Goal: Task Accomplishment & Management: Use online tool/utility

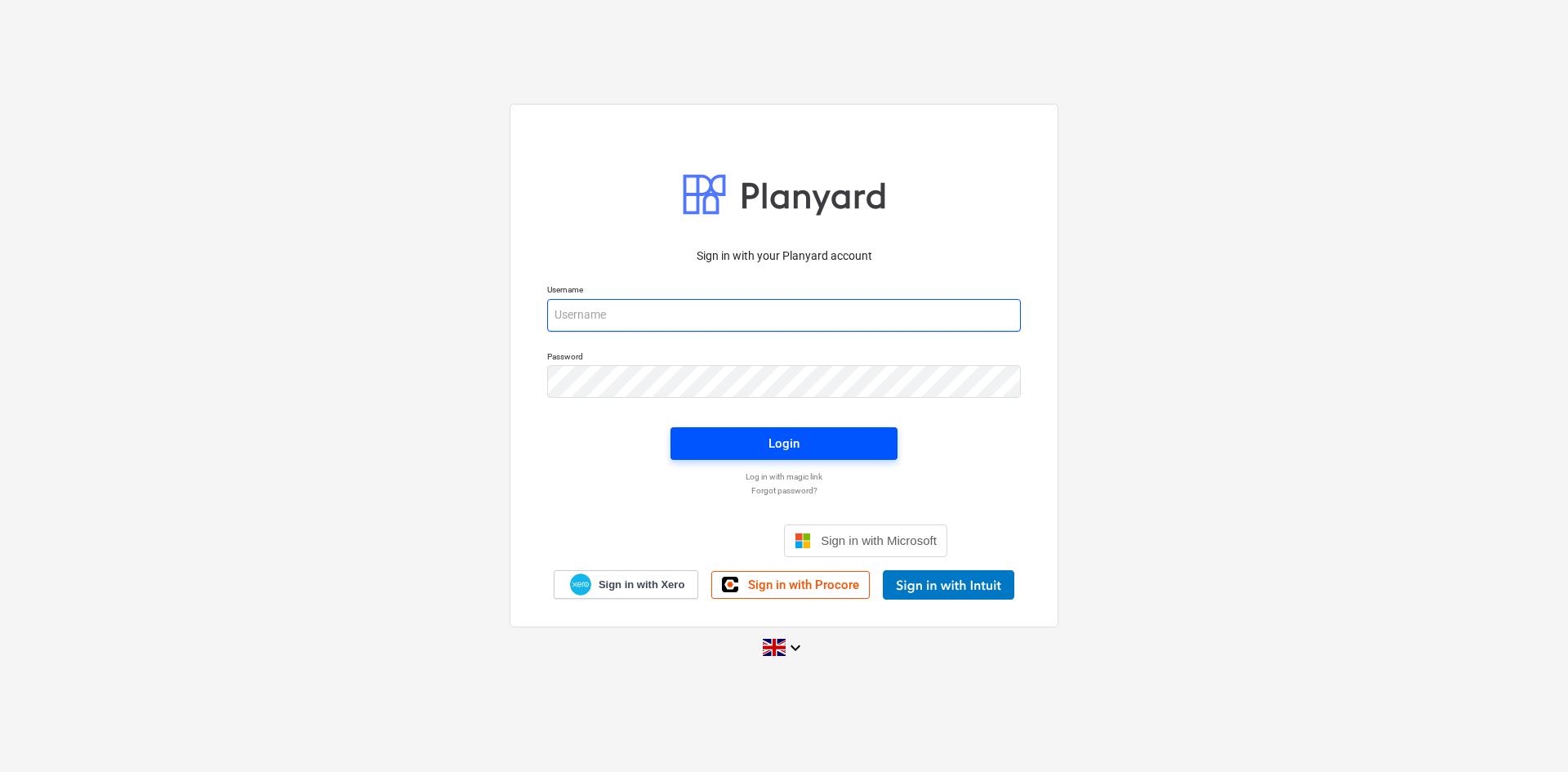
type input "[EMAIL_ADDRESS][DOMAIN_NAME]"
click at [737, 435] on span "Login" at bounding box center [784, 444] width 188 height 21
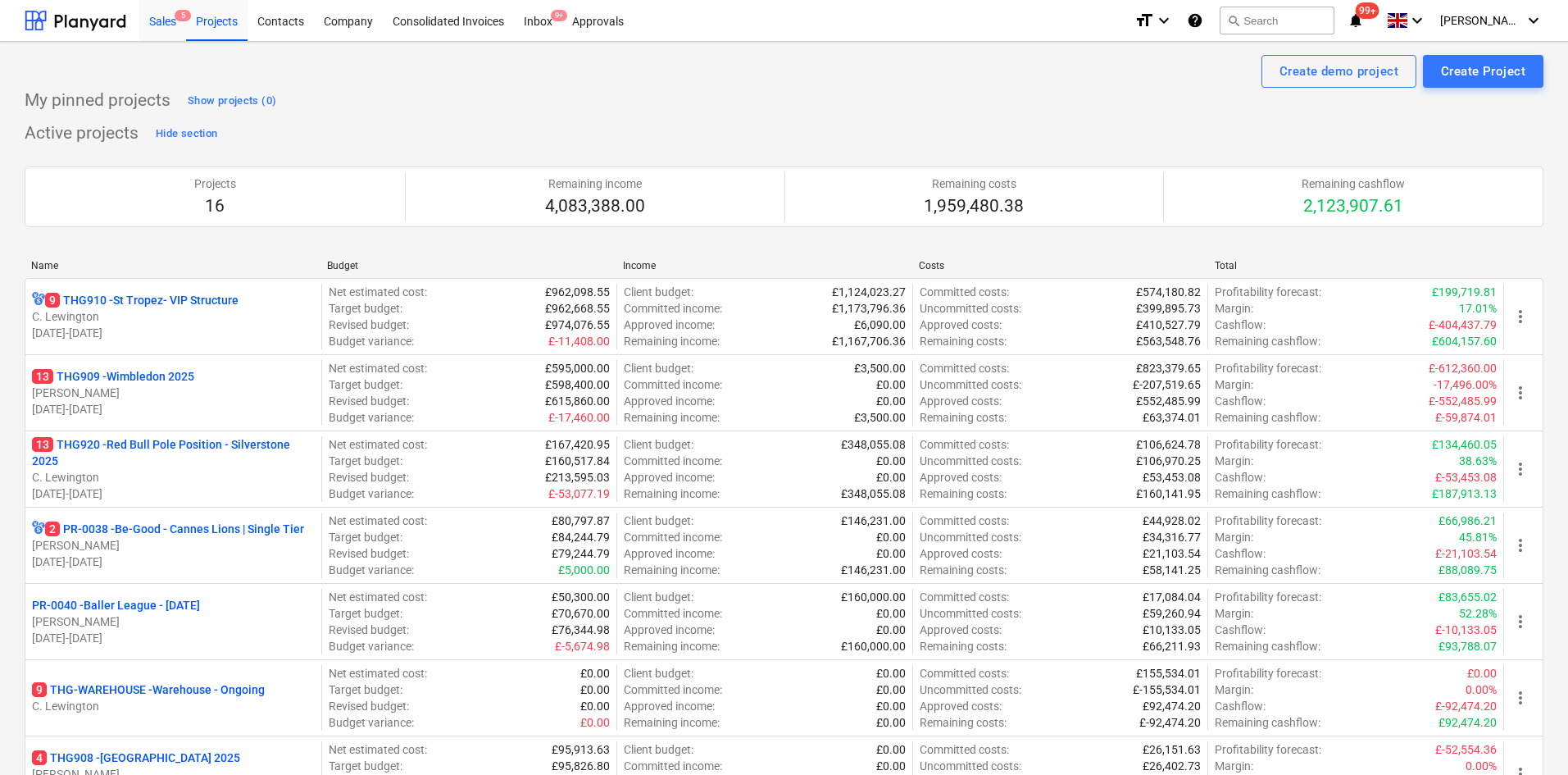
click at [174, 14] on div "Sales 5" at bounding box center [163, 20] width 47 height 42
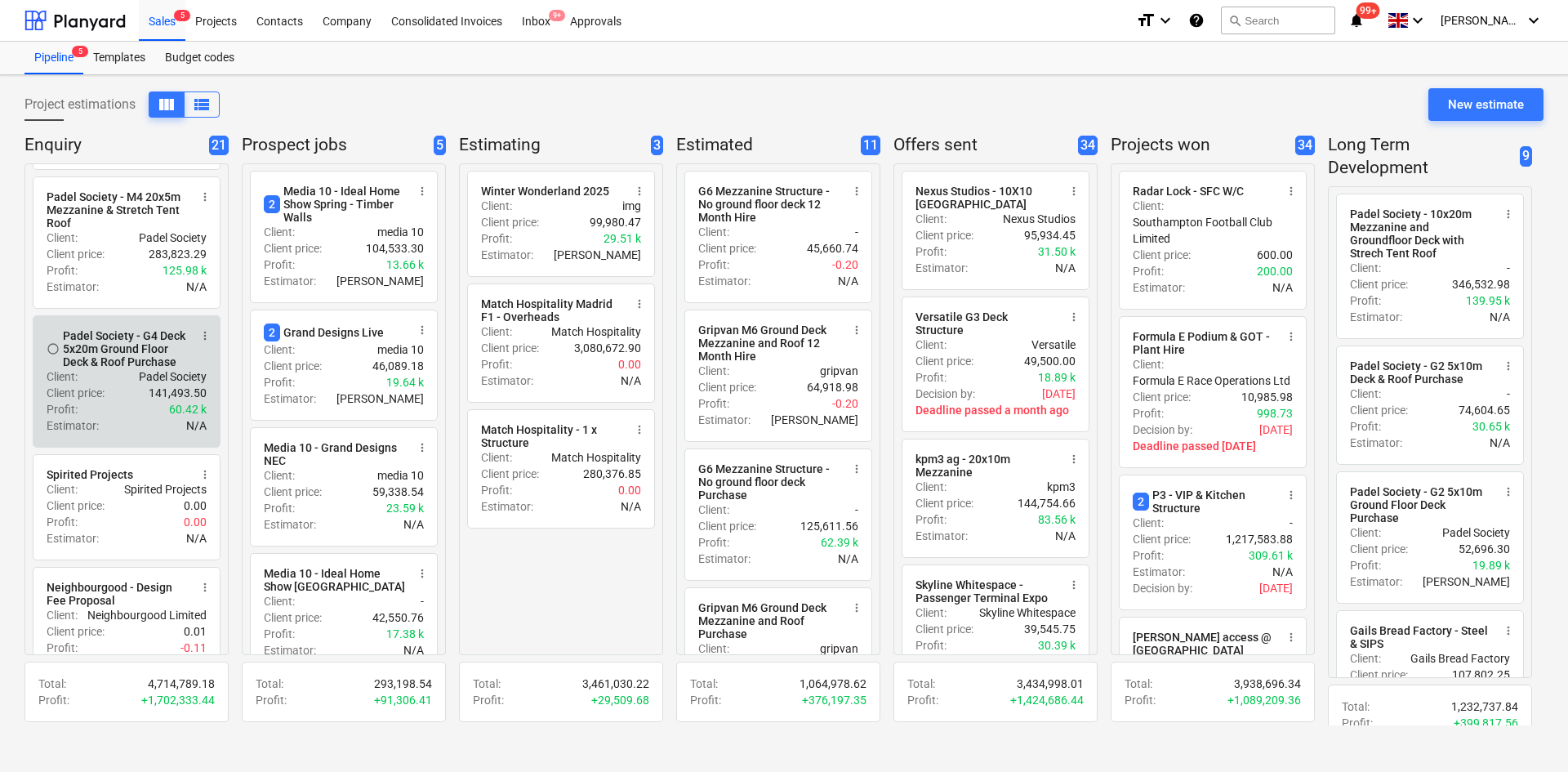
scroll to position [1552, 0]
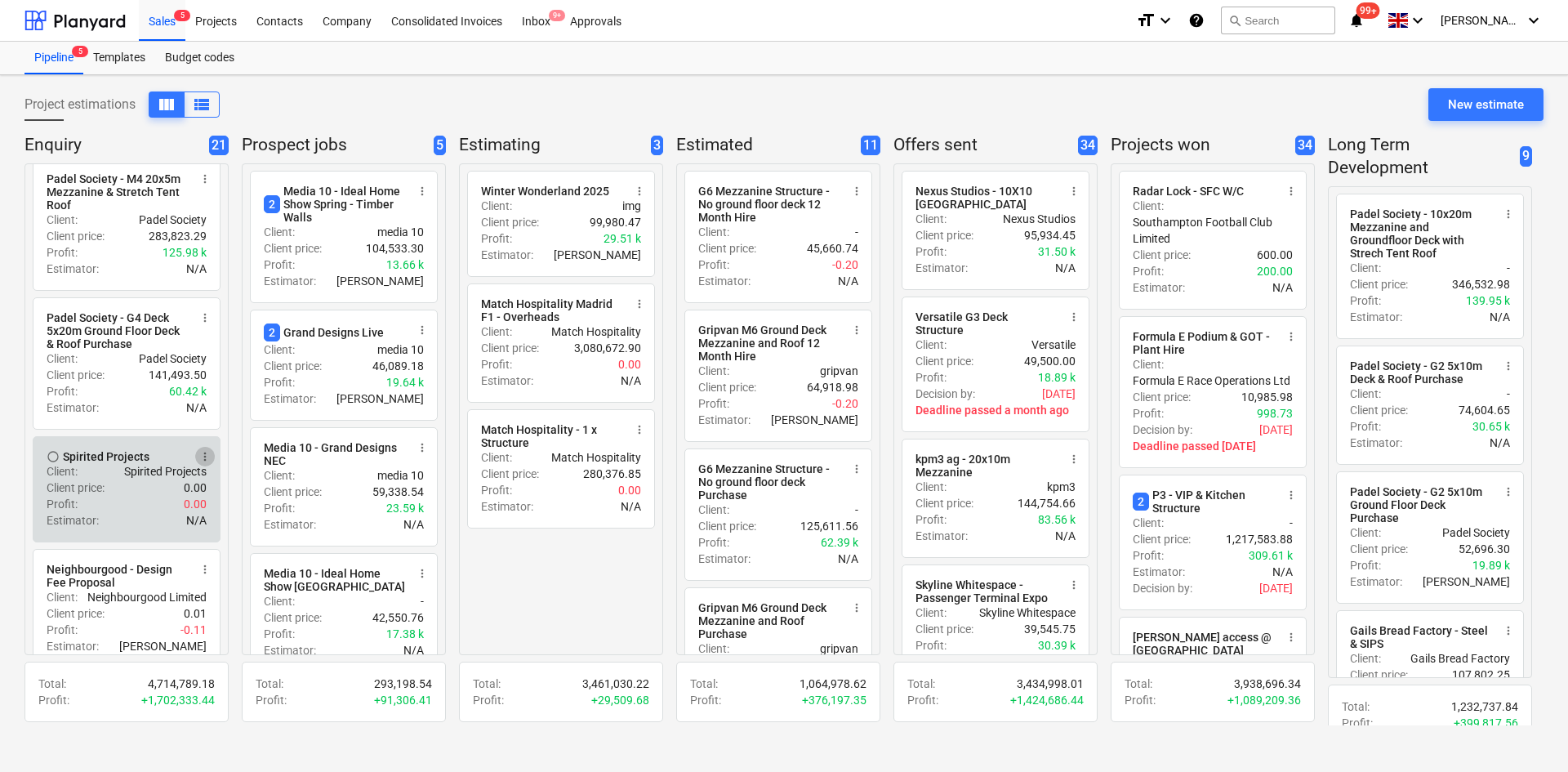
click at [204, 463] on span "more_vert" at bounding box center [204, 456] width 13 height 13
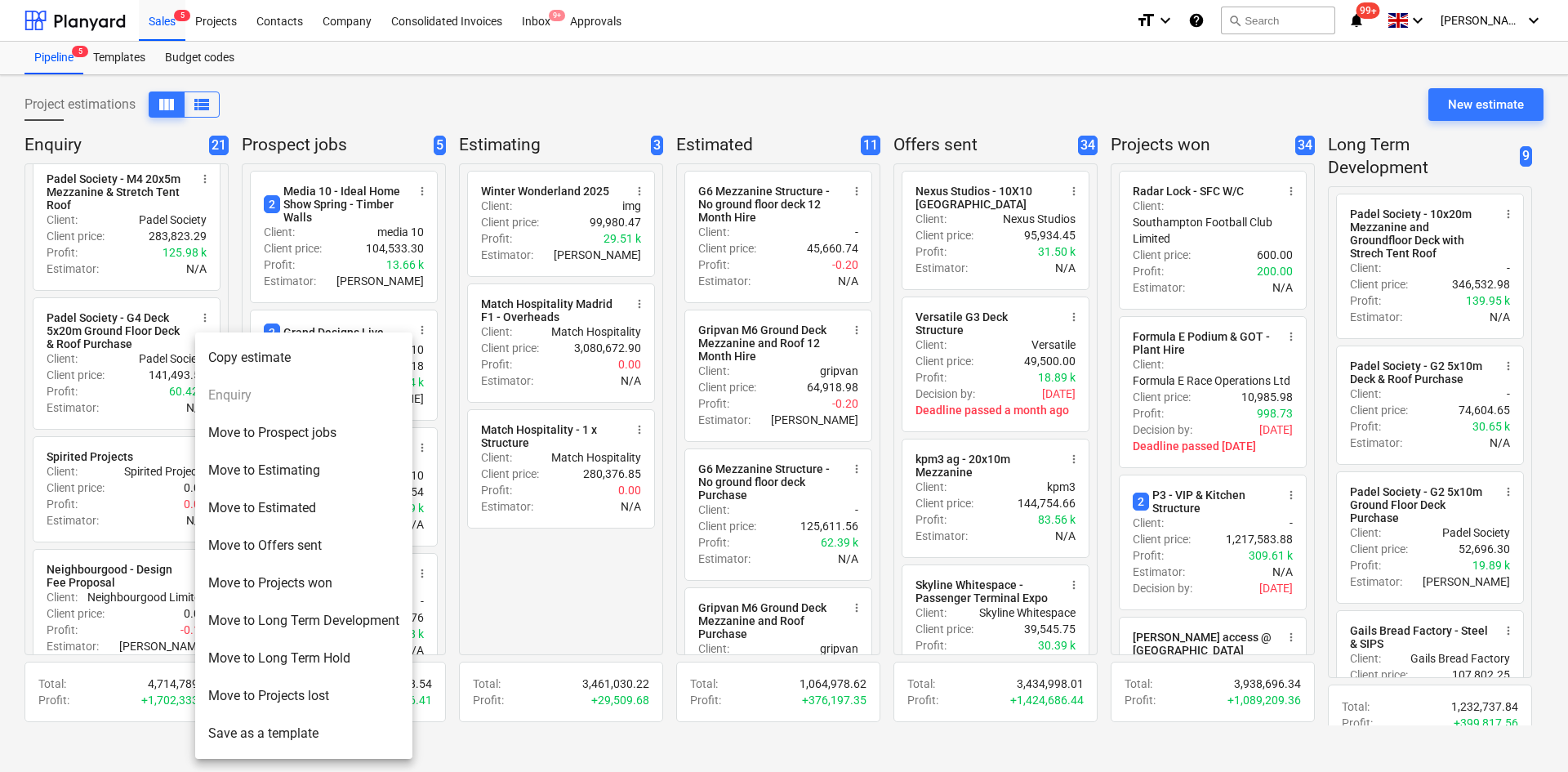
click at [238, 529] on li "Move to Offers sent" at bounding box center [304, 545] width 217 height 37
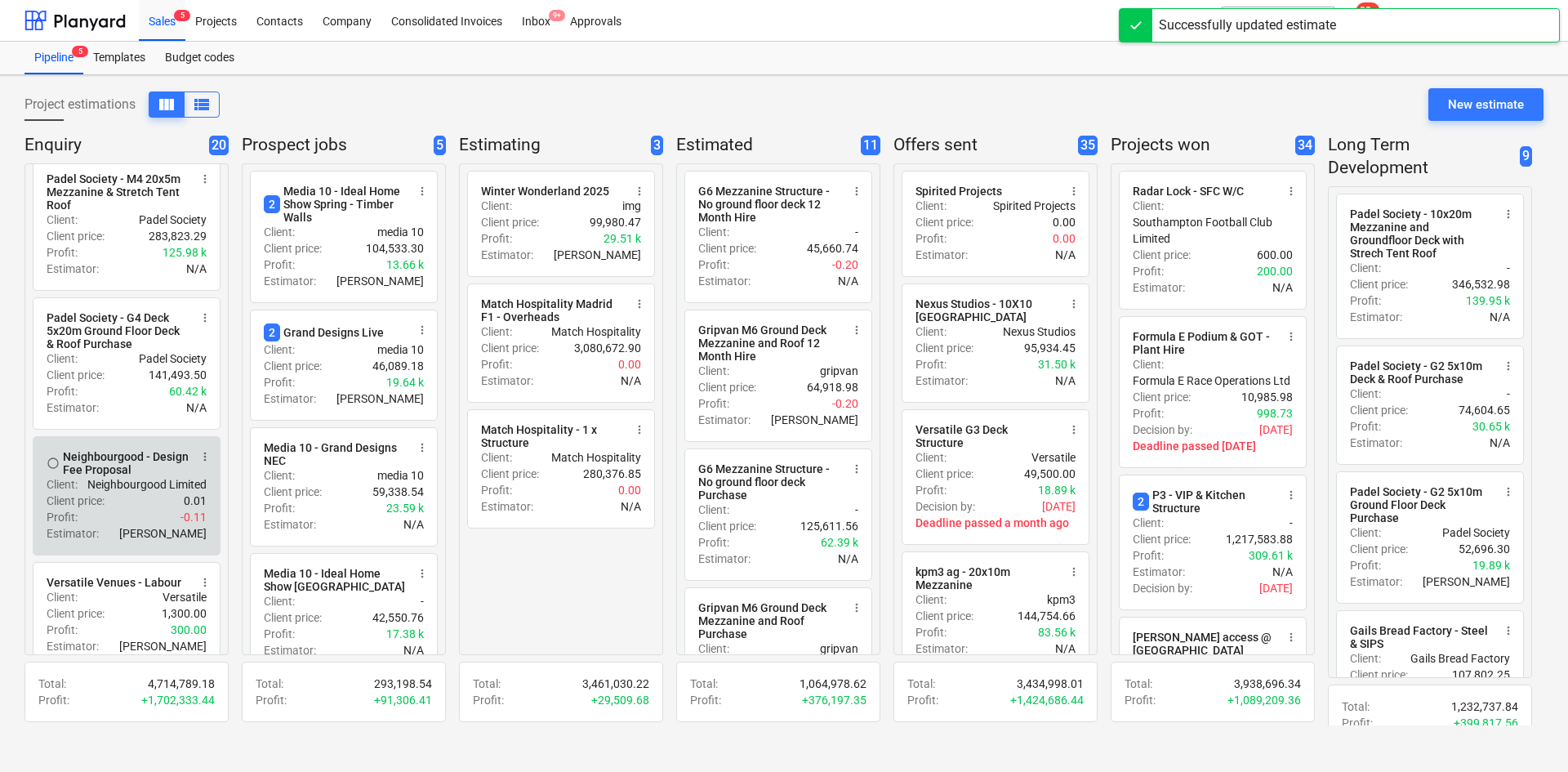
click at [204, 463] on span "more_vert" at bounding box center [204, 456] width 13 height 13
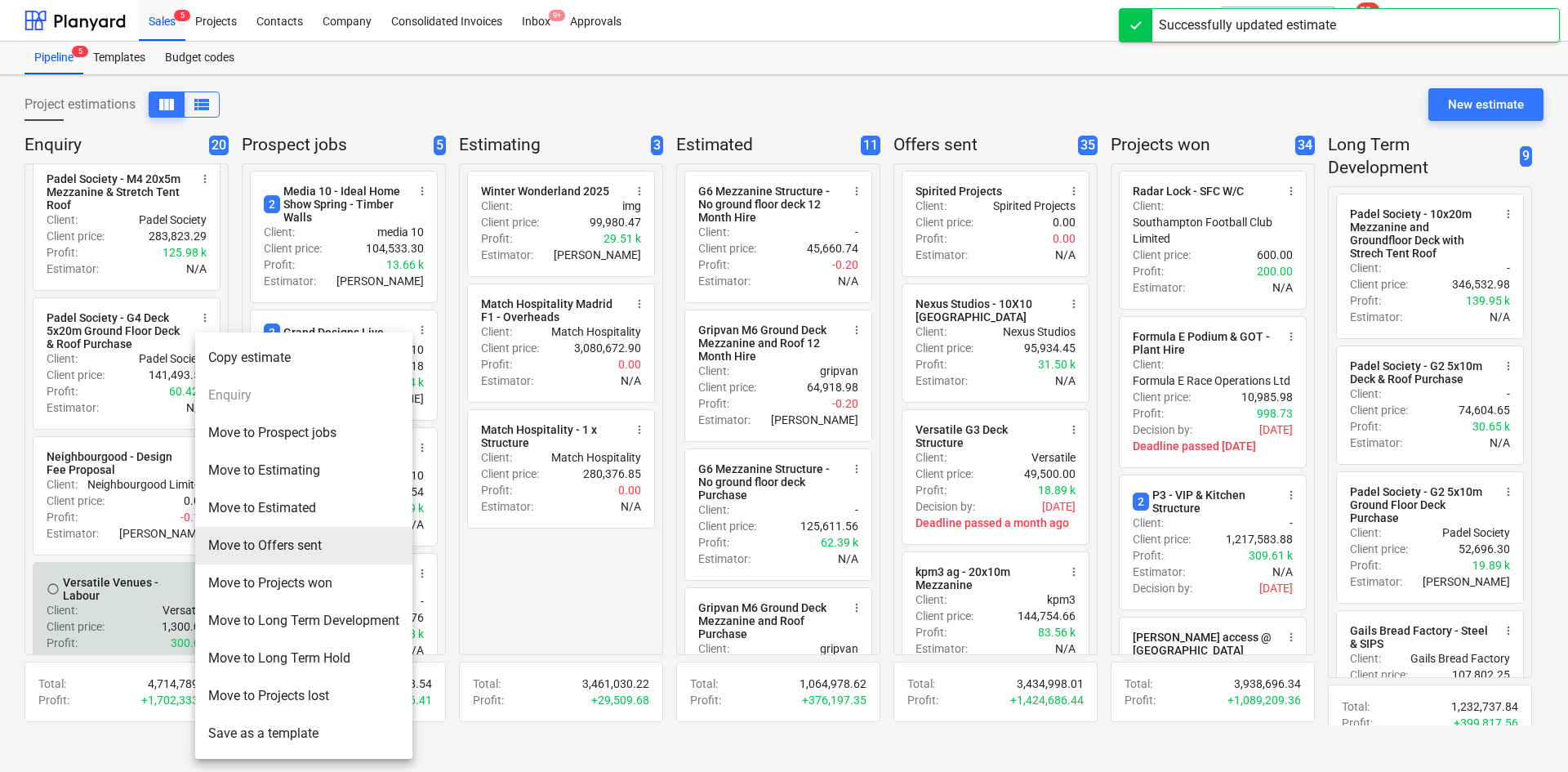
drag, startPoint x: 234, startPoint y: 545, endPoint x: 215, endPoint y: 518, distance: 33.0
click at [234, 545] on li "Move to Offers sent" at bounding box center [304, 545] width 217 height 37
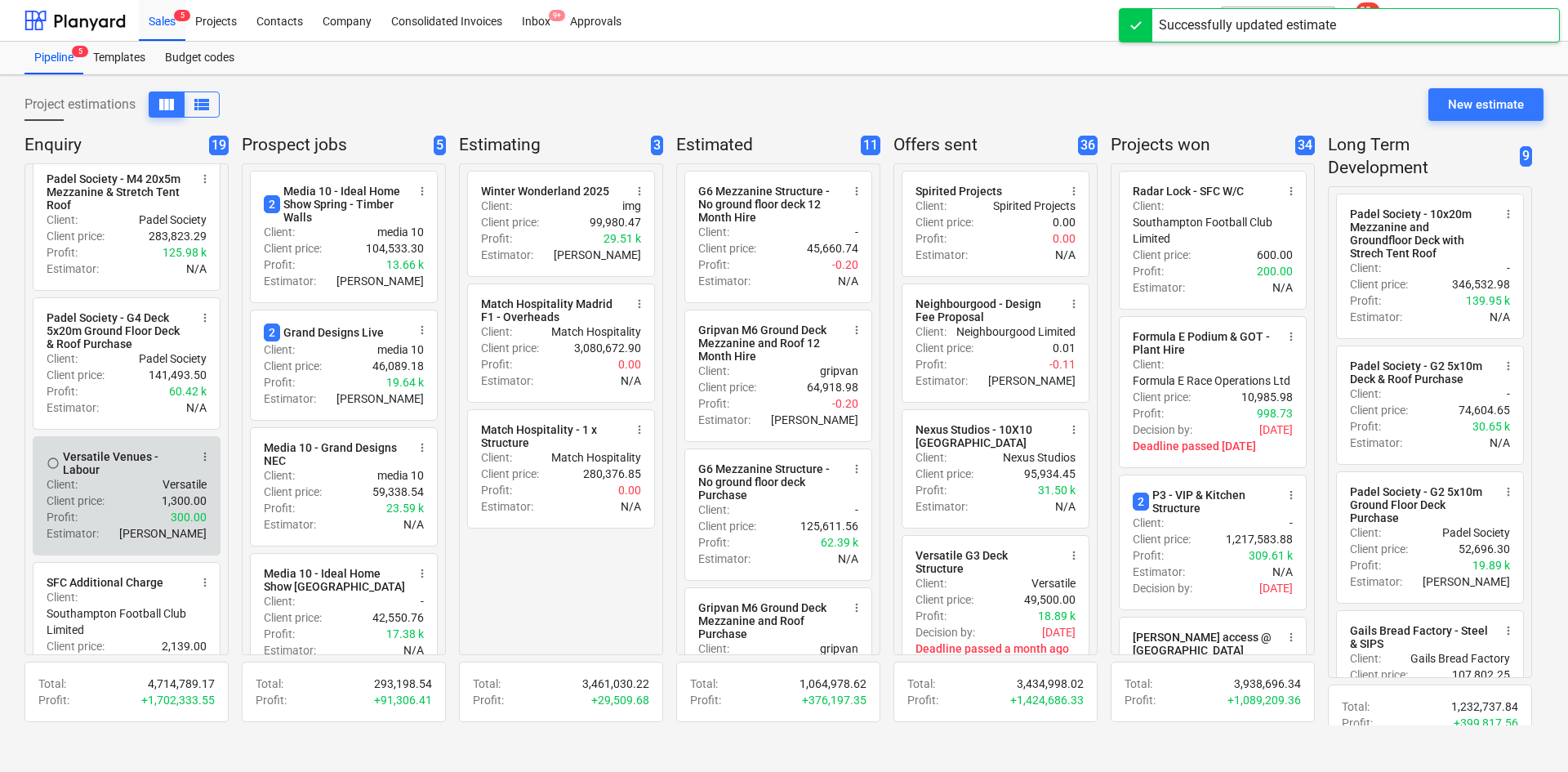
click at [199, 463] on span "more_vert" at bounding box center [204, 456] width 13 height 13
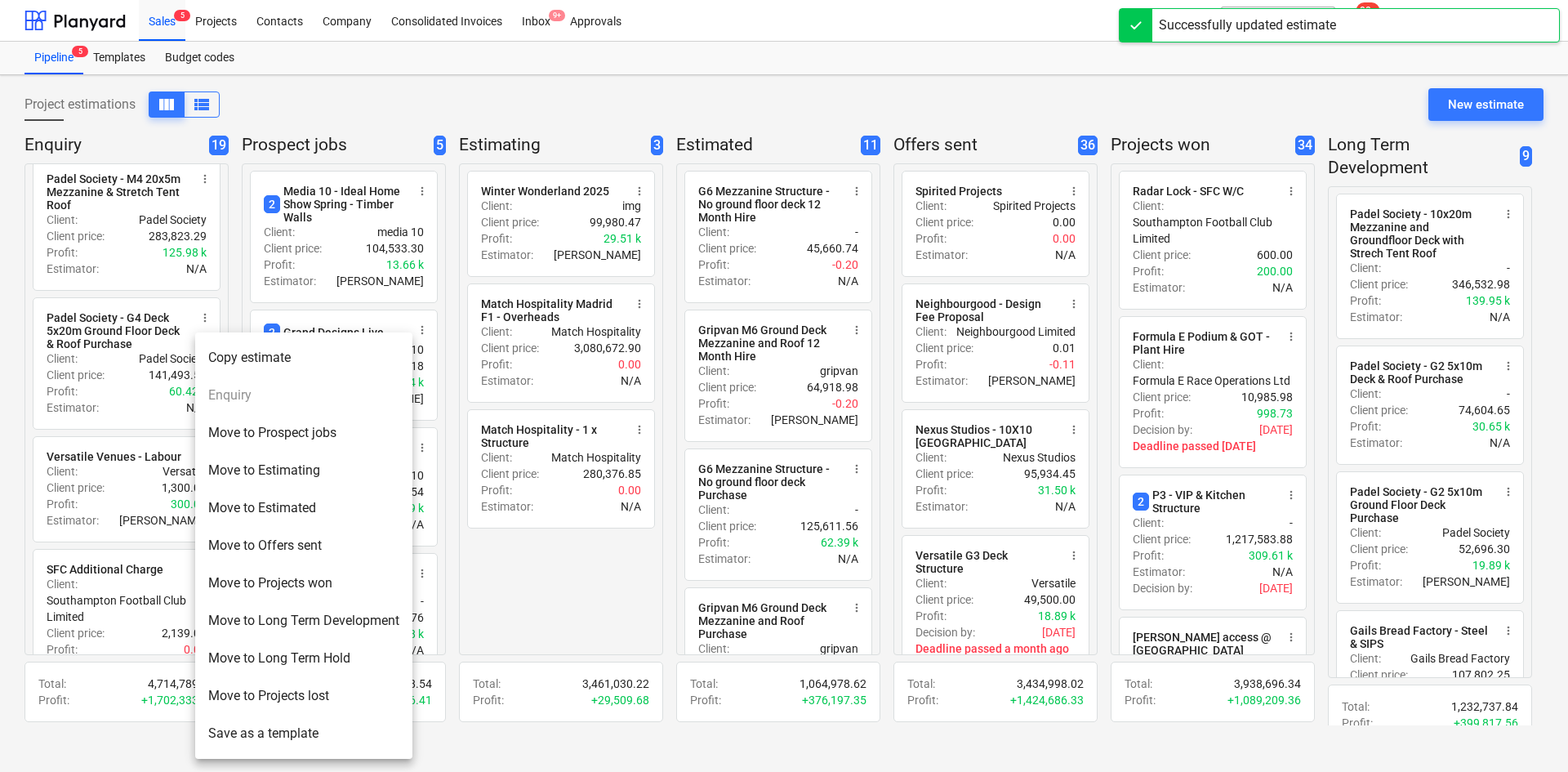
click at [234, 565] on li "Move to Projects won" at bounding box center [304, 583] width 217 height 37
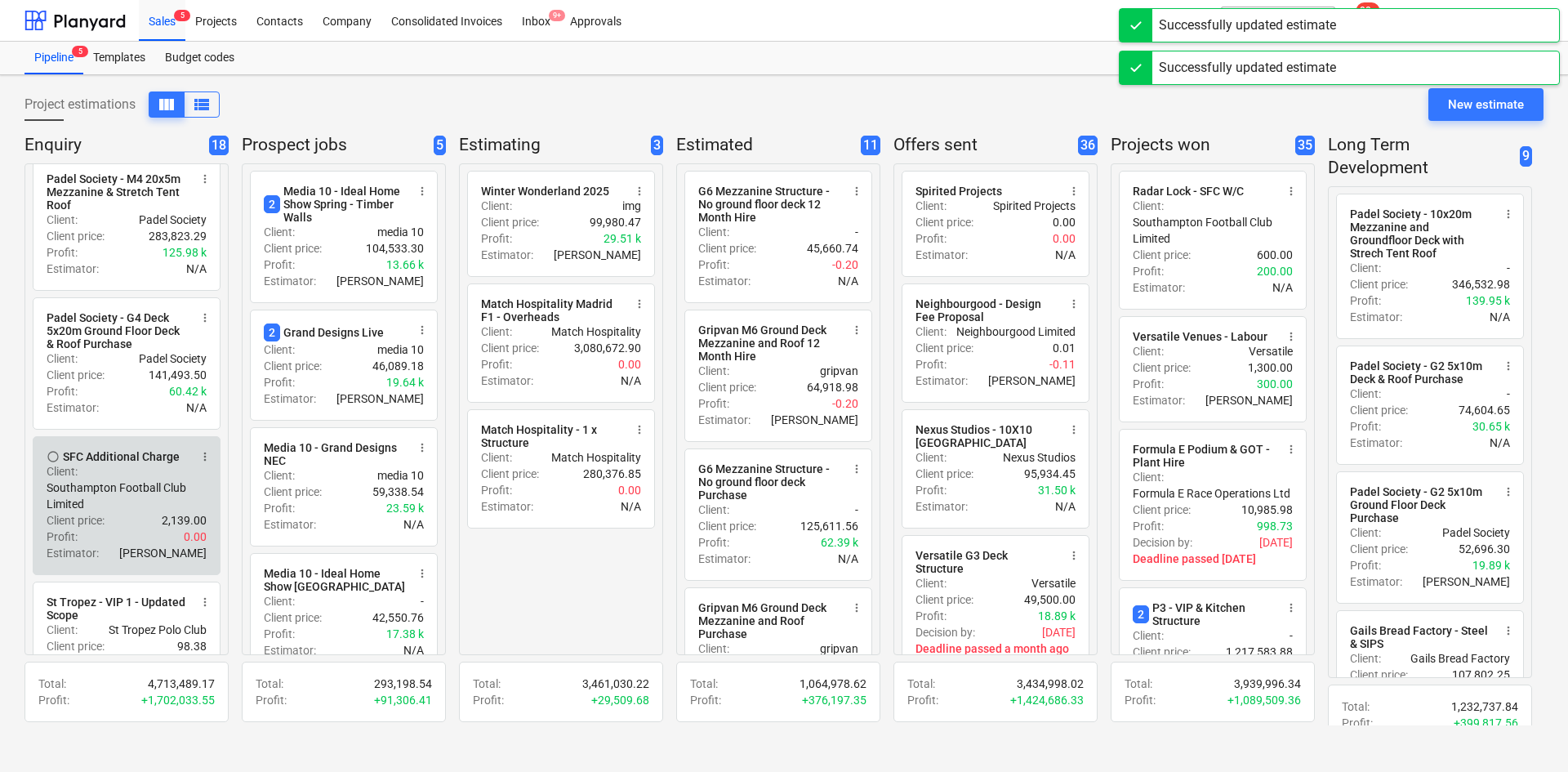
click at [204, 463] on span "more_vert" at bounding box center [204, 456] width 13 height 13
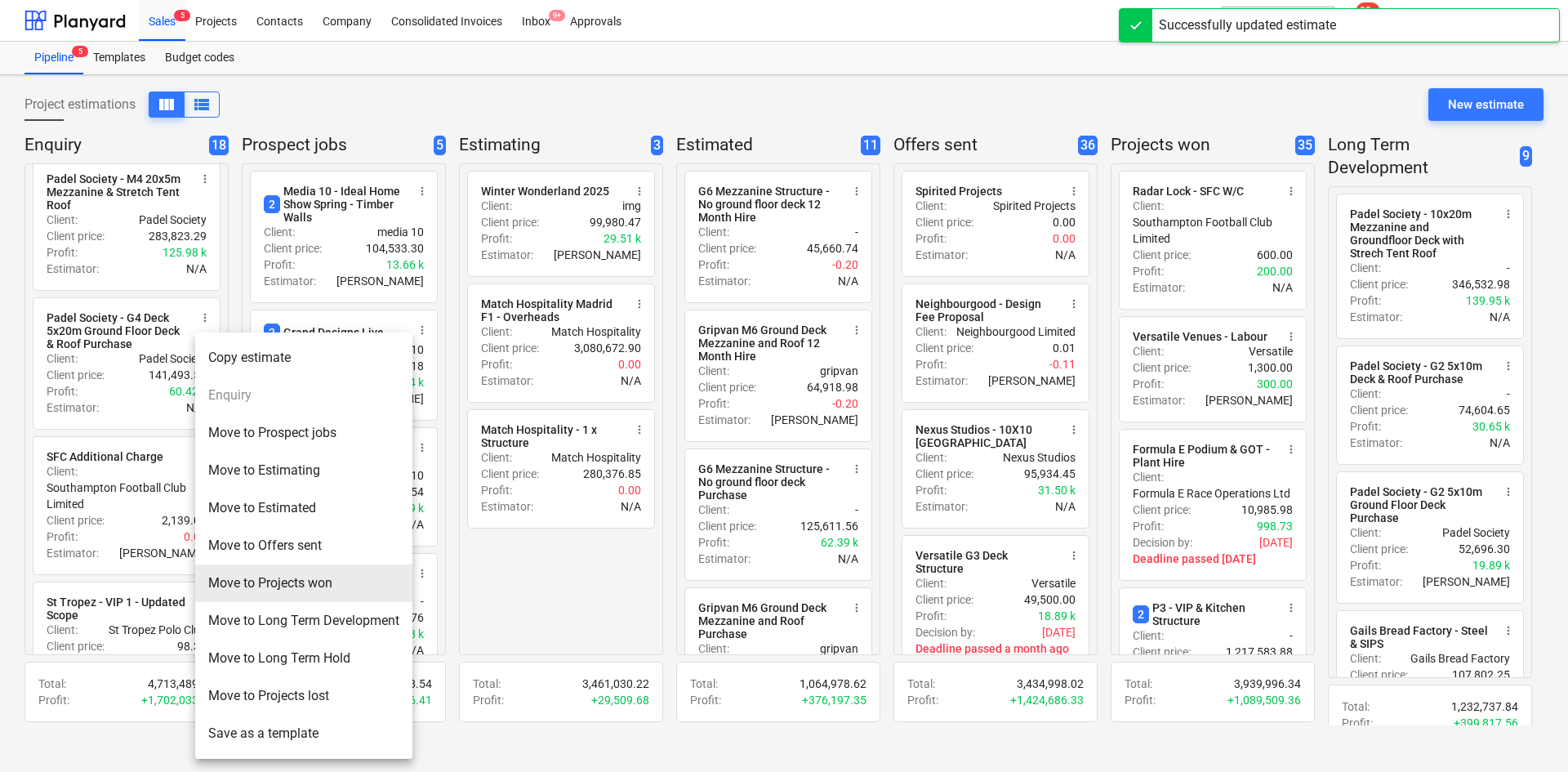
drag, startPoint x: 233, startPoint y: 575, endPoint x: 221, endPoint y: 556, distance: 22.5
click at [234, 574] on li "Move to Projects won" at bounding box center [304, 583] width 217 height 37
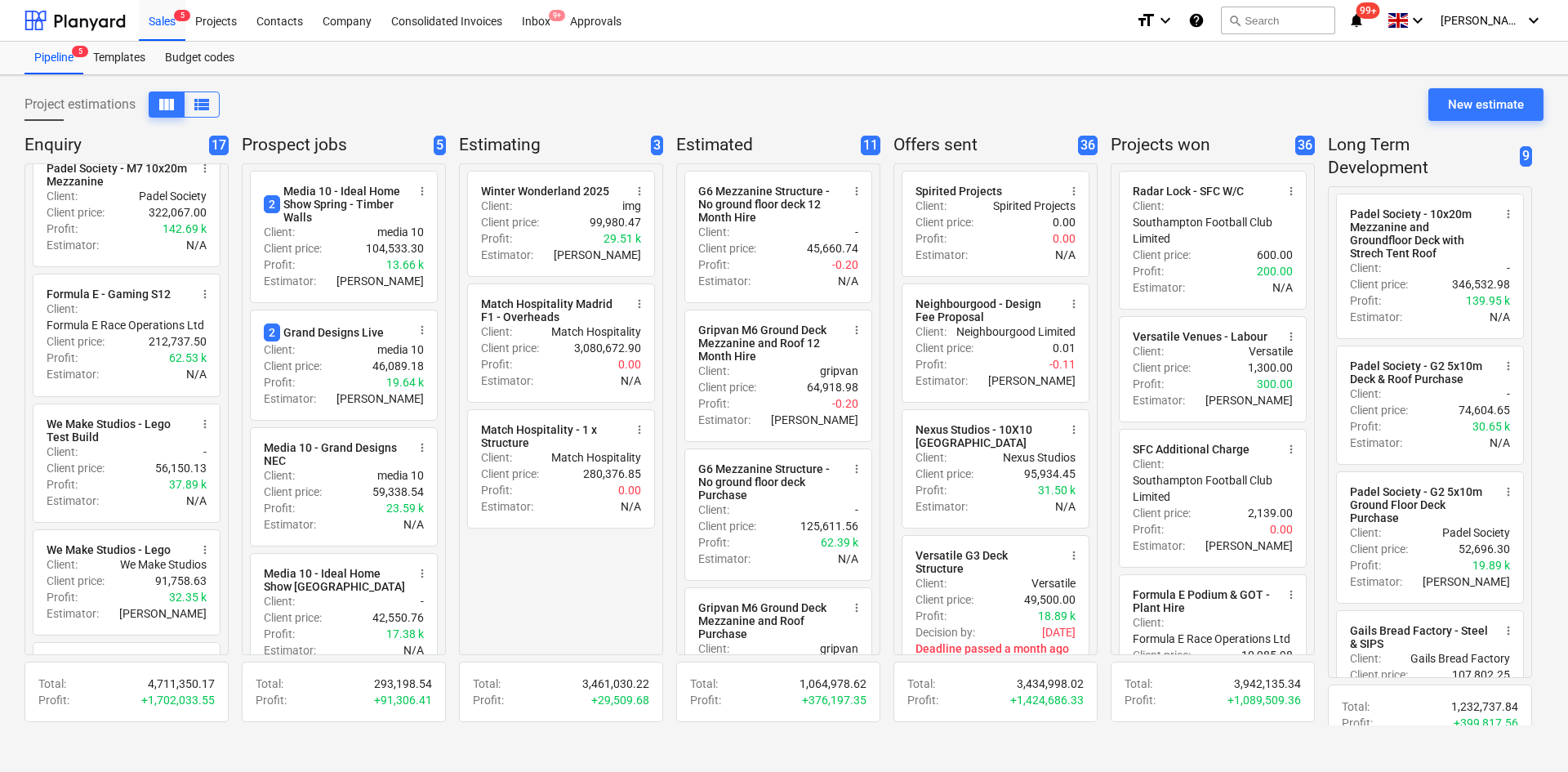
scroll to position [1175, 0]
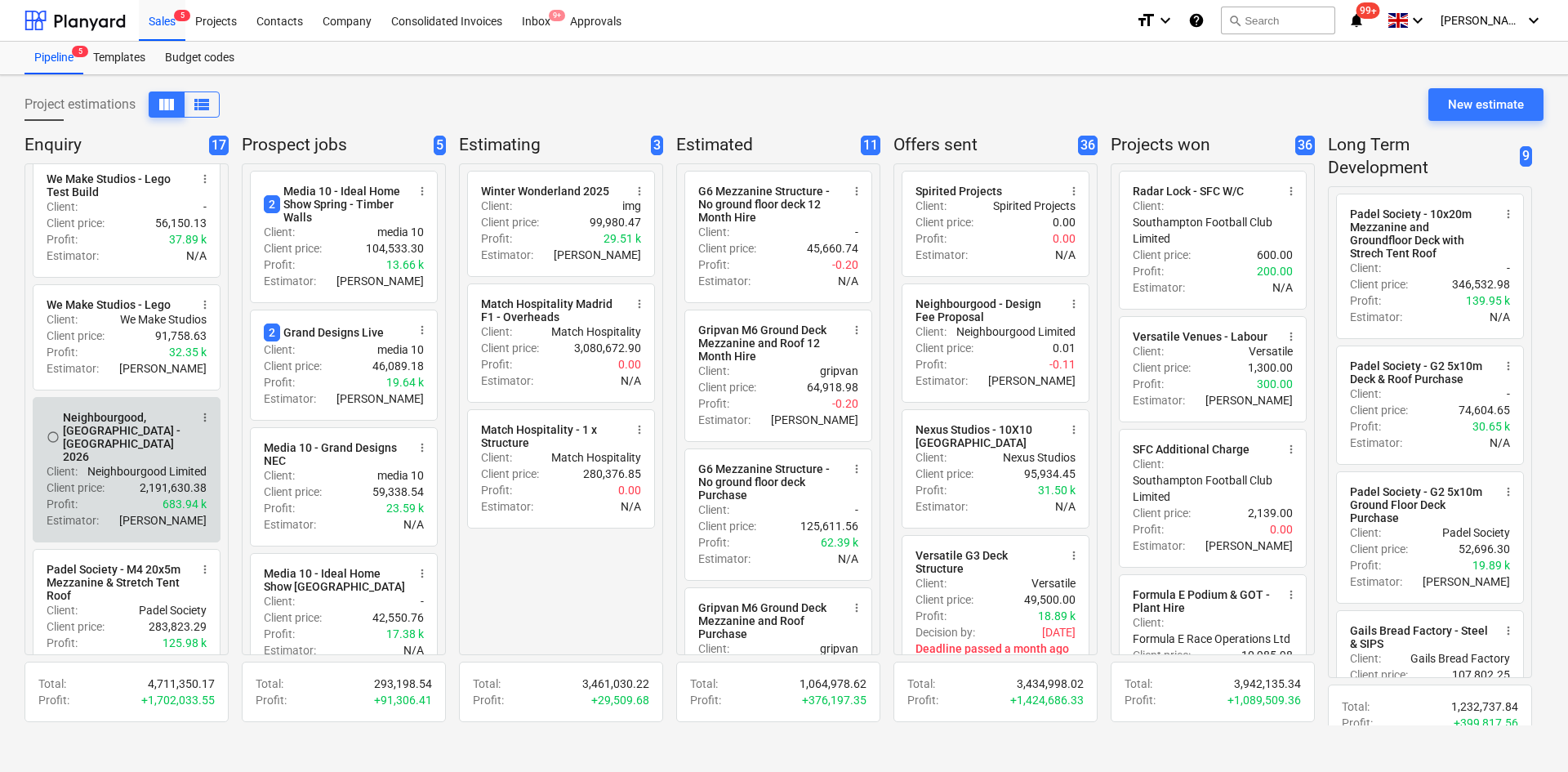
click at [202, 424] on span "more_vert" at bounding box center [204, 417] width 13 height 13
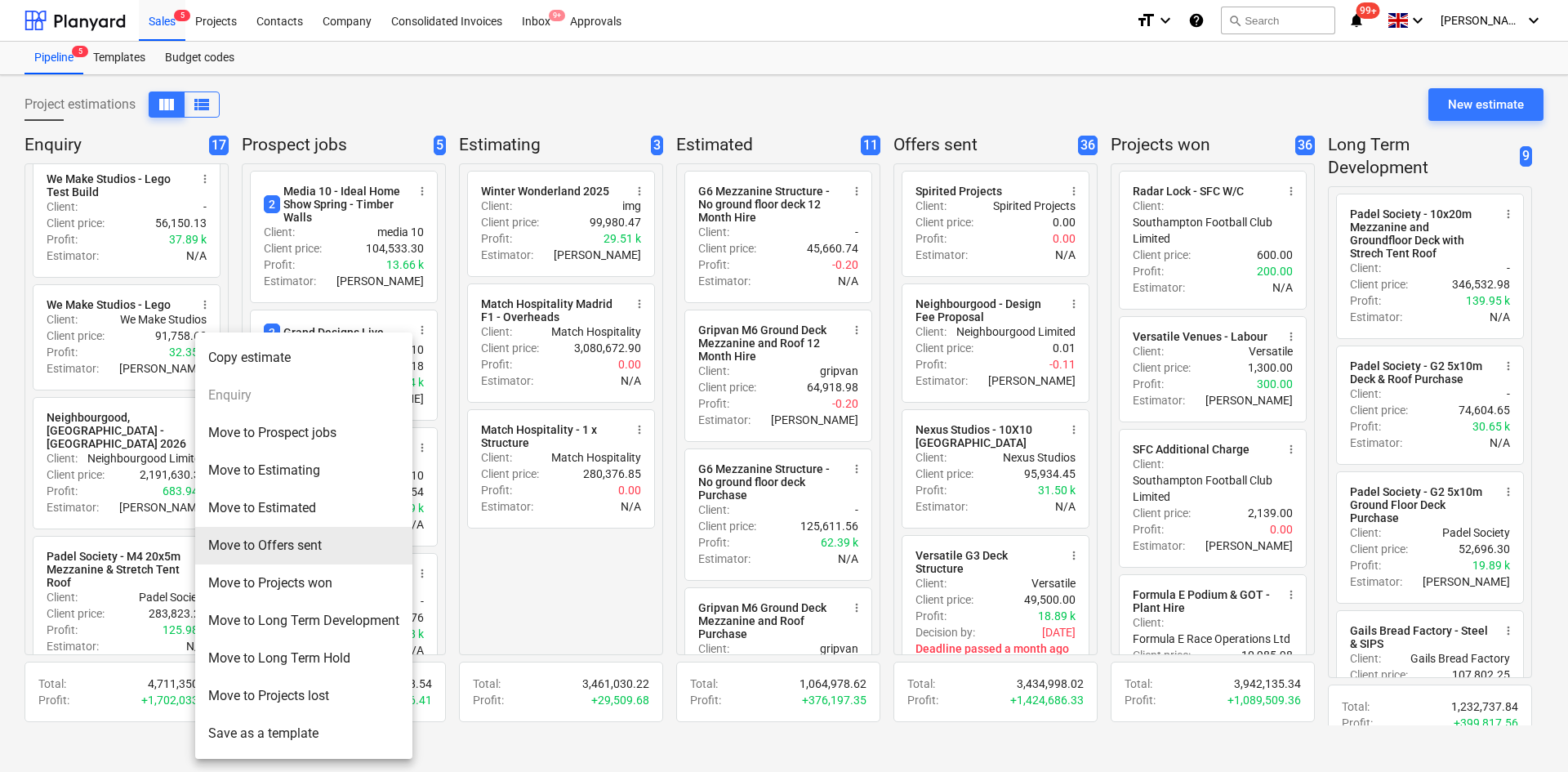
click at [239, 545] on li "Move to Offers sent" at bounding box center [304, 545] width 217 height 37
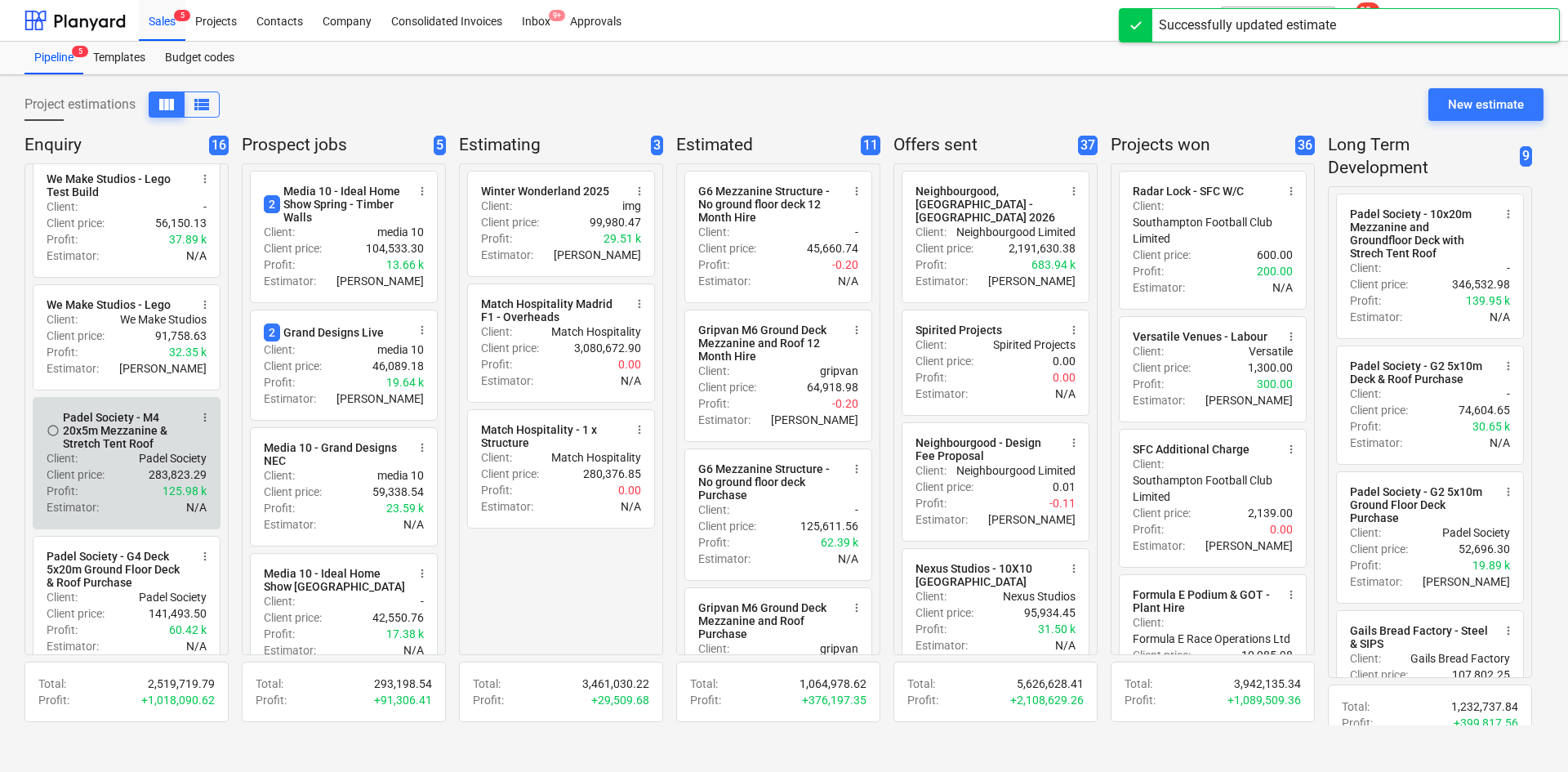
scroll to position [1093, 0]
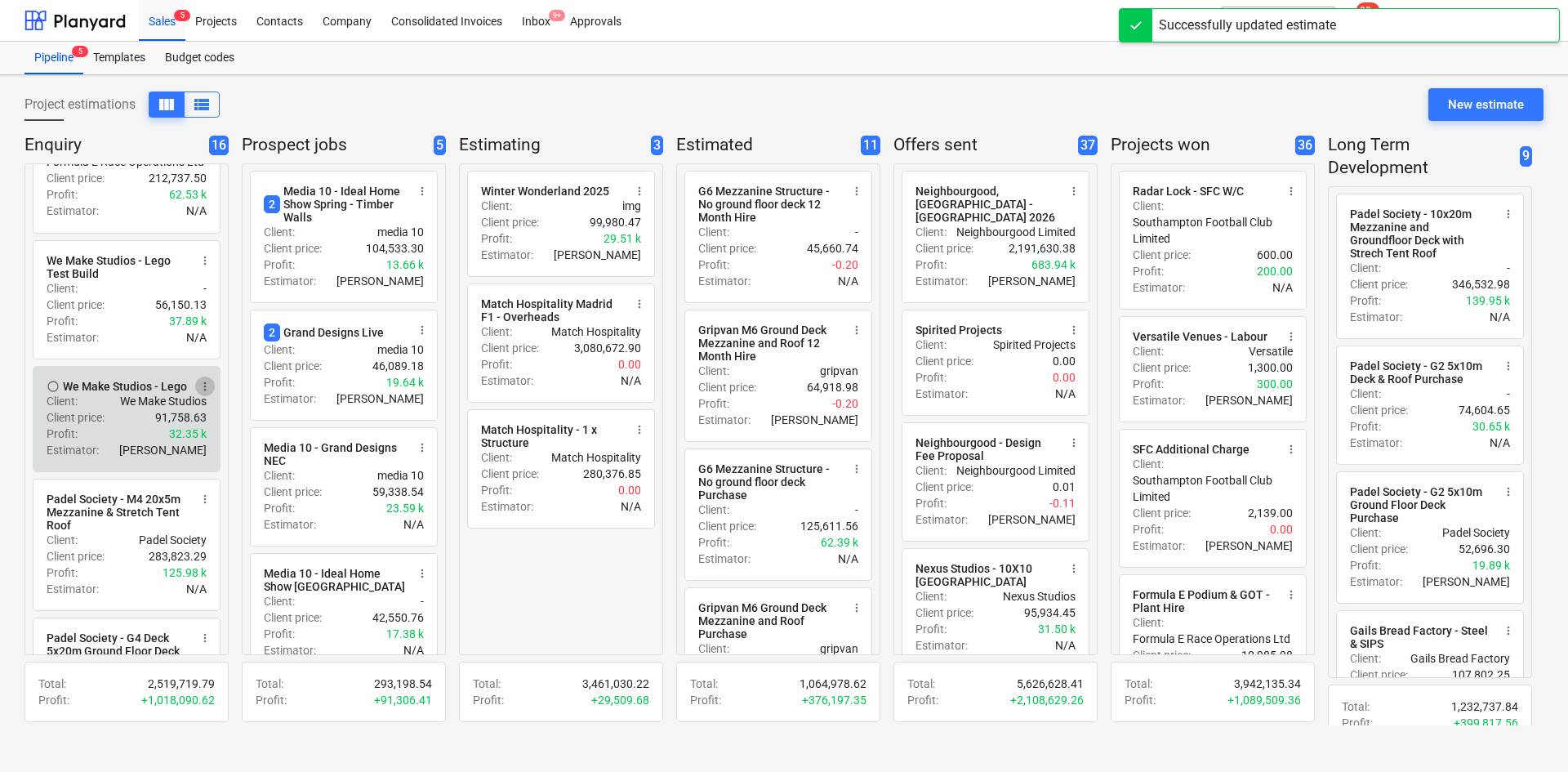
click at [201, 393] on span "more_vert" at bounding box center [204, 386] width 13 height 13
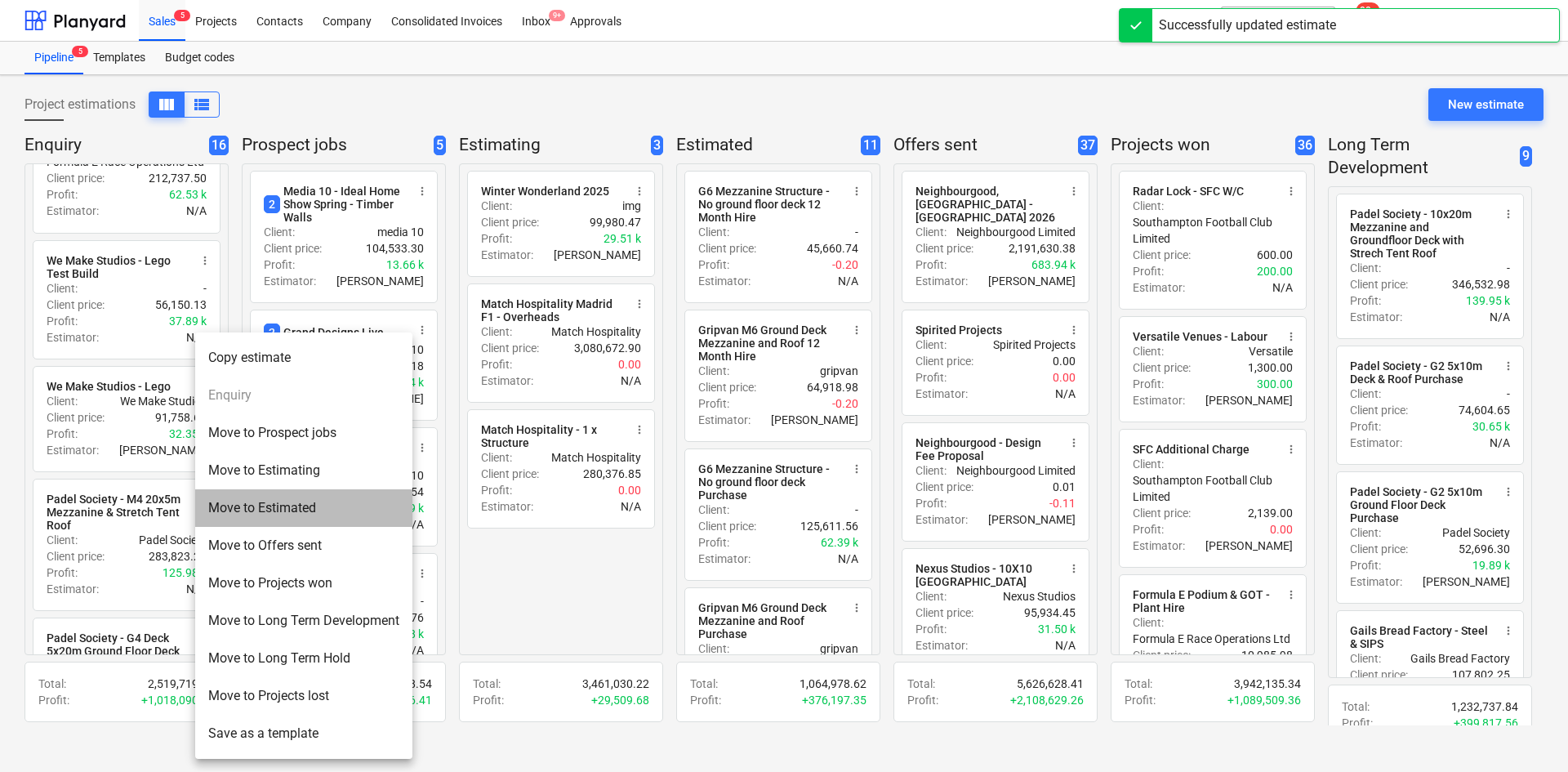
click at [222, 518] on li "Move to Estimated" at bounding box center [304, 508] width 217 height 37
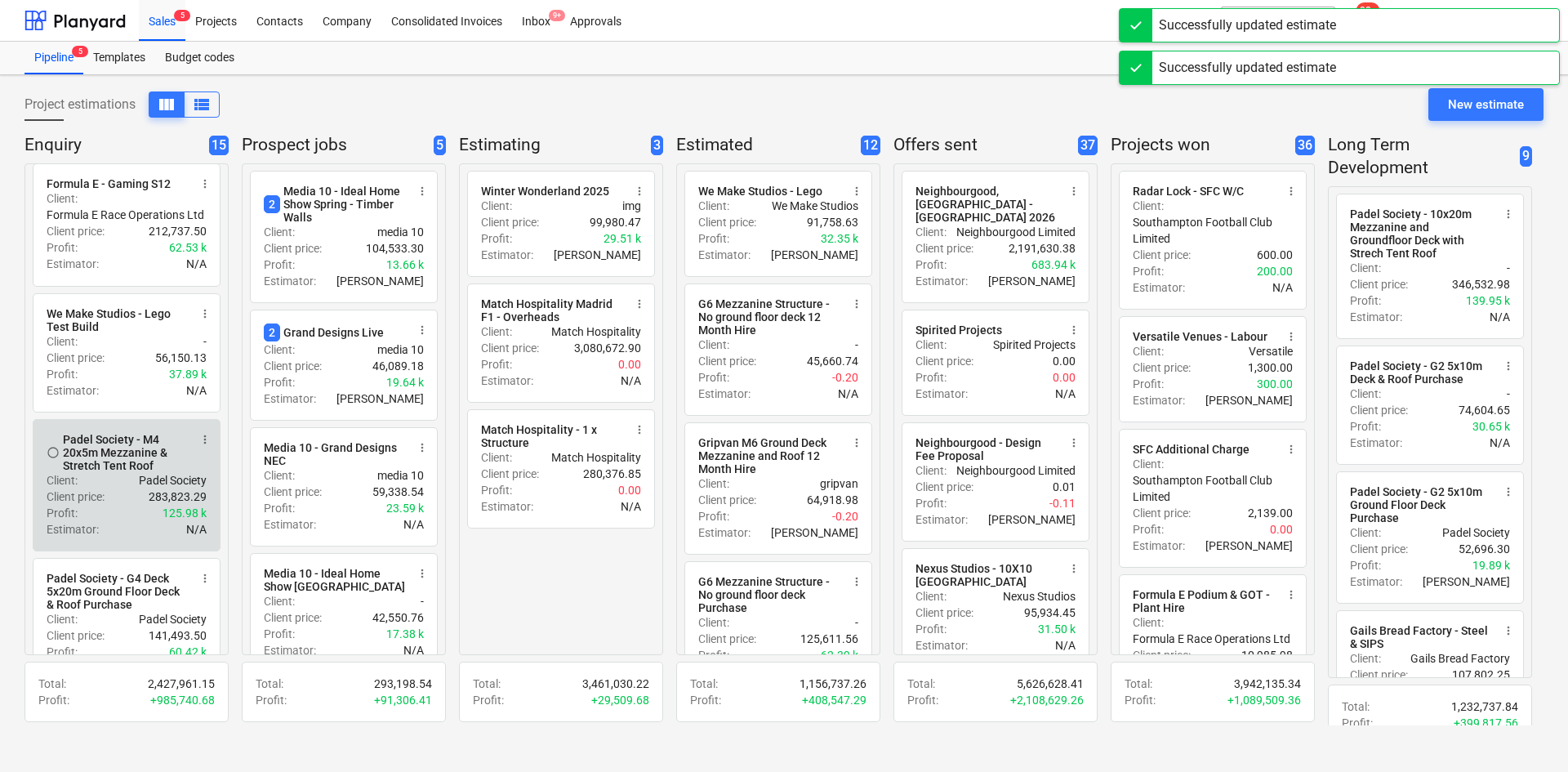
scroll to position [1011, 0]
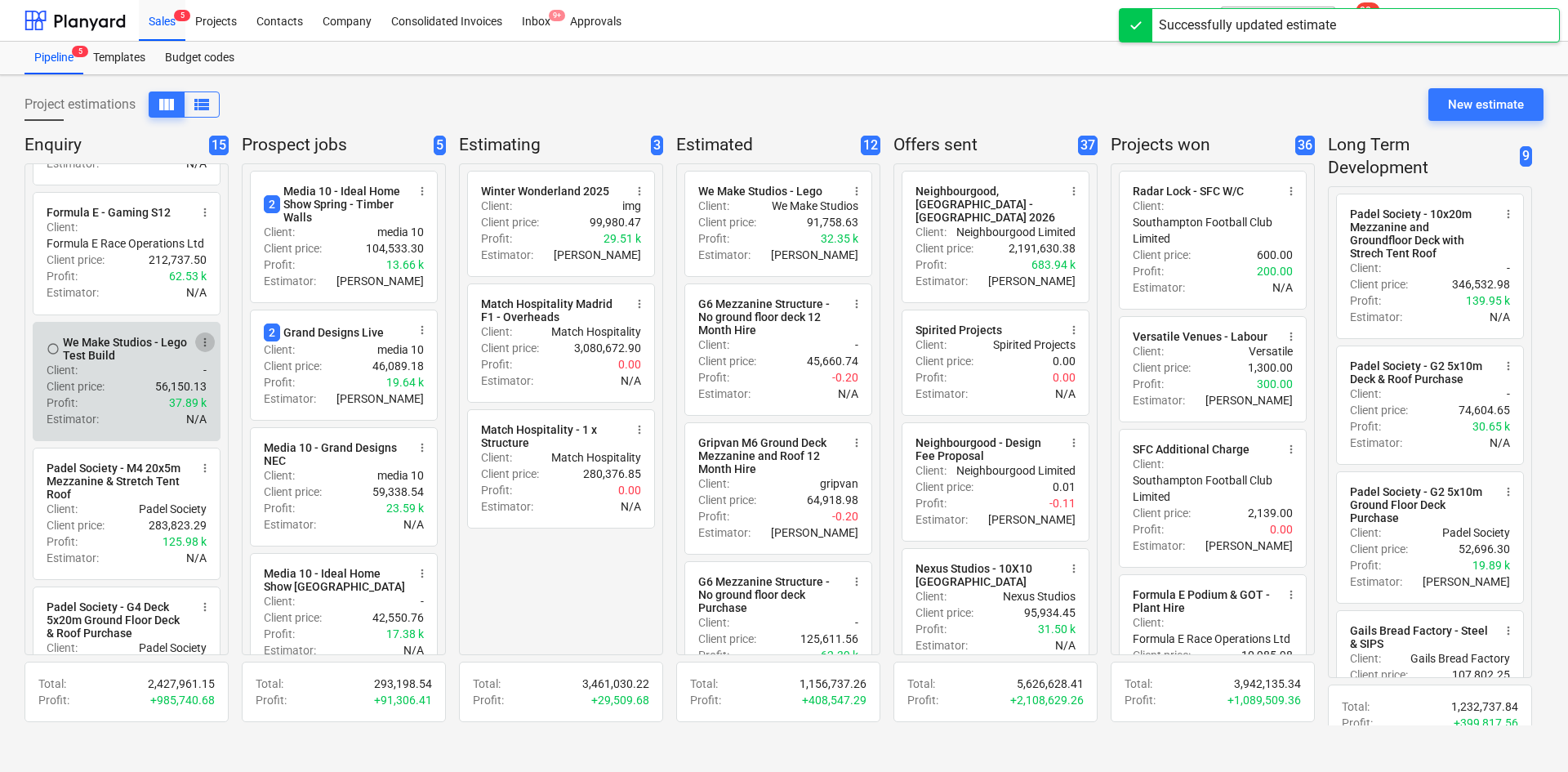
click at [199, 349] on span "more_vert" at bounding box center [204, 342] width 13 height 13
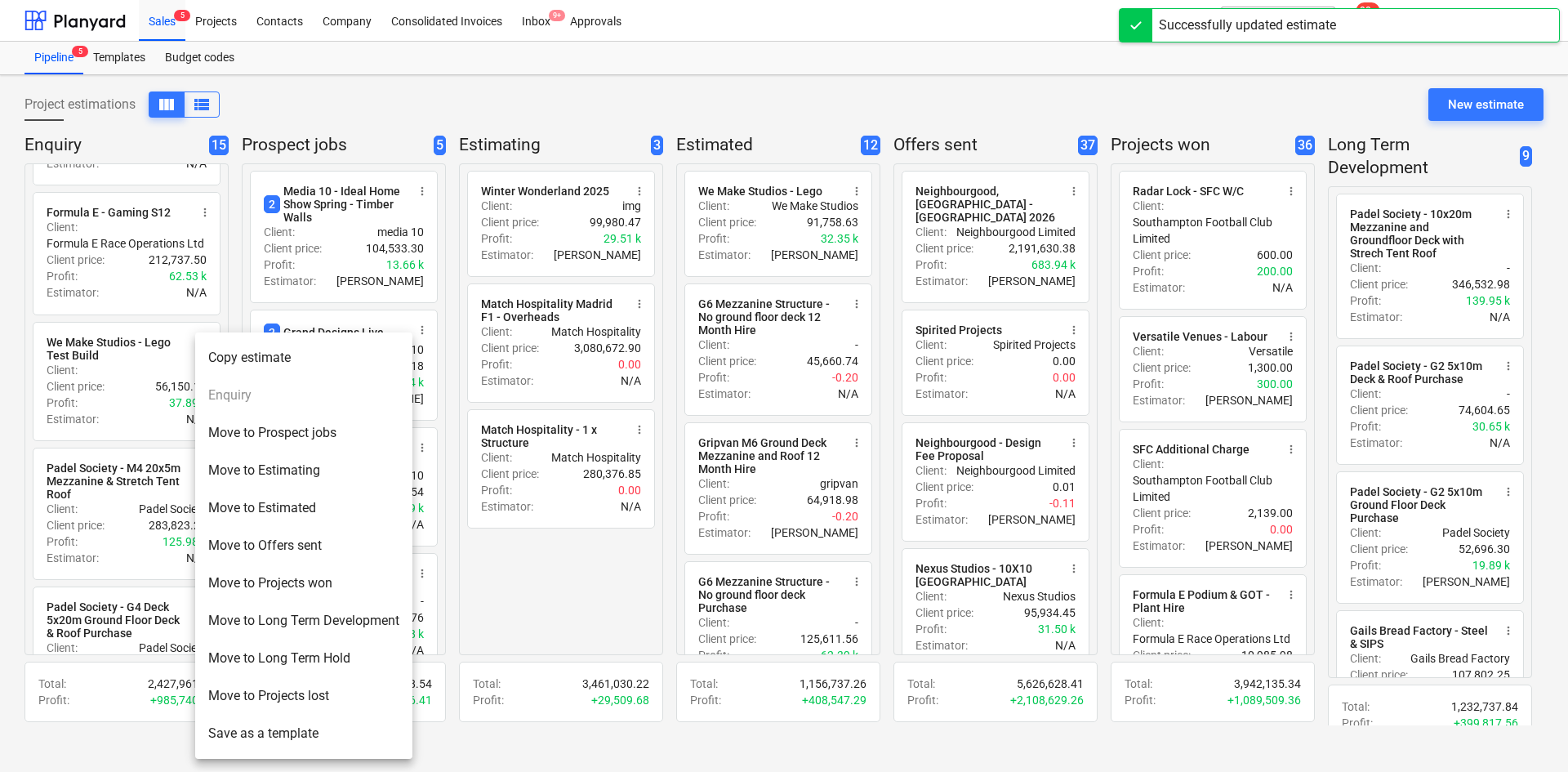
click at [238, 546] on li "Move to Offers sent" at bounding box center [304, 545] width 217 height 37
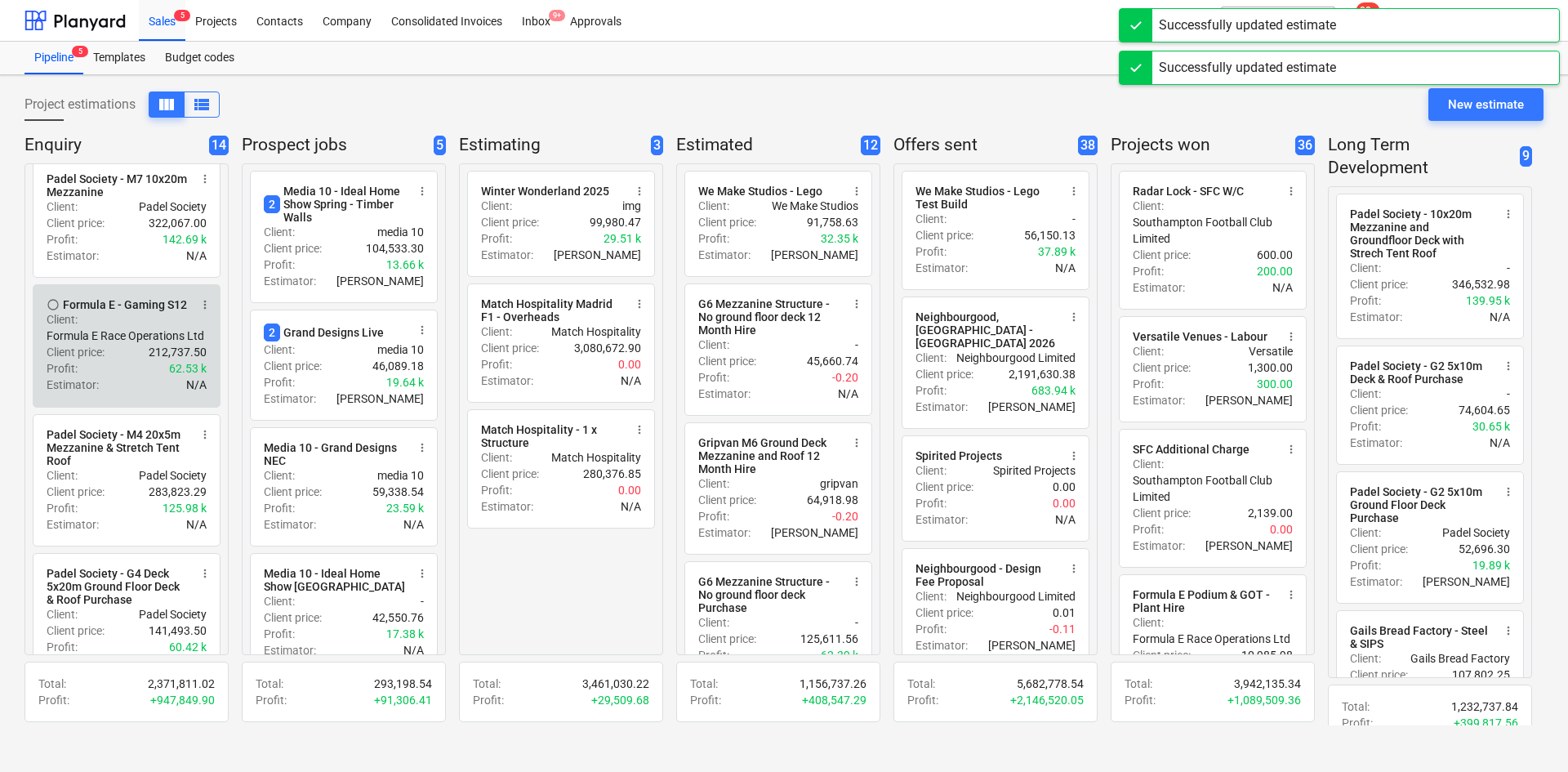
scroll to position [848, 0]
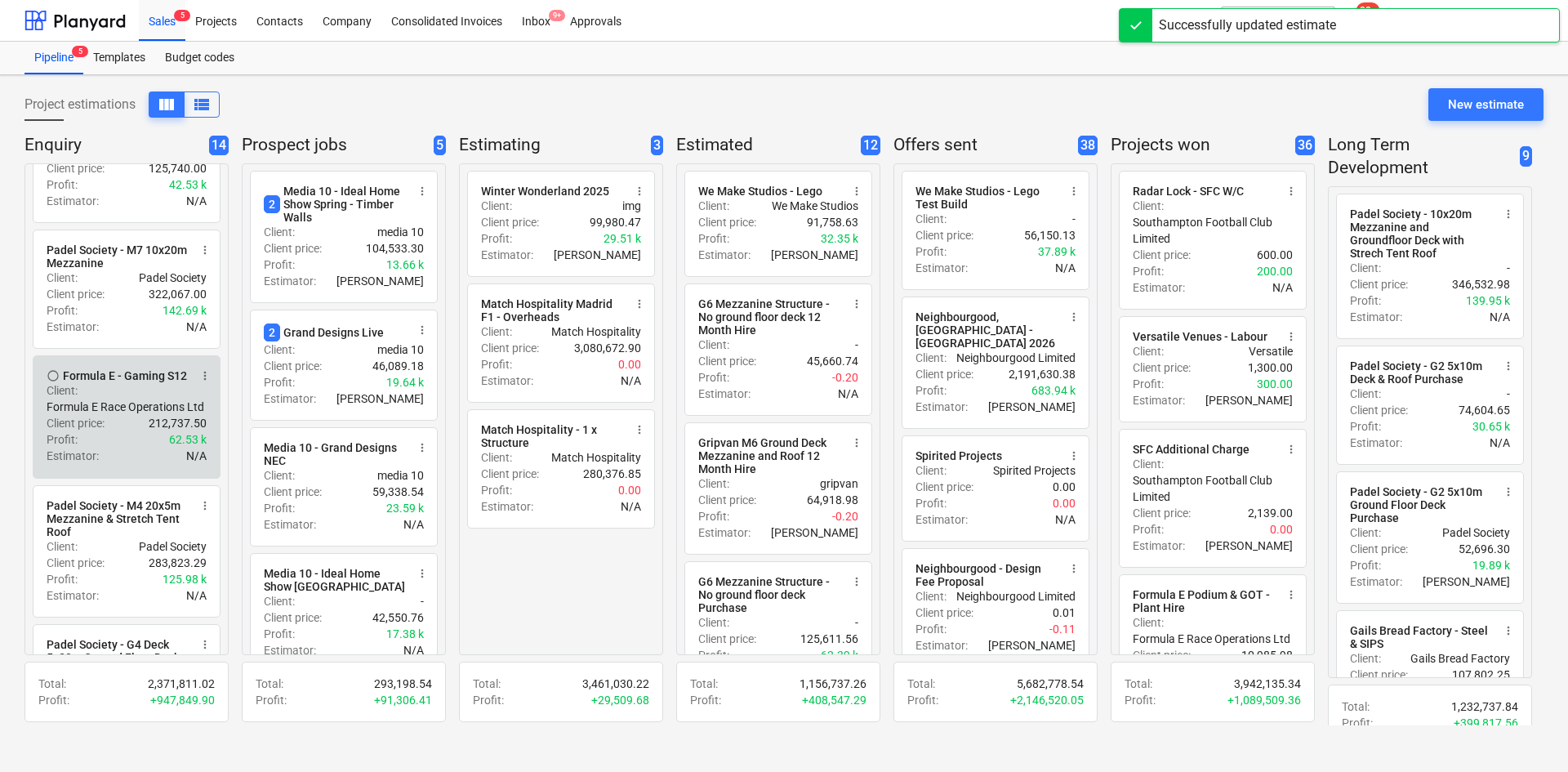
click at [204, 382] on span "more_vert" at bounding box center [204, 375] width 13 height 13
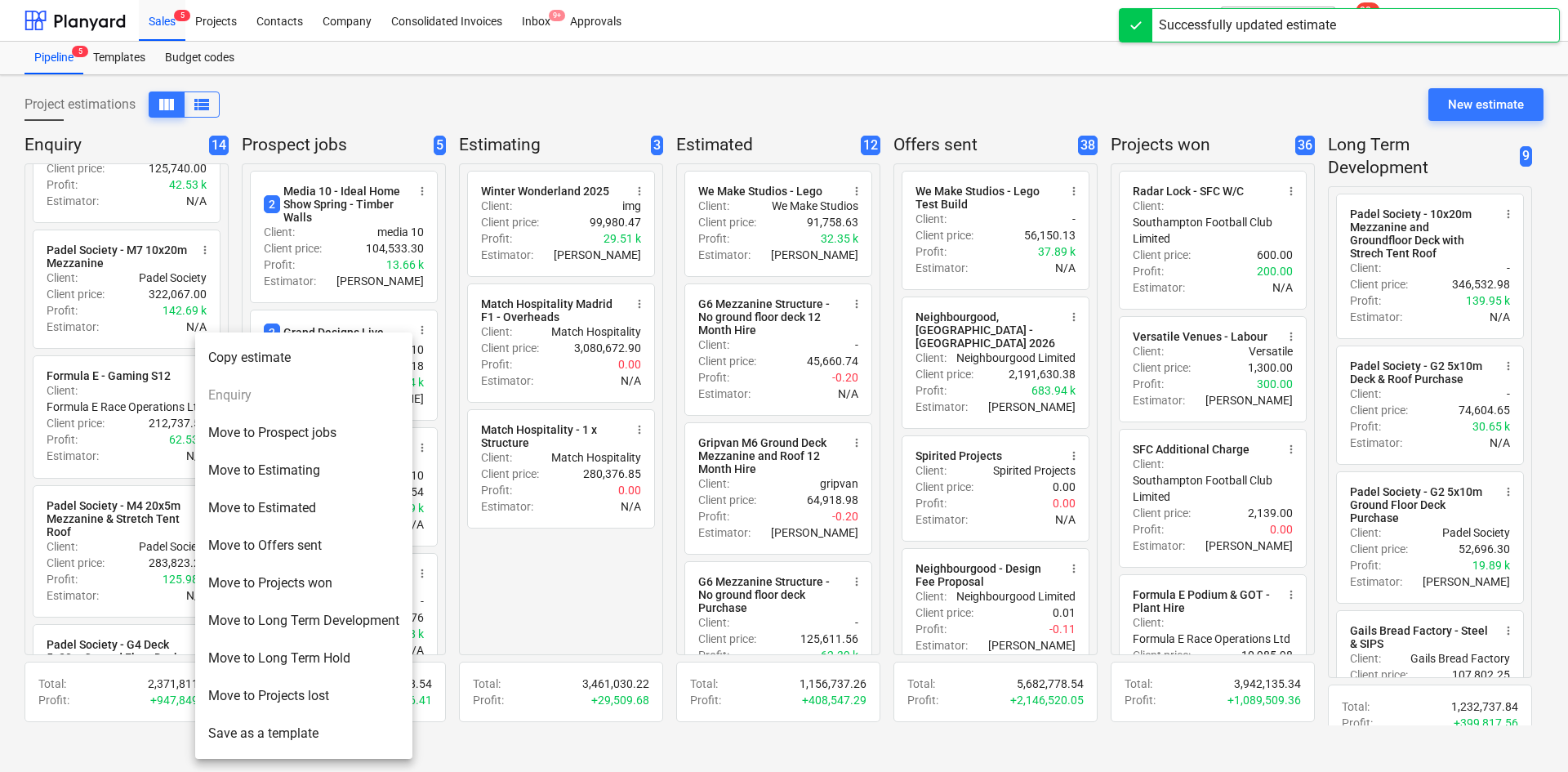
click at [20, 317] on div at bounding box center [784, 386] width 1568 height 772
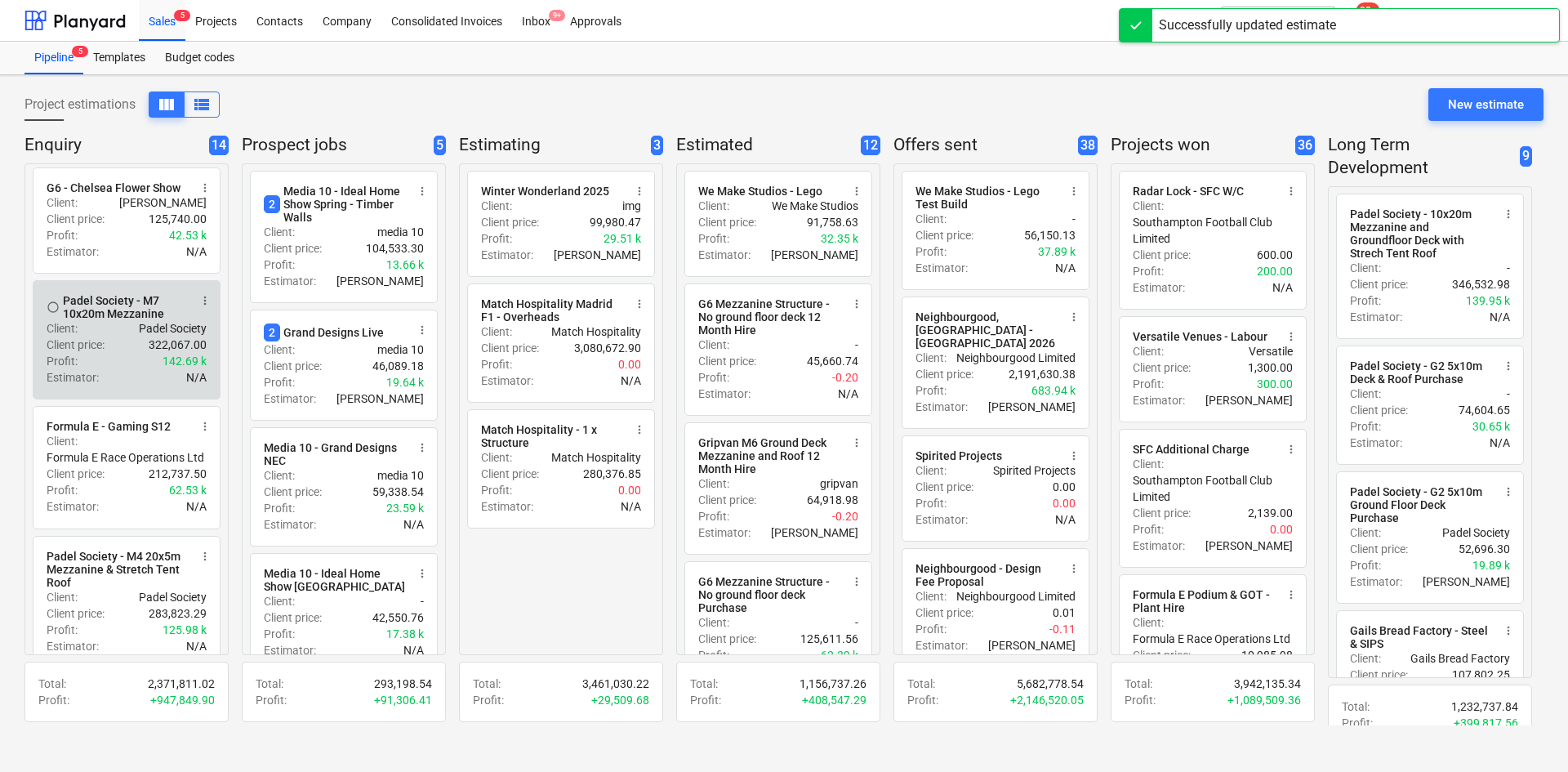
scroll to position [684, 0]
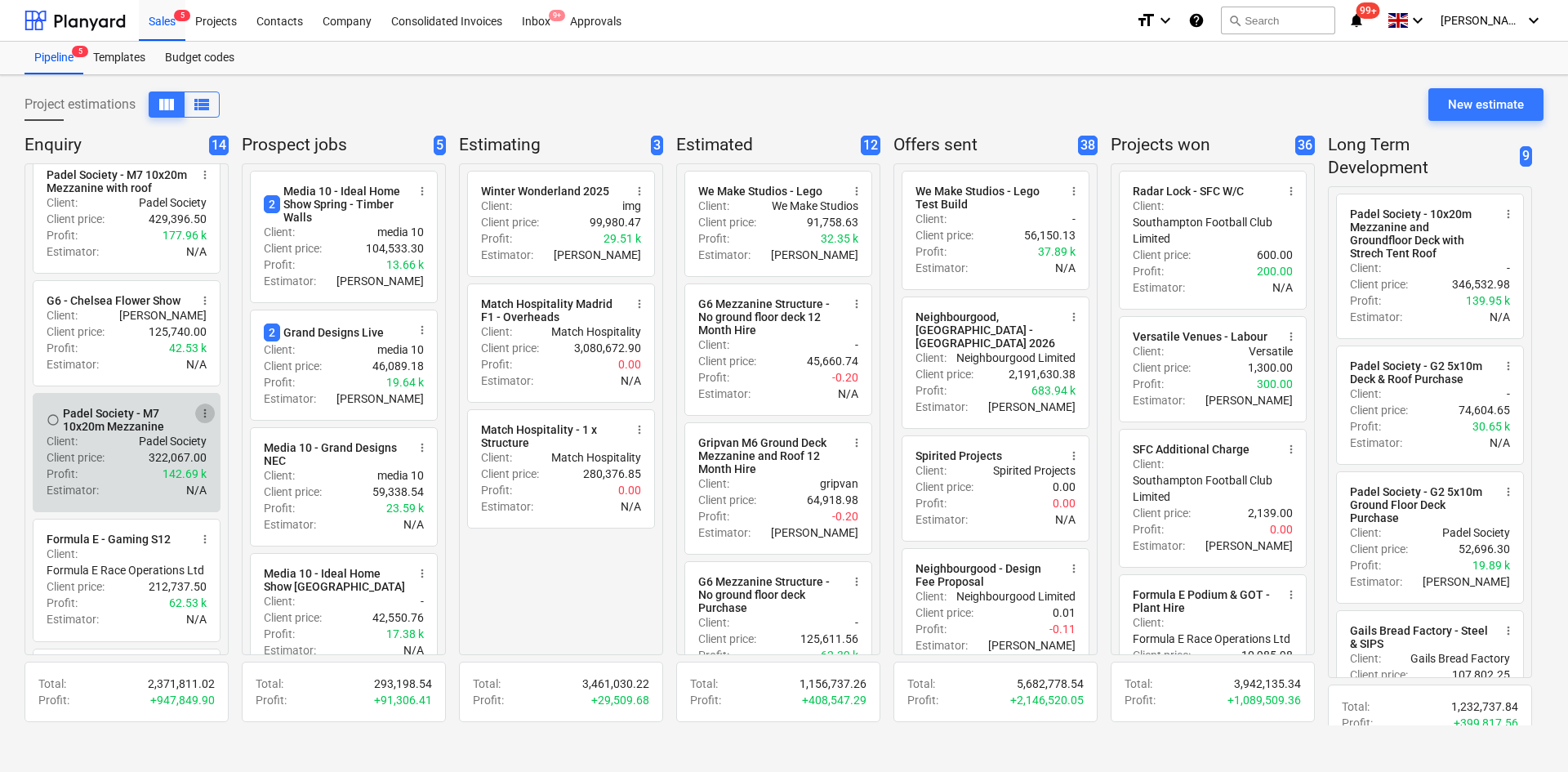
click at [211, 420] on span "more_vert" at bounding box center [204, 413] width 13 height 13
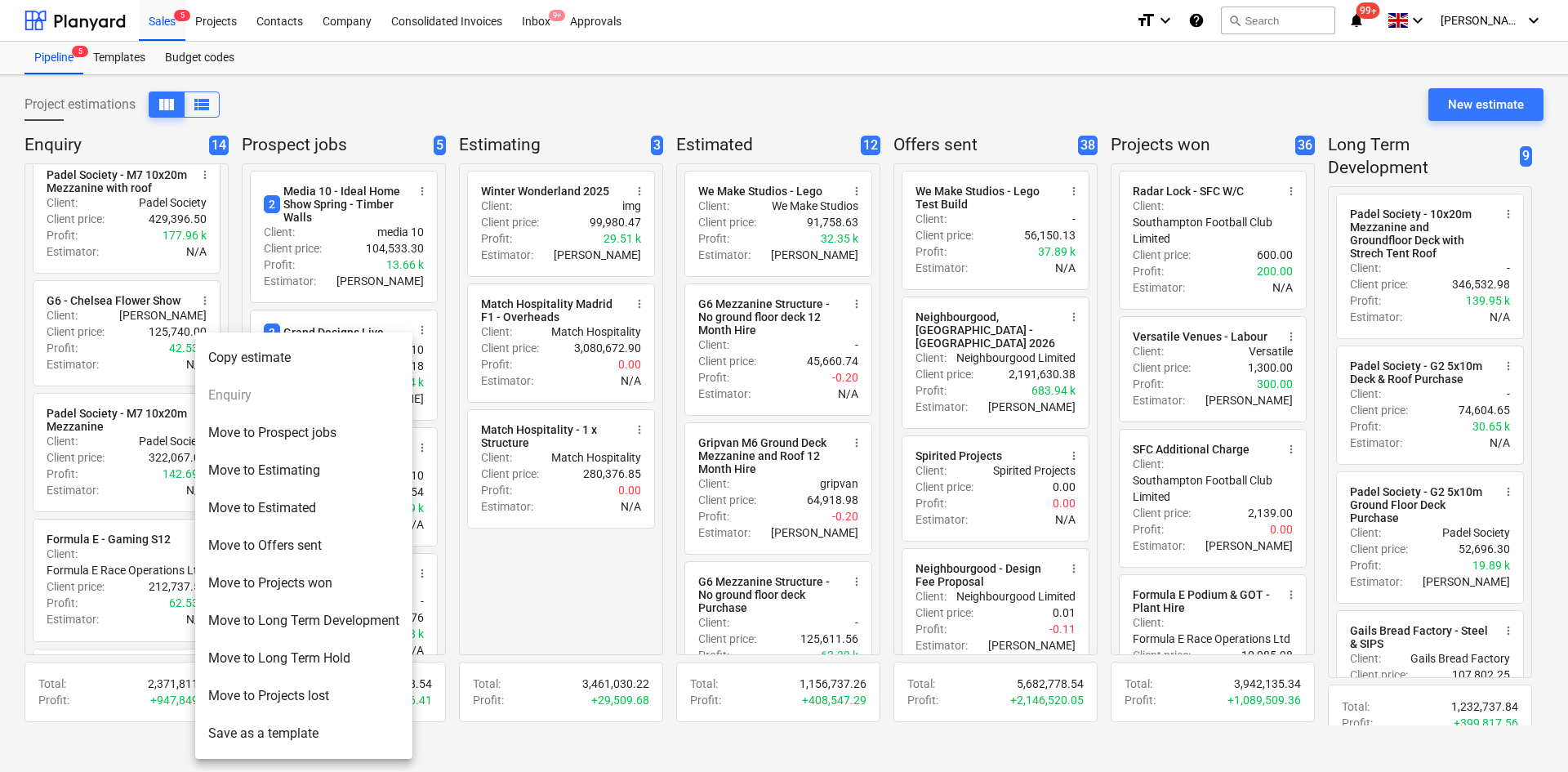
click at [259, 626] on li "Move to Long Term Development" at bounding box center [304, 621] width 217 height 37
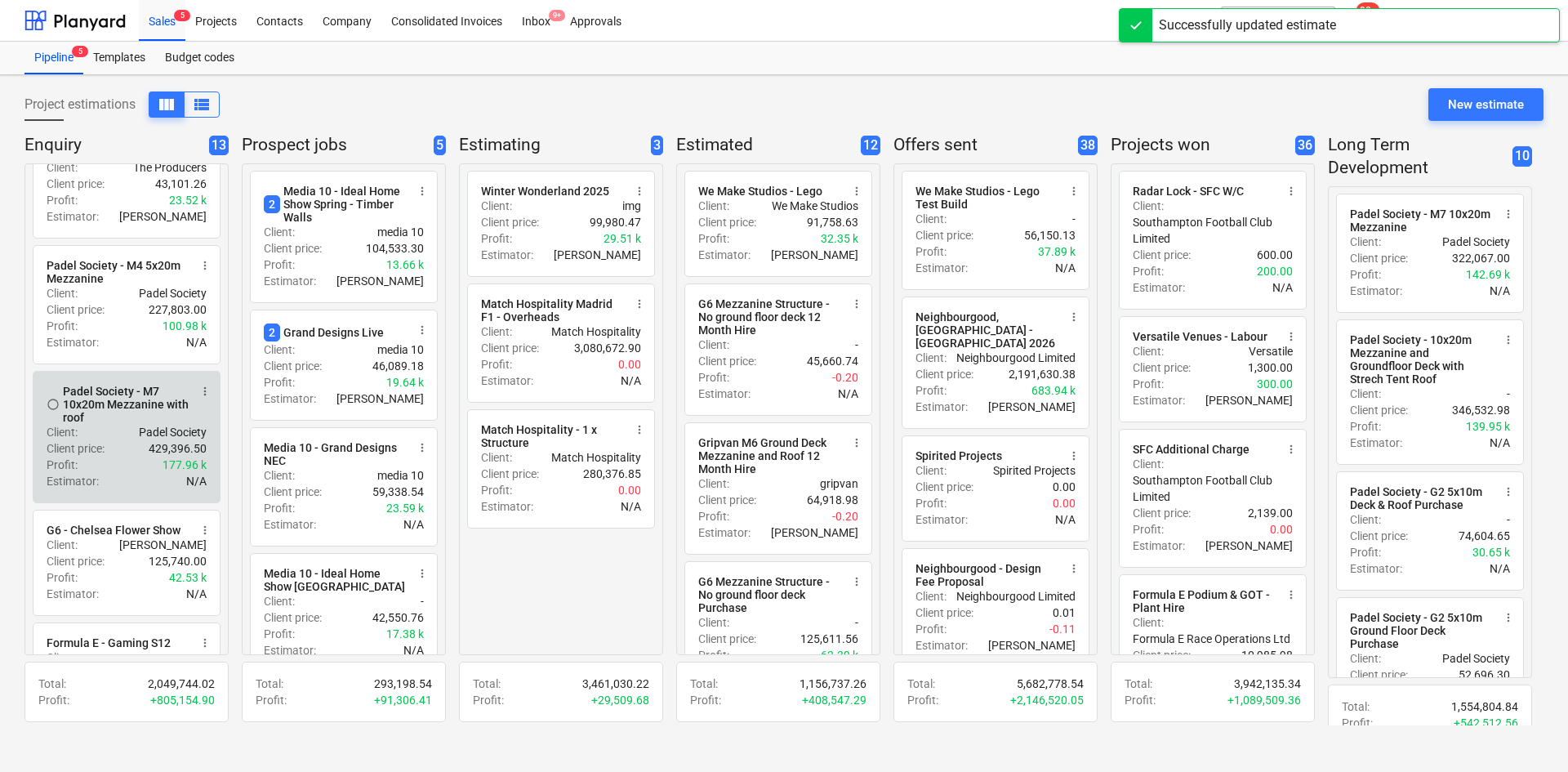
scroll to position [439, 0]
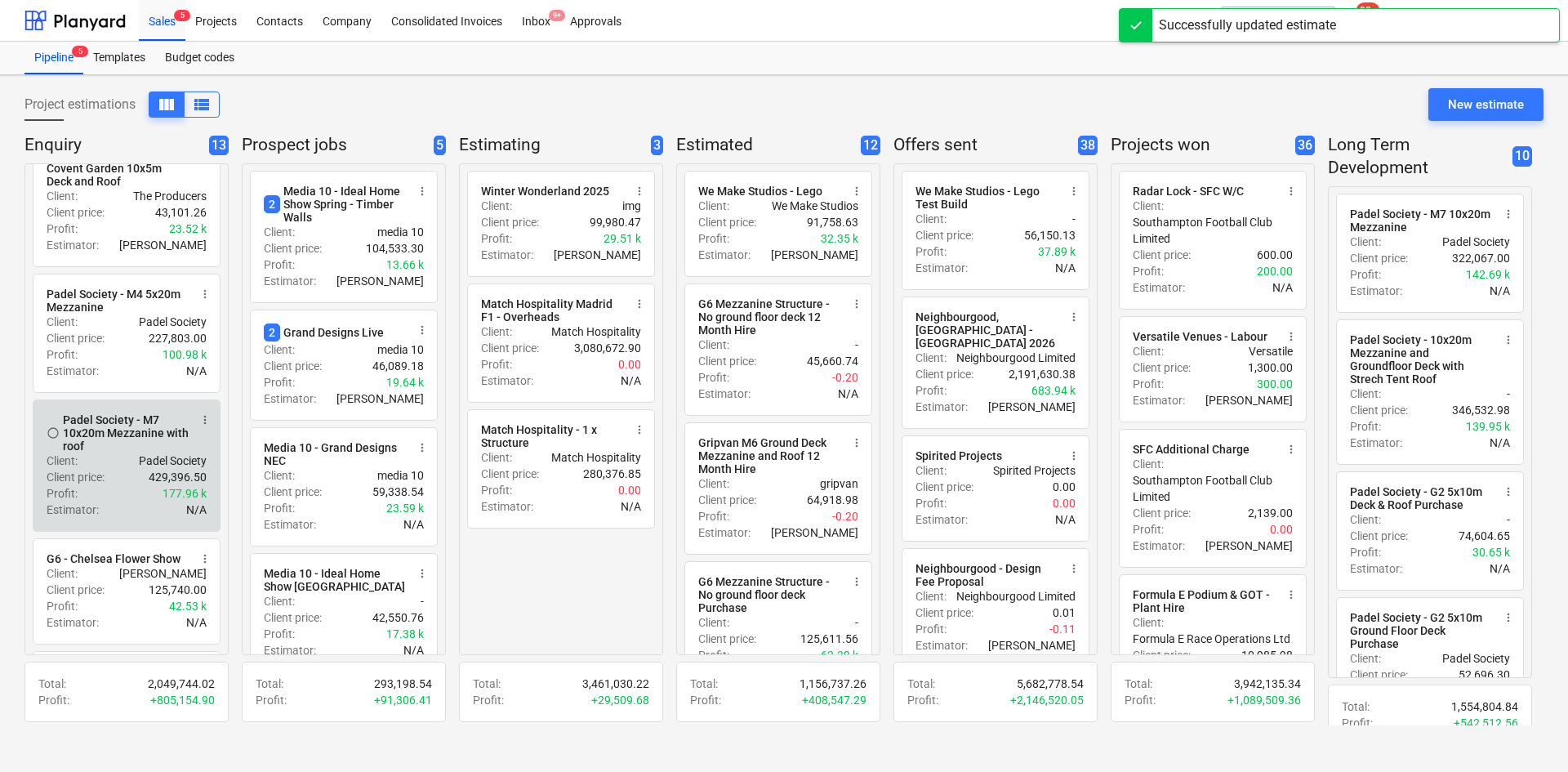
click at [203, 427] on span "more_vert" at bounding box center [204, 420] width 13 height 13
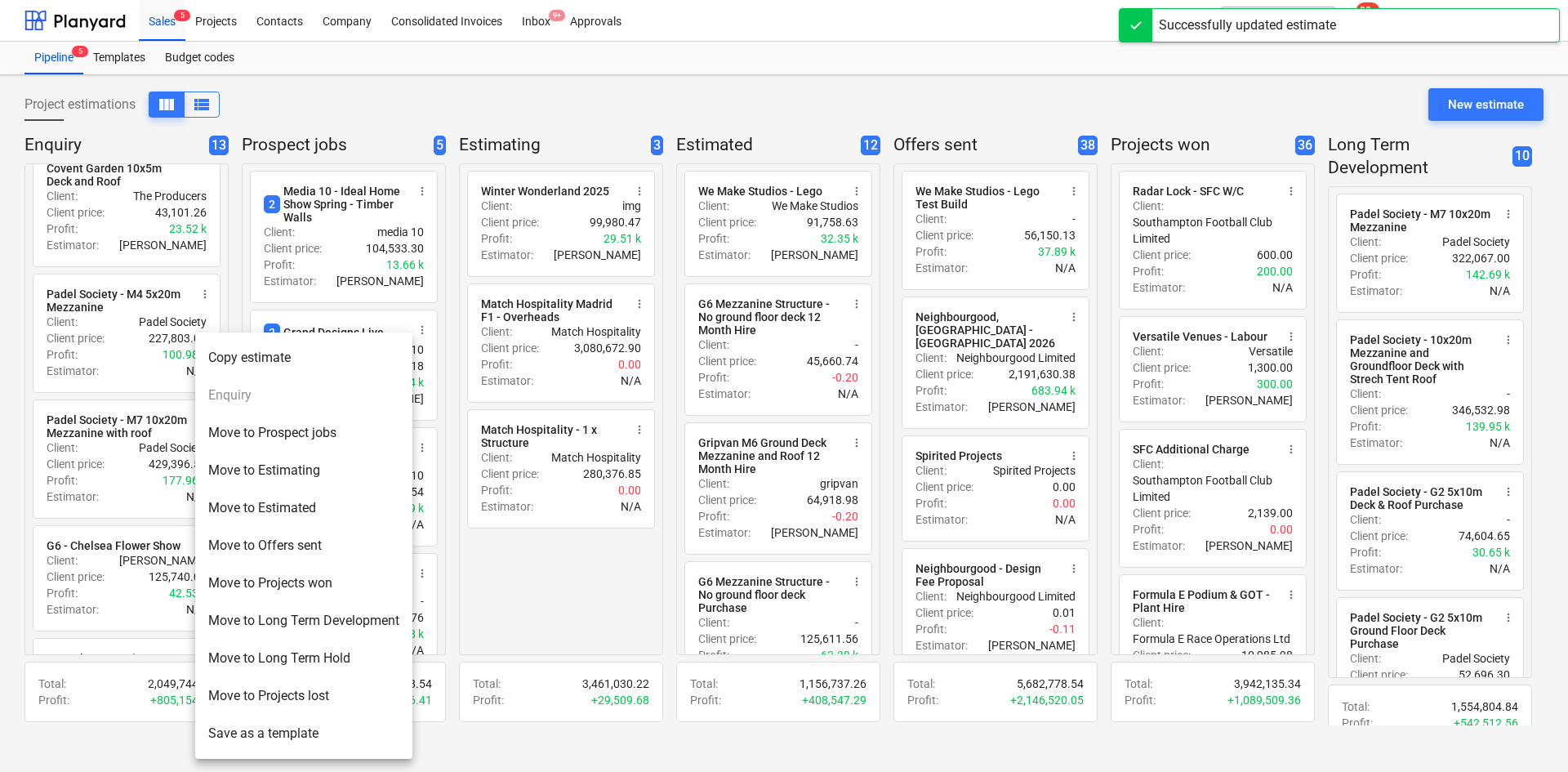
click at [280, 623] on li "Move to Long Term Development" at bounding box center [304, 621] width 217 height 37
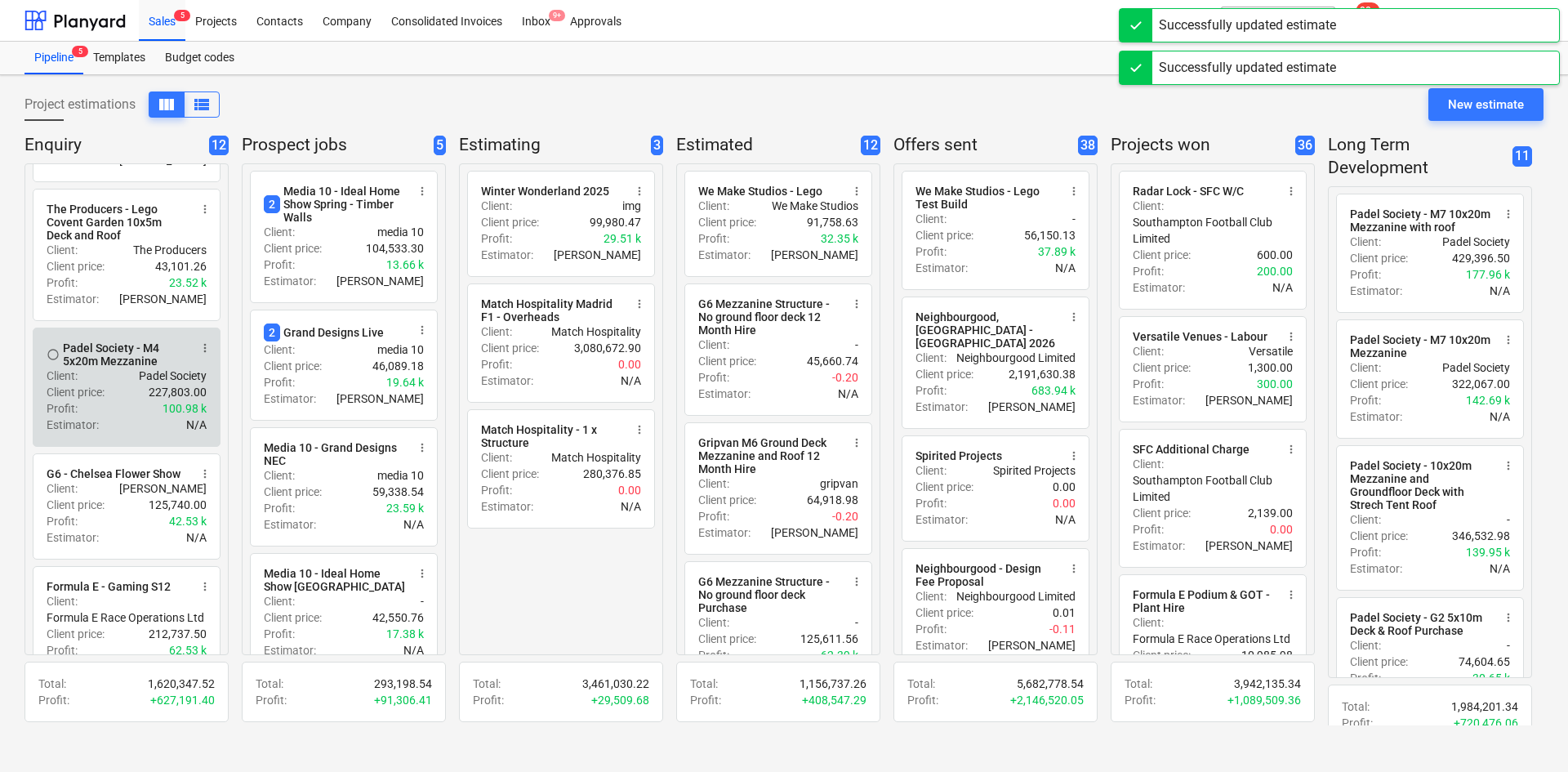
scroll to position [358, 0]
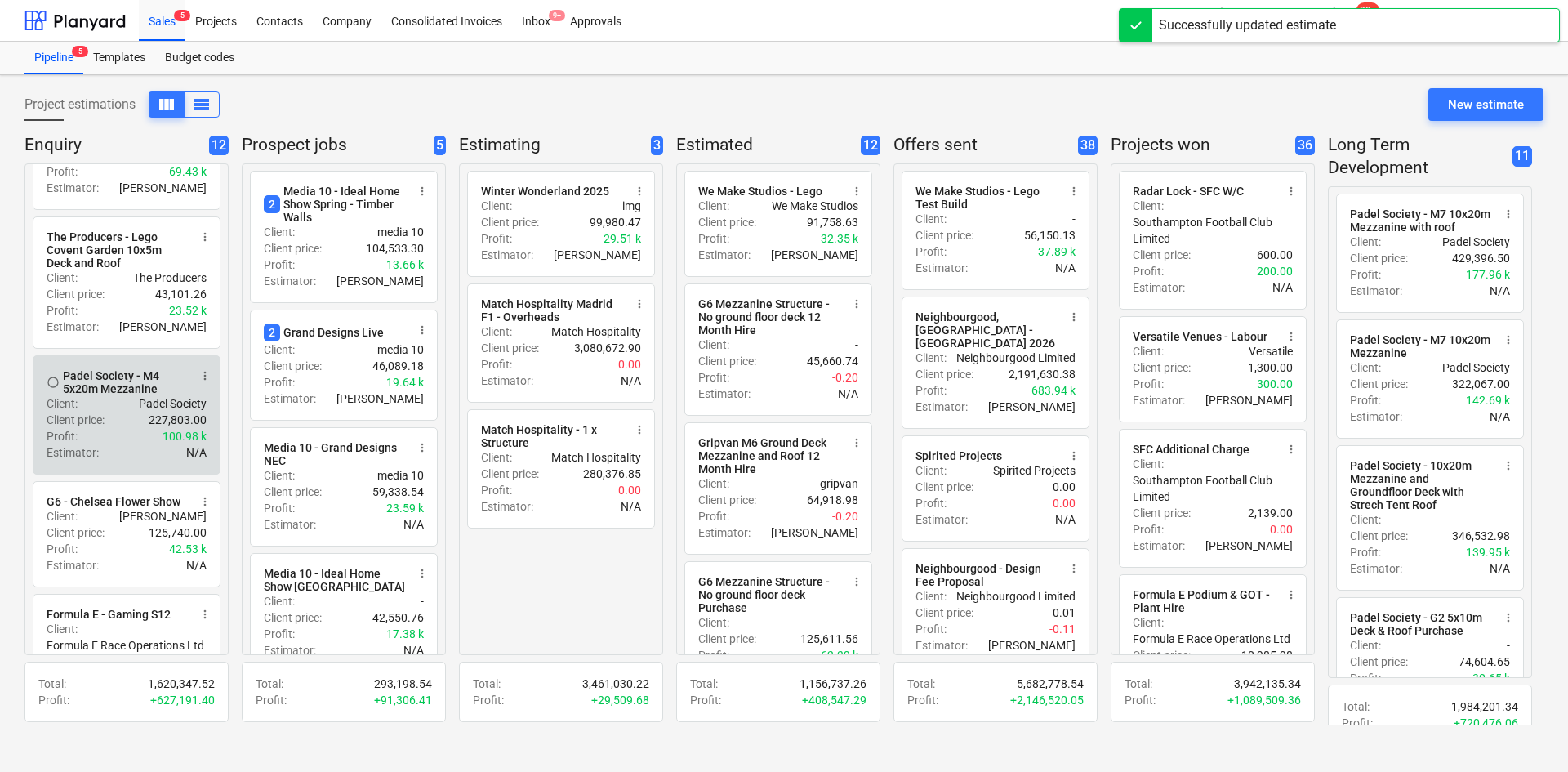
click at [201, 382] on span "more_vert" at bounding box center [204, 375] width 13 height 13
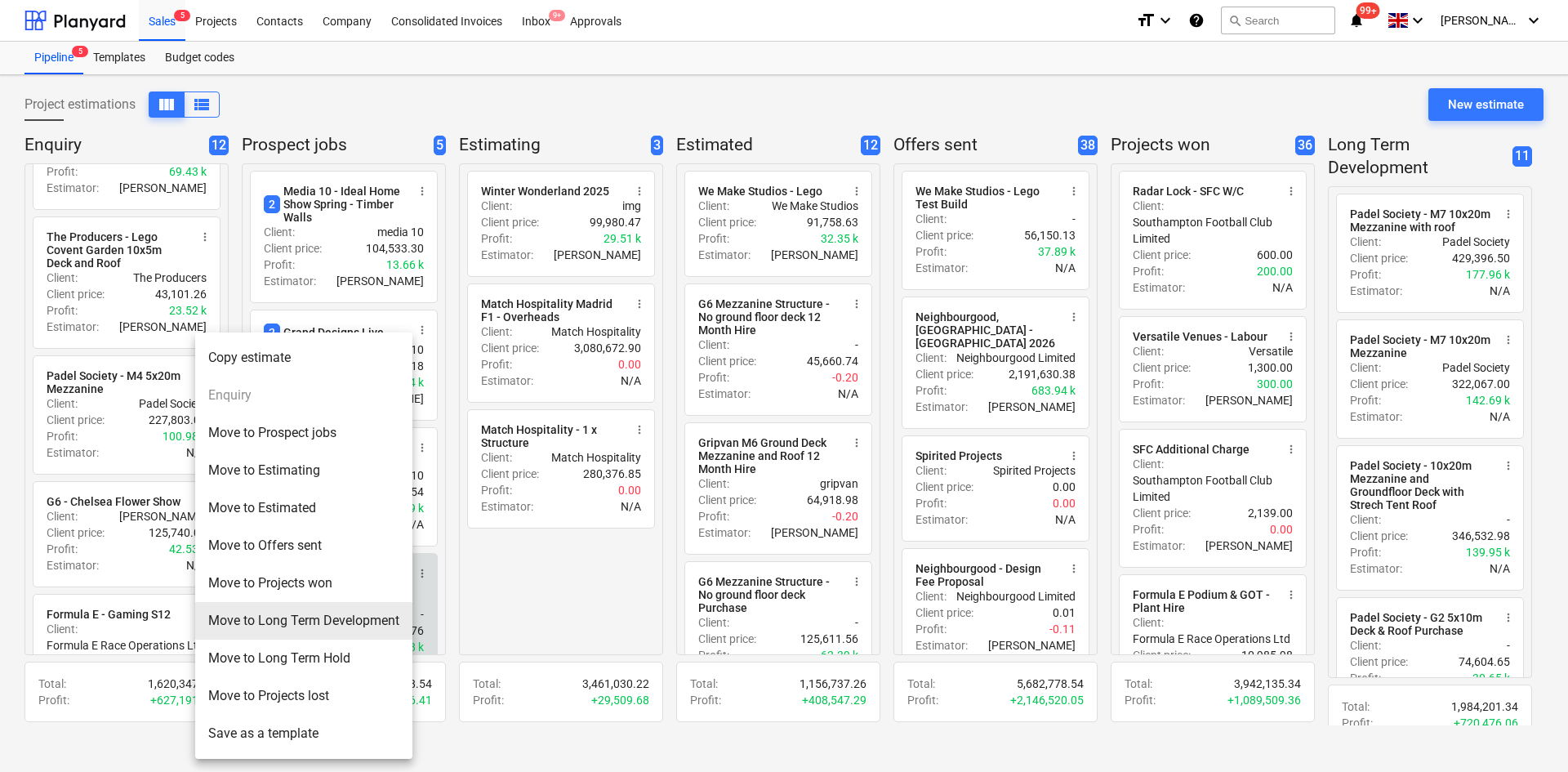
click at [276, 619] on li "Move to Long Term Development" at bounding box center [304, 621] width 217 height 37
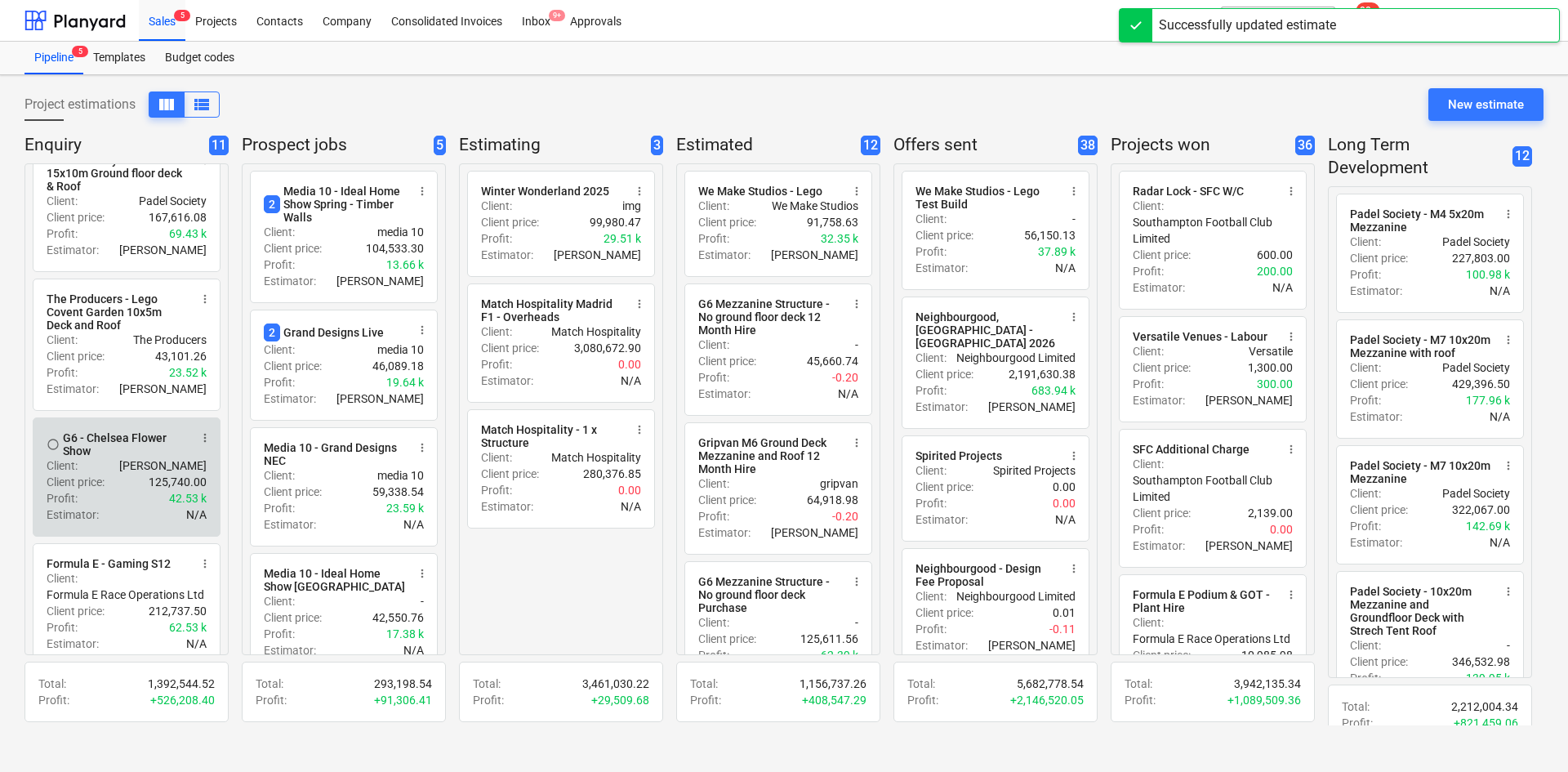
scroll to position [195, 0]
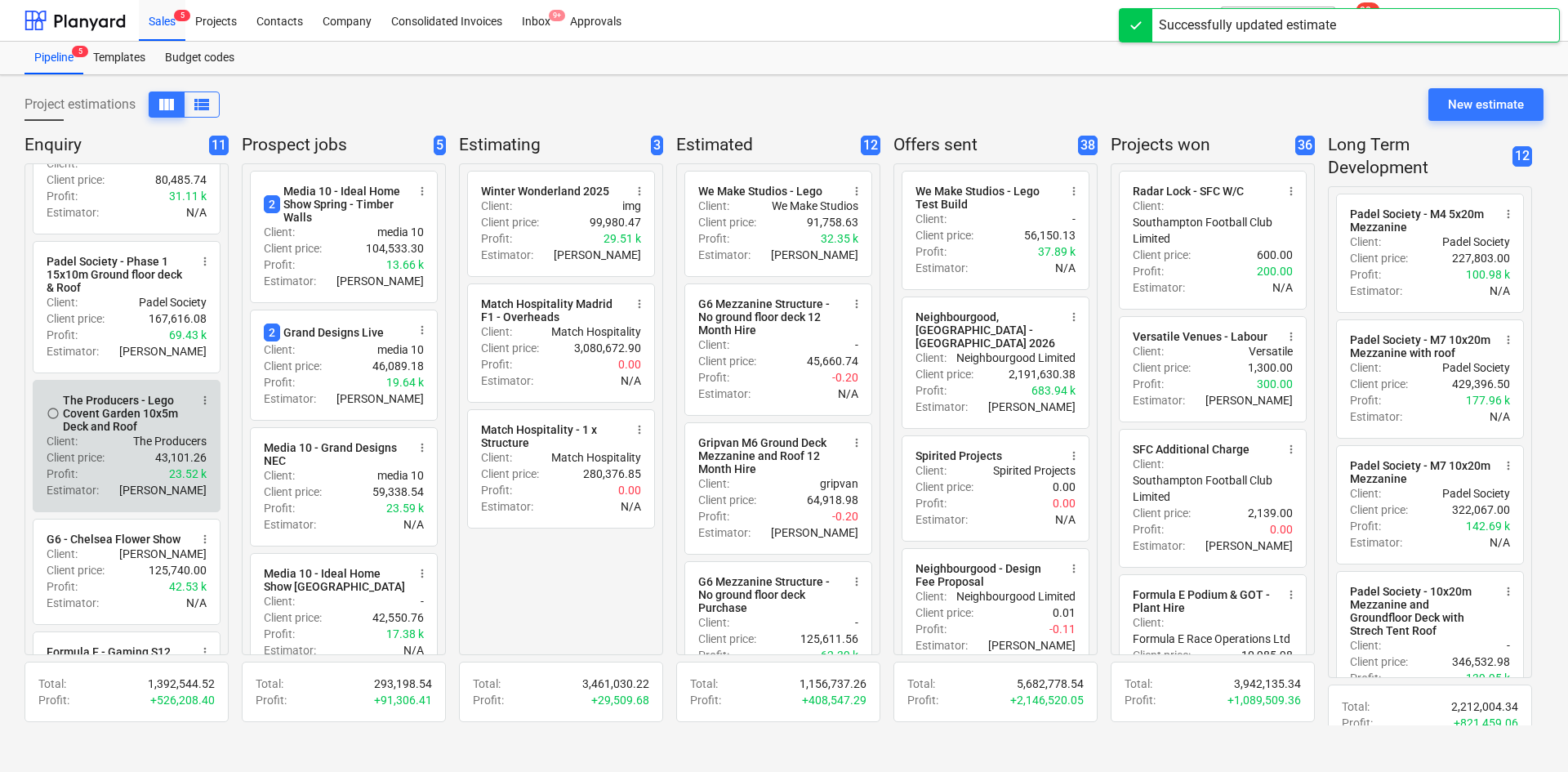
click at [199, 407] on span "more_vert" at bounding box center [204, 400] width 13 height 13
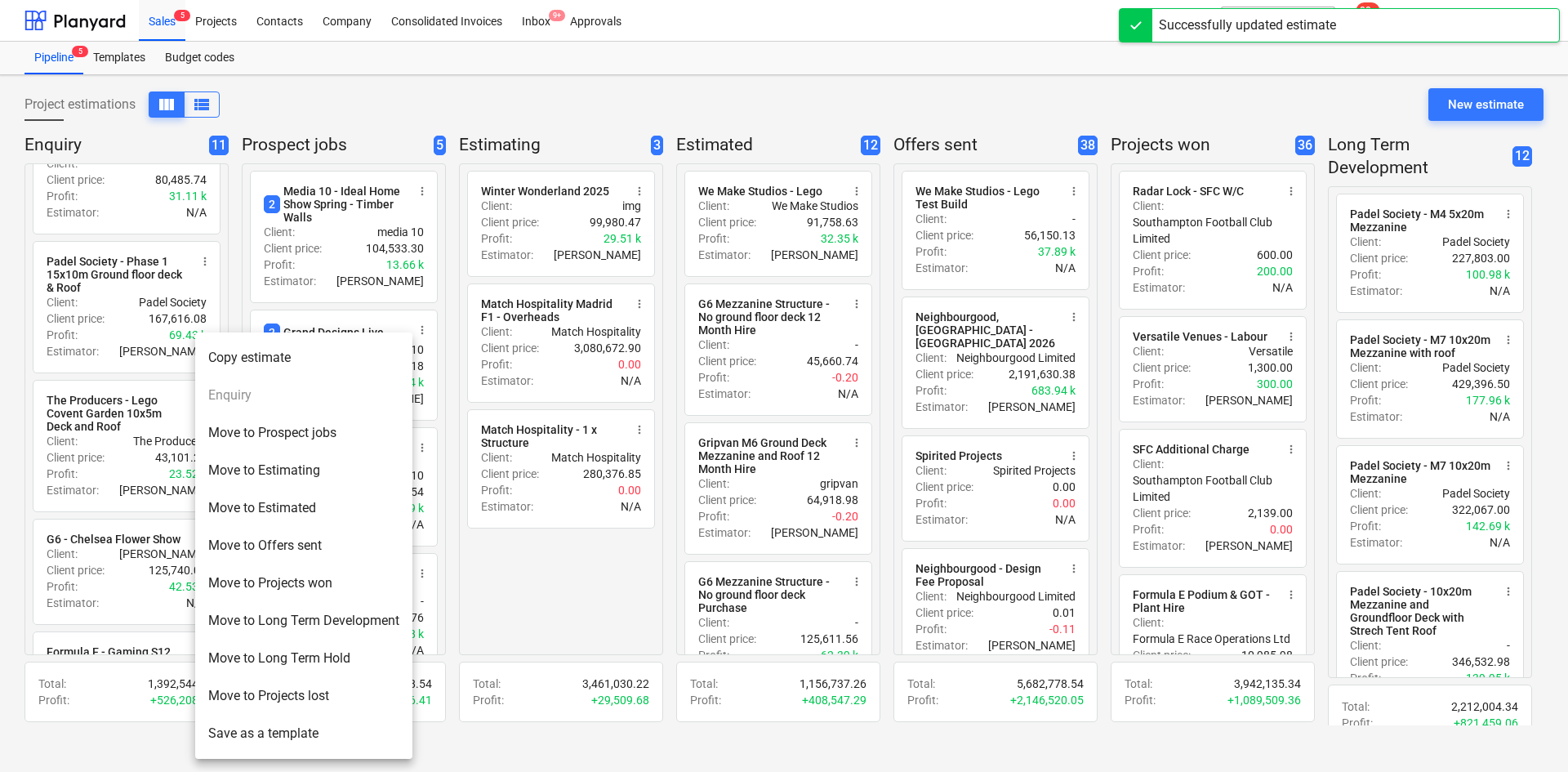
click at [243, 534] on li "Move to Offers sent" at bounding box center [304, 545] width 217 height 37
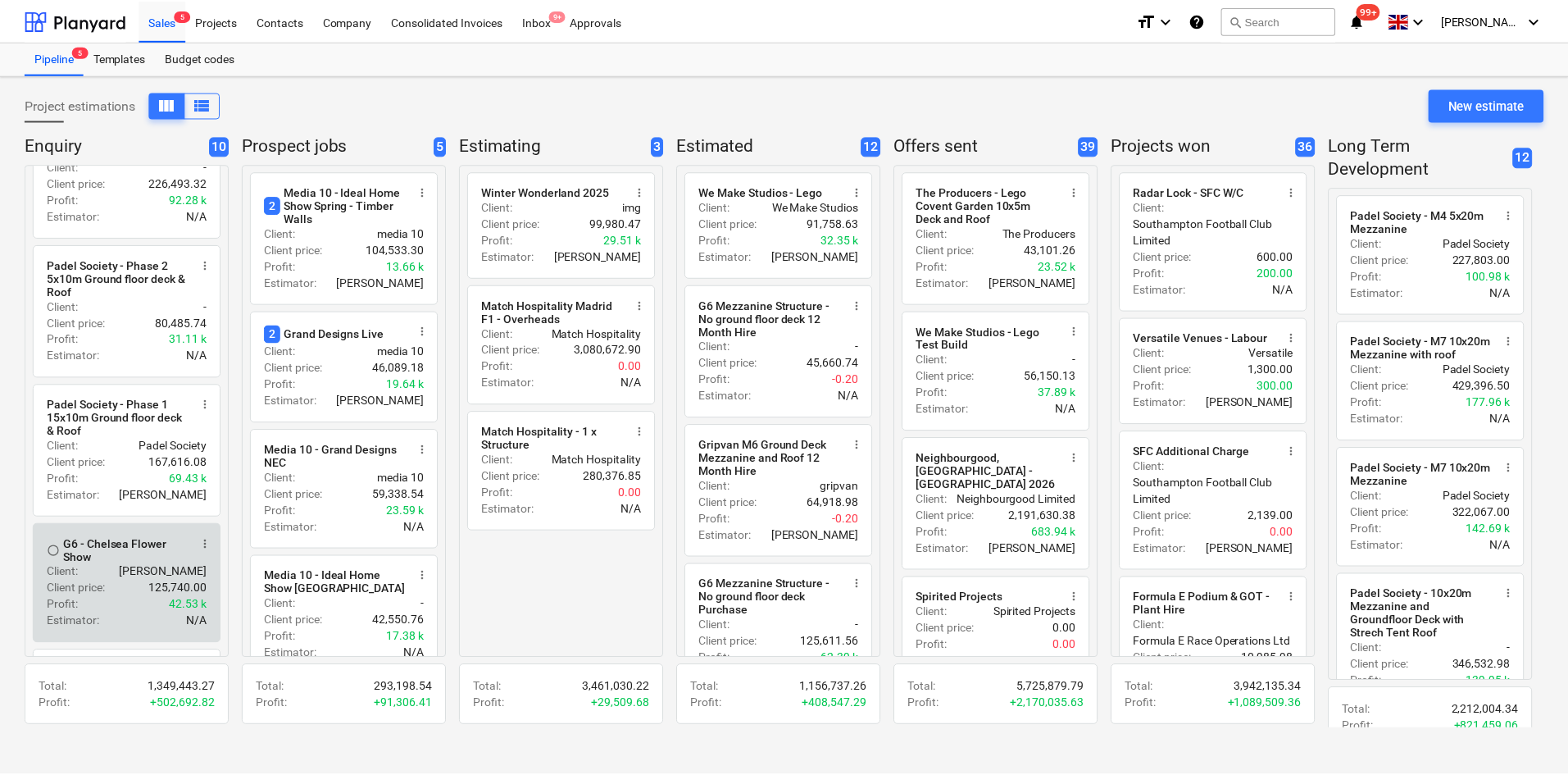
scroll to position [82, 0]
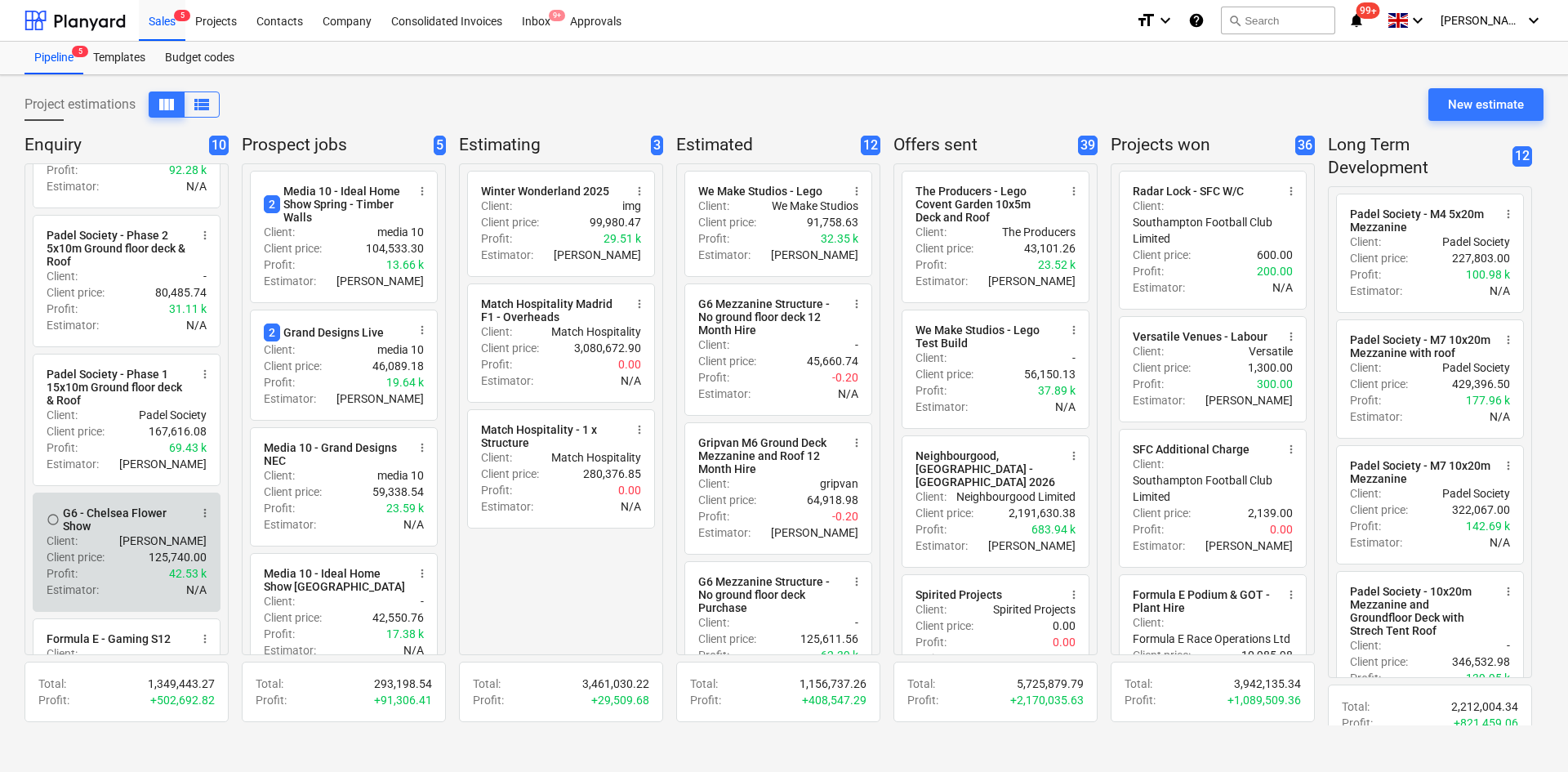
click at [125, 549] on div "Client : [PERSON_NAME]" at bounding box center [127, 541] width 160 height 16
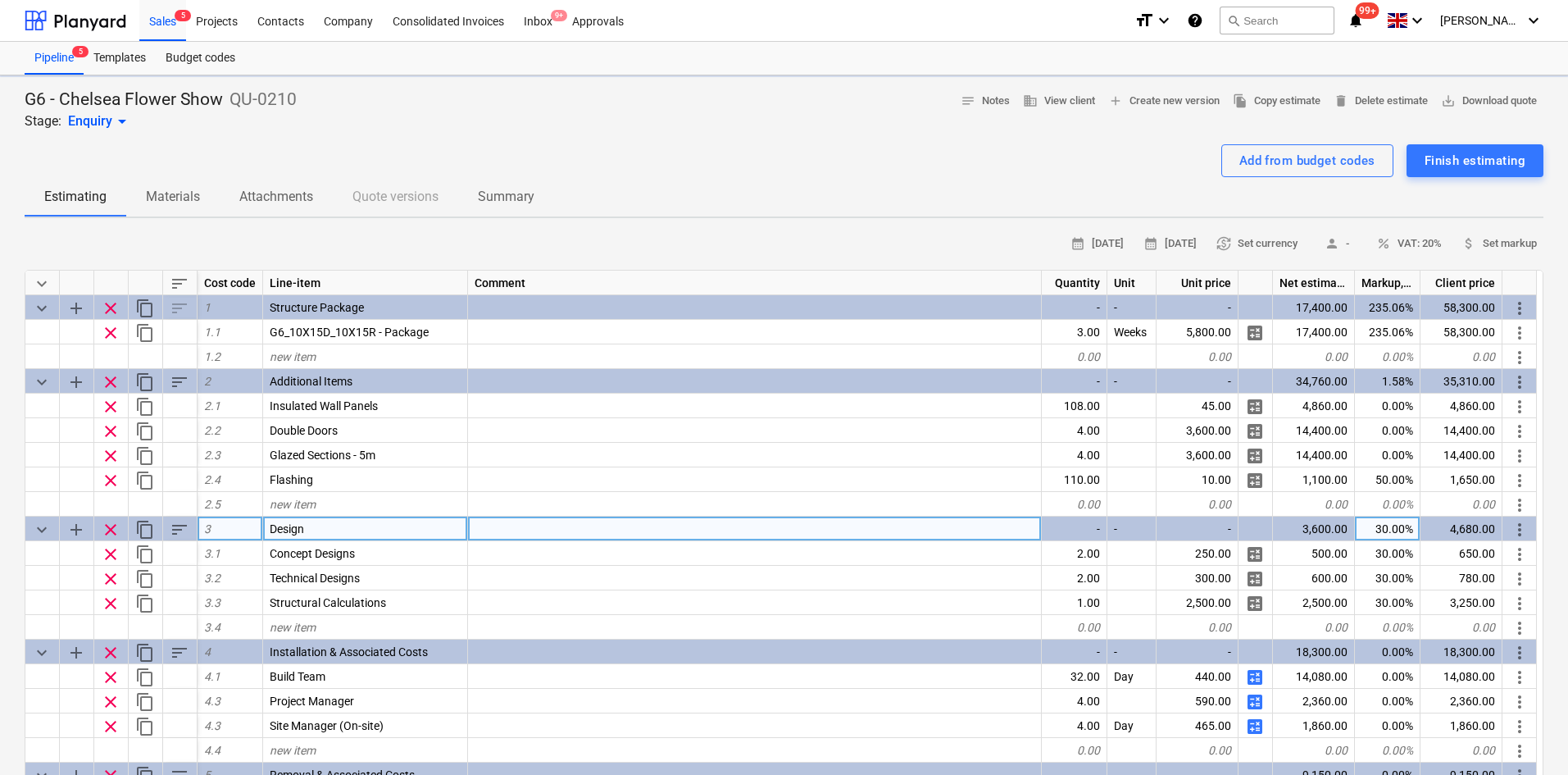
type textarea "x"
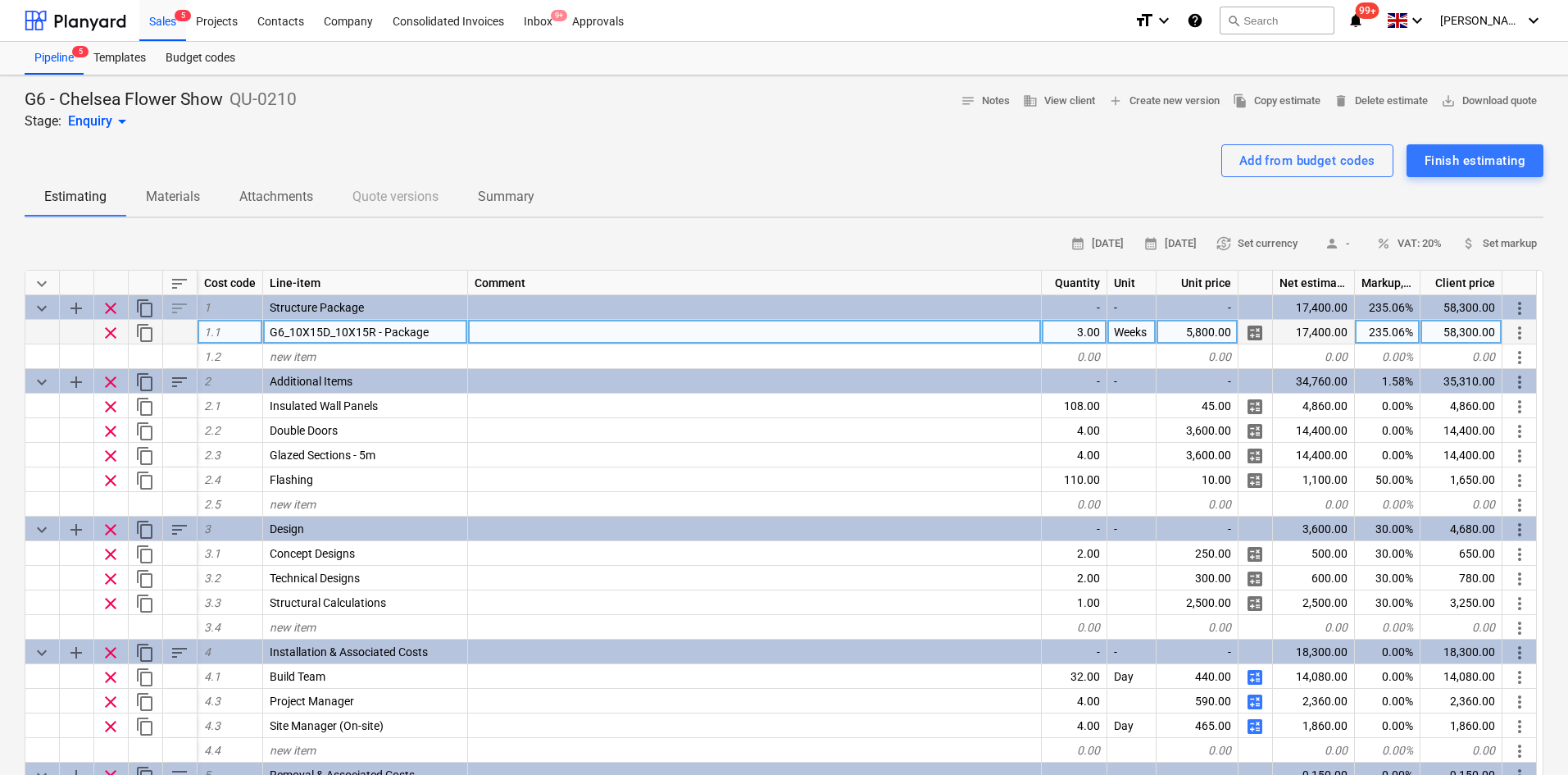
click at [1083, 326] on div "3.00" at bounding box center [1075, 332] width 66 height 25
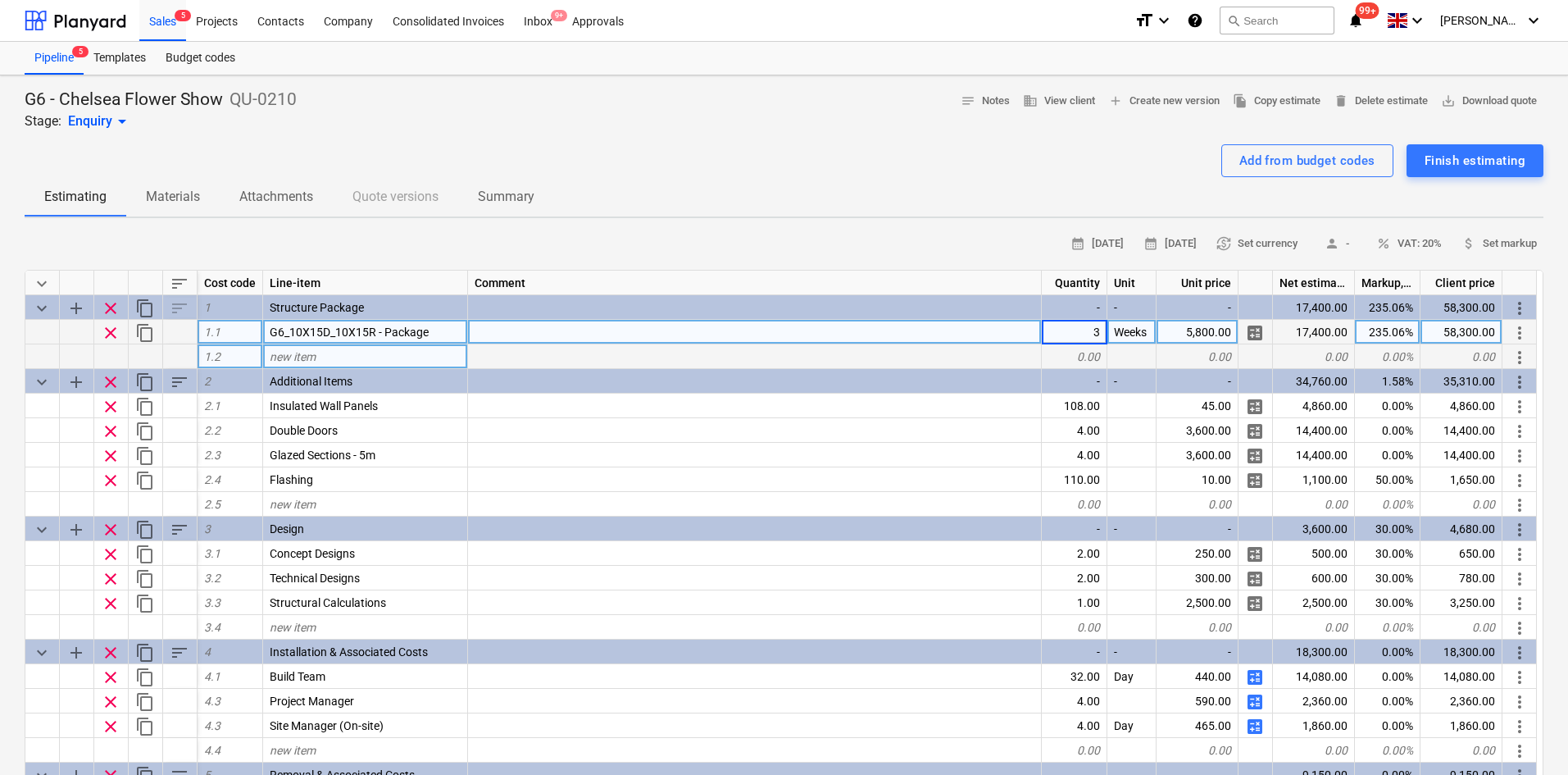
type input "2"
type textarea "x"
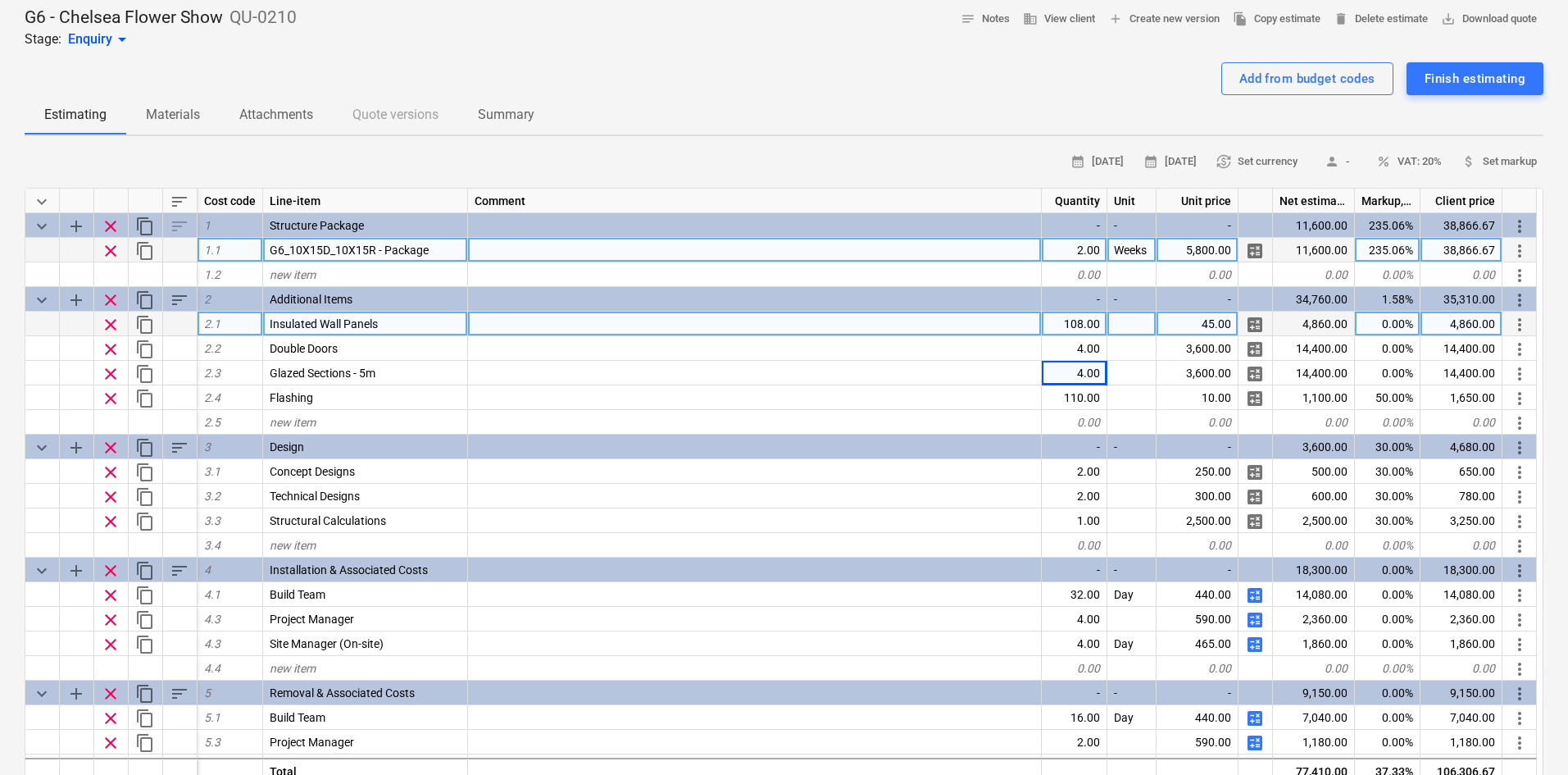
click at [1145, 322] on div at bounding box center [1132, 324] width 49 height 25
type input "m2"
click at [1215, 316] on div "45.00" at bounding box center [1198, 324] width 82 height 25
click at [1215, 316] on input "45" at bounding box center [1197, 324] width 81 height 24
drag, startPoint x: 1206, startPoint y: 321, endPoint x: 1244, endPoint y: 326, distance: 38.3
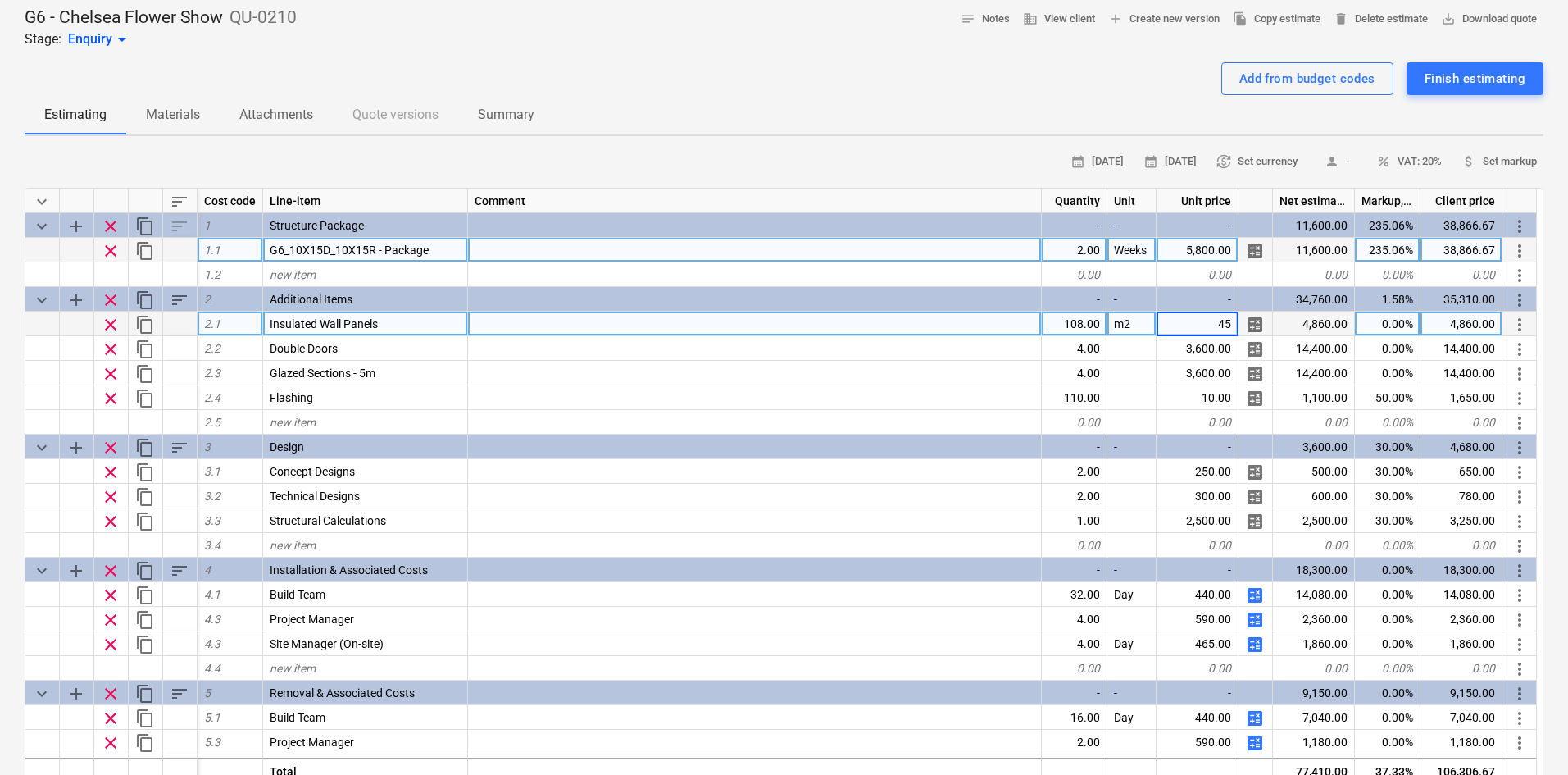
click at [0, 0] on div "clear content_copy 2.1 Insulated Wall Panels 108.00 m2 45 calculate 4,860.00 0.…" at bounding box center [0, 0] width 0 height 0
type textarea "x"
type input "50"
type textarea "x"
click at [951, 44] on div "G6 - Chelsea Flower Show QU-0210 Stage: Enquiry arrow_drop_down notes Notes bus…" at bounding box center [784, 28] width 1519 height 43
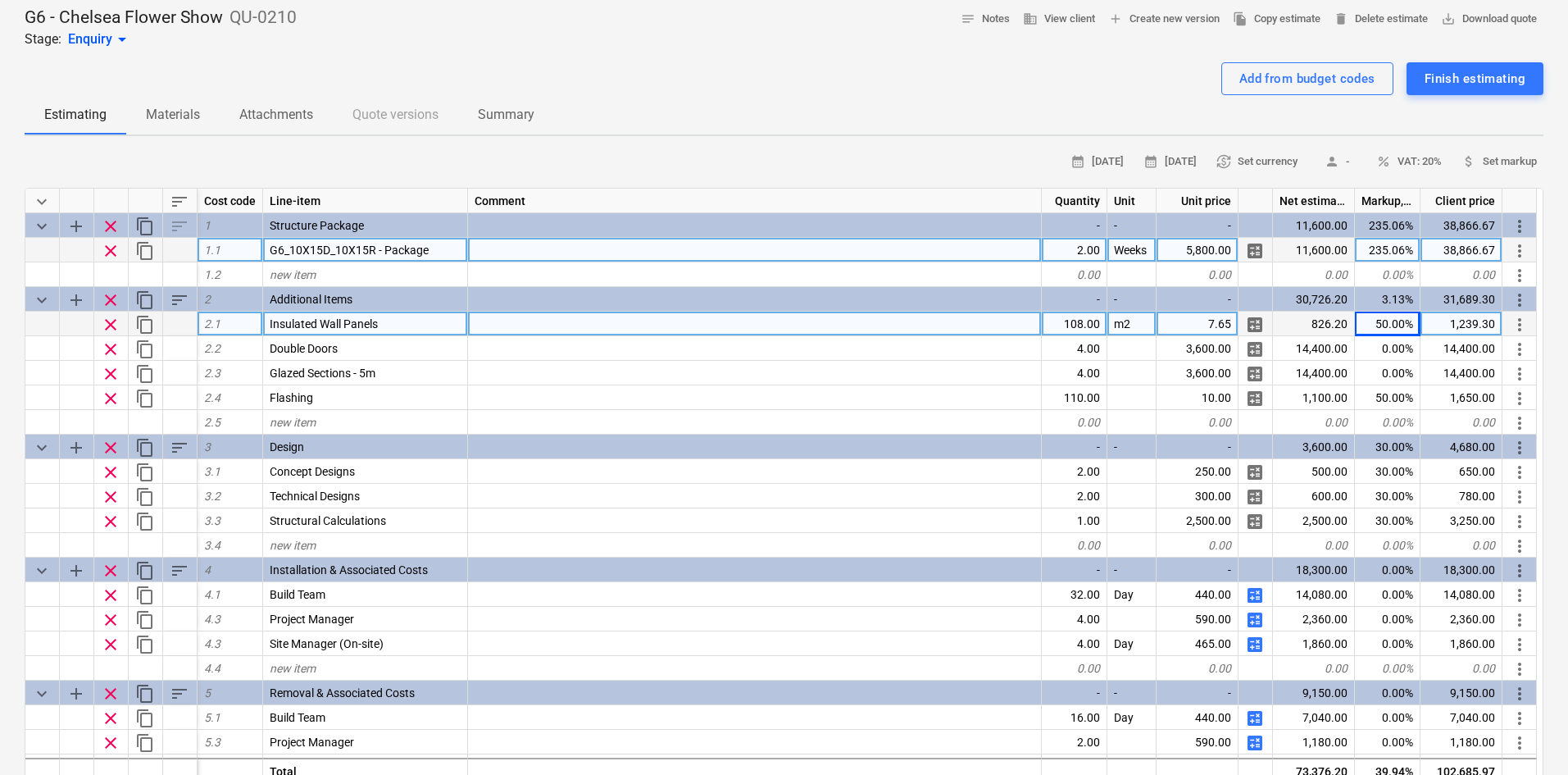
click at [1402, 327] on div "50.00%" at bounding box center [1388, 324] width 66 height 25
click at [1397, 326] on input "50" at bounding box center [1387, 324] width 65 height 24
type input "488"
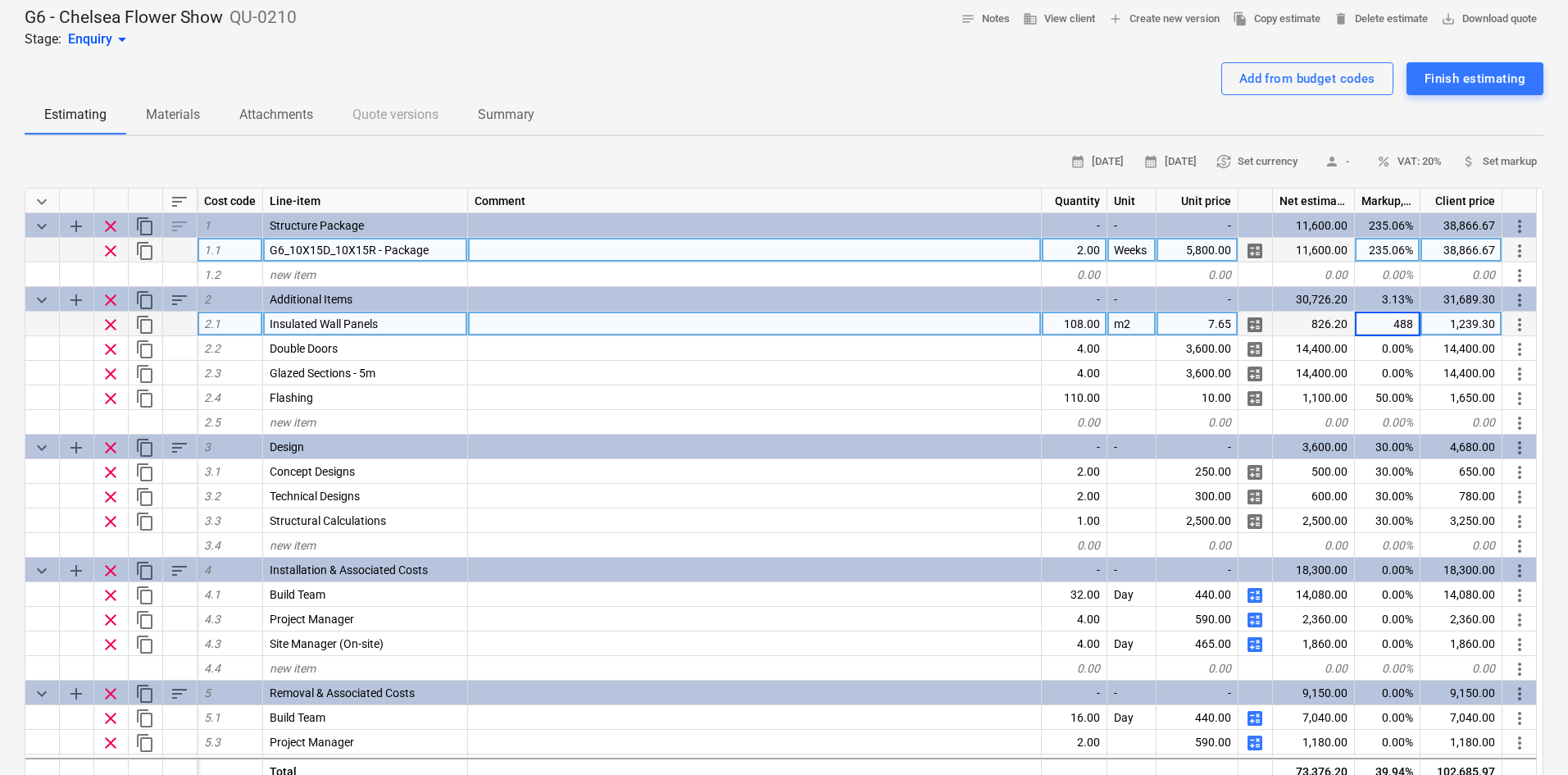
type textarea "x"
click at [1391, 329] on div "488.00%" at bounding box center [1388, 324] width 66 height 25
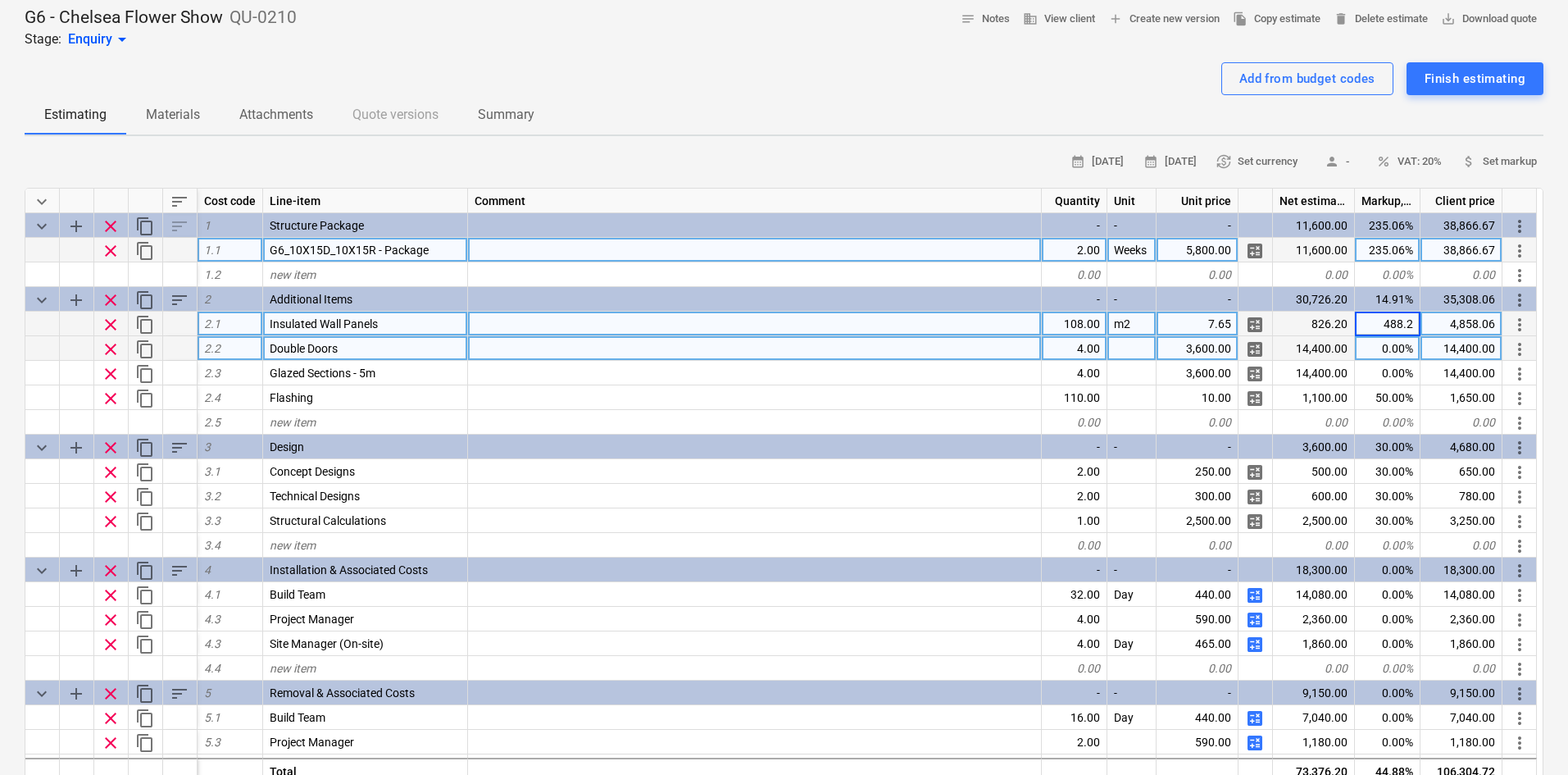
type input "488.23"
type textarea "x"
click at [1136, 350] on div at bounding box center [1132, 348] width 49 height 25
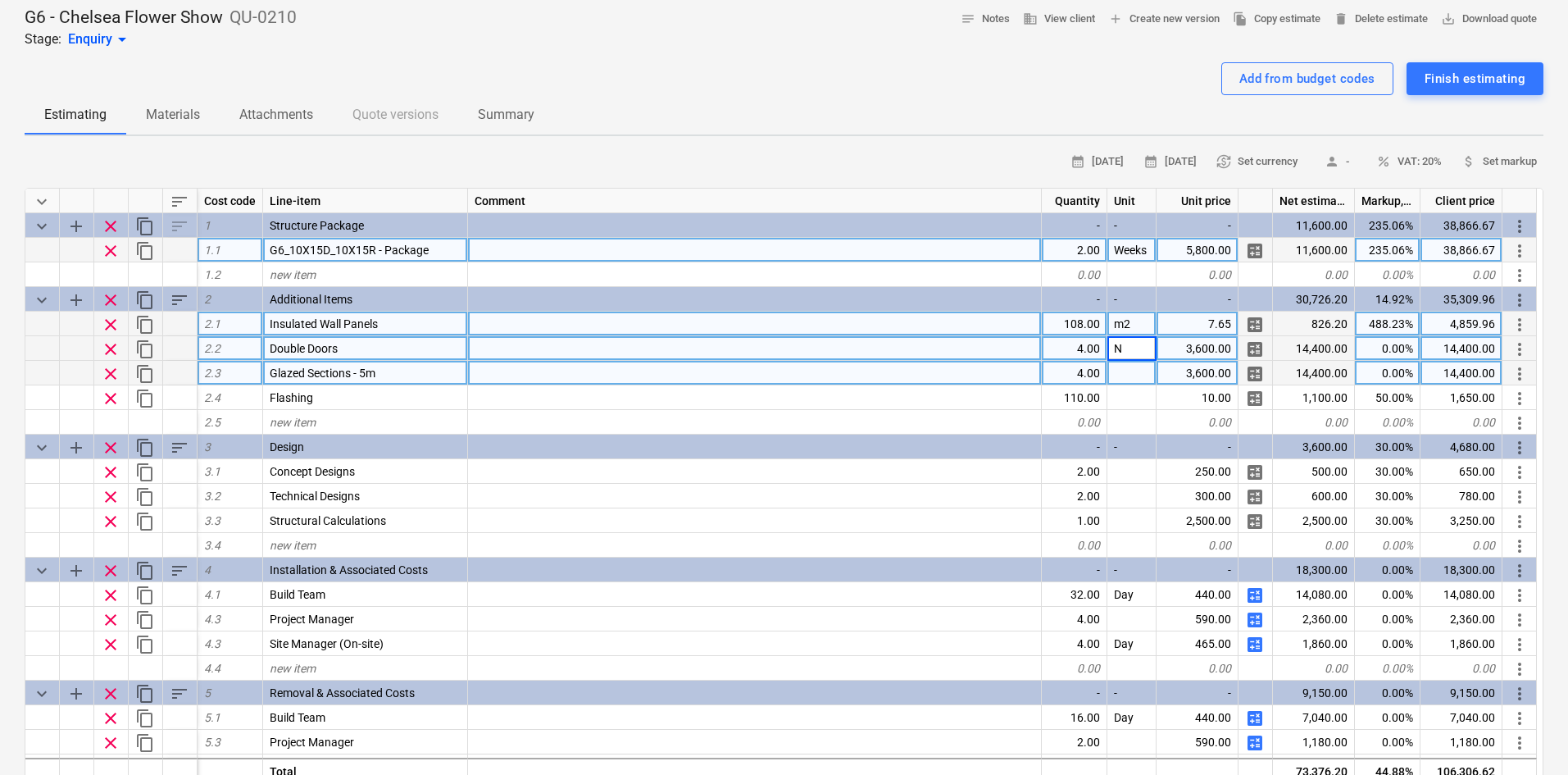
type input "Nr"
type textarea "x"
click at [1389, 332] on div "488.23%" at bounding box center [1388, 324] width 66 height 25
type input "422"
type textarea "x"
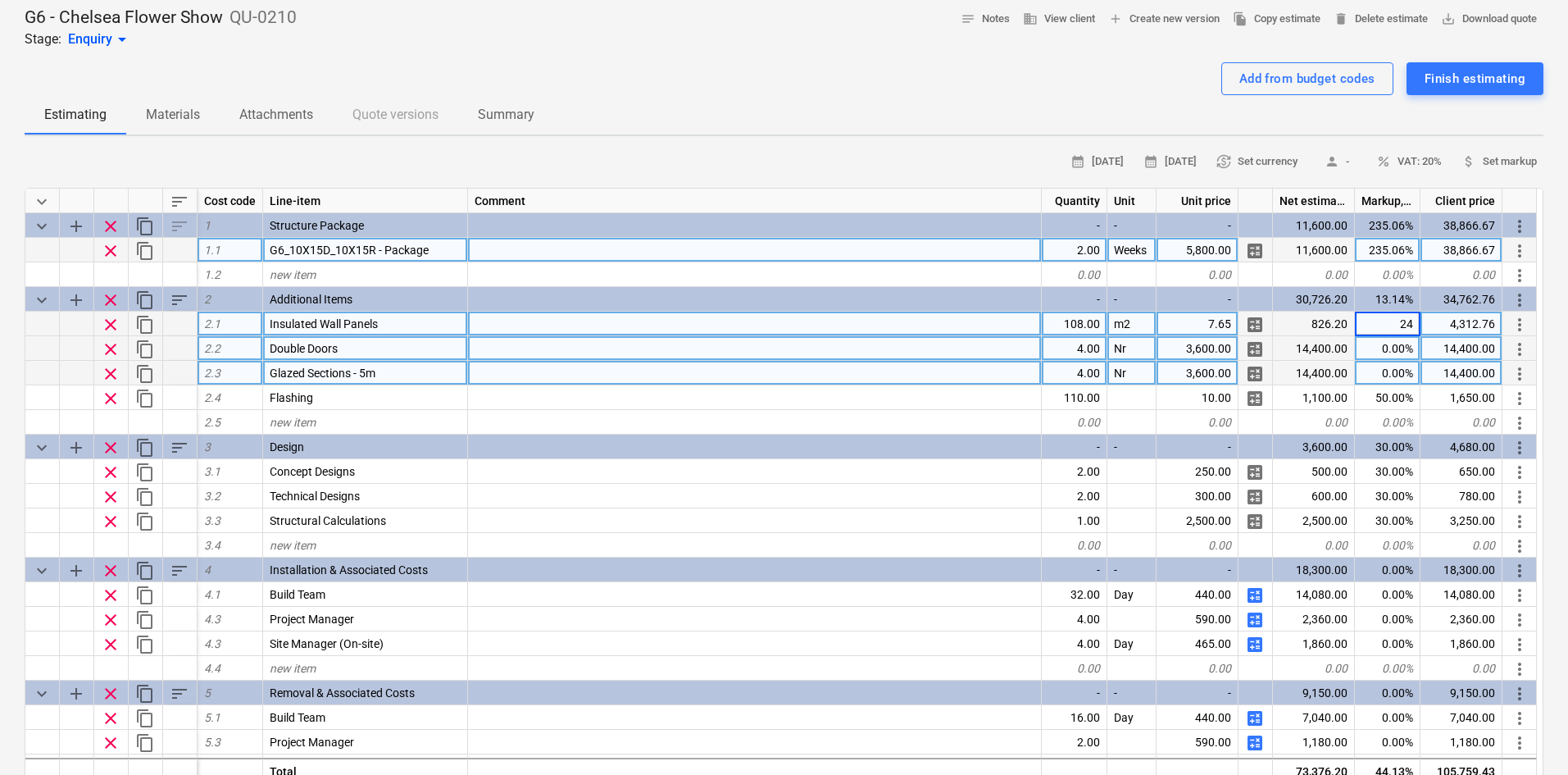
type input "244"
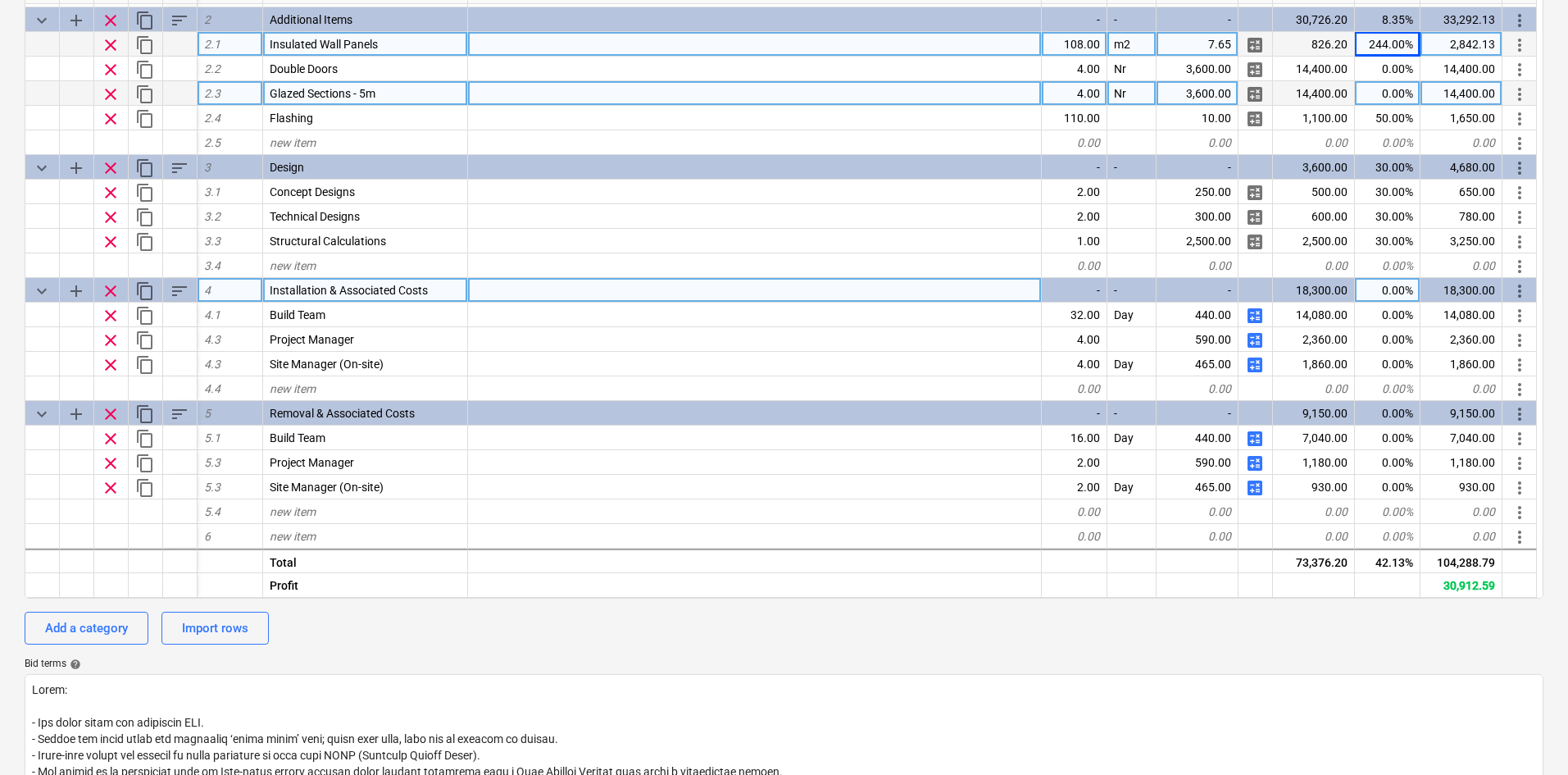
scroll to position [328, 0]
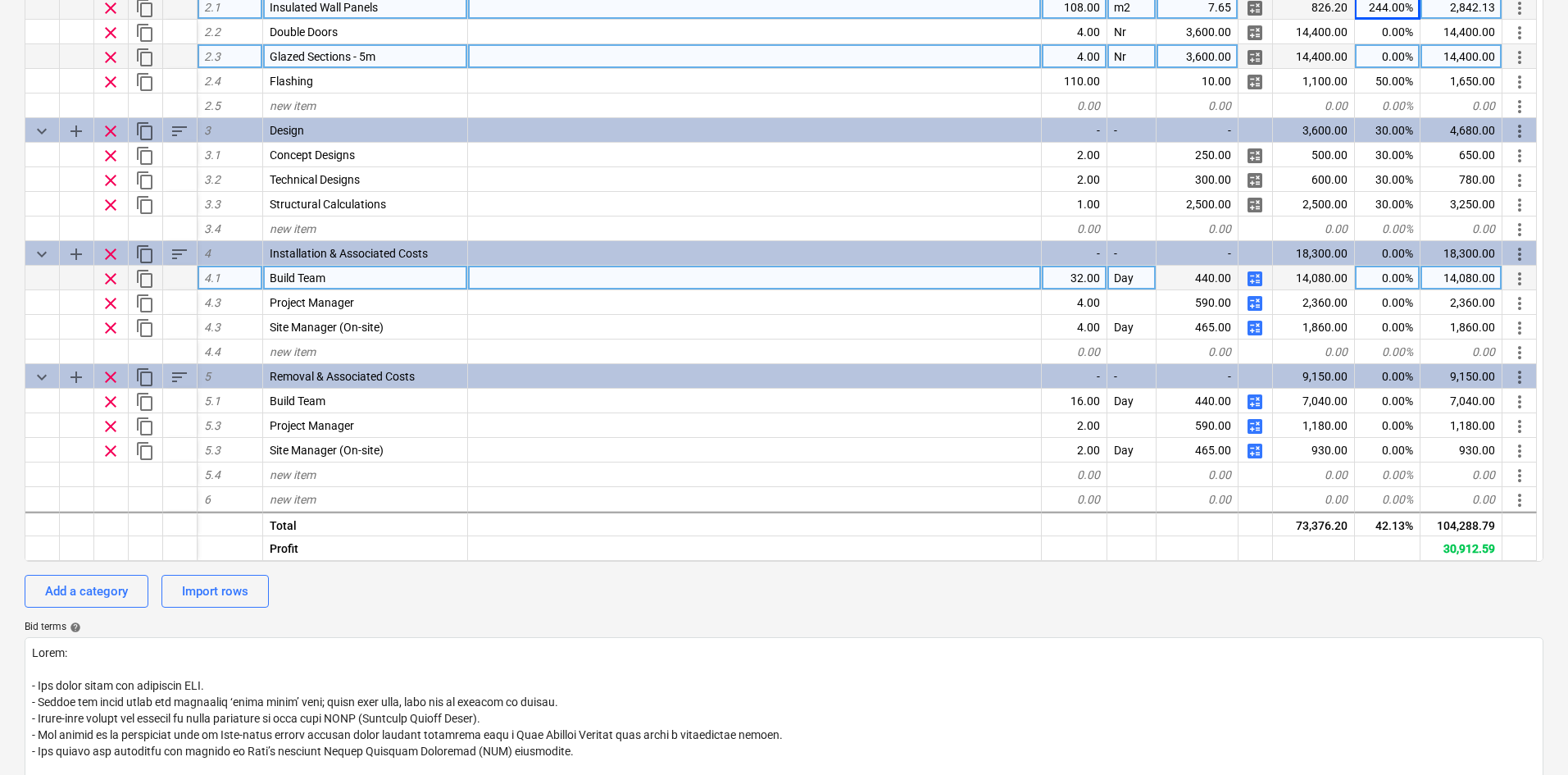
click at [1133, 282] on div "Day" at bounding box center [1132, 278] width 49 height 25
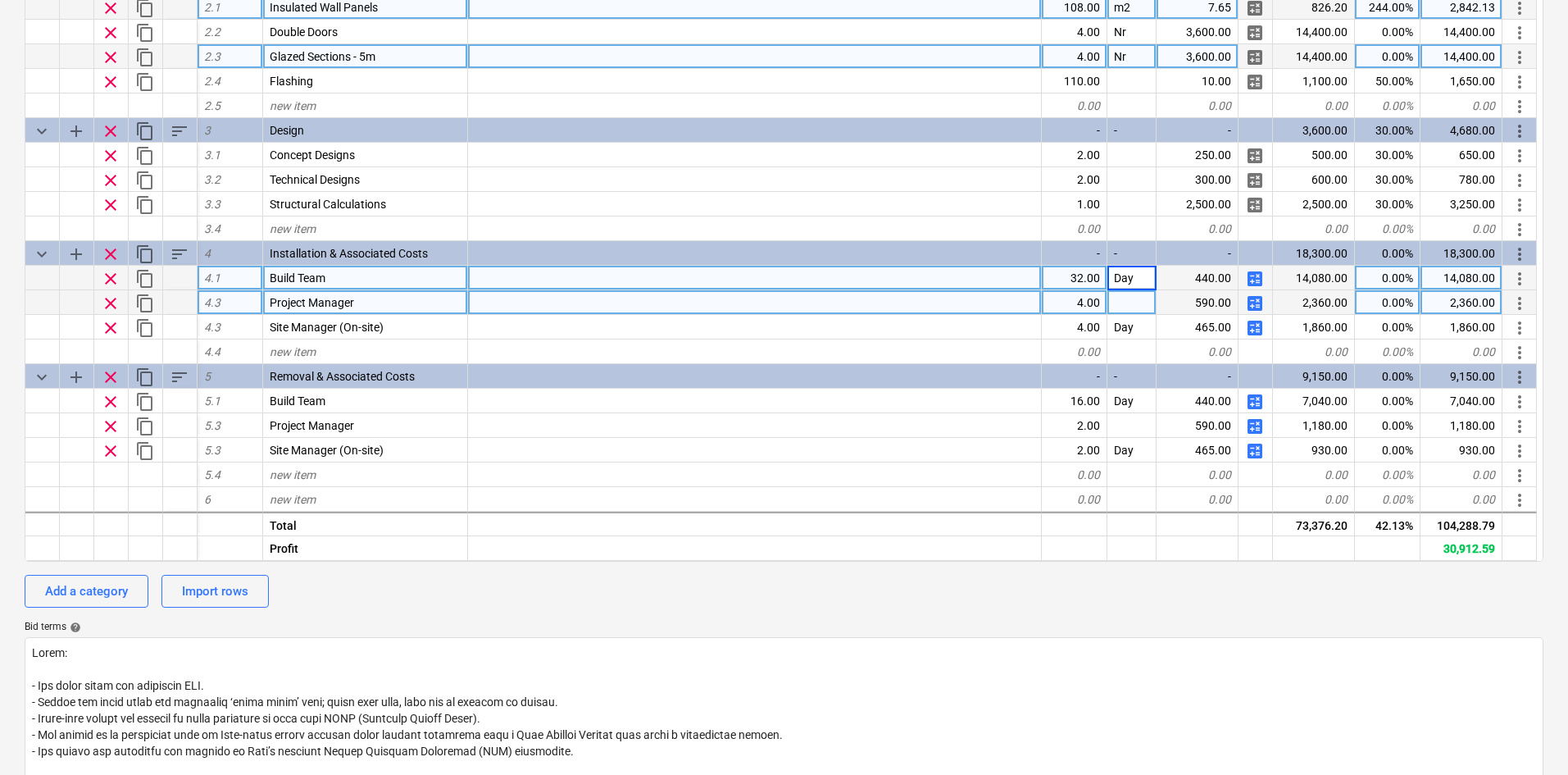
click at [1129, 304] on div at bounding box center [1132, 303] width 49 height 25
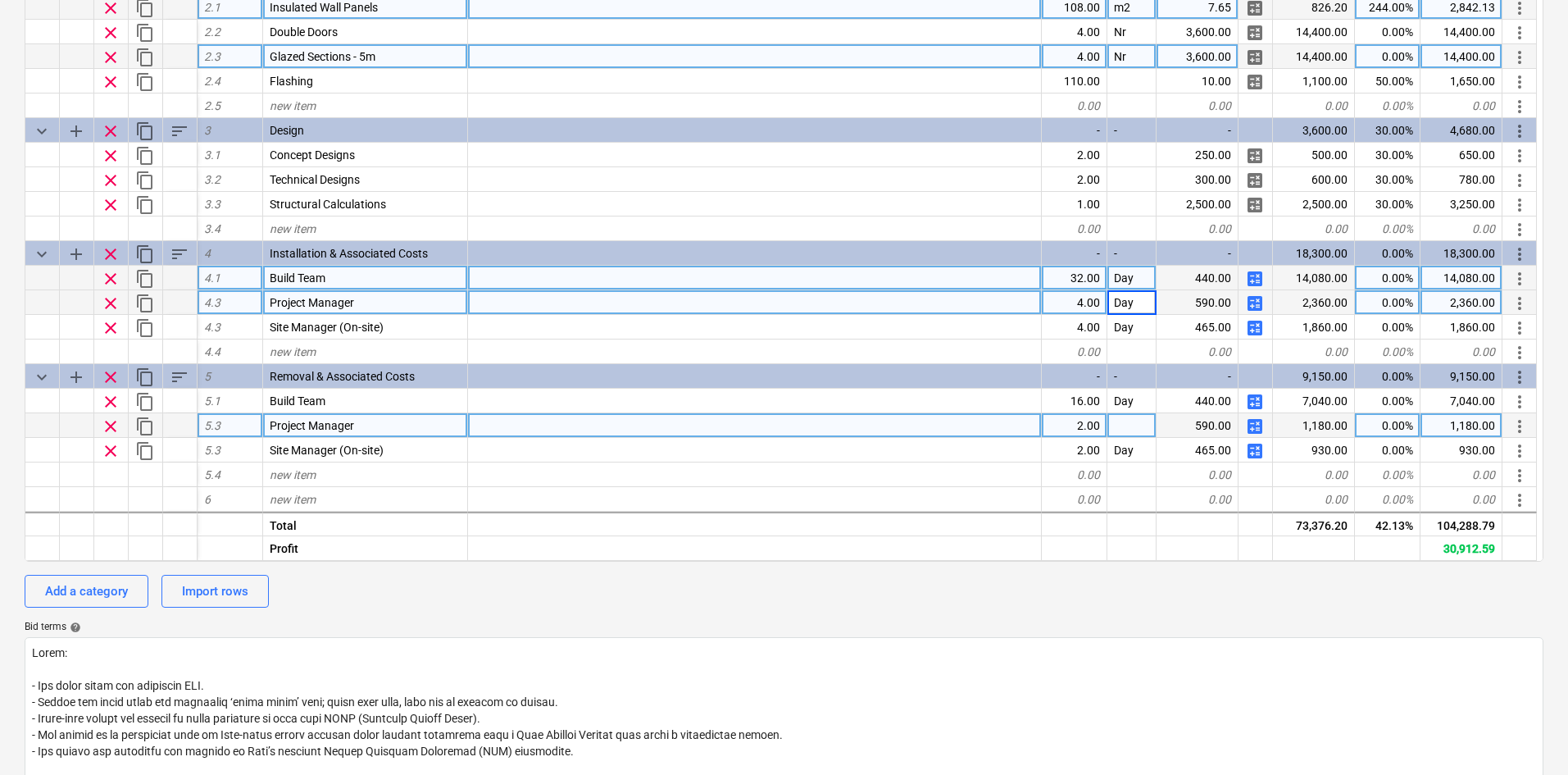
click at [1123, 429] on div at bounding box center [1132, 426] width 49 height 25
type textarea "x"
type input "Day"
type textarea "x"
click at [1154, 630] on div "Bid terms help" at bounding box center [784, 627] width 1519 height 13
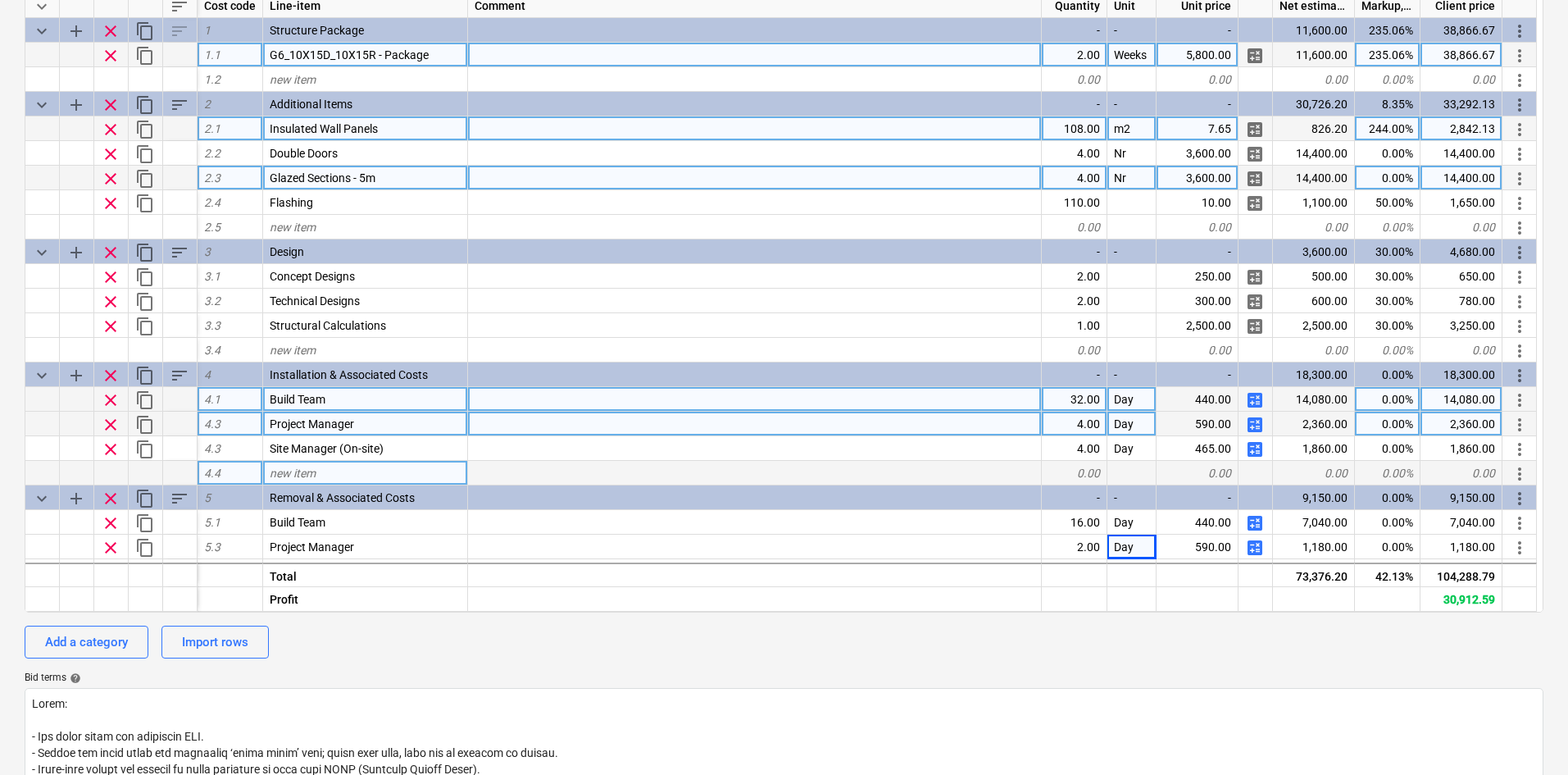
scroll to position [82, 0]
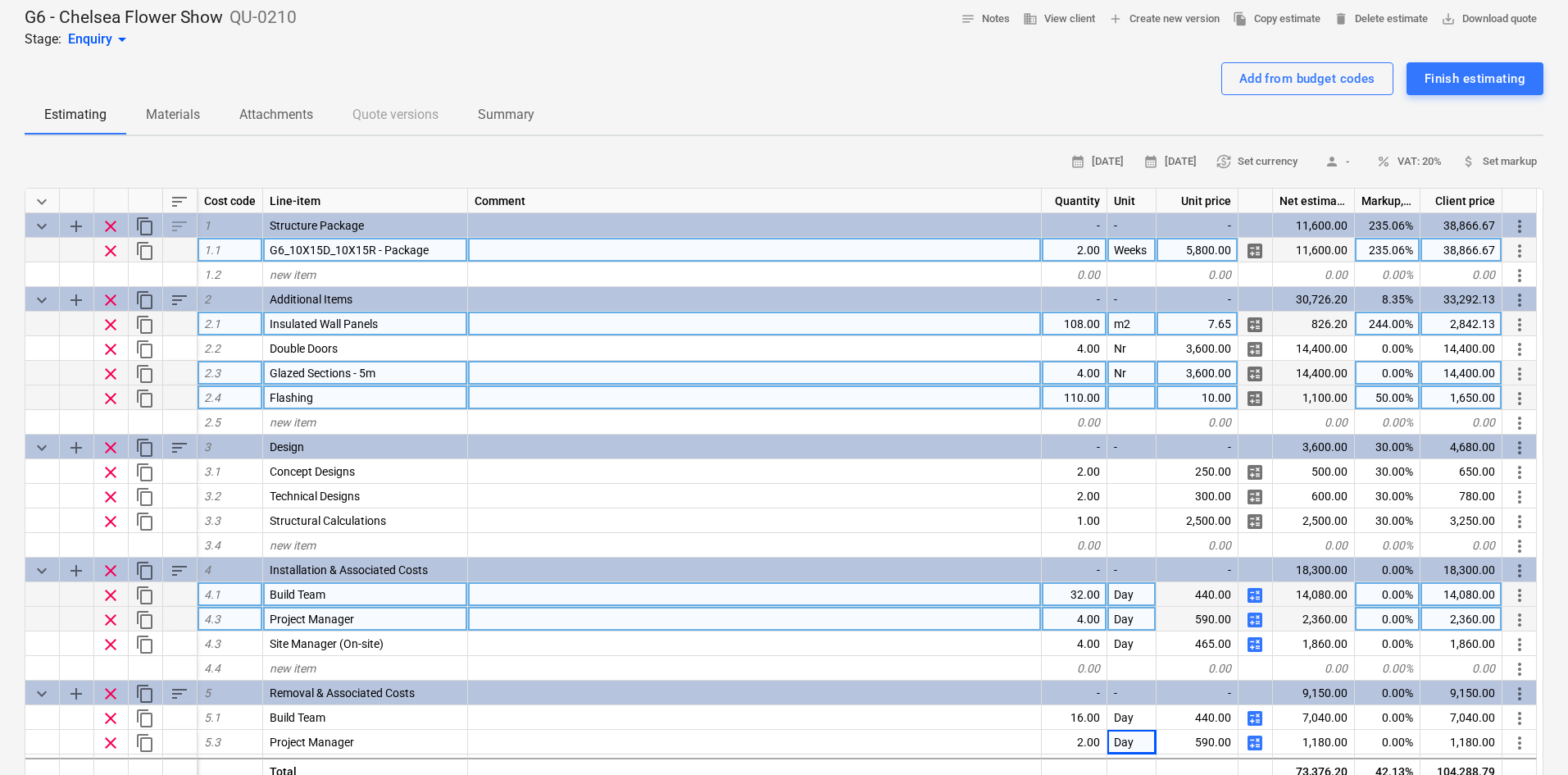
click at [1133, 395] on div at bounding box center [1132, 398] width 49 height 25
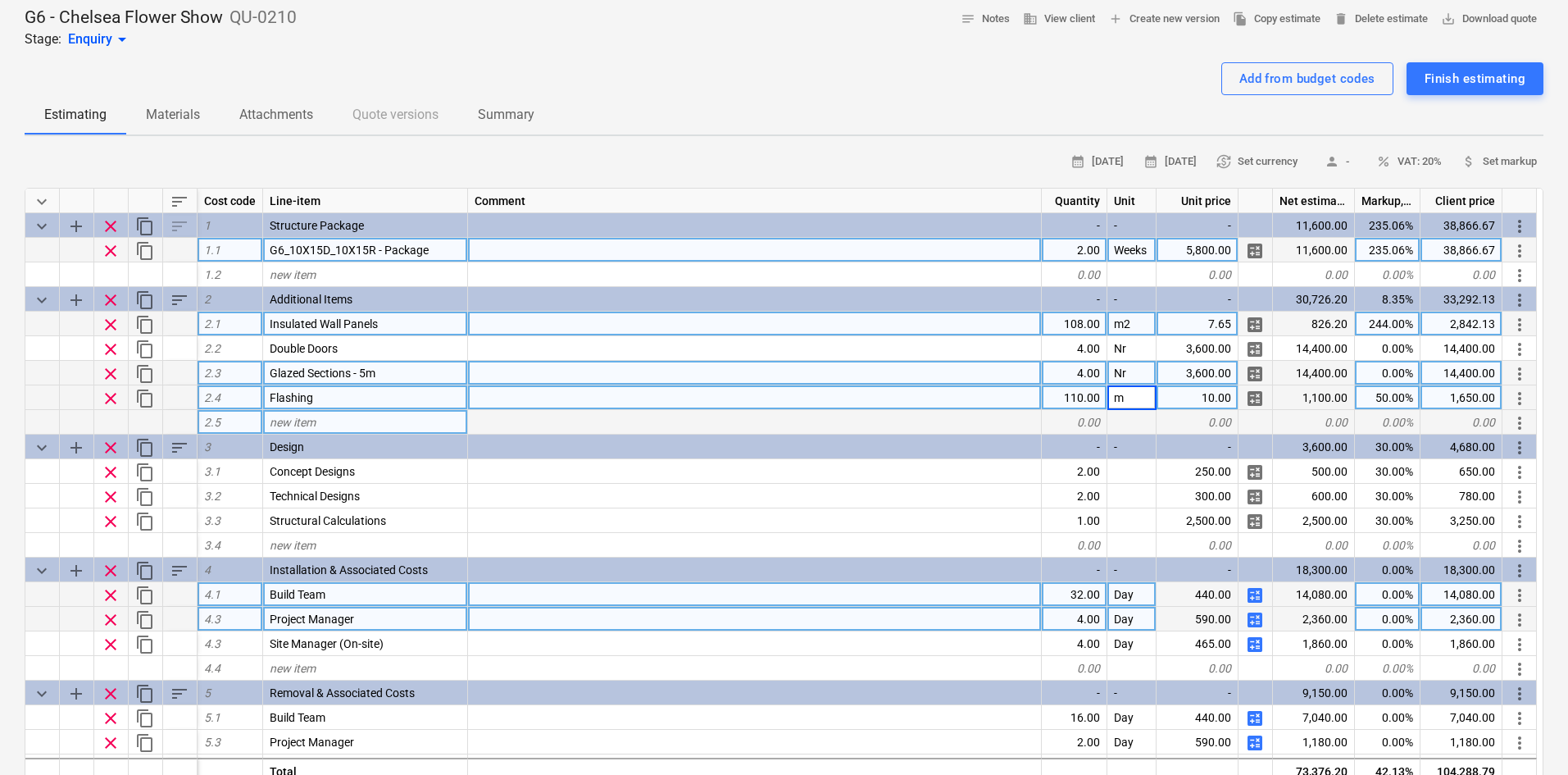
type input "m"
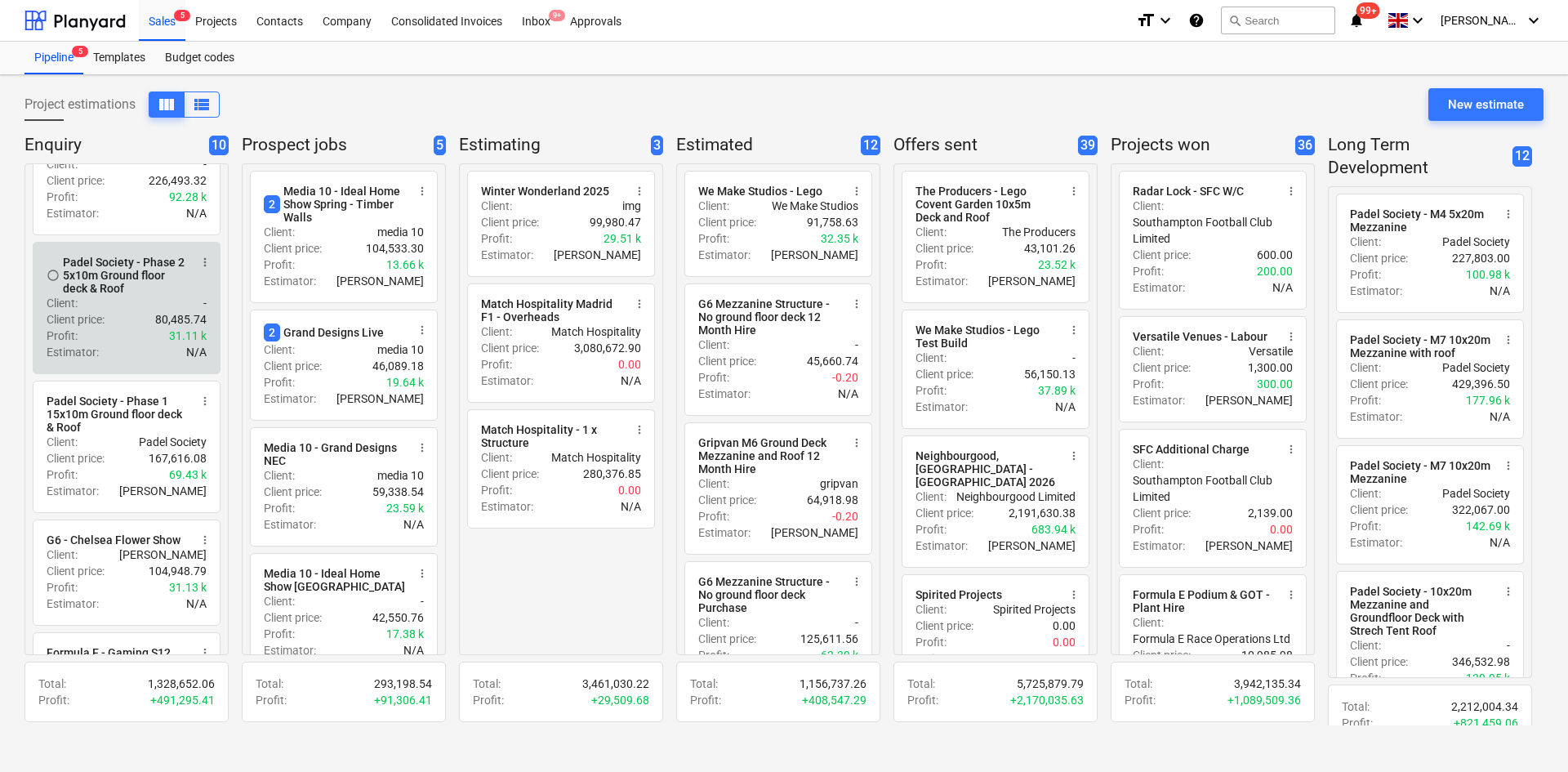
scroll to position [81, 0]
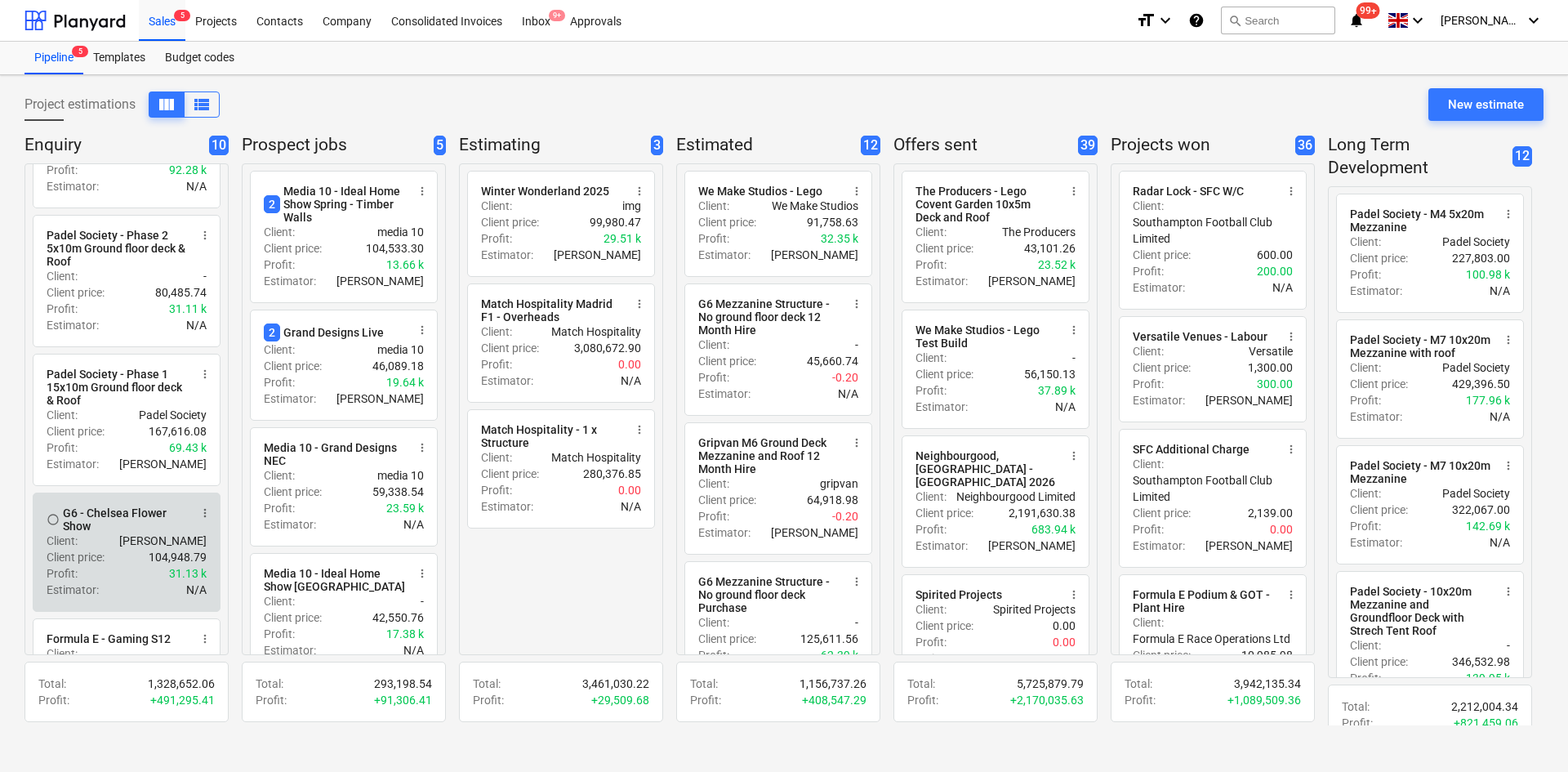
click at [125, 548] on div "Client : [PERSON_NAME]" at bounding box center [127, 541] width 160 height 16
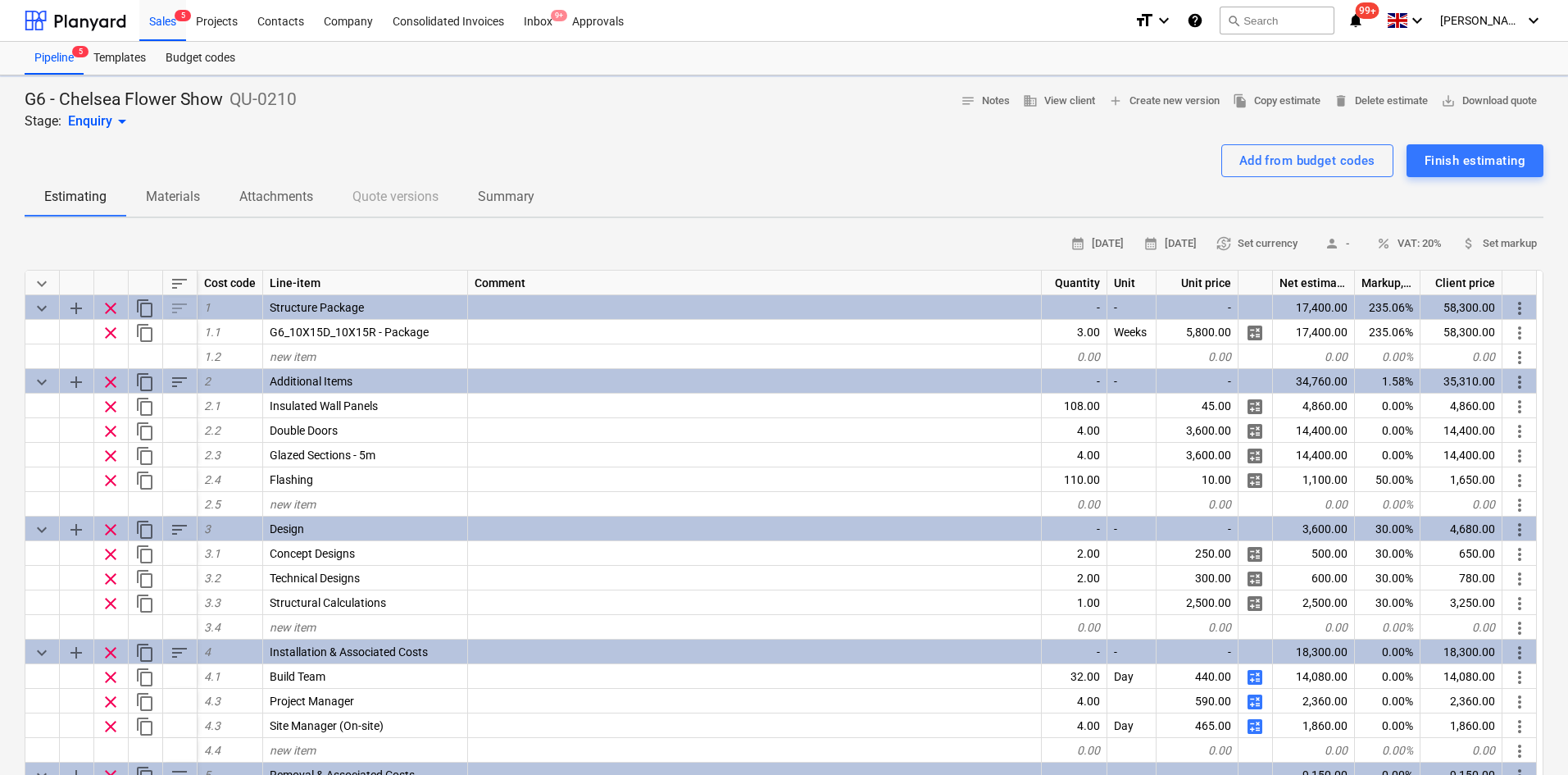
type textarea "x"
click at [1109, 107] on span "add Create new version" at bounding box center [1165, 100] width 112 height 19
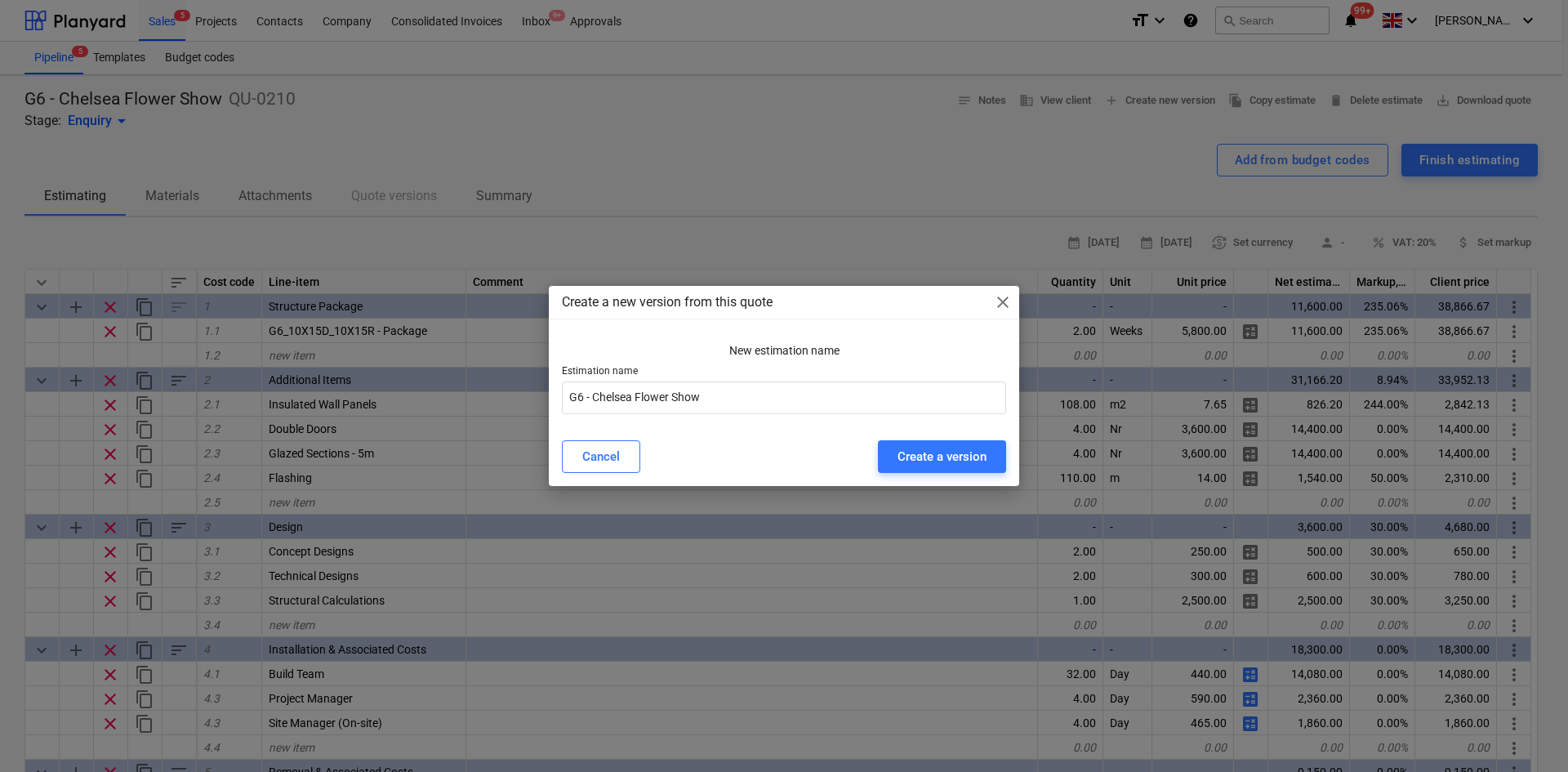
click at [1010, 299] on div "Create a new version from this quote close" at bounding box center [784, 302] width 471 height 33
click at [1000, 307] on span "close" at bounding box center [1003, 302] width 19 height 19
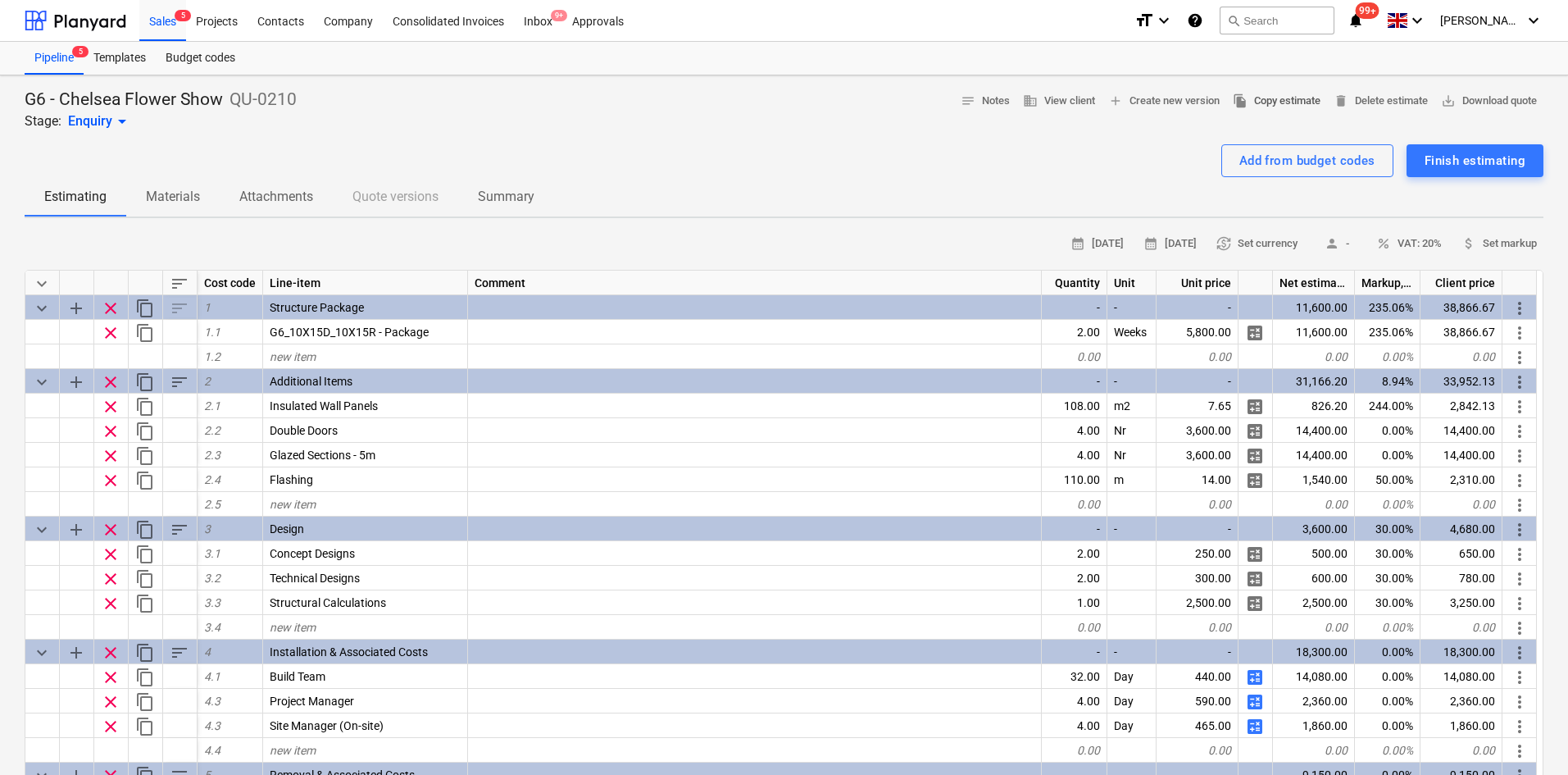
click at [1262, 103] on span "file_copy Copy estimate" at bounding box center [1277, 100] width 88 height 19
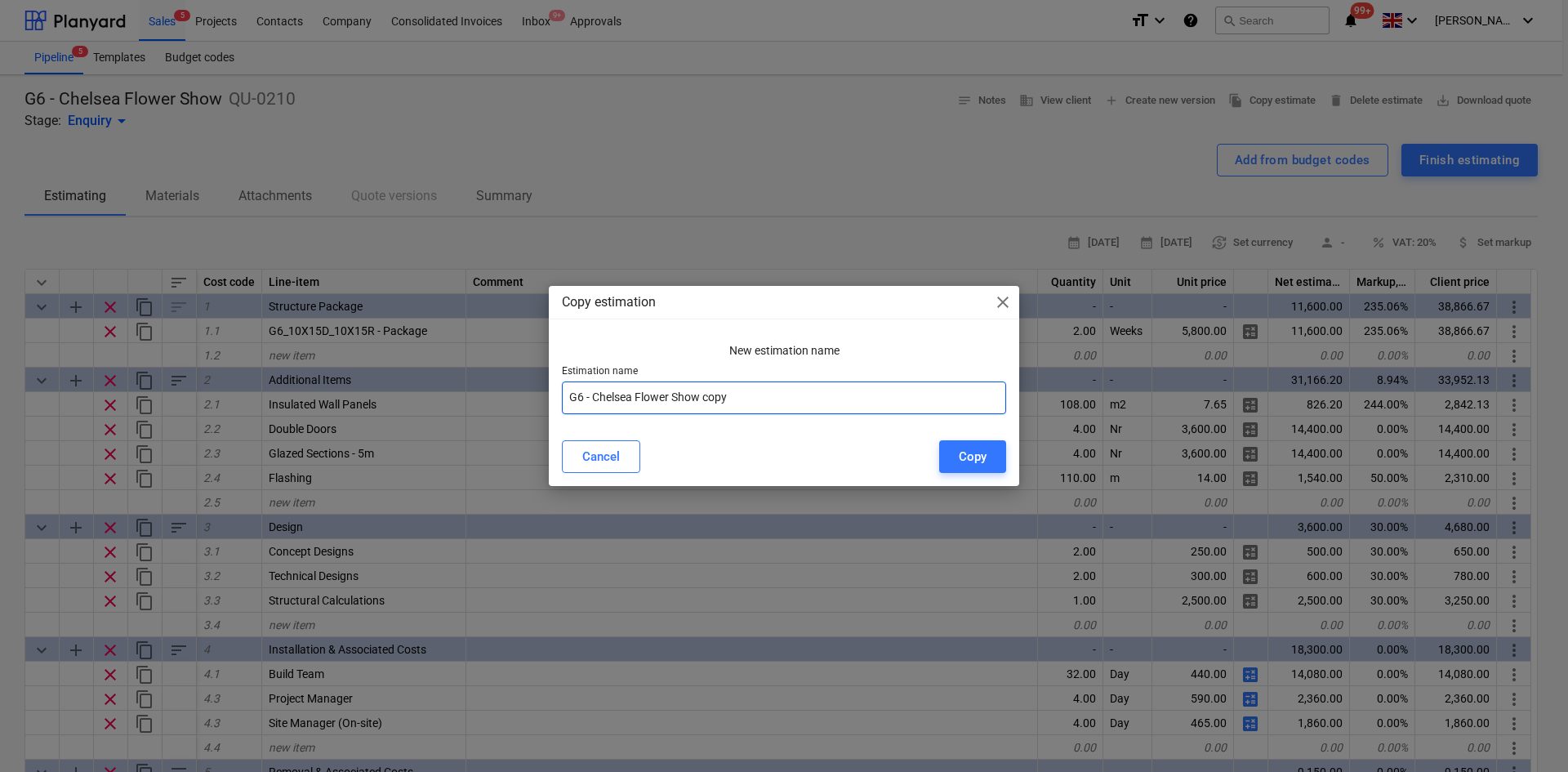
drag, startPoint x: 762, startPoint y: 403, endPoint x: 706, endPoint y: 405, distance: 56.0
click at [706, 405] on input "G6 - Chelsea Flower Show copy" at bounding box center [784, 398] width 444 height 33
type input "G6 - Chelsea Flower Show Option 2"
click at [947, 456] on button "Copy" at bounding box center [972, 456] width 67 height 33
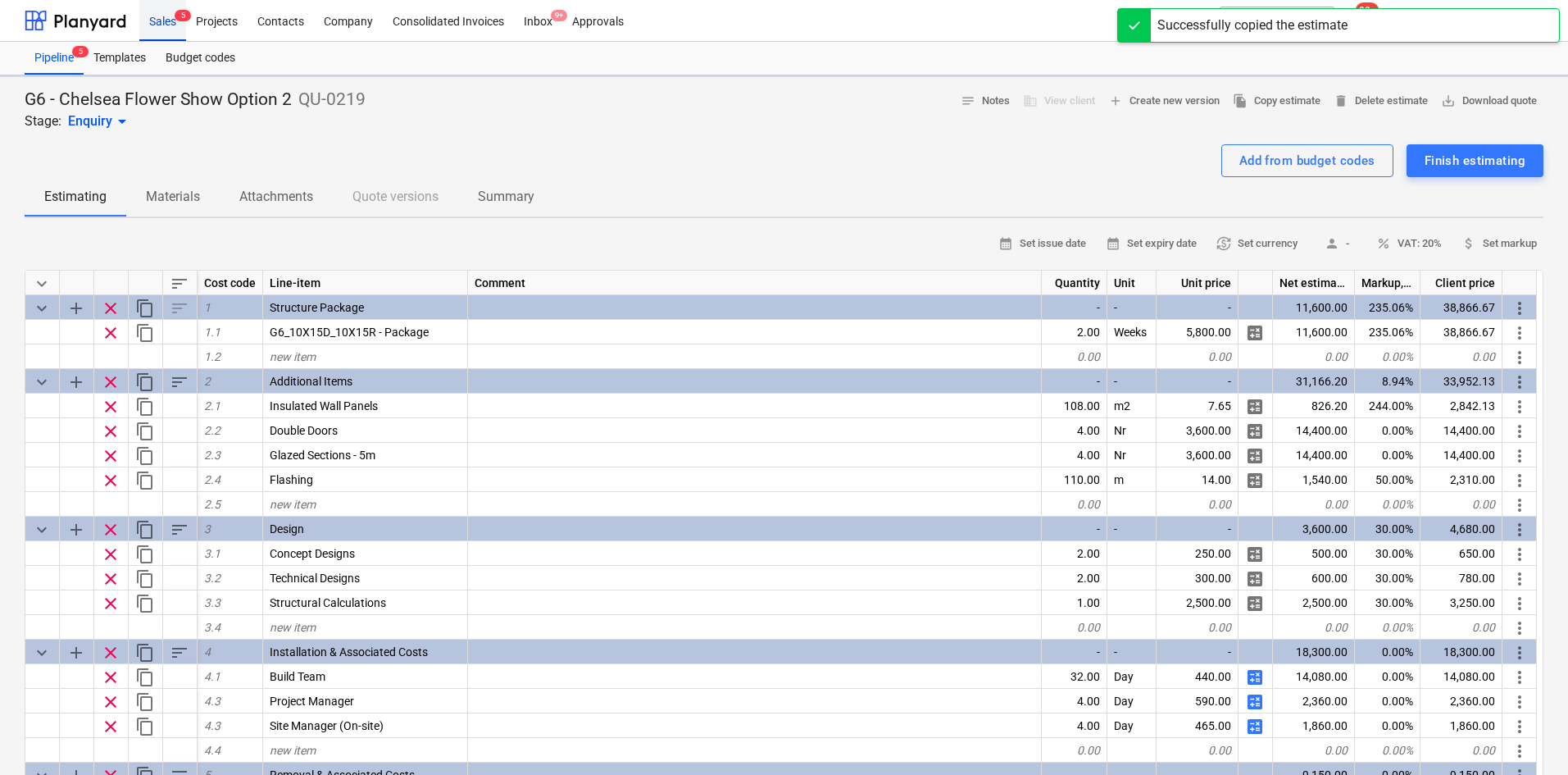
click at [173, 25] on div "Sales 5" at bounding box center [163, 20] width 47 height 42
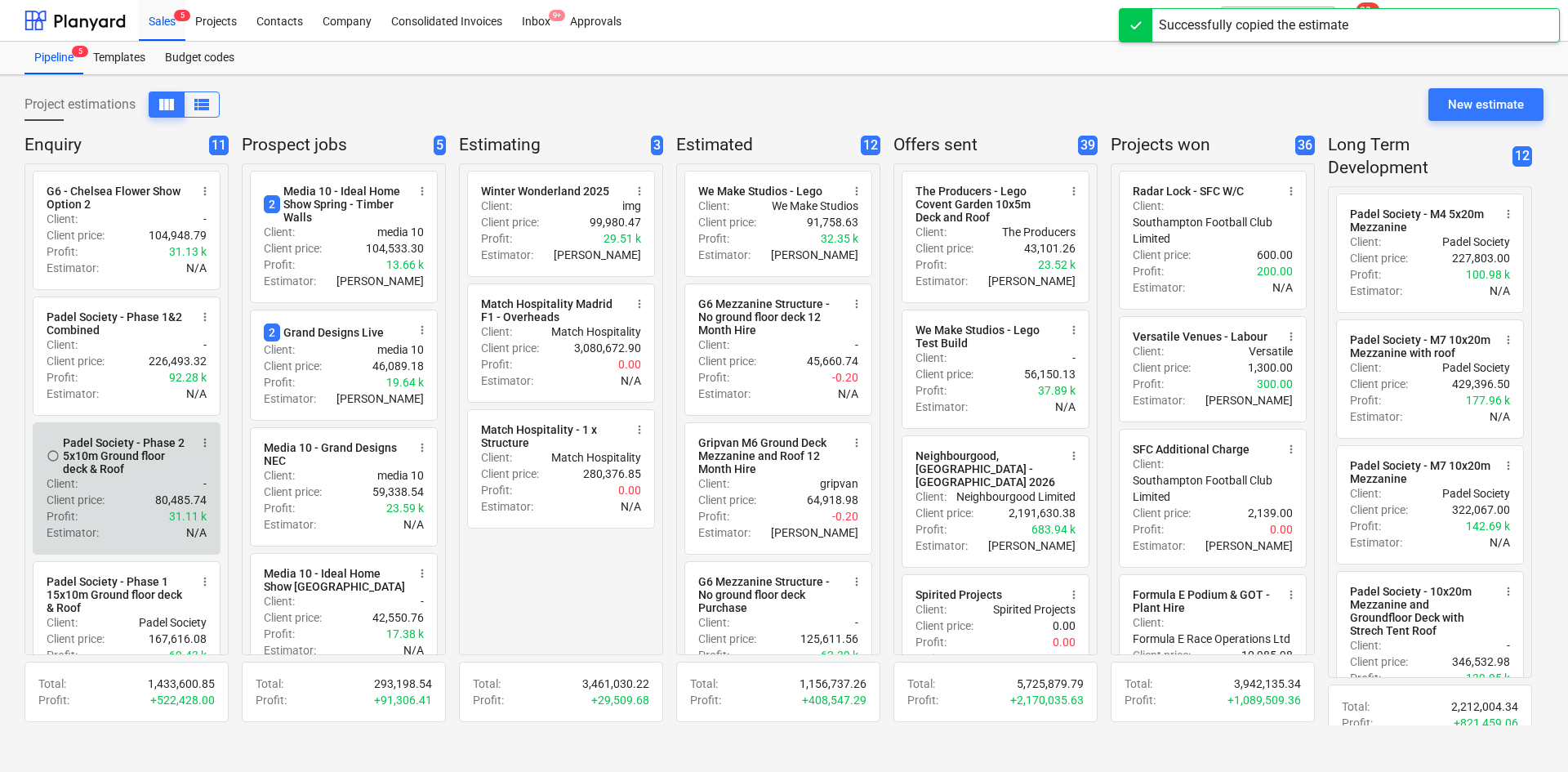
scroll to position [164, 0]
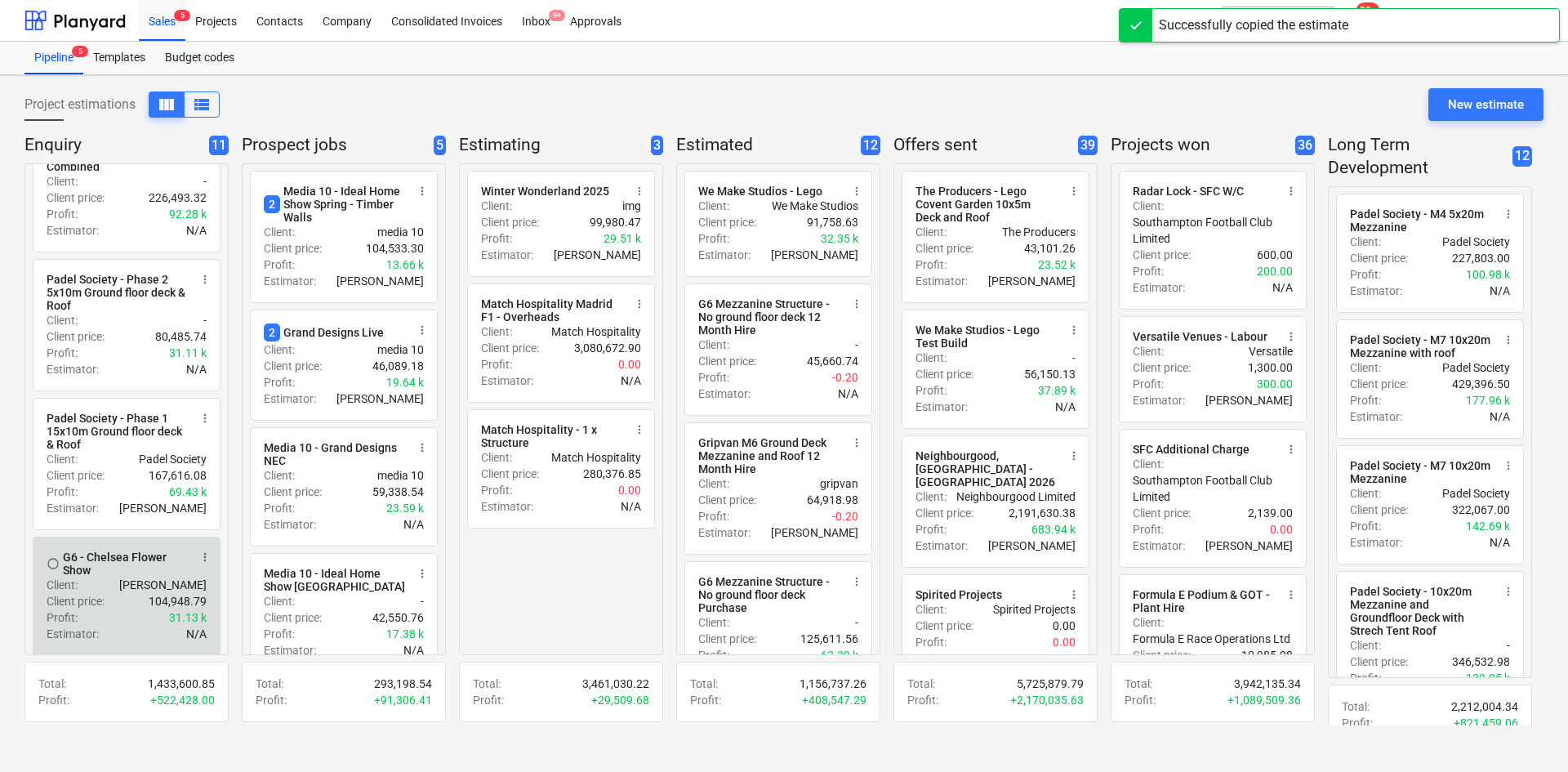
click at [127, 577] on div "G6 - Chelsea Flower Show" at bounding box center [126, 564] width 126 height 27
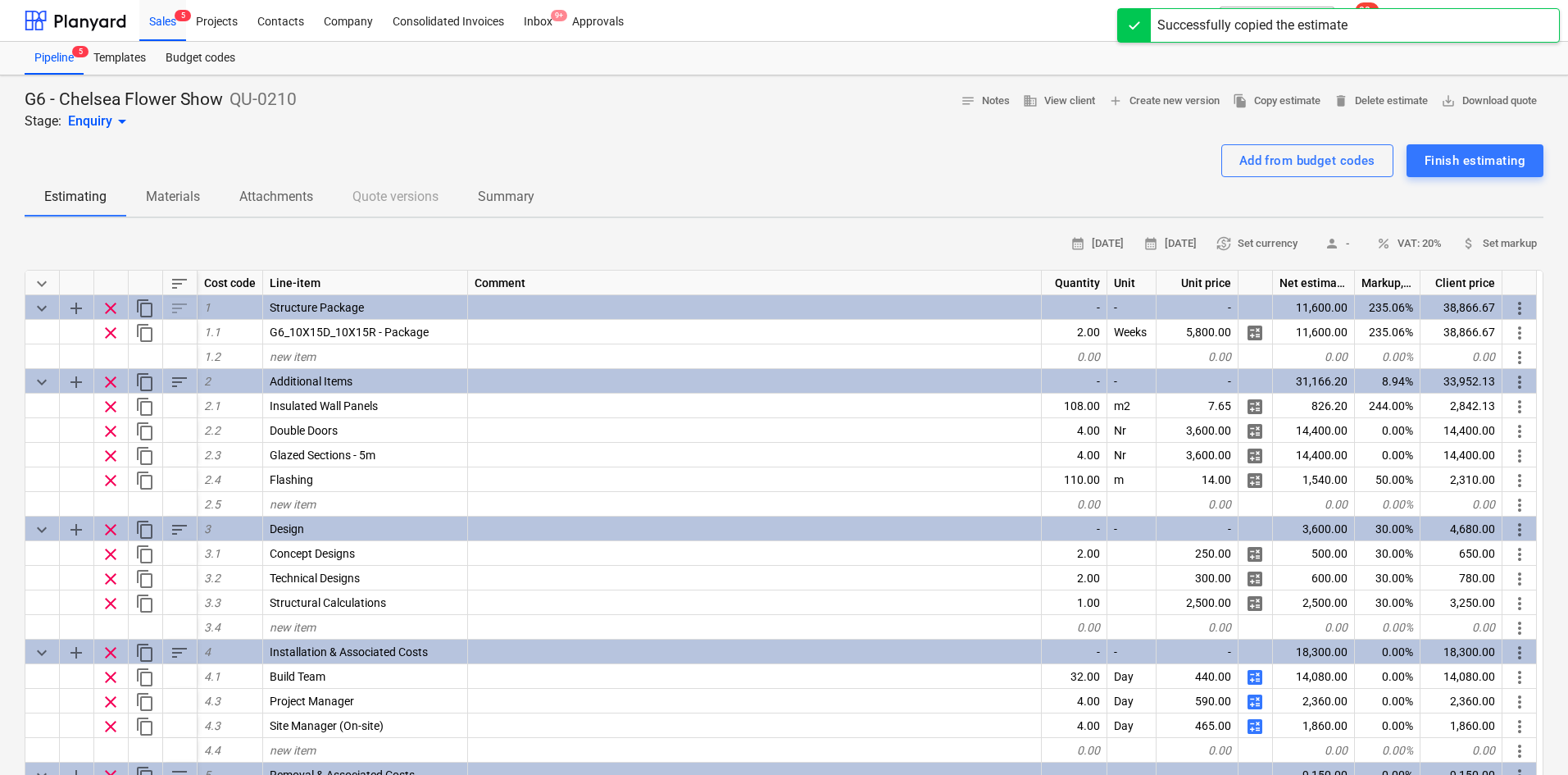
type textarea "x"
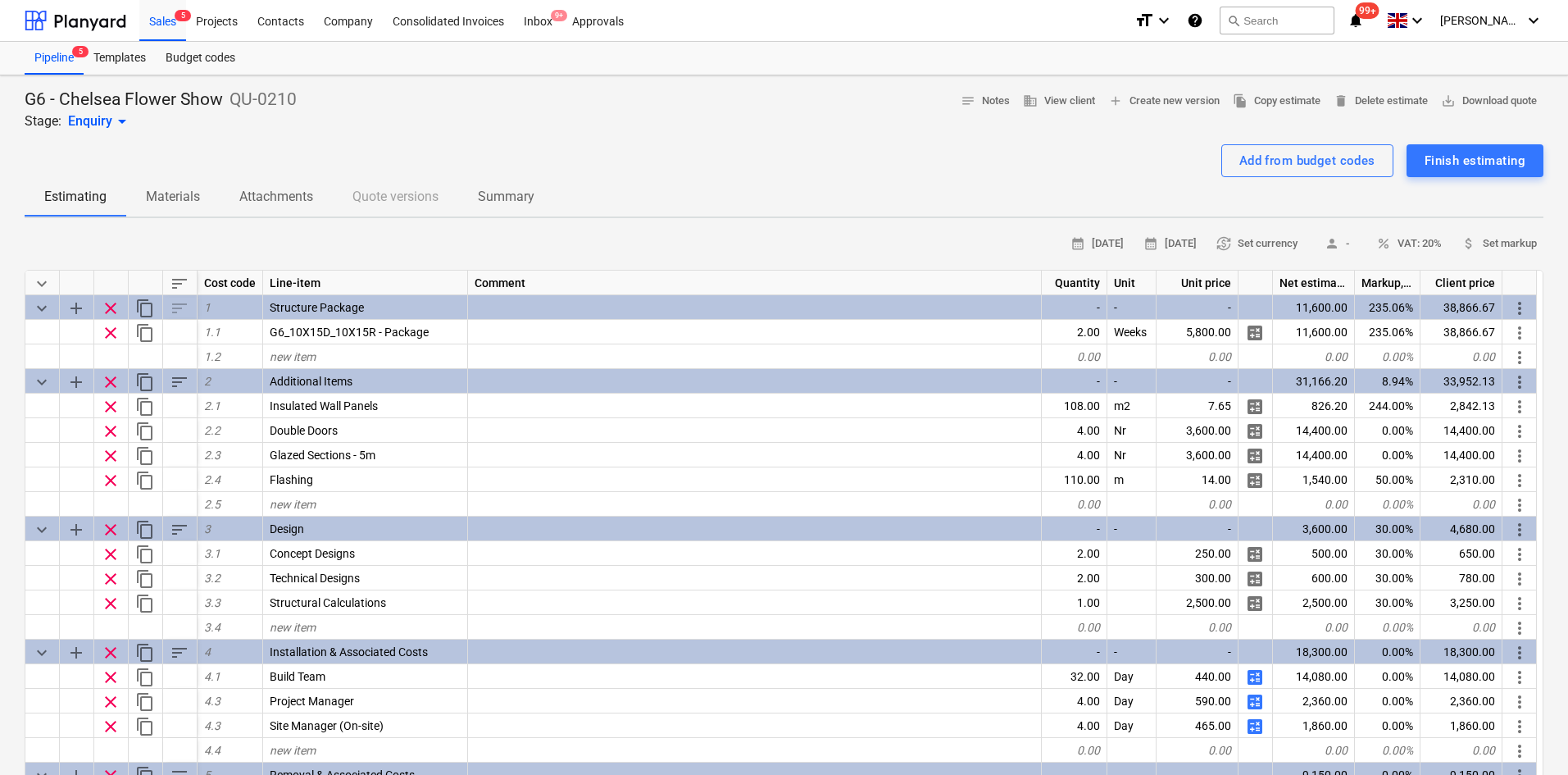
click at [508, 206] on button "Summary" at bounding box center [506, 196] width 96 height 39
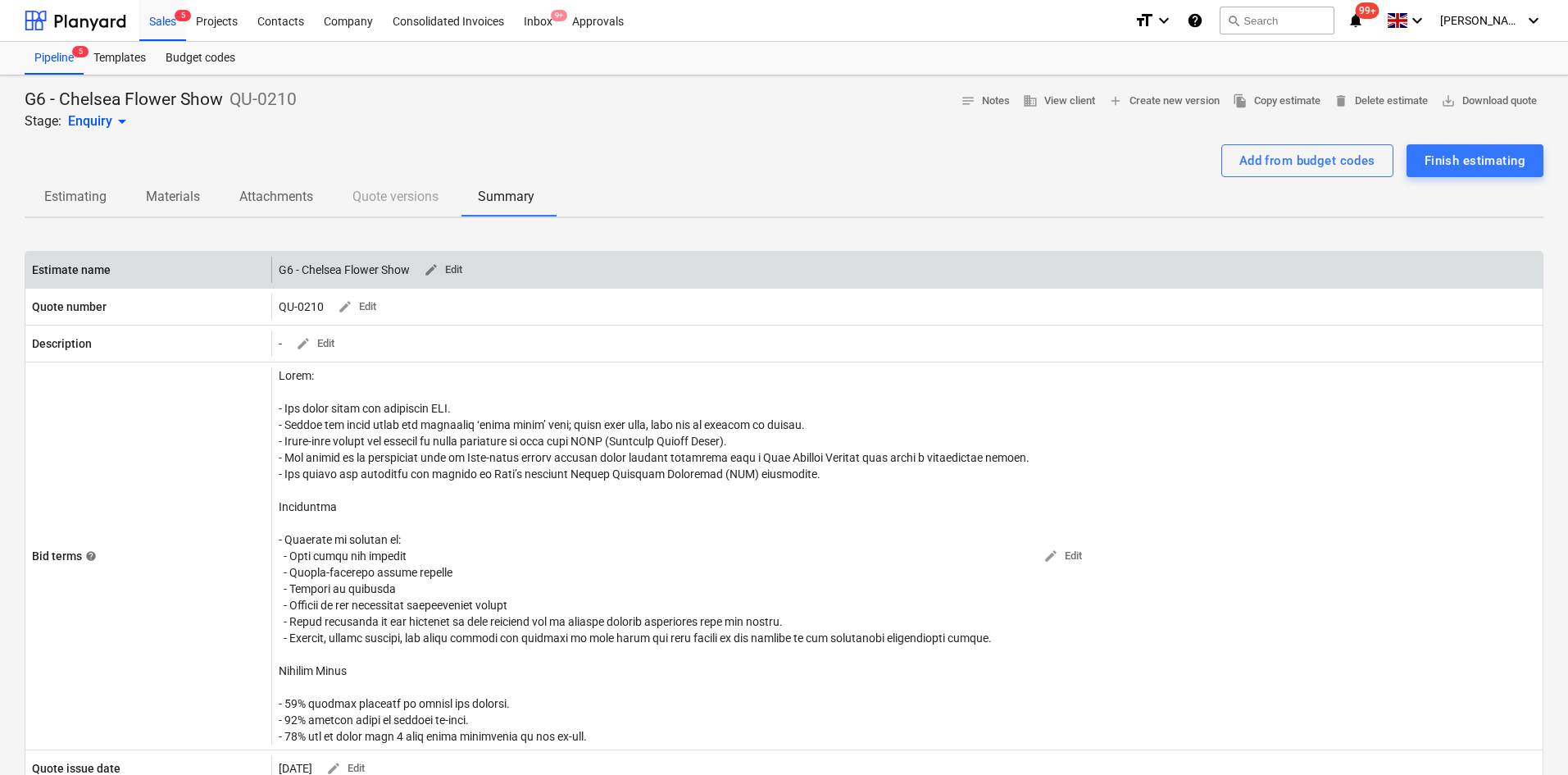
click at [458, 269] on span "edit Edit" at bounding box center [442, 269] width 39 height 19
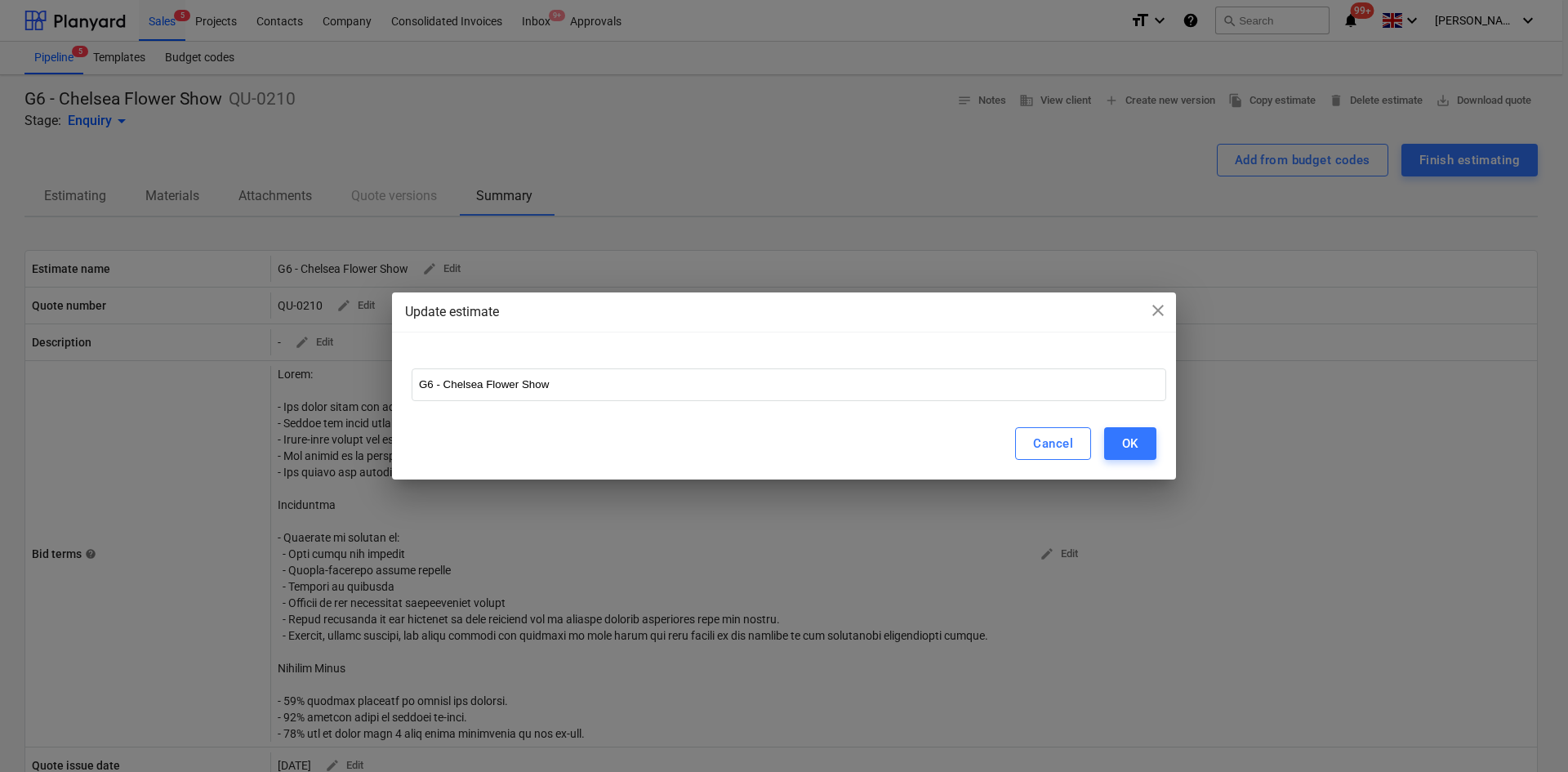
drag, startPoint x: 704, startPoint y: 404, endPoint x: 697, endPoint y: 382, distance: 23.1
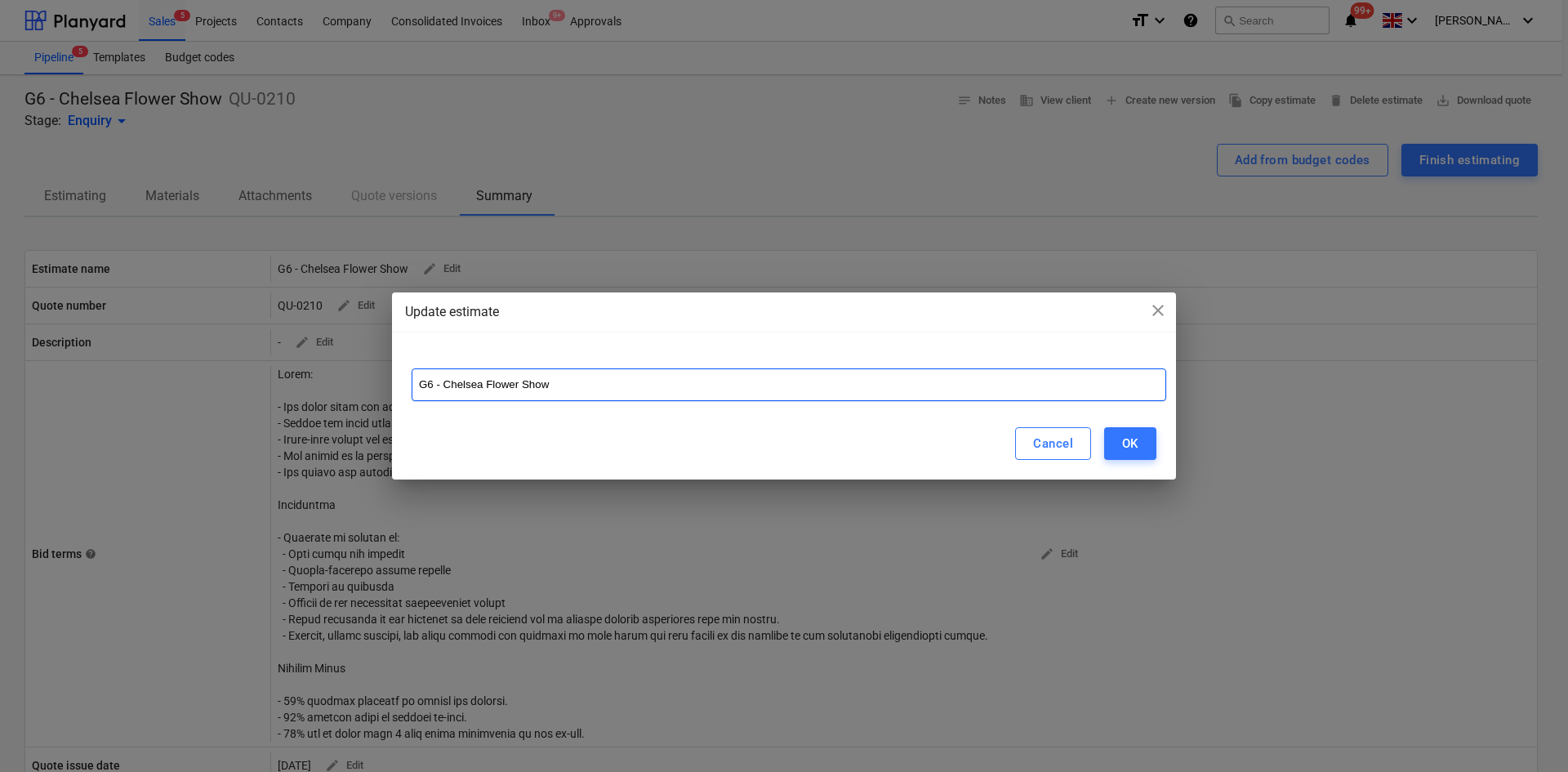
click at [704, 402] on div "G6 - Chelsea Flower Show" at bounding box center [784, 378] width 784 height 58
click at [697, 380] on input "G6 - Chelsea Flower Show" at bounding box center [788, 384] width 755 height 33
type input "G6 - Chelsea Flower Show Option 1"
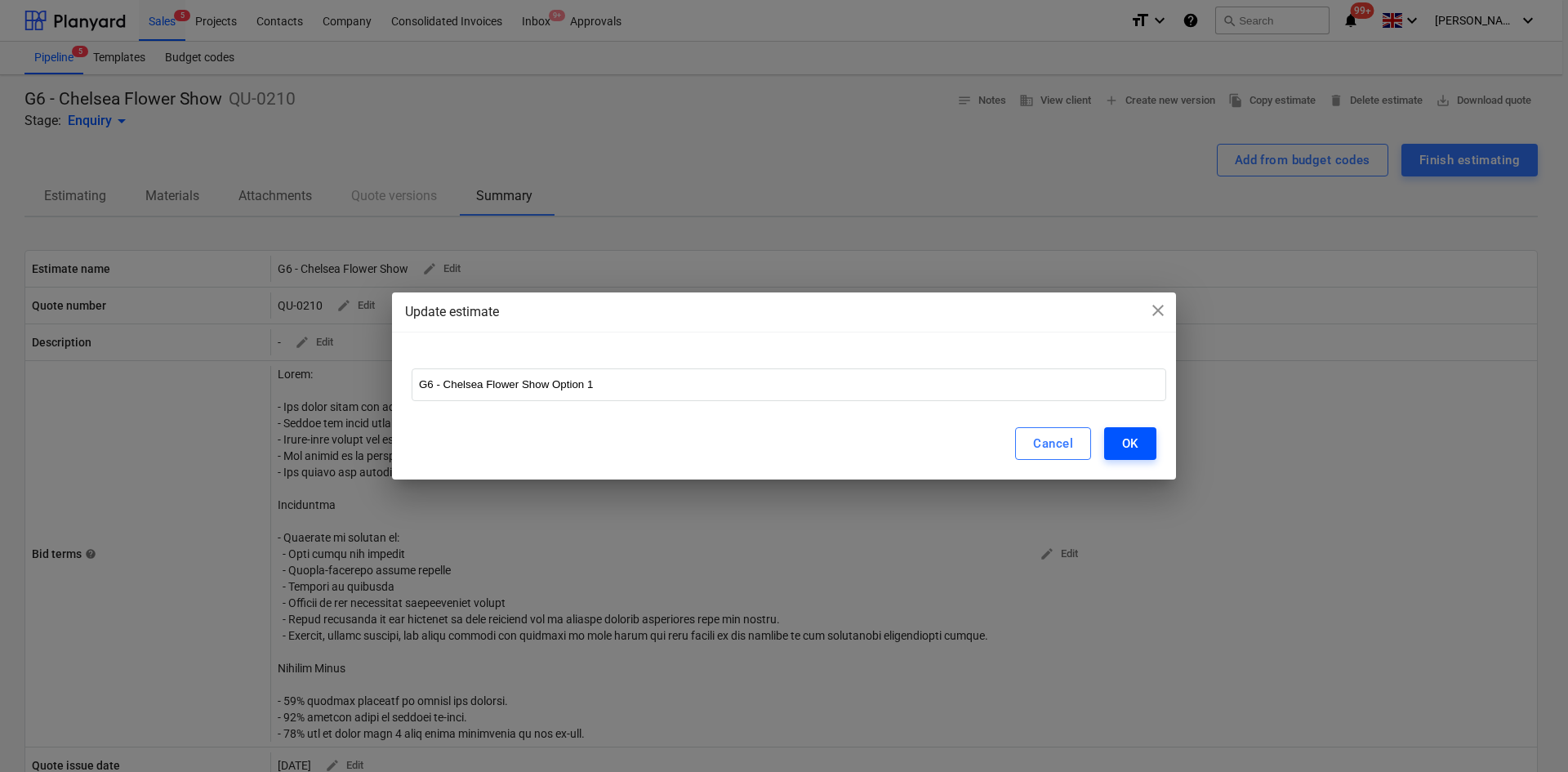
click at [1127, 444] on div "OK" at bounding box center [1130, 444] width 16 height 21
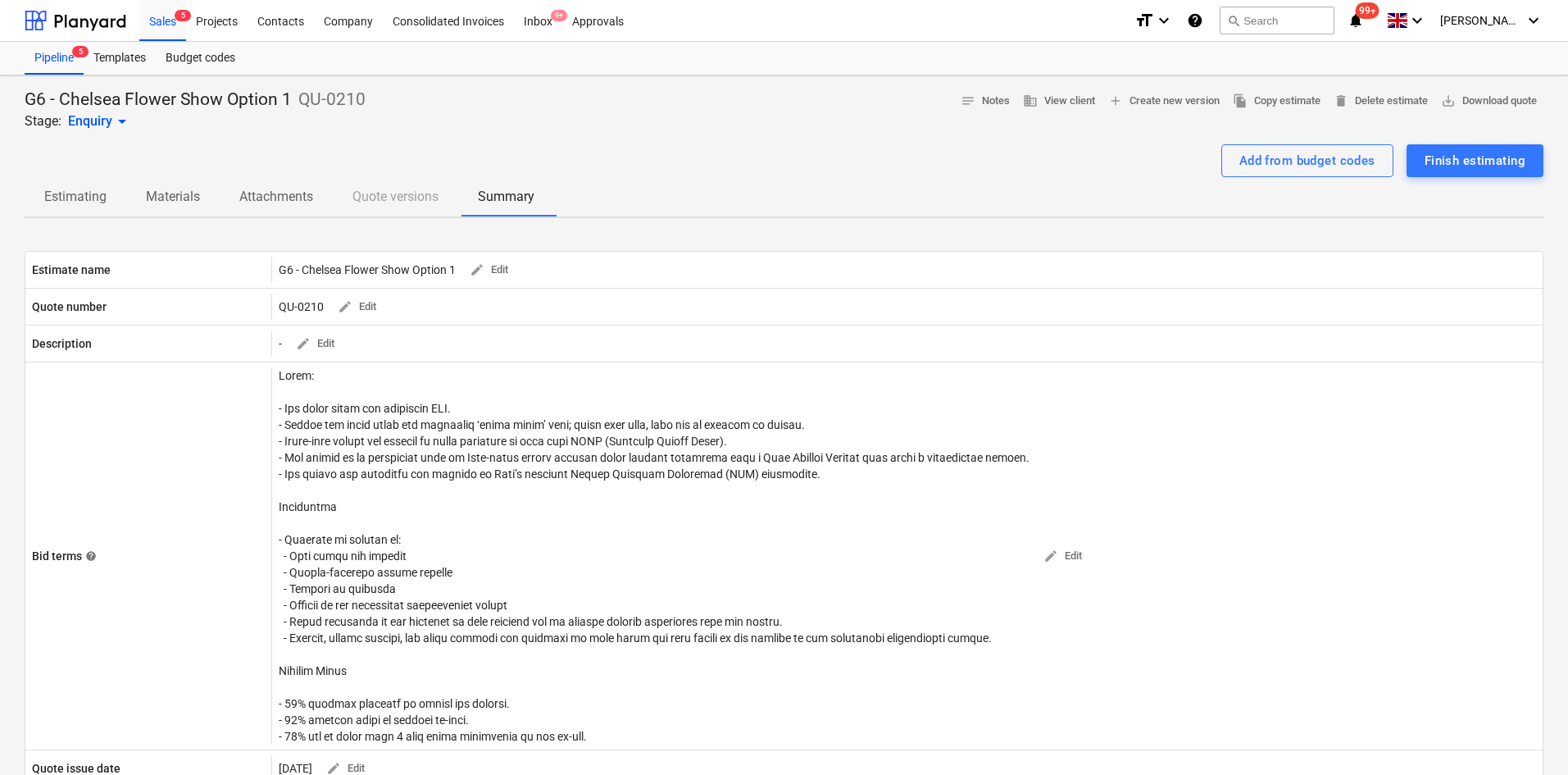
click at [97, 199] on p "Estimating" at bounding box center [76, 196] width 62 height 20
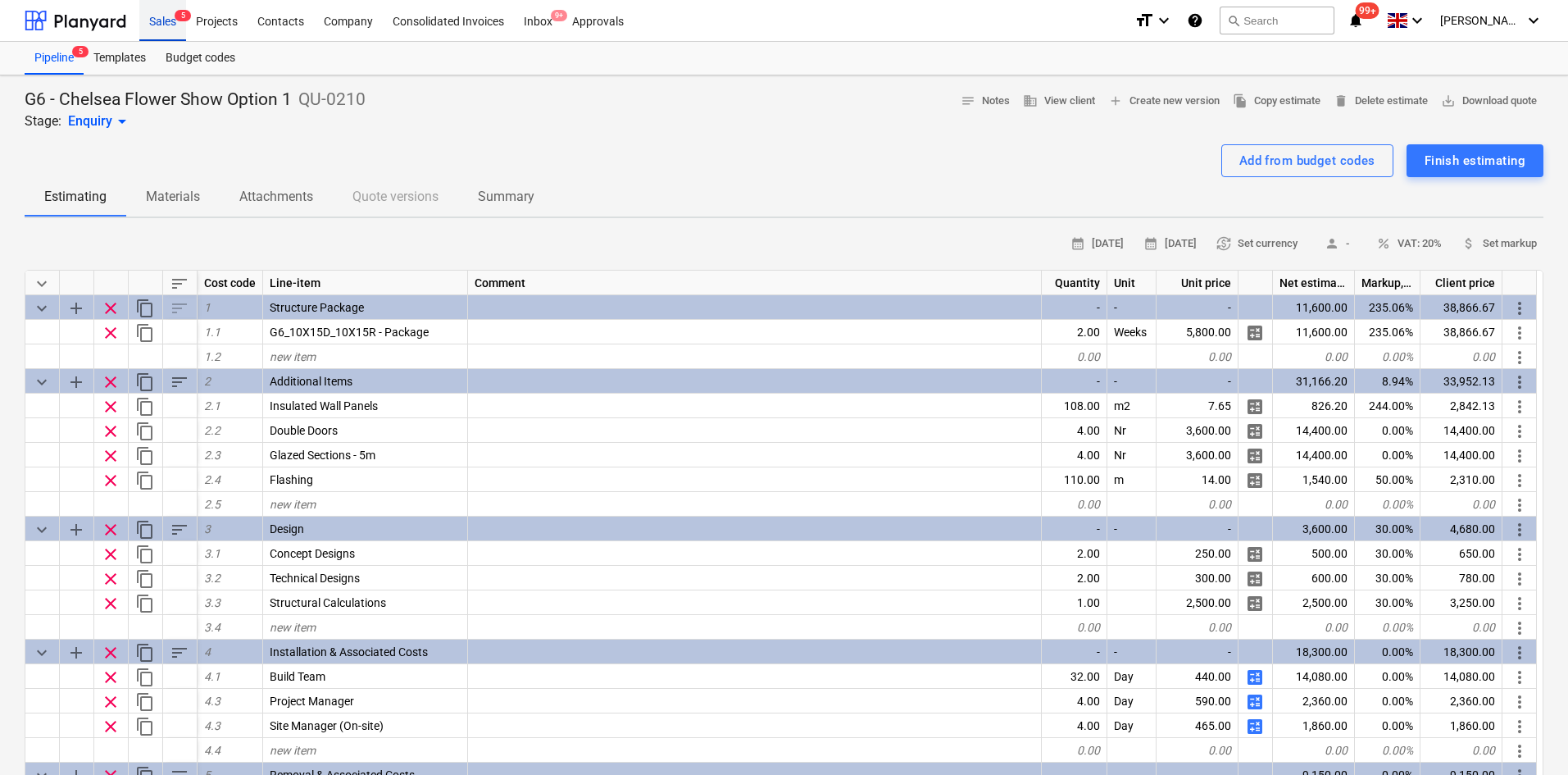
click at [165, 25] on div "Sales 5" at bounding box center [163, 20] width 47 height 42
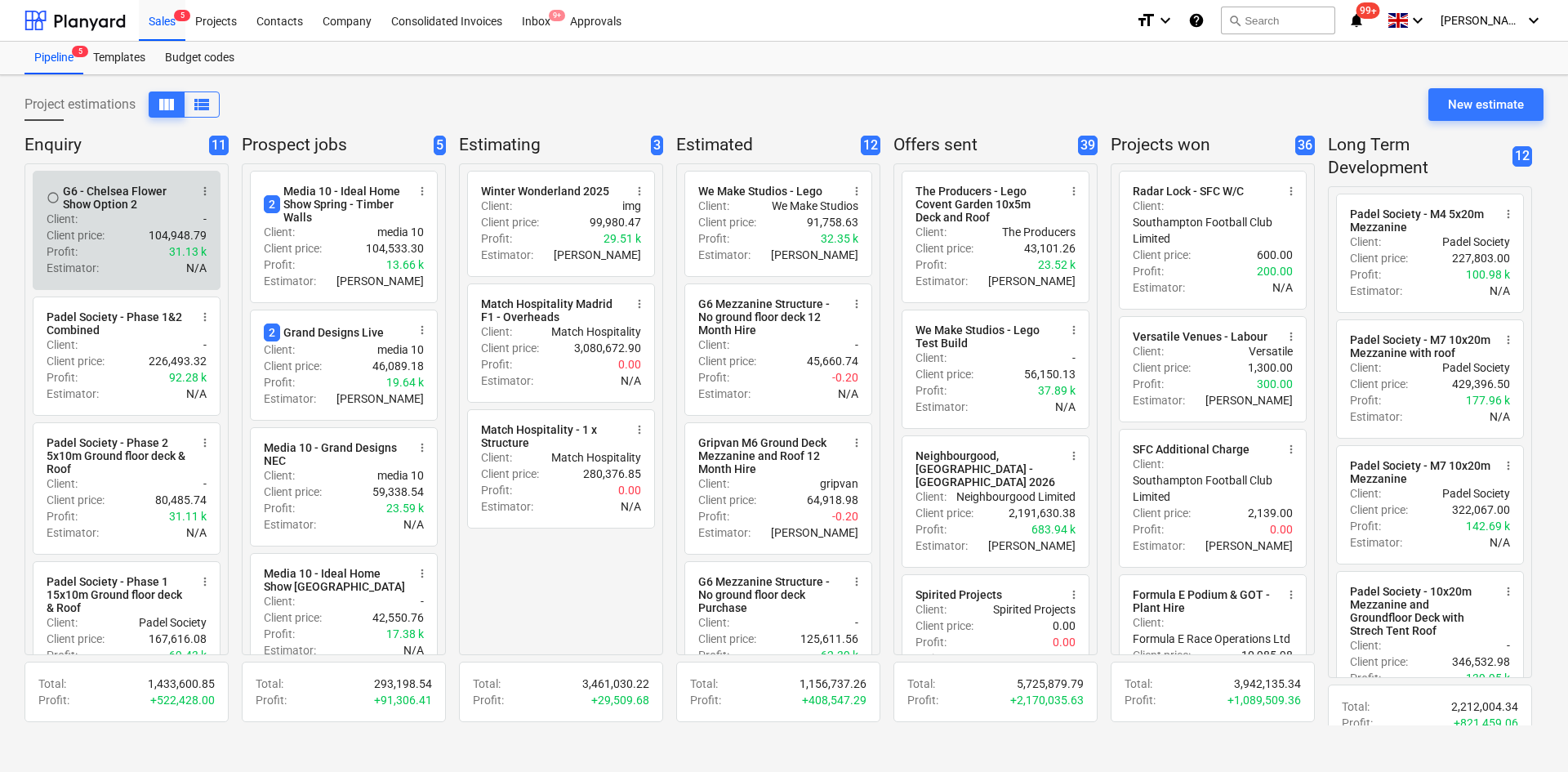
click at [174, 239] on p "104,948.79" at bounding box center [178, 235] width 58 height 16
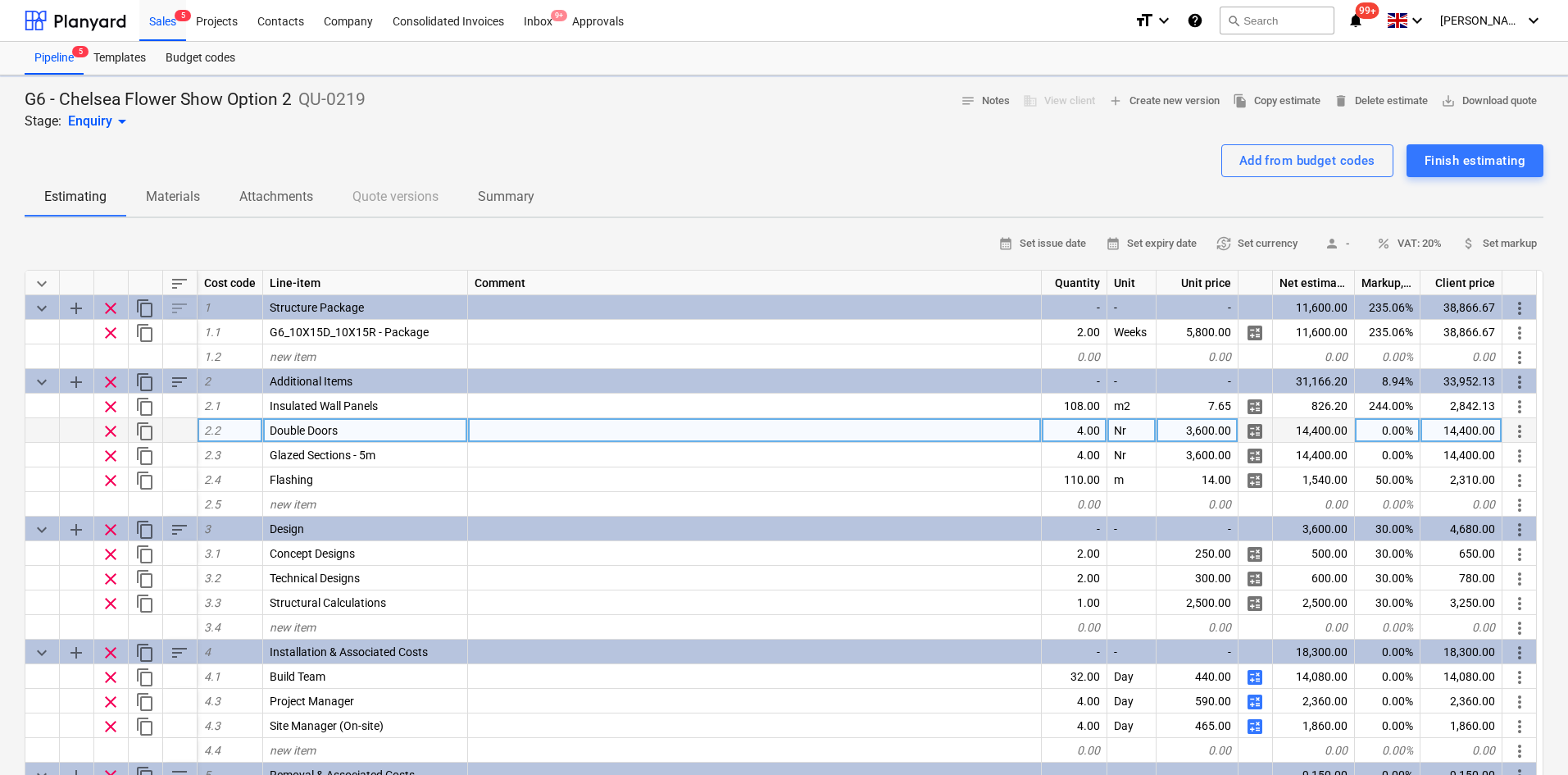
type textarea "x"
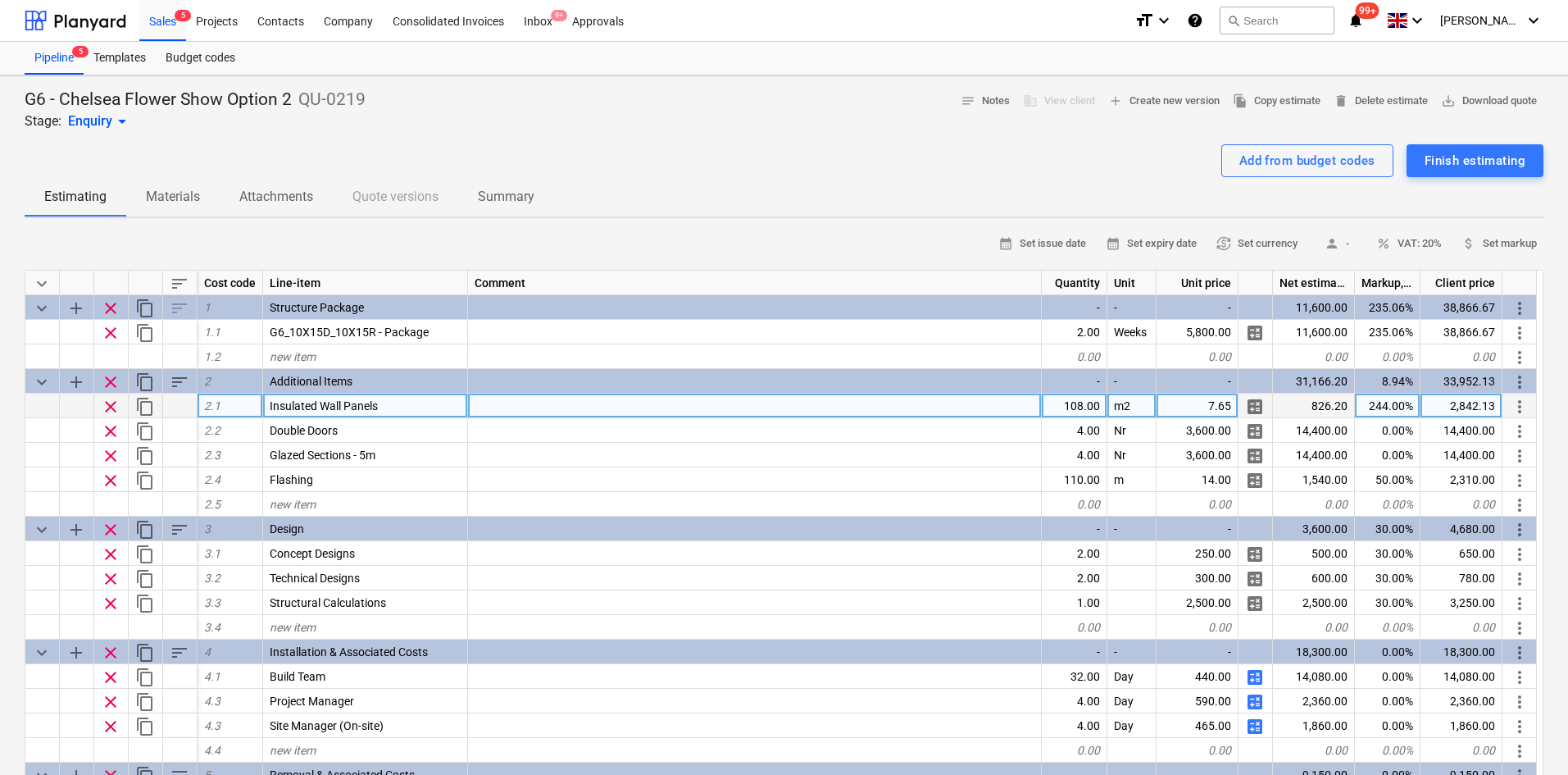
click at [1071, 406] on div "108.00" at bounding box center [1075, 406] width 66 height 25
click at [1079, 406] on div "108.00" at bounding box center [1075, 406] width 66 height 25
click at [693, 119] on div "G6 - Chelsea Flower Show Option 2 QU-0219 Stage: Enquiry arrow_drop_down notes …" at bounding box center [784, 110] width 1519 height 43
type input "80"
type textarea "x"
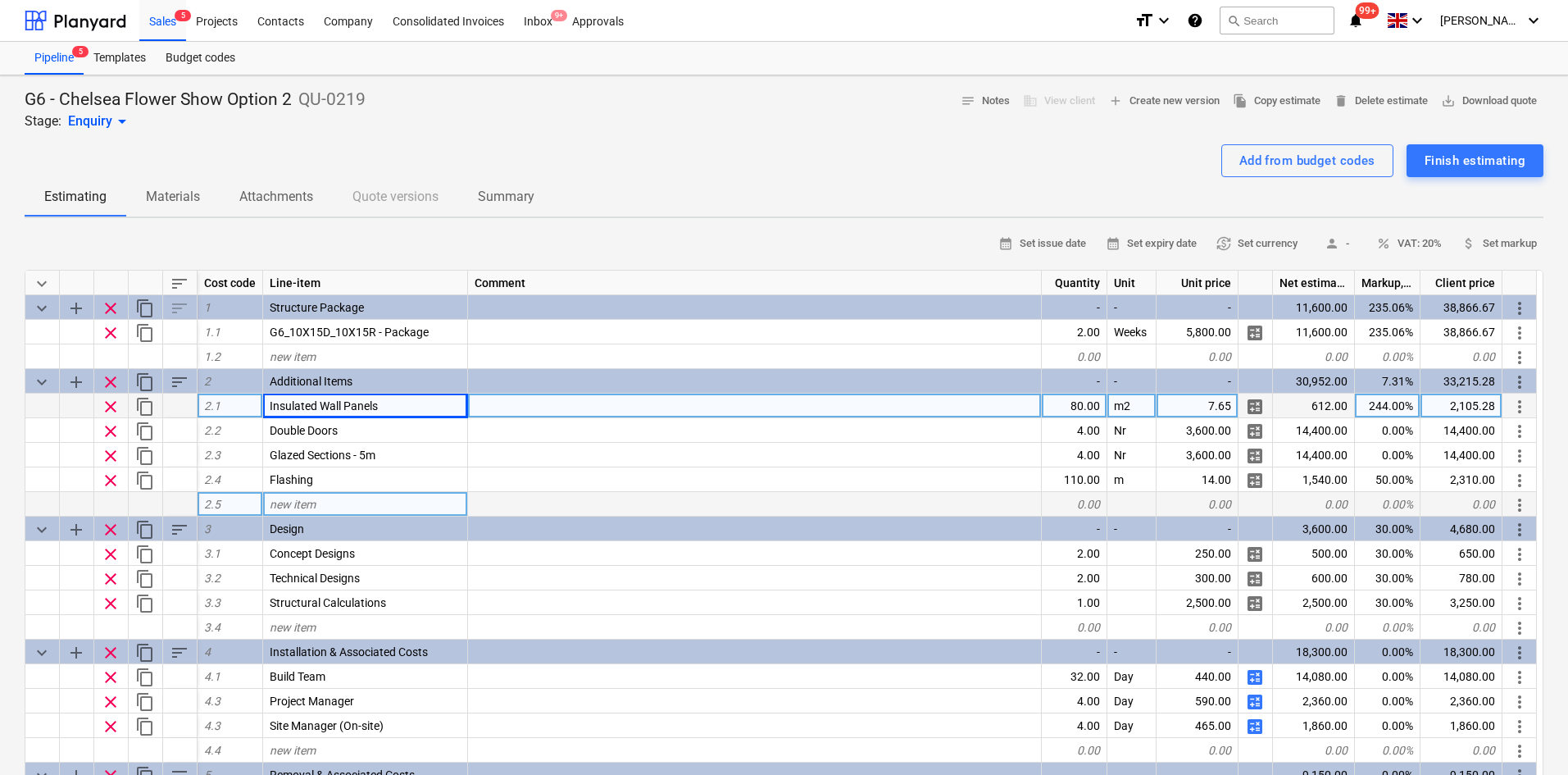
click at [335, 501] on div "new item" at bounding box center [365, 505] width 205 height 25
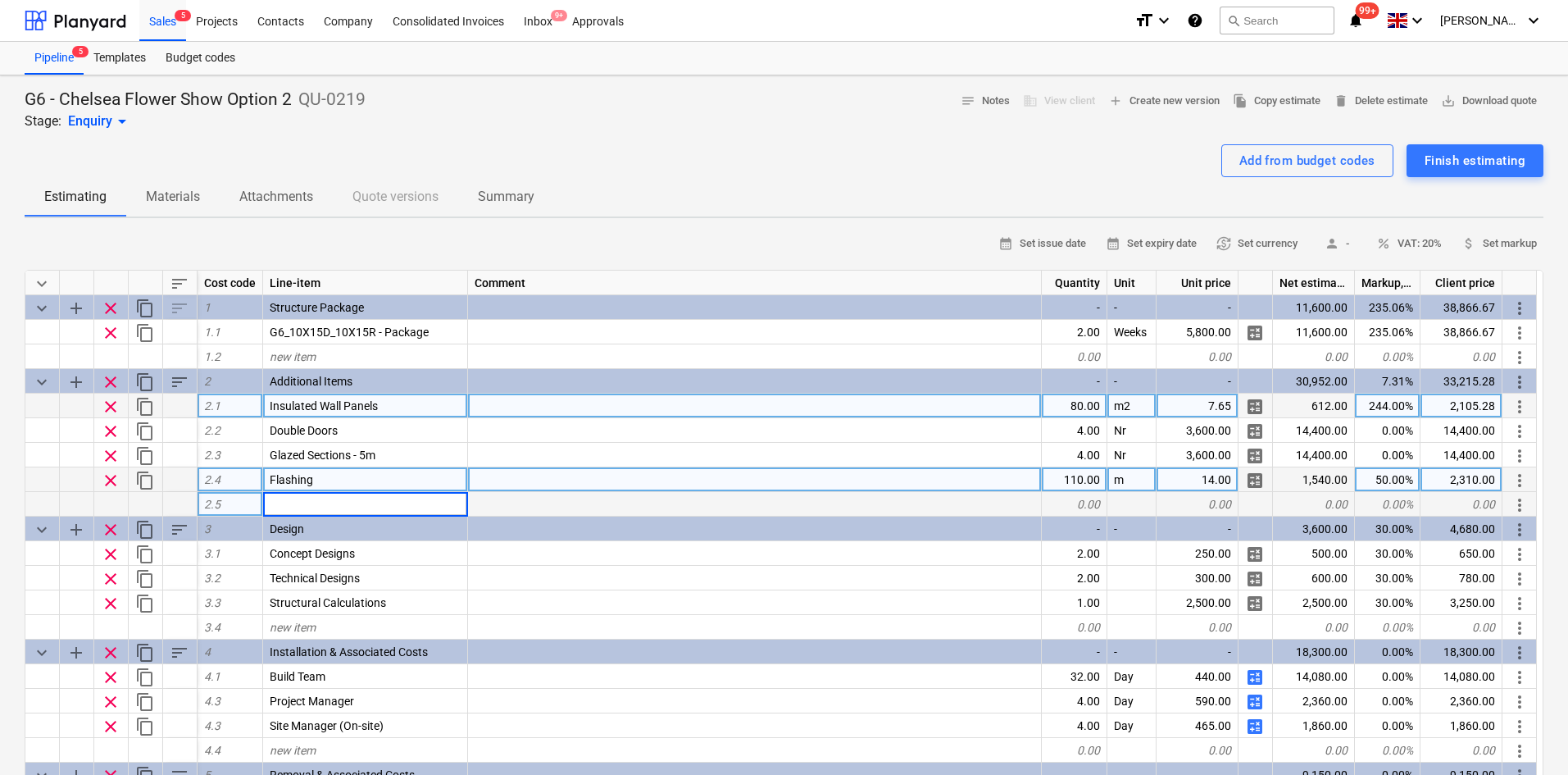
type input "P"
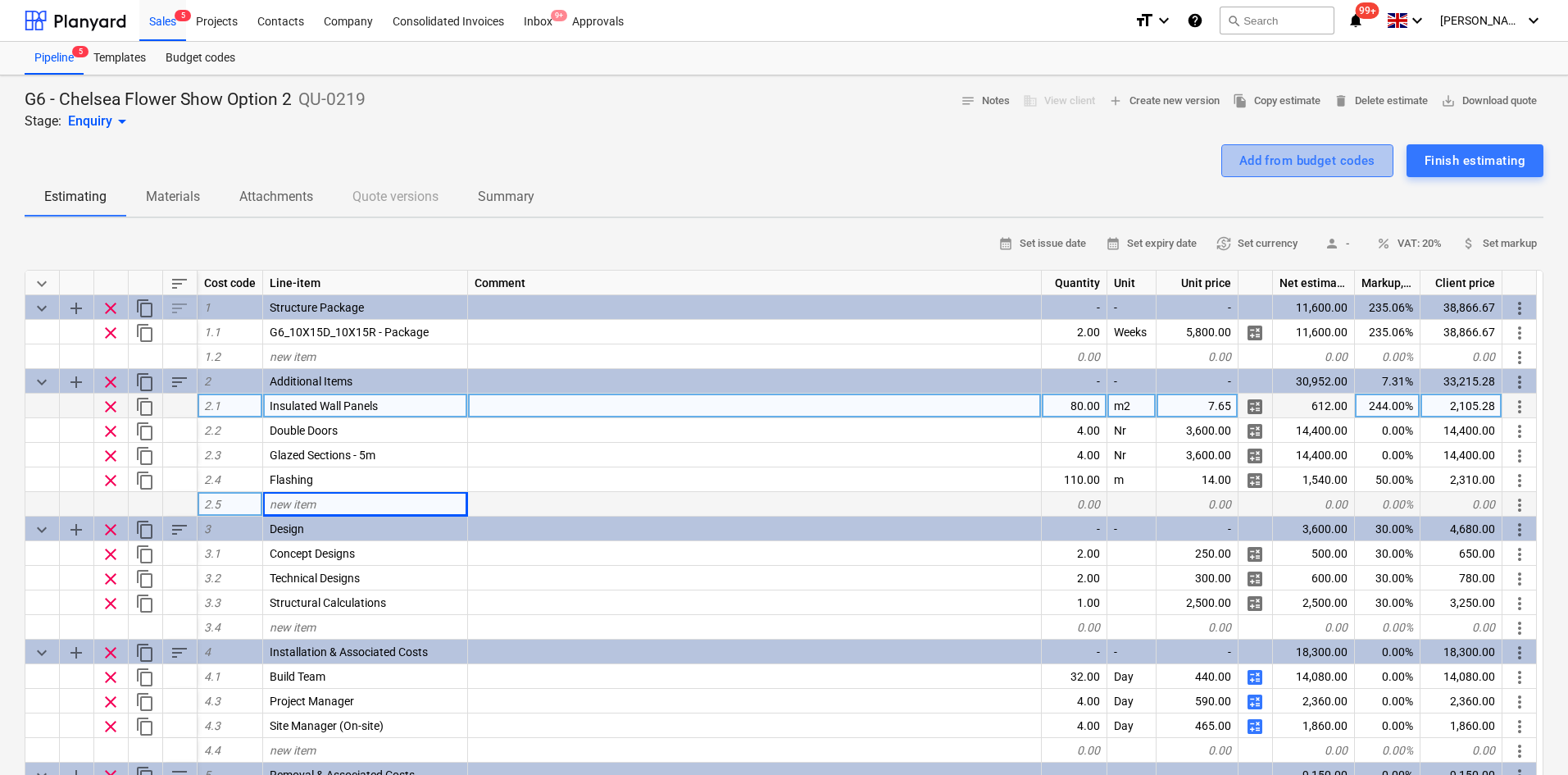
click at [1259, 154] on div "Add from budget codes" at bounding box center [1307, 161] width 136 height 21
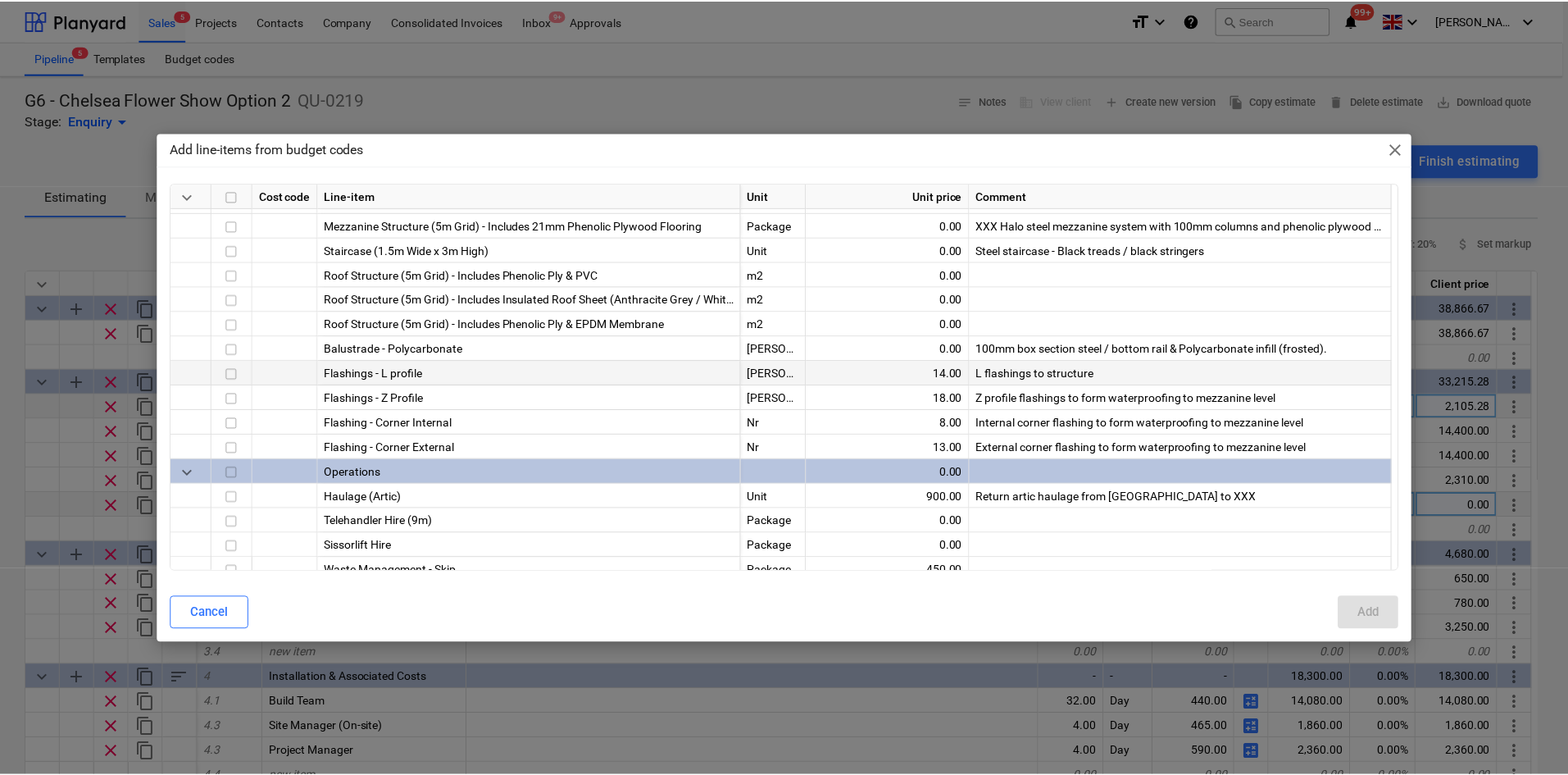
scroll to position [656, 0]
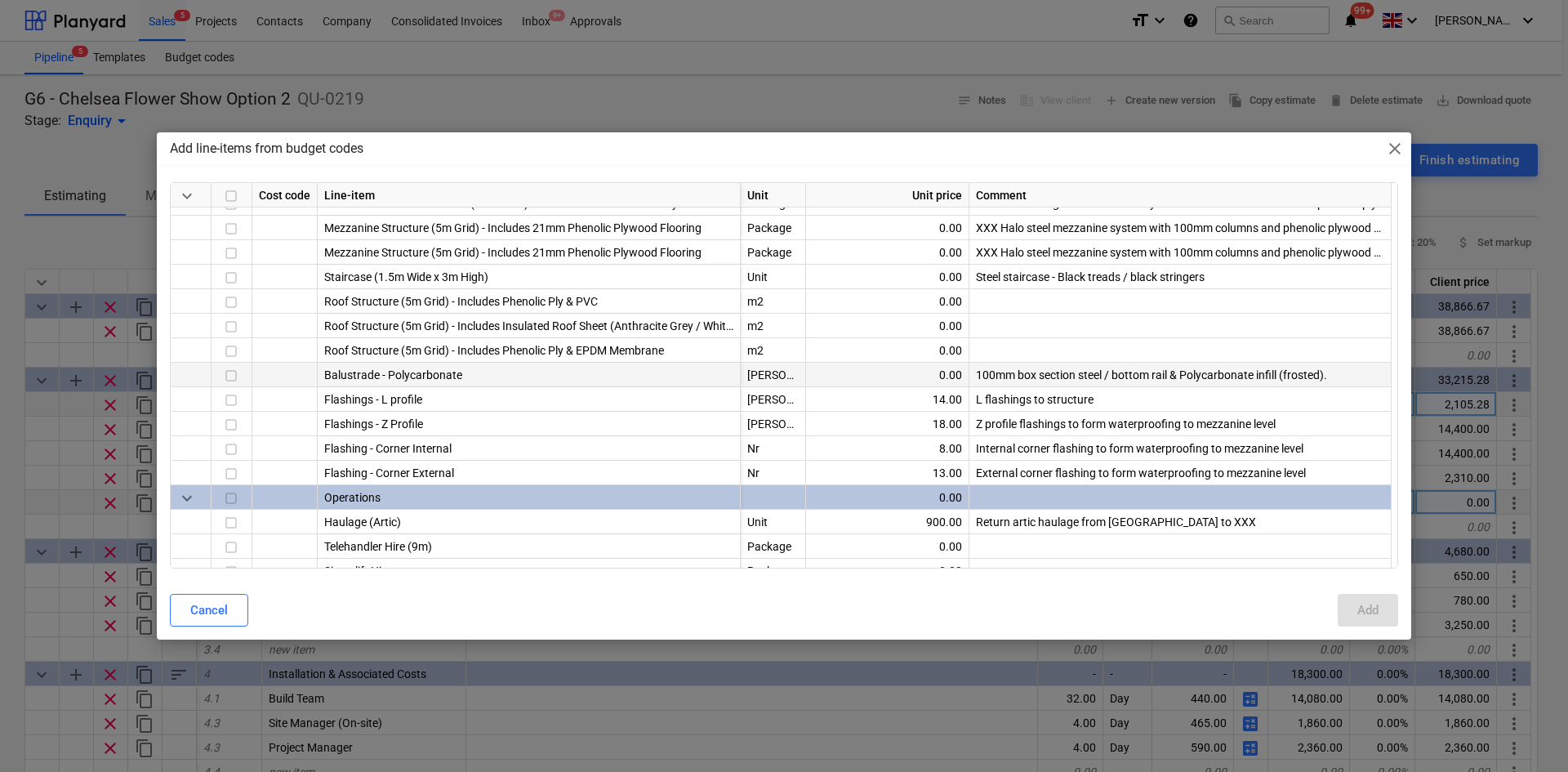
click at [236, 374] on input "checkbox" at bounding box center [231, 375] width 19 height 19
click at [1370, 602] on div "Add" at bounding box center [1368, 610] width 21 height 21
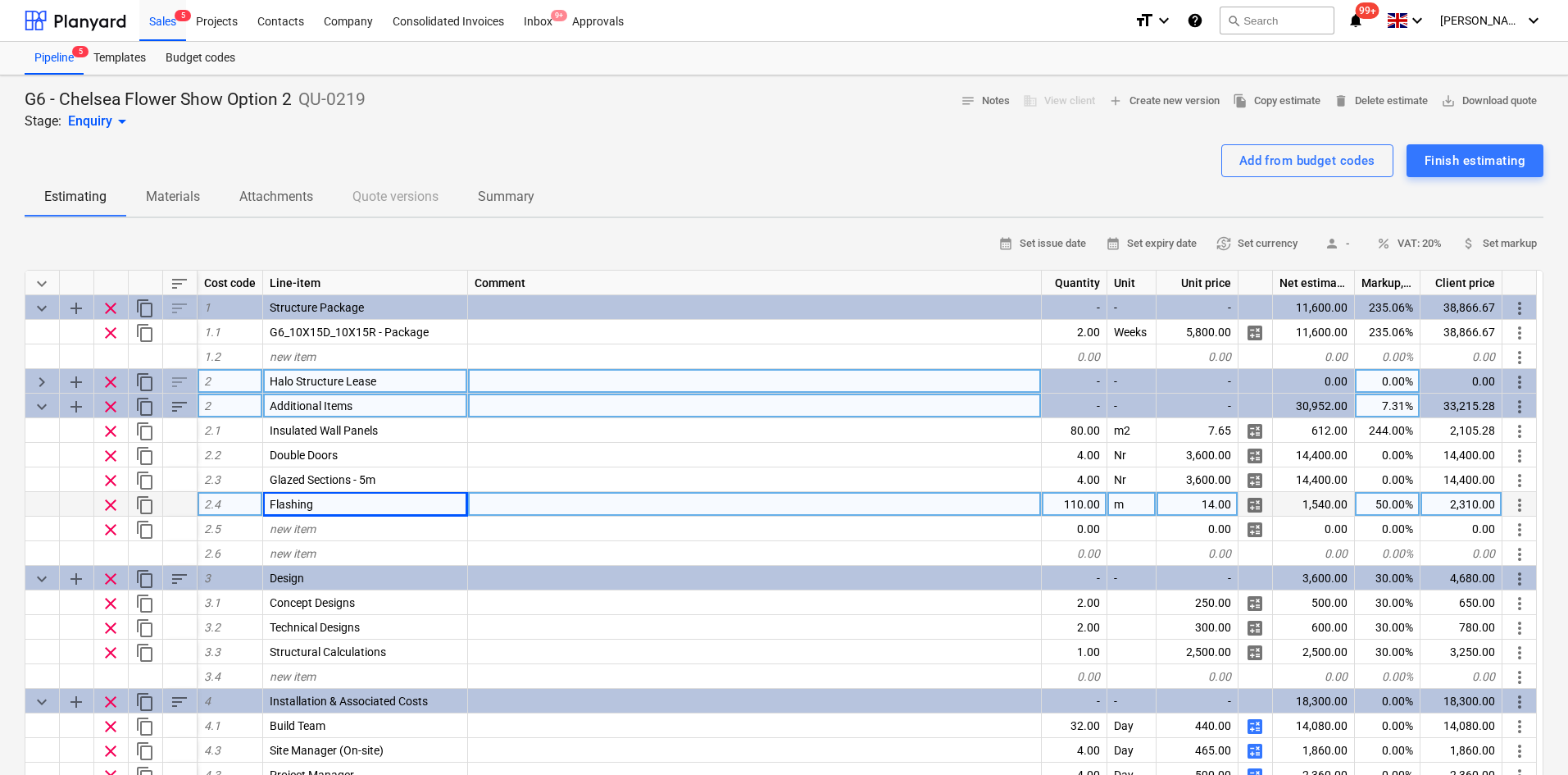
click at [44, 380] on span "keyboard_arrow_right" at bounding box center [42, 382] width 20 height 20
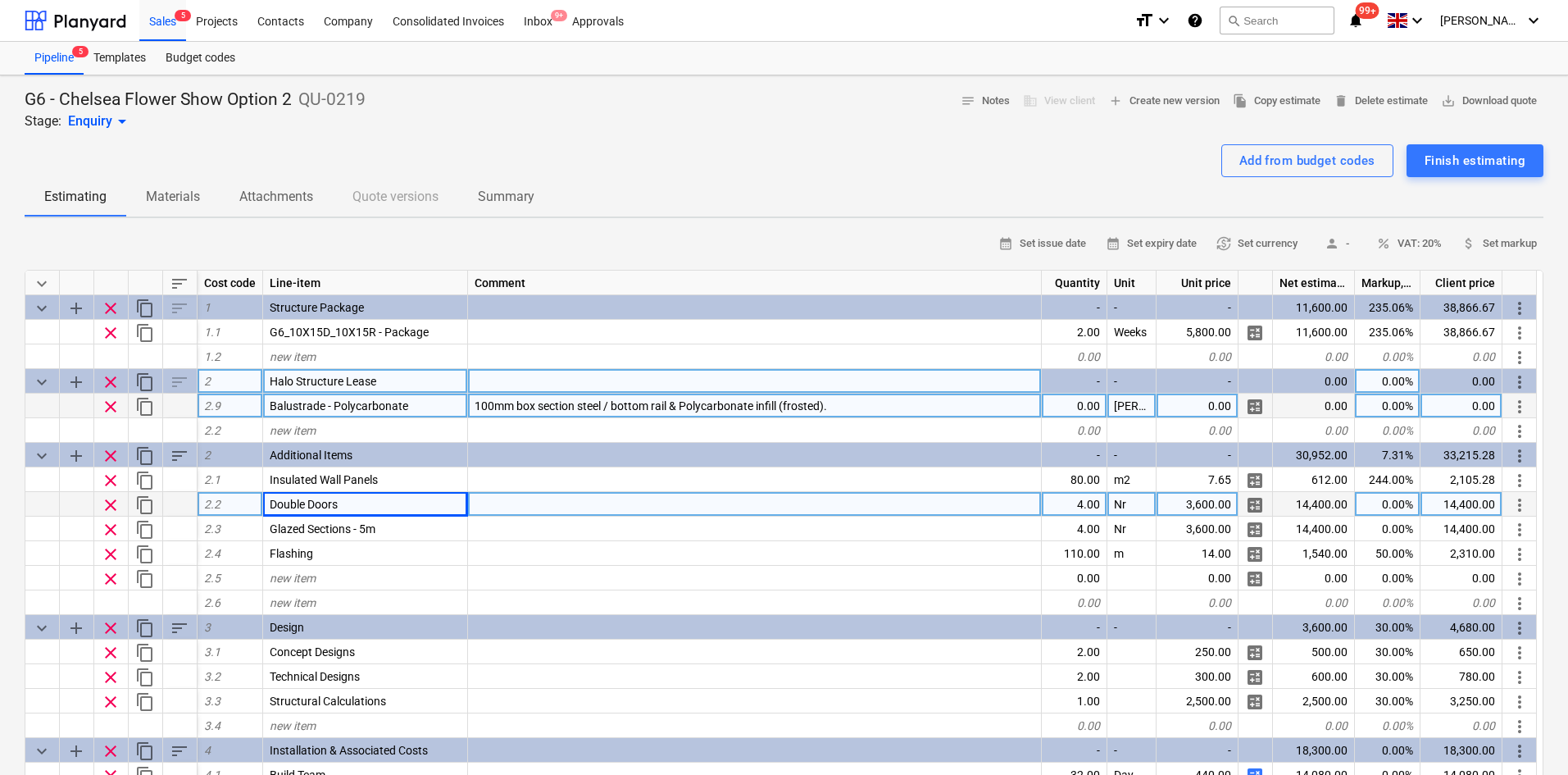
click at [1520, 409] on span "more_vert" at bounding box center [1520, 407] width 20 height 20
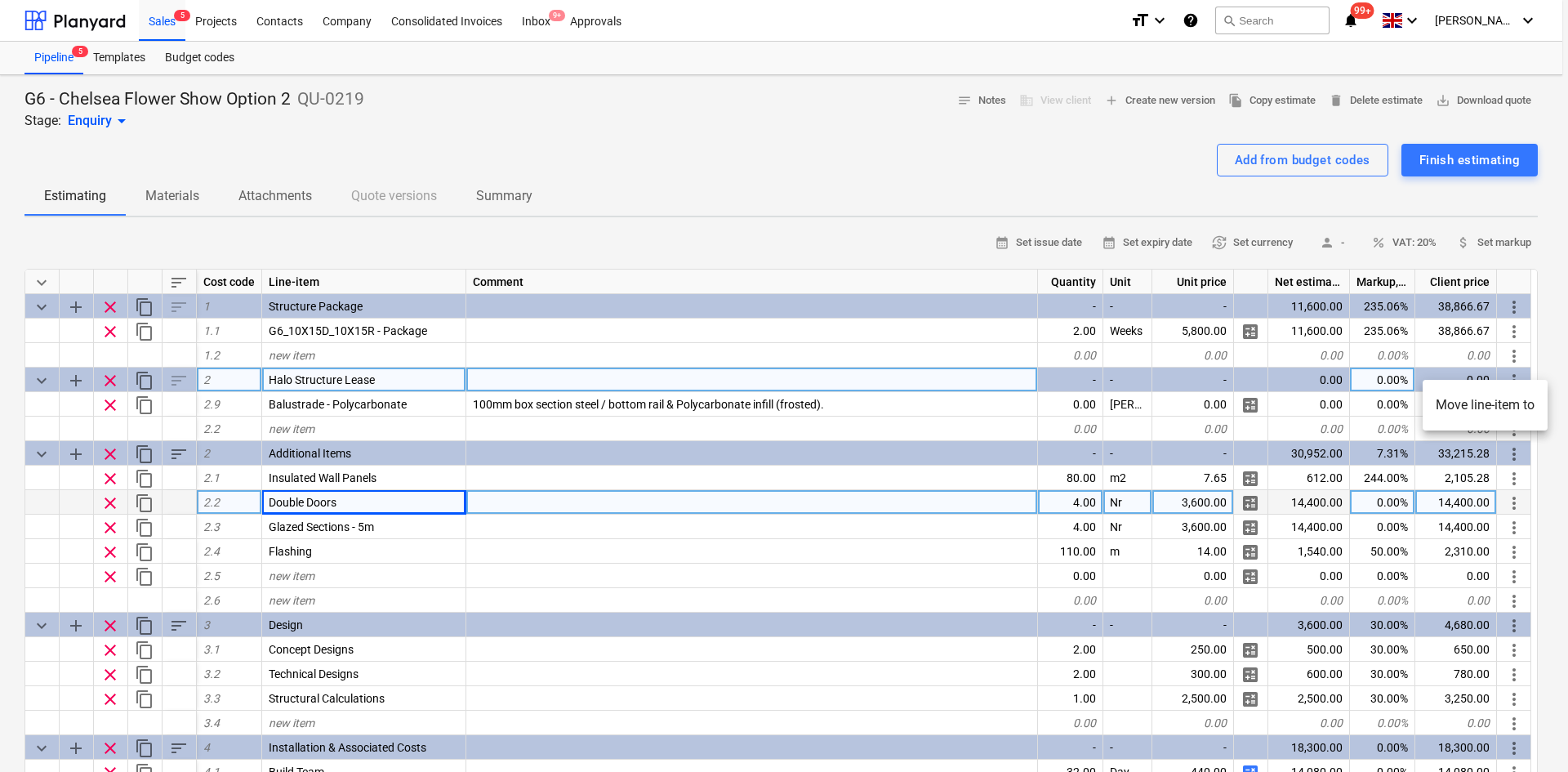
click at [1497, 413] on li "Move line-item to" at bounding box center [1485, 405] width 125 height 37
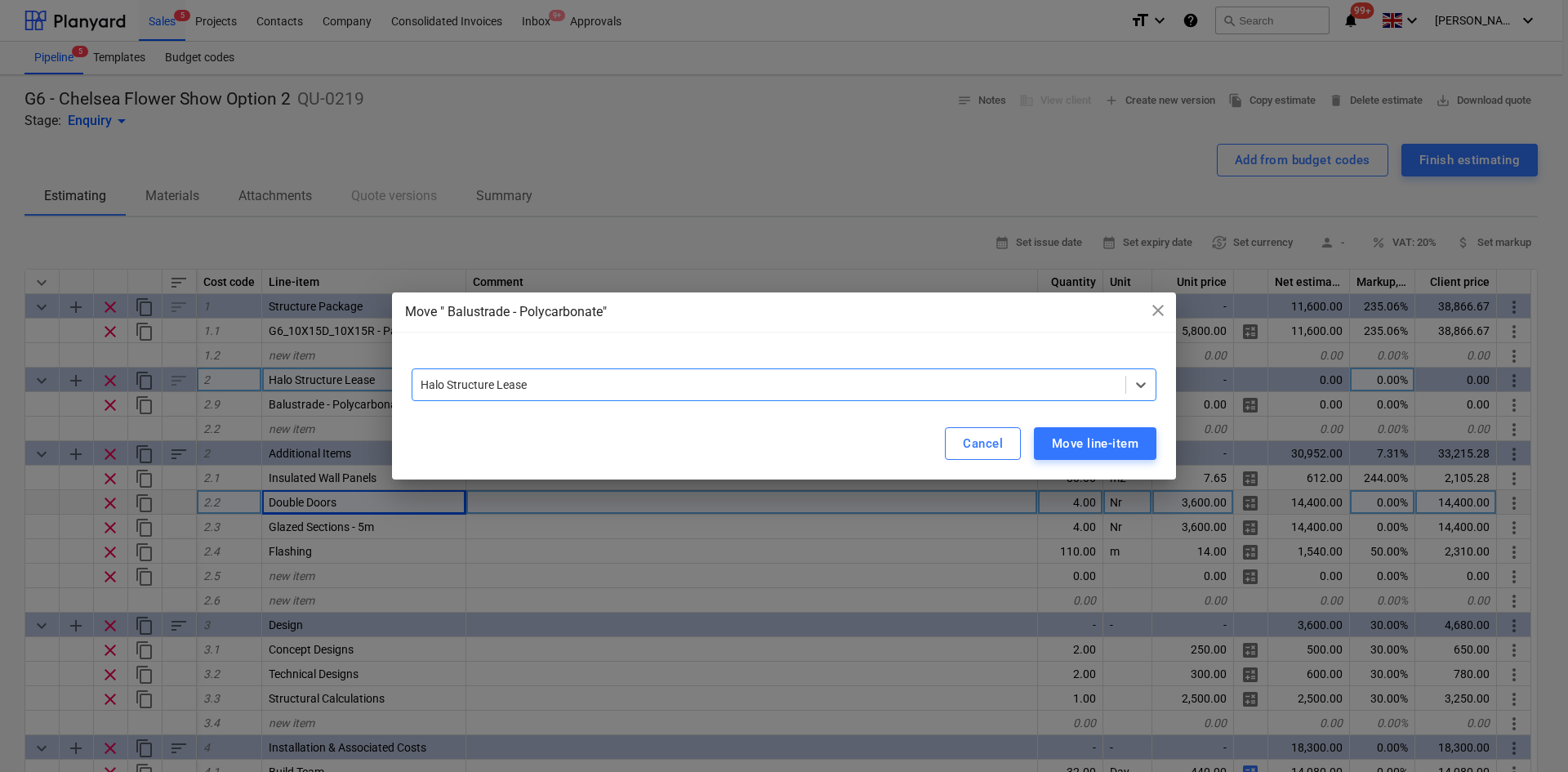
click at [519, 395] on div "Halo Structure Lease" at bounding box center [769, 385] width 713 height 23
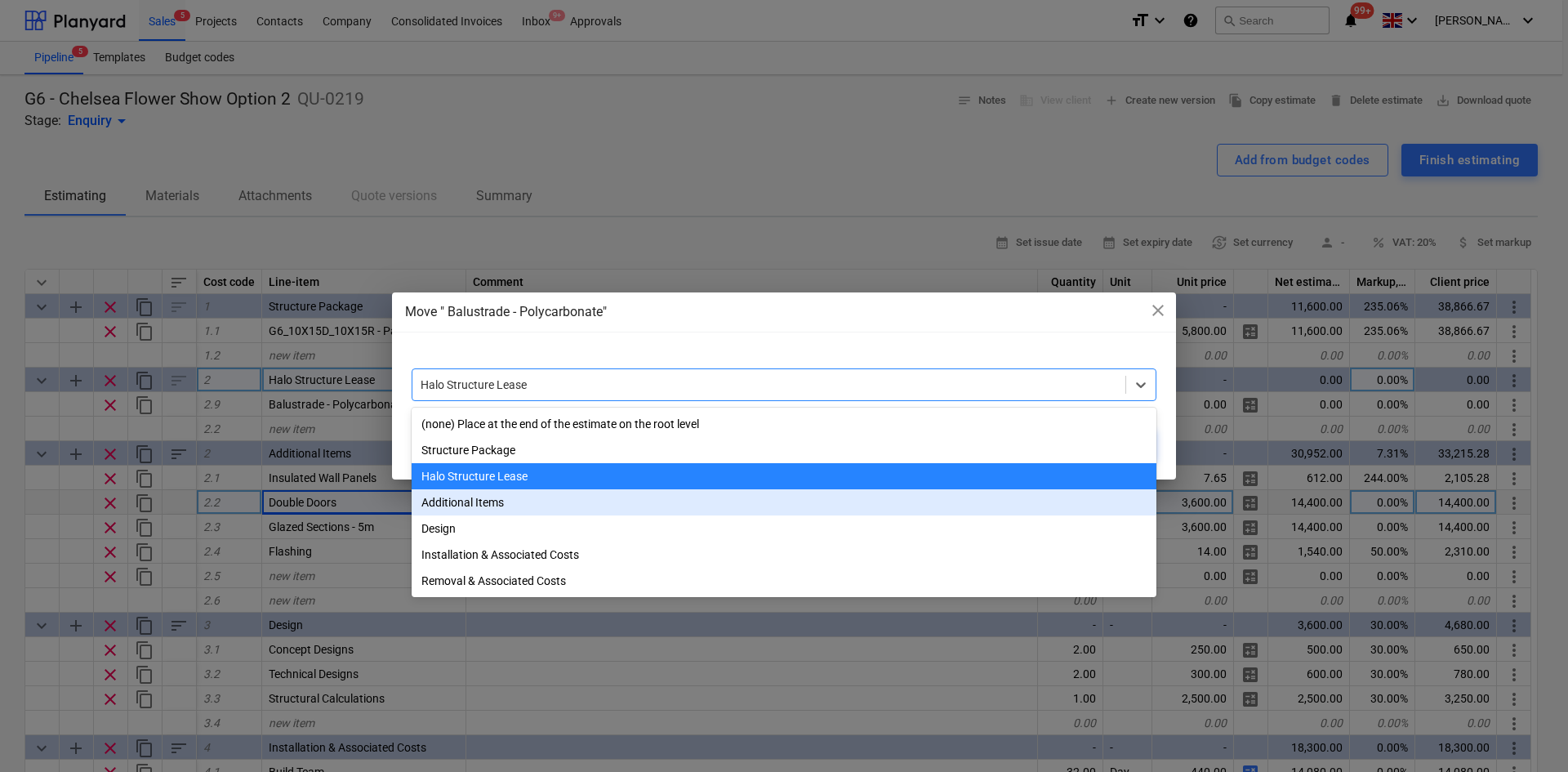
click at [484, 512] on div "Additional Items" at bounding box center [784, 503] width 745 height 27
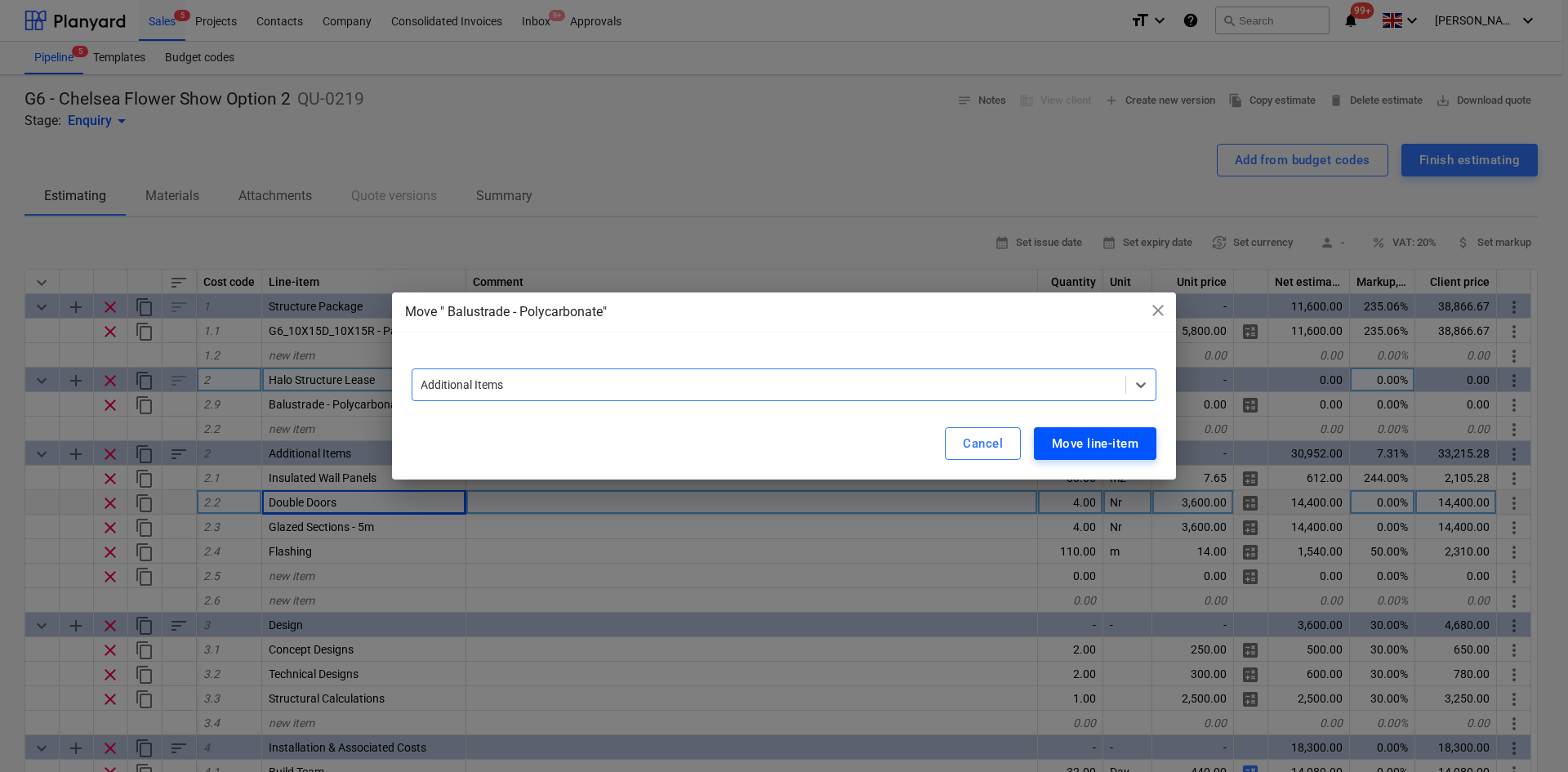
click at [1075, 457] on button "Move line-item" at bounding box center [1095, 444] width 122 height 33
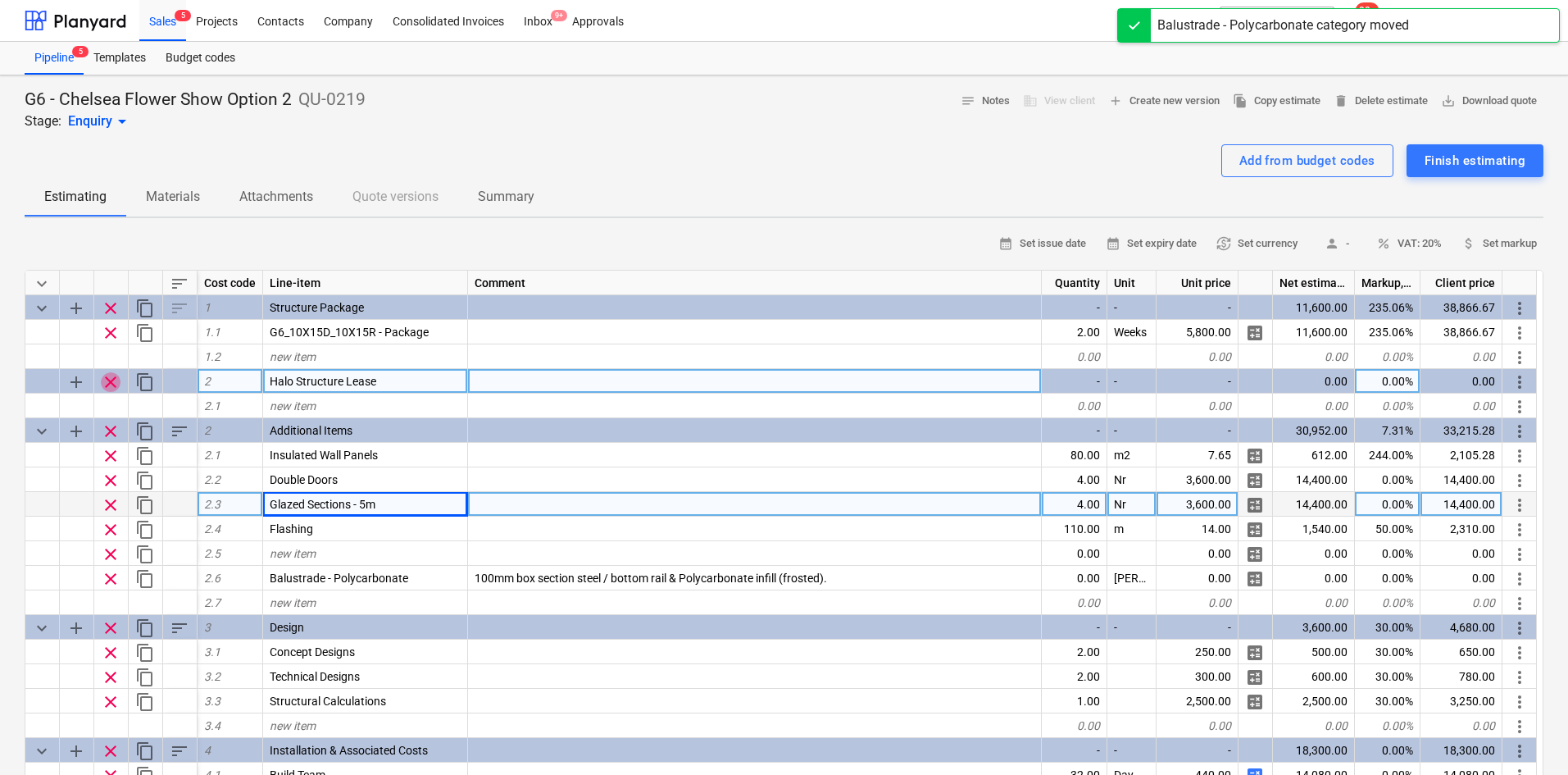
click at [108, 379] on span "clear" at bounding box center [111, 382] width 20 height 20
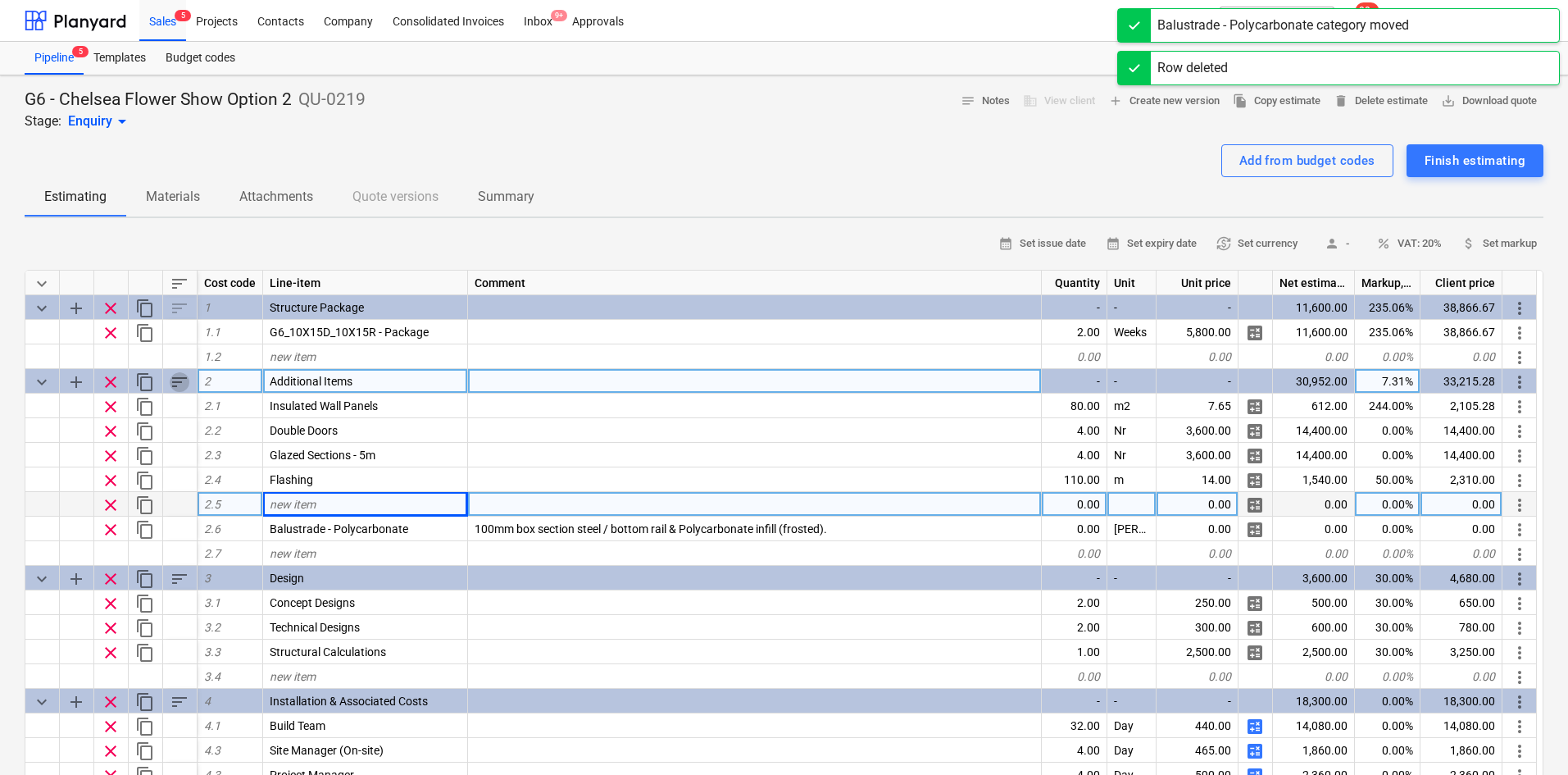
click at [177, 387] on span "sort" at bounding box center [179, 382] width 20 height 20
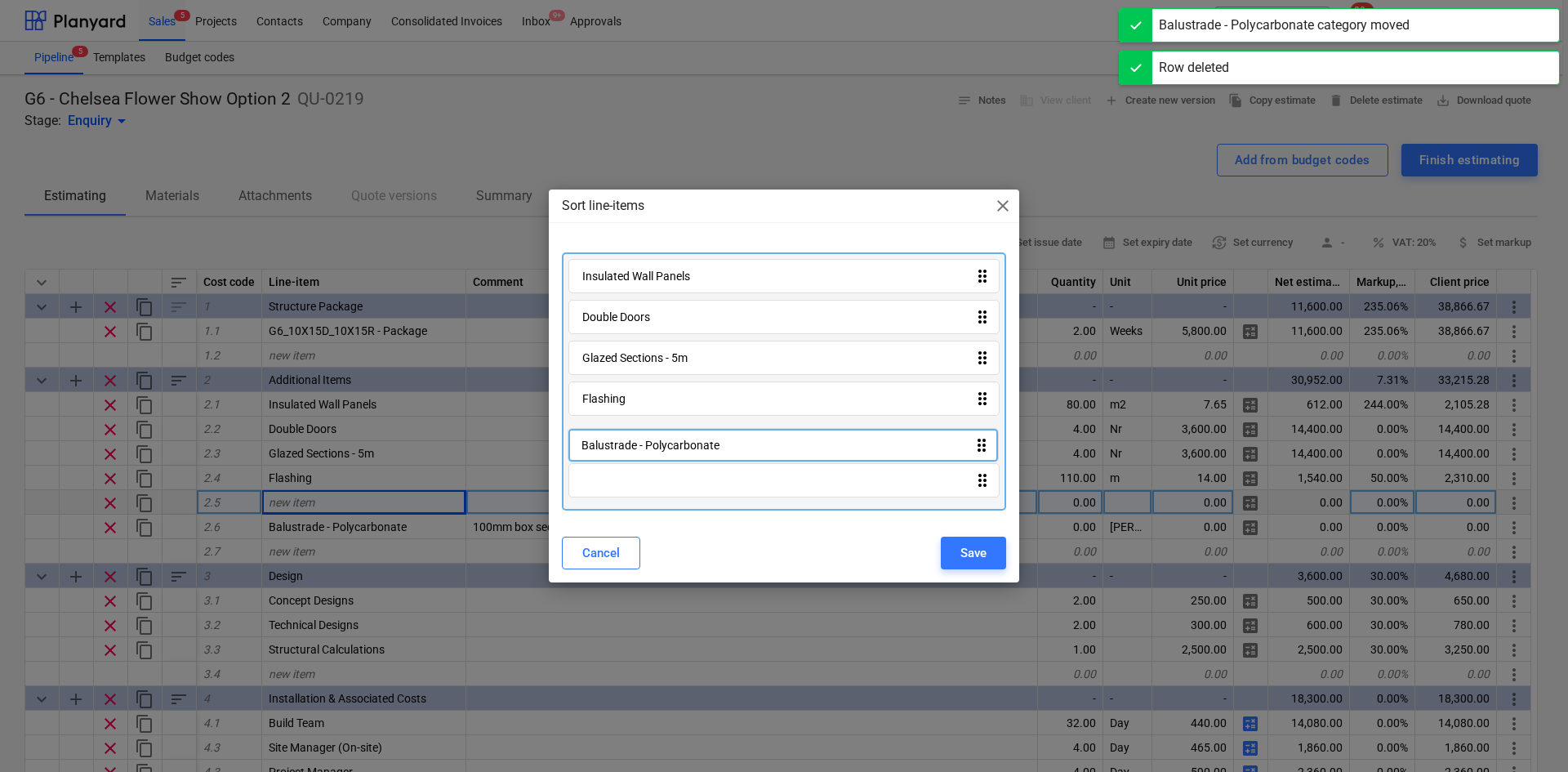
drag, startPoint x: 636, startPoint y: 495, endPoint x: 644, endPoint y: 453, distance: 42.8
click at [637, 446] on div "Insulated Wall Panels drag_indicator Double Doors drag_indicator Glazed Section…" at bounding box center [784, 382] width 444 height 259
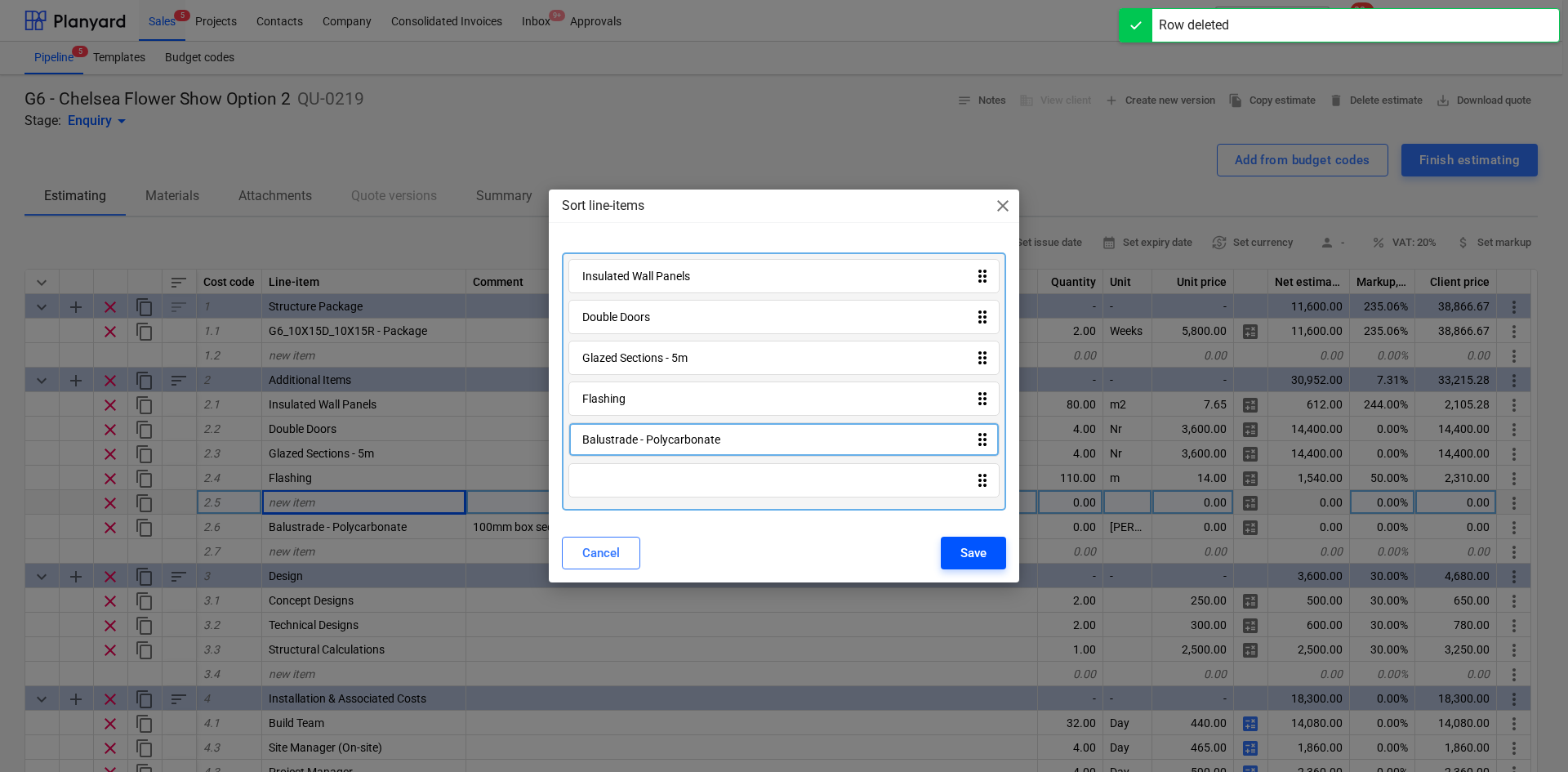
click at [957, 553] on button "Save" at bounding box center [973, 552] width 65 height 33
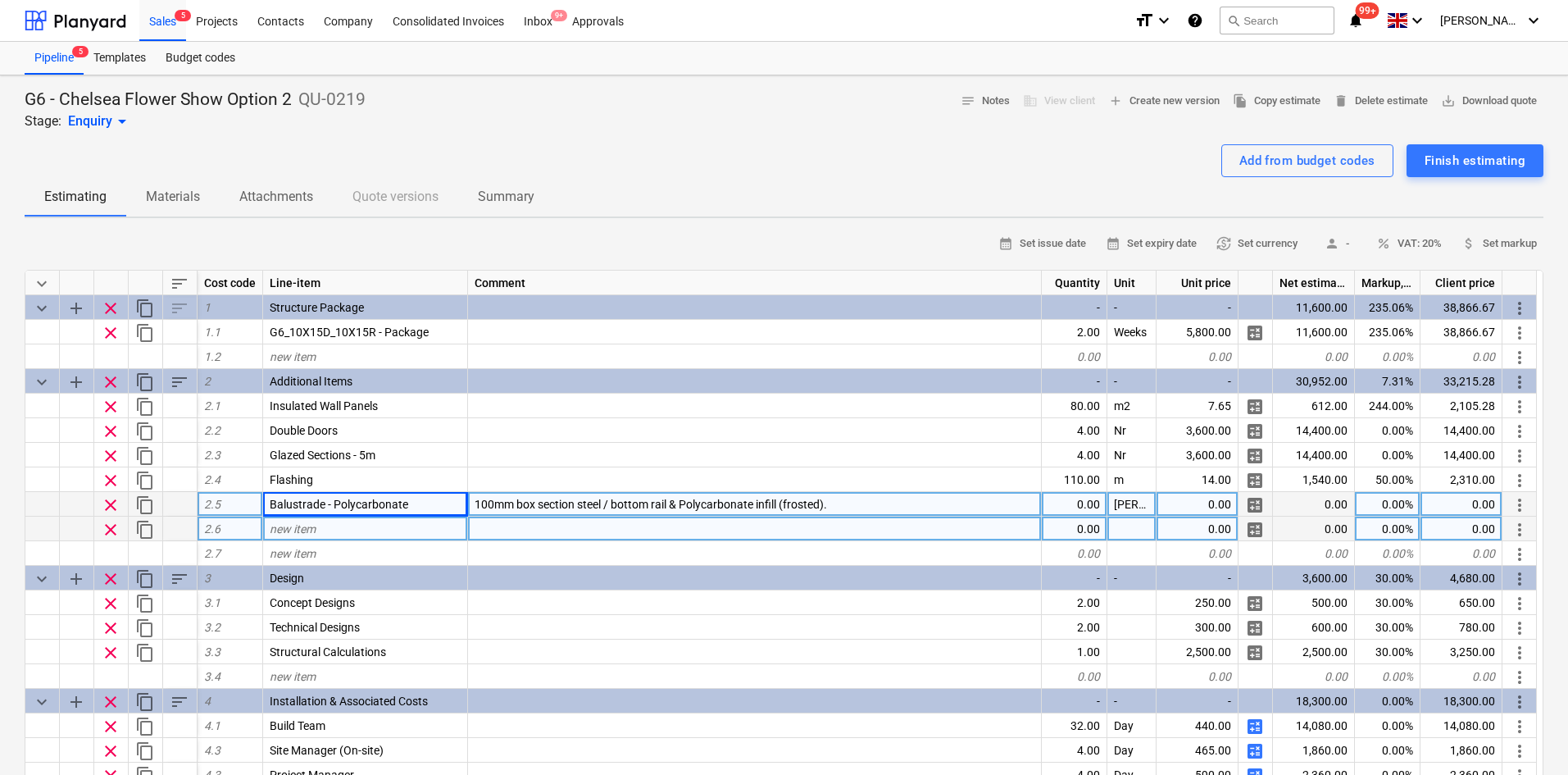
click at [110, 531] on span "clear" at bounding box center [111, 530] width 20 height 20
type textarea "x"
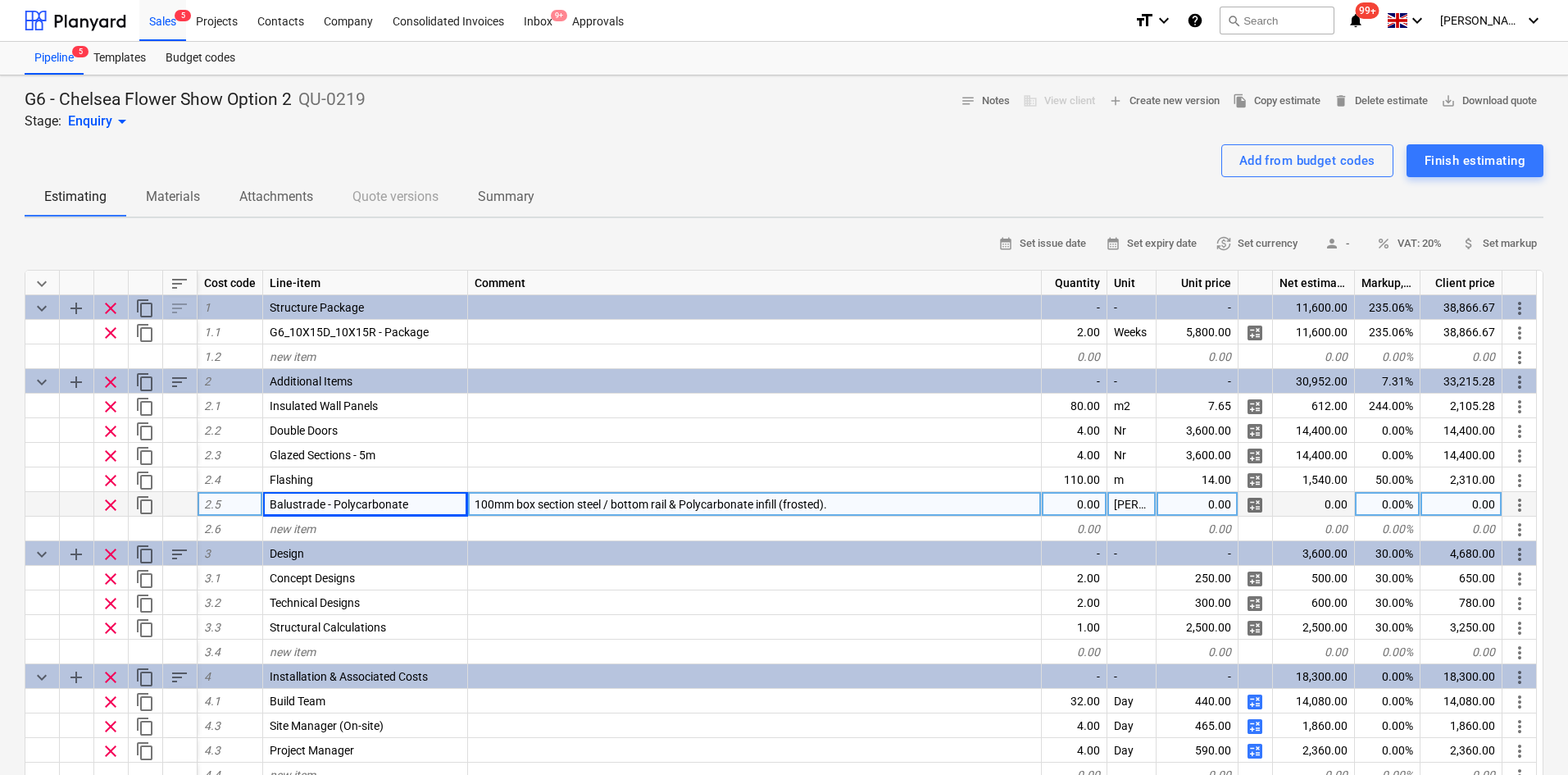
click at [1071, 501] on div "0.00" at bounding box center [1075, 505] width 66 height 25
type input "90"
type textarea "x"
drag, startPoint x: 1074, startPoint y: 505, endPoint x: 1040, endPoint y: 507, distance: 34.1
click at [1074, 505] on div "90.00" at bounding box center [1075, 505] width 66 height 25
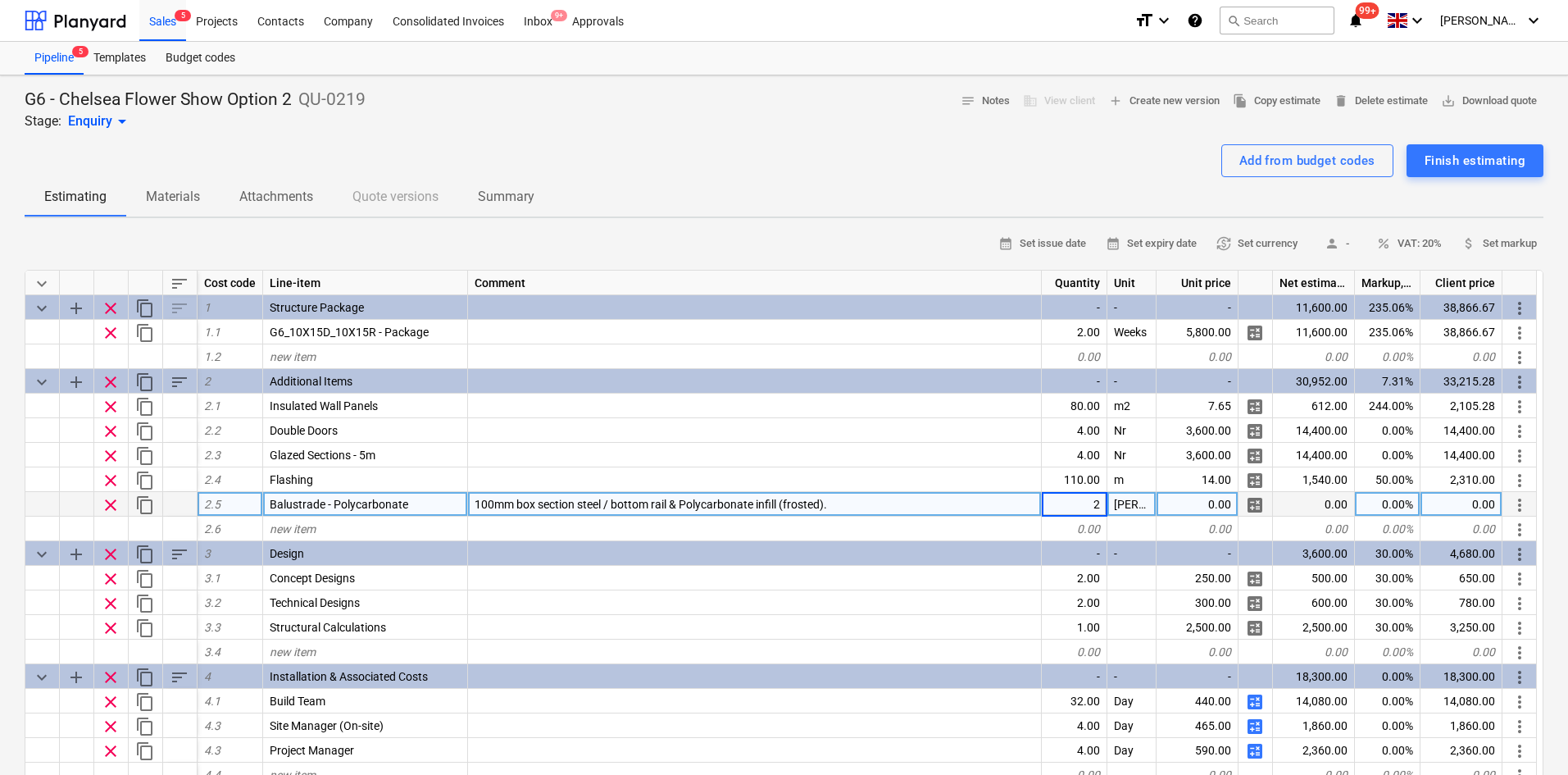
type input "20"
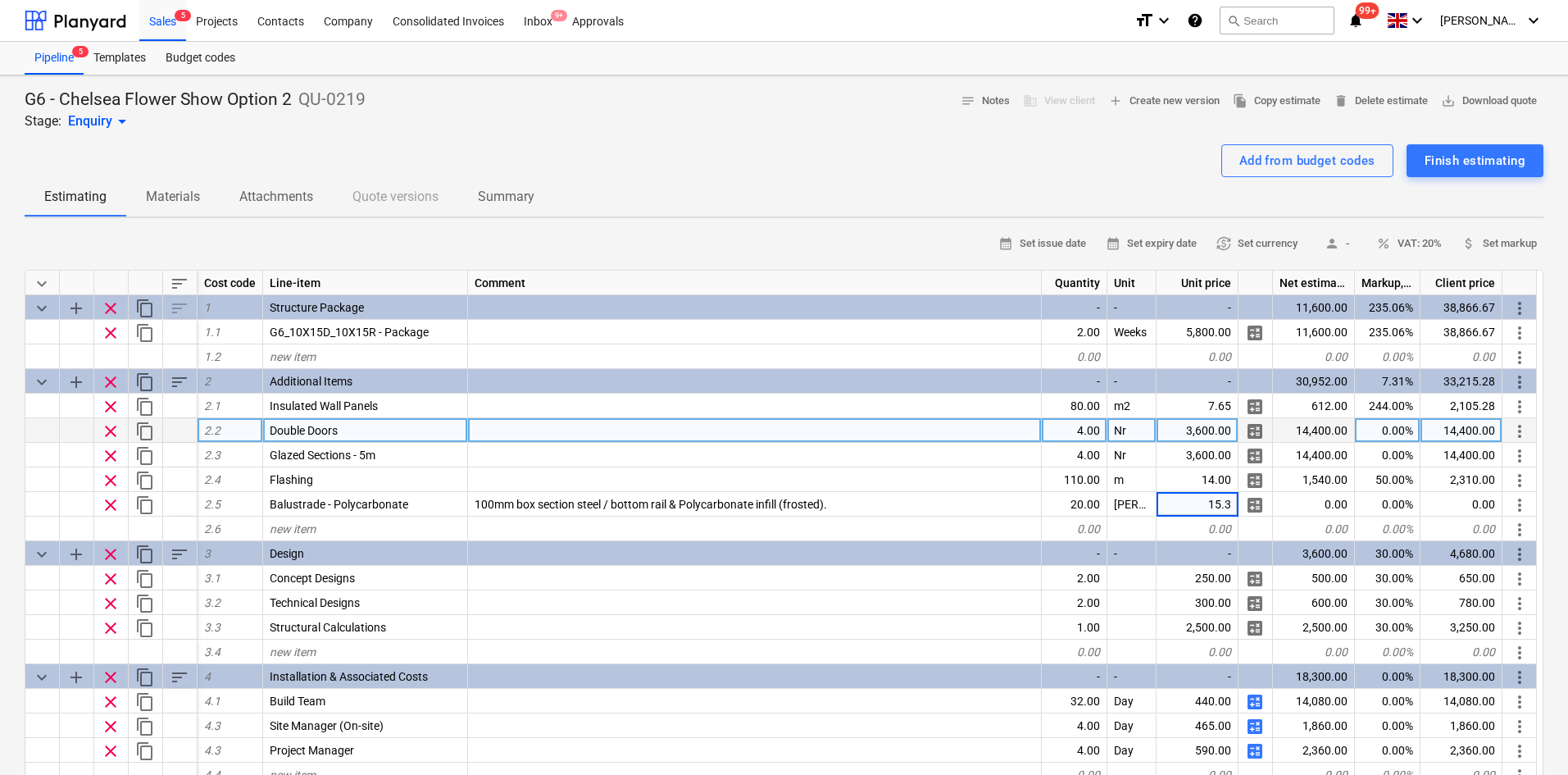
type textarea "x"
type input "488"
type textarea "x"
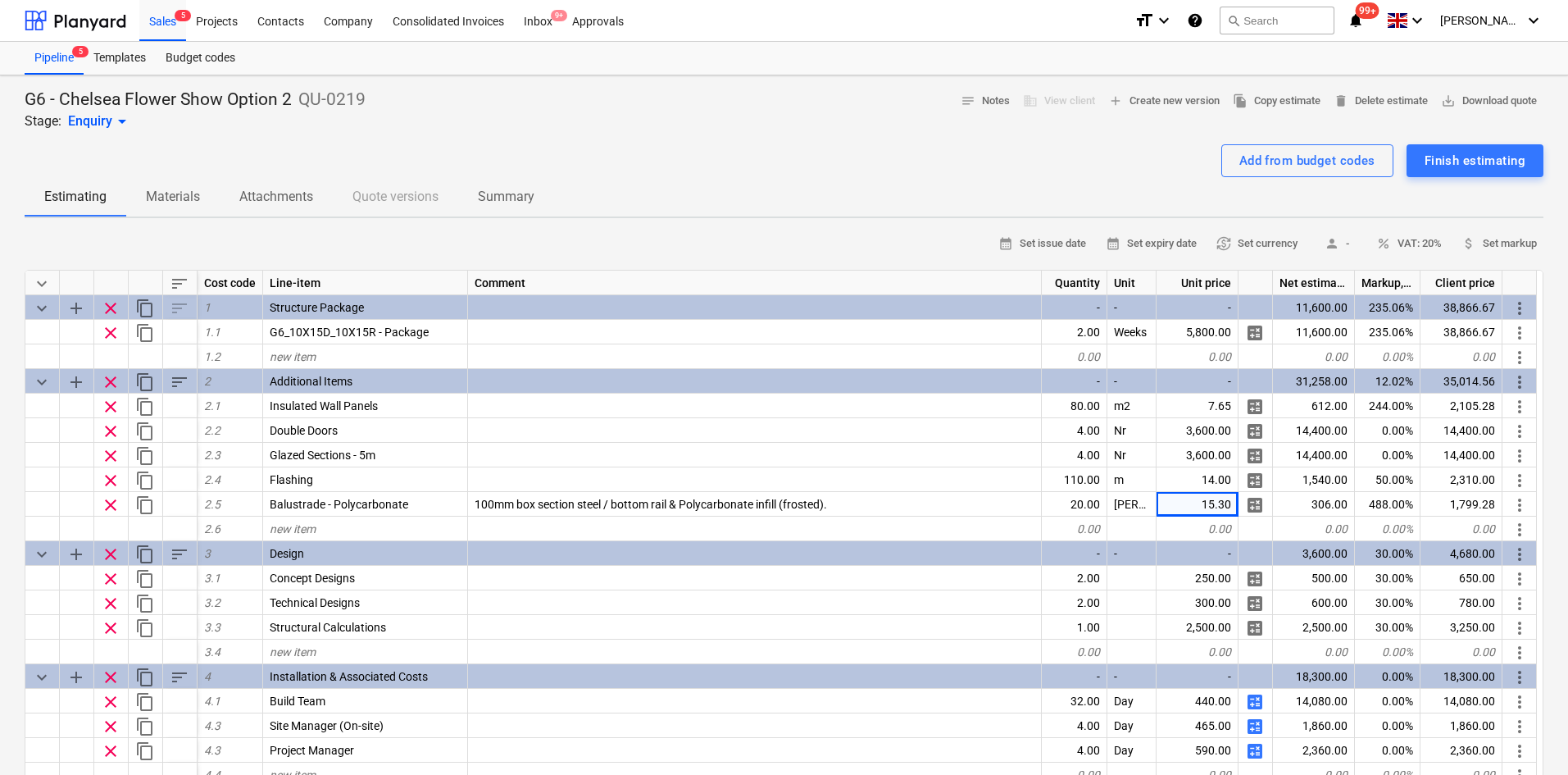
click at [287, 156] on div "Add from budget codes Finish estimating" at bounding box center [784, 160] width 1519 height 33
click at [415, 529] on div "new item" at bounding box center [365, 529] width 205 height 25
type input "Accessable Ramp"
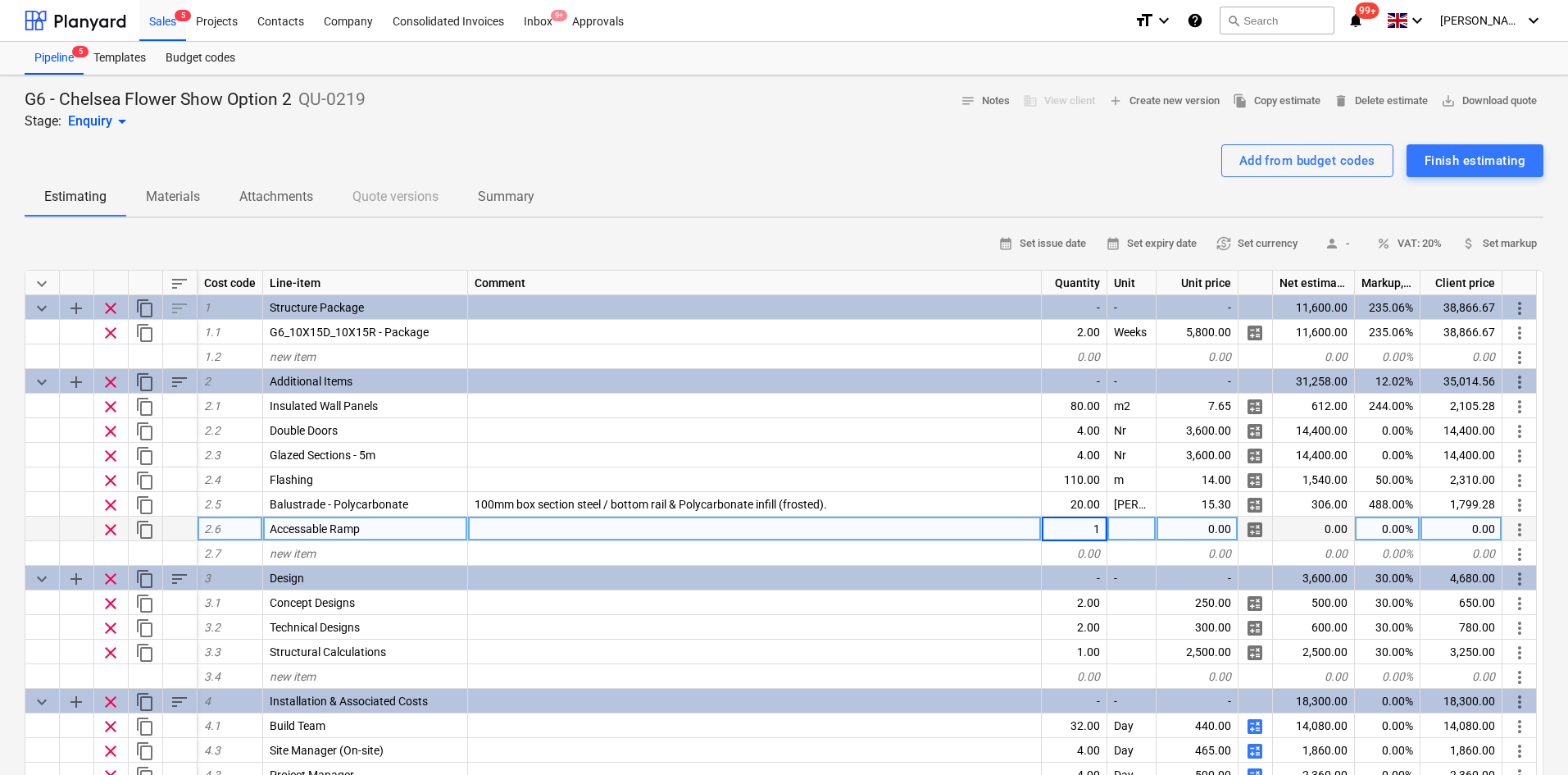
type textarea "x"
type input "Package"
type textarea "x"
type input "2500"
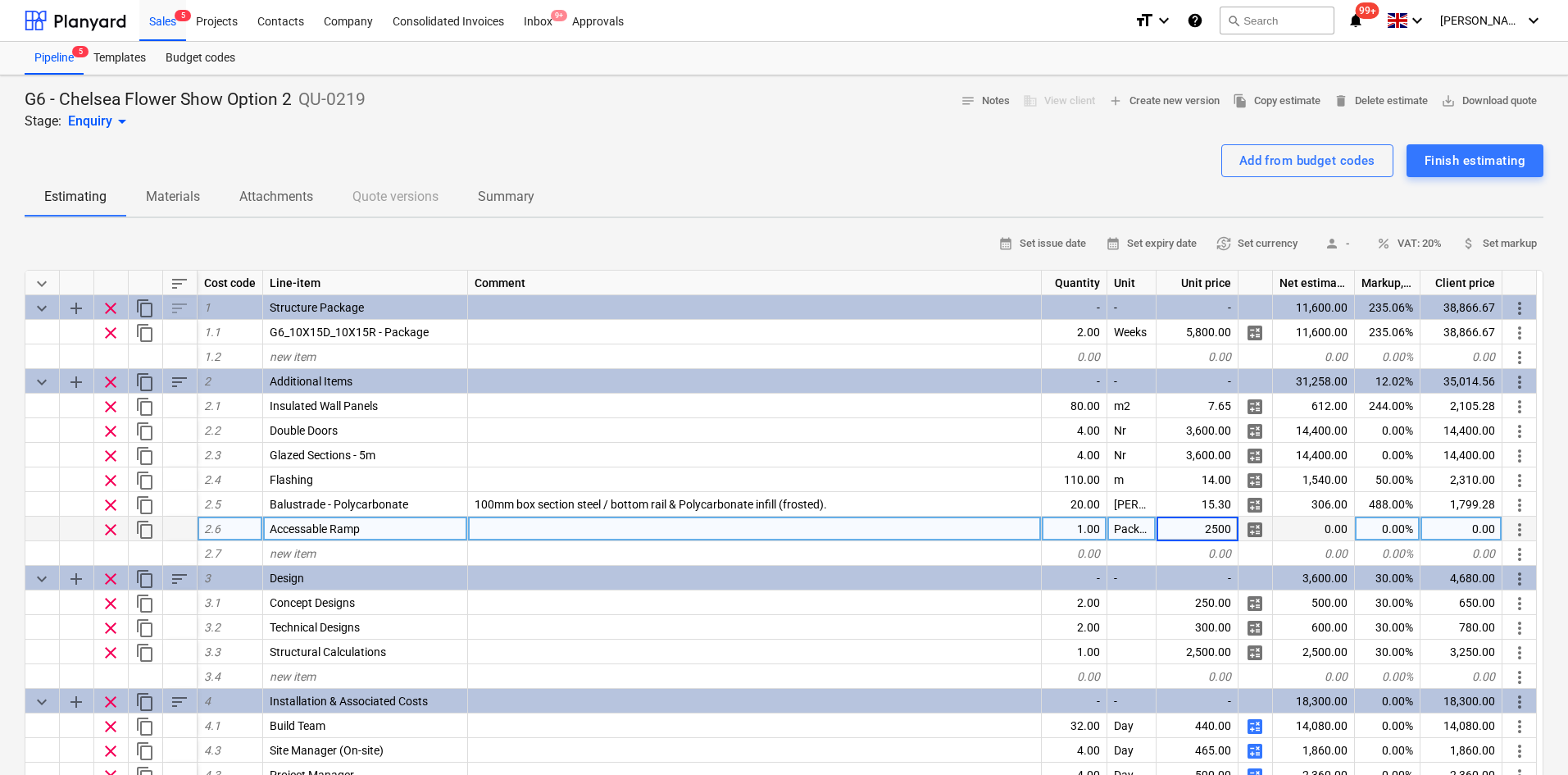
type textarea "x"
type input "30"
type textarea "x"
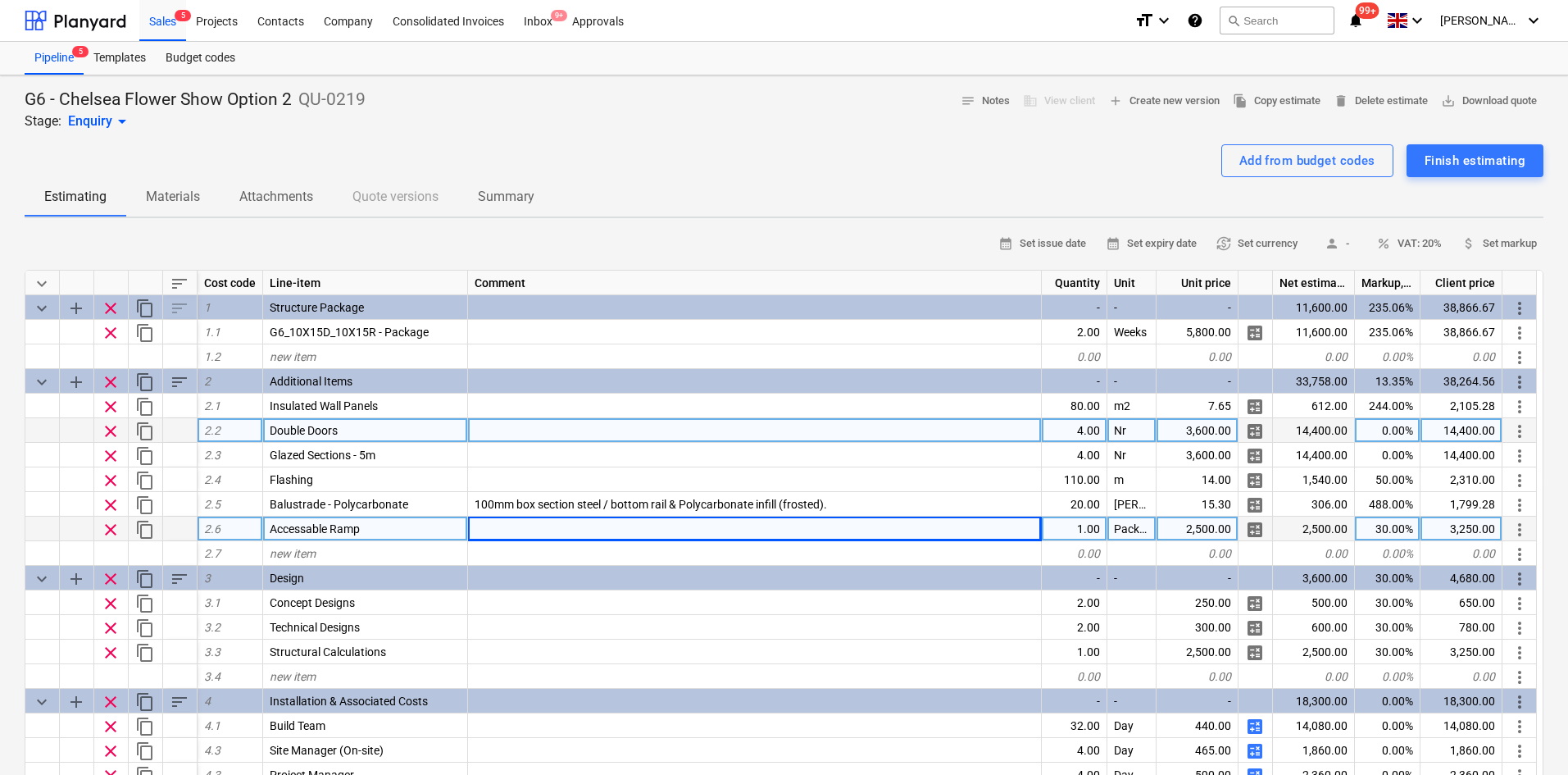
click at [1065, 430] on div "4.00" at bounding box center [1075, 431] width 66 height 25
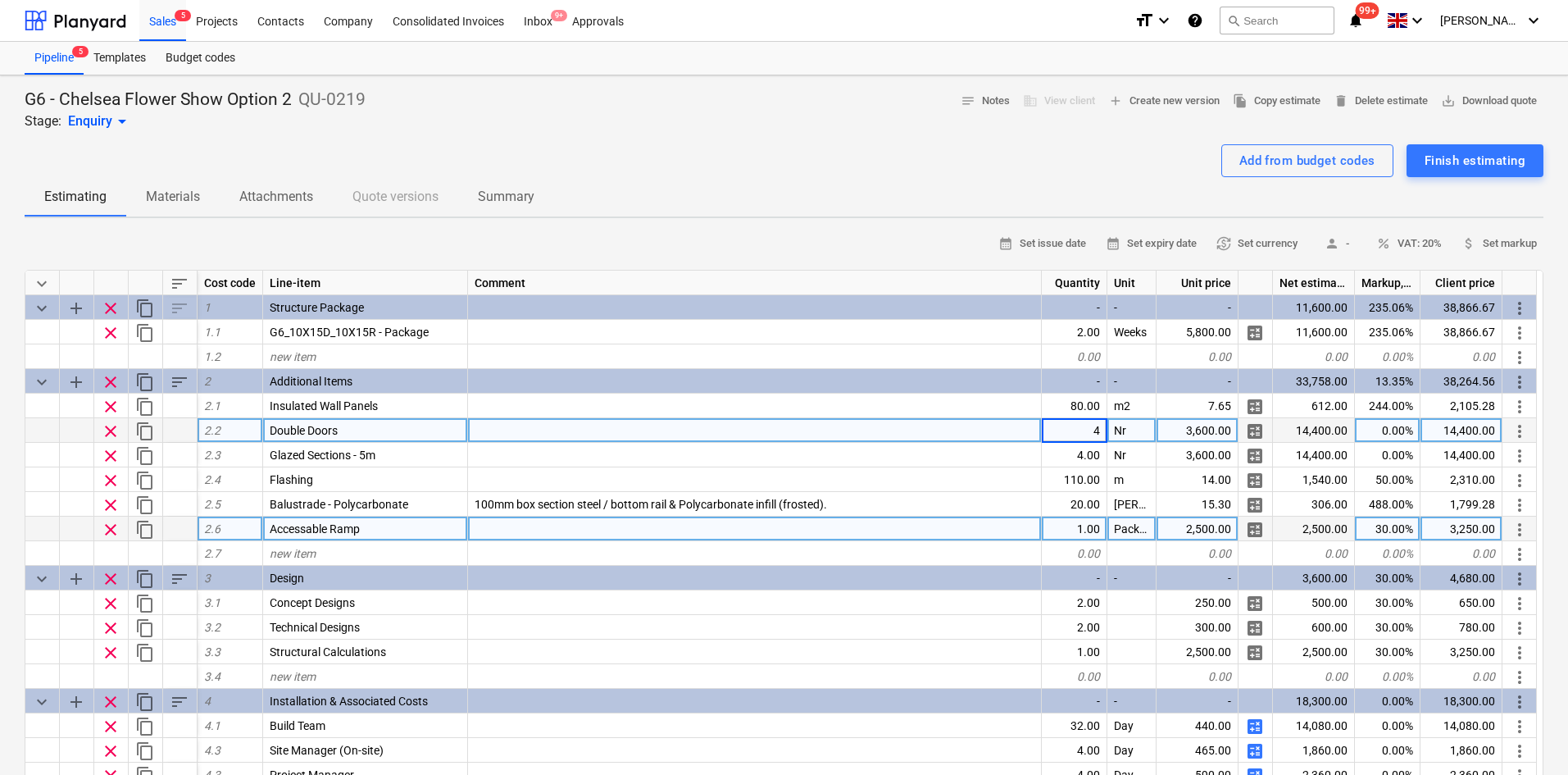
type input "2"
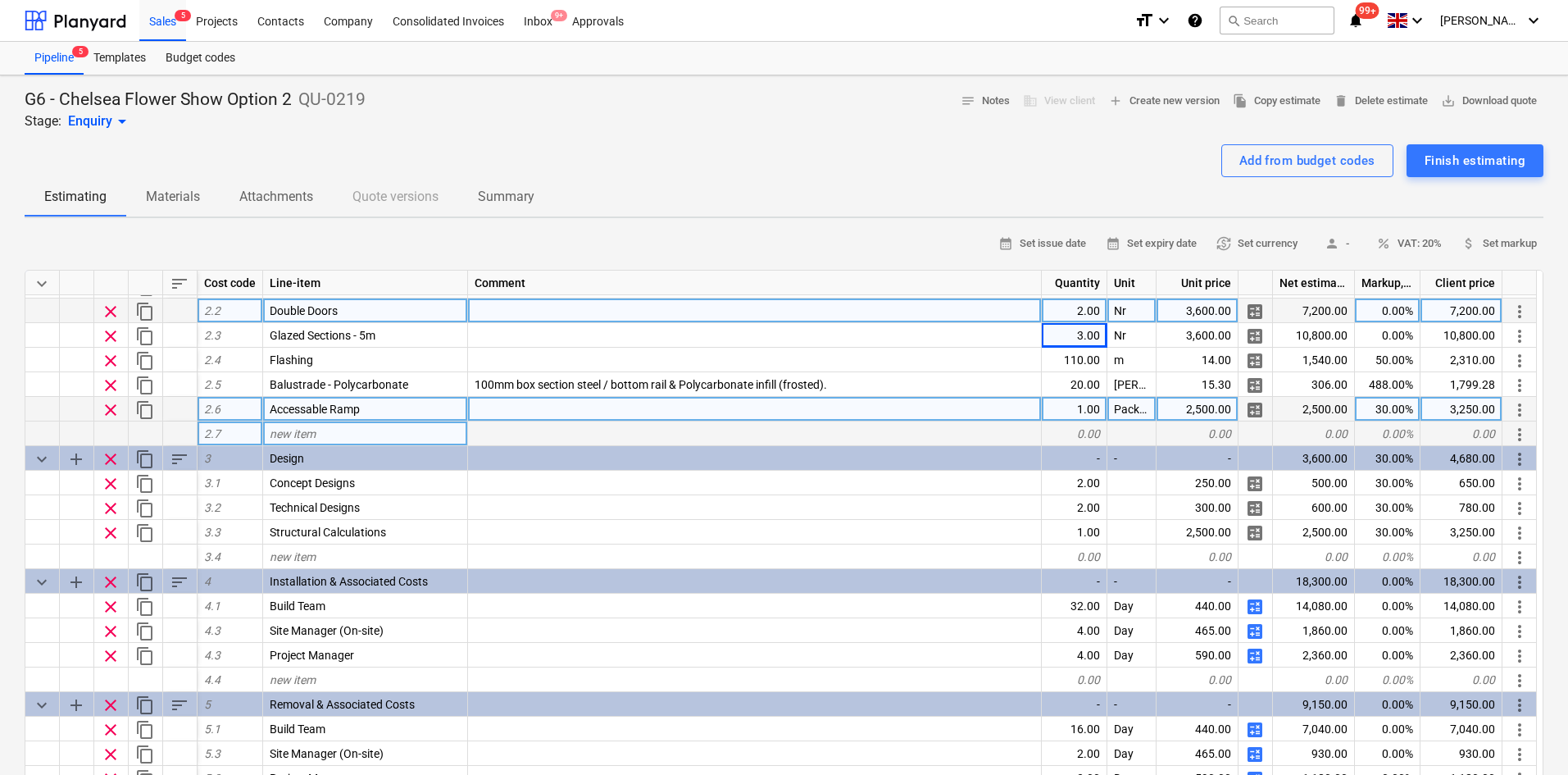
scroll to position [0, 0]
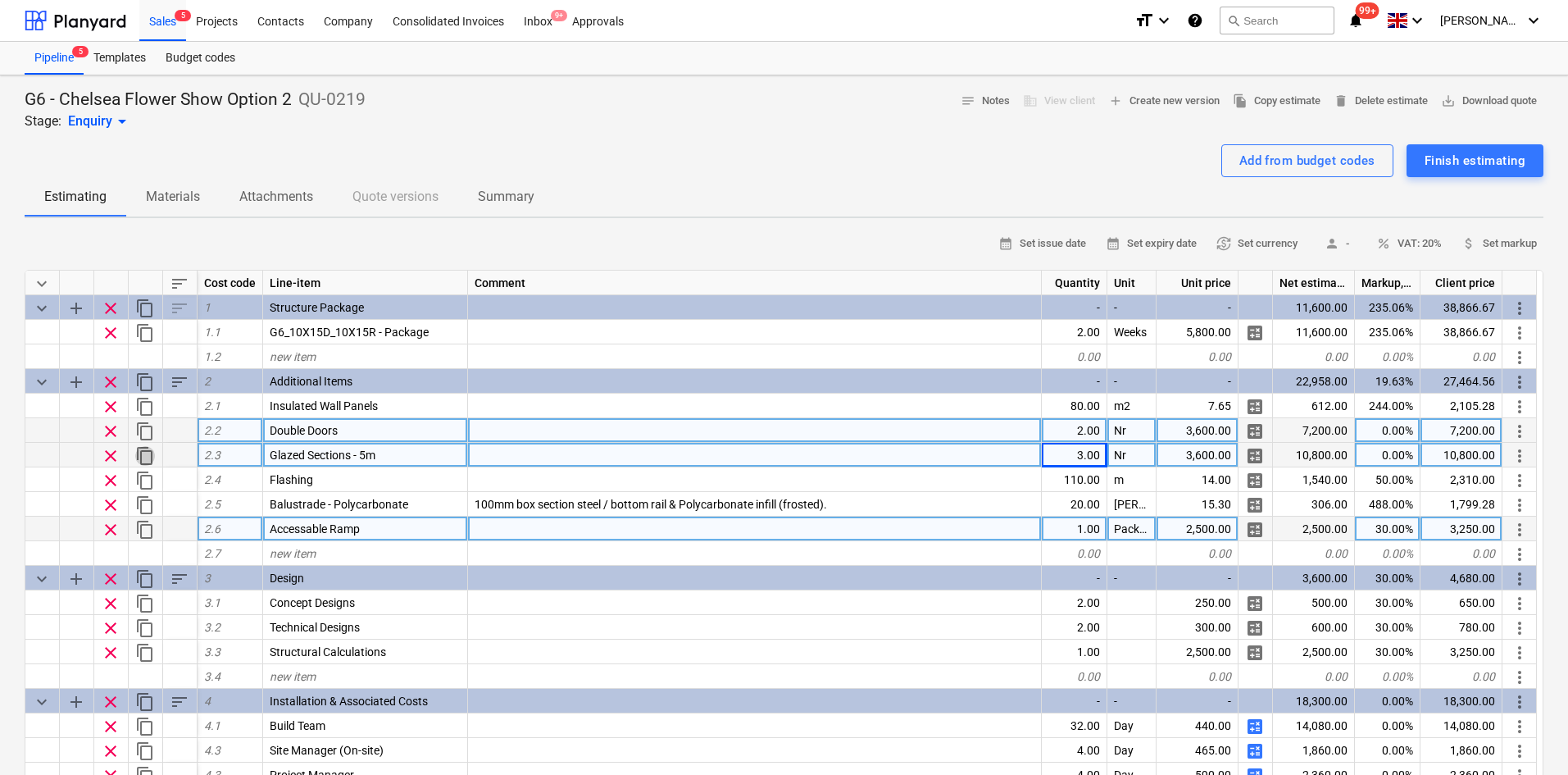
click at [154, 451] on span "content_copy" at bounding box center [145, 456] width 20 height 20
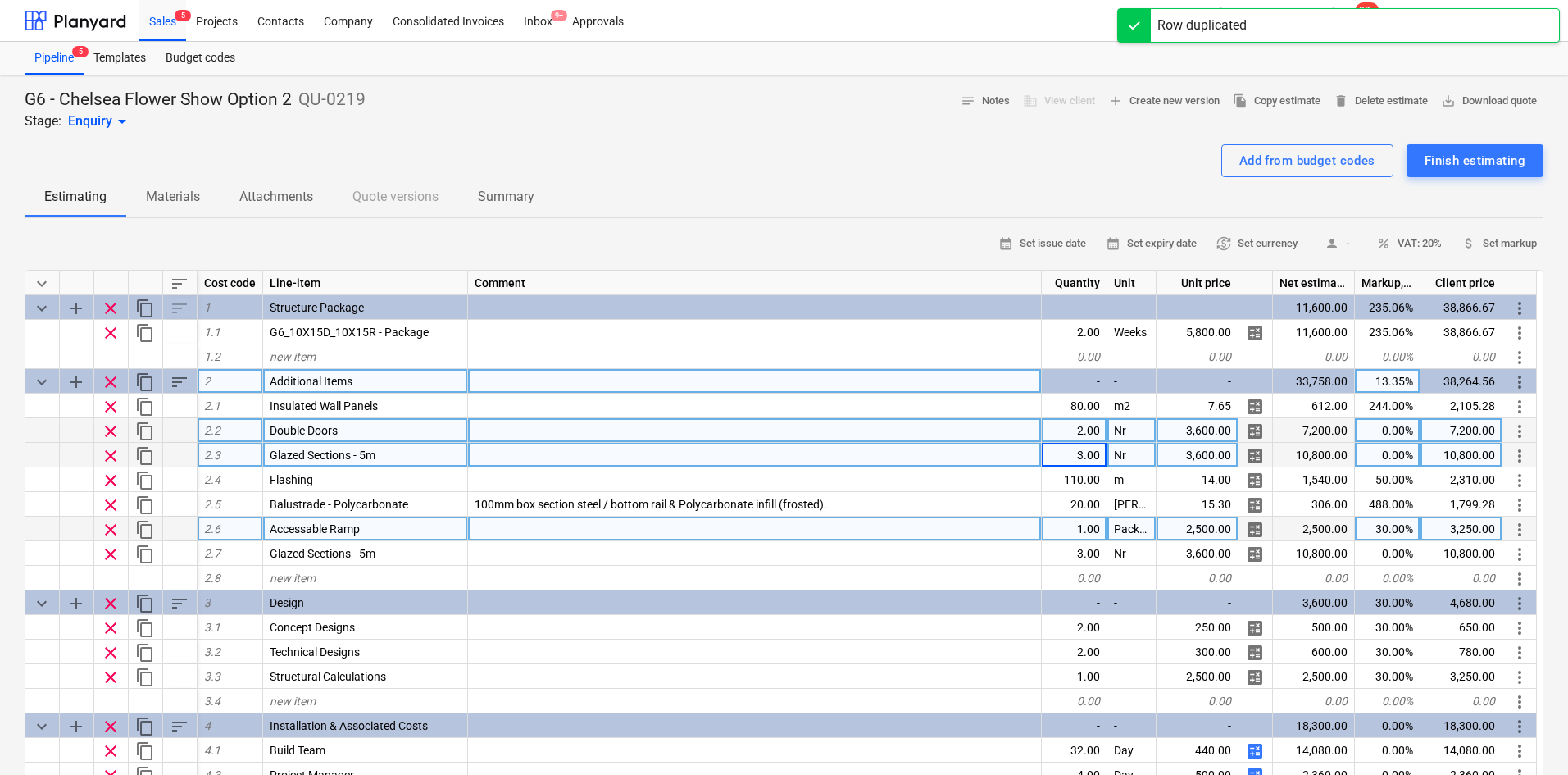
click at [183, 386] on span "sort" at bounding box center [179, 382] width 20 height 20
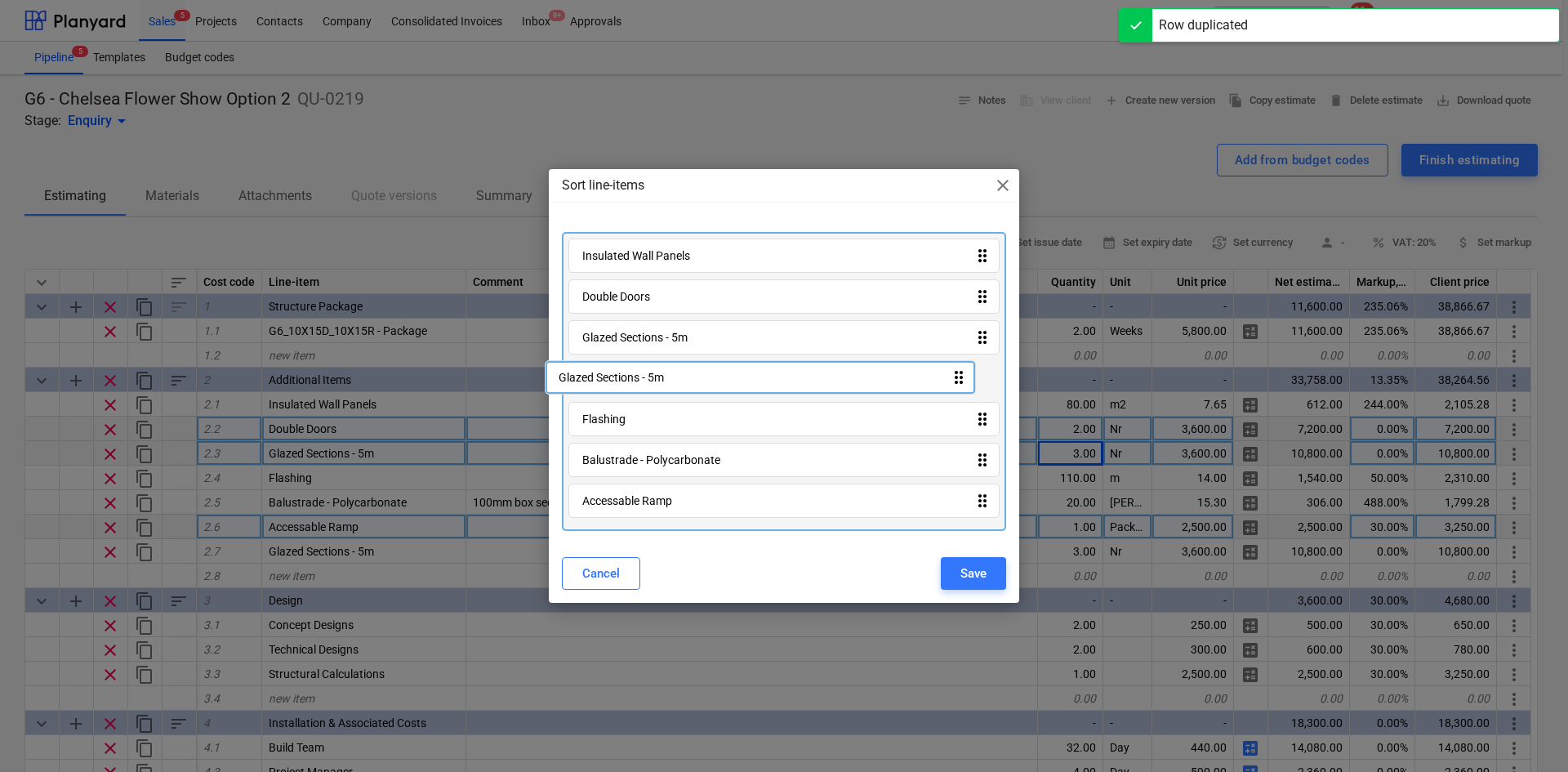
drag, startPoint x: 763, startPoint y: 490, endPoint x: 739, endPoint y: 366, distance: 126.3
click at [739, 366] on div "Insulated Wall Panels drag_indicator Double Doors drag_indicator Glazed Section…" at bounding box center [784, 382] width 444 height 299
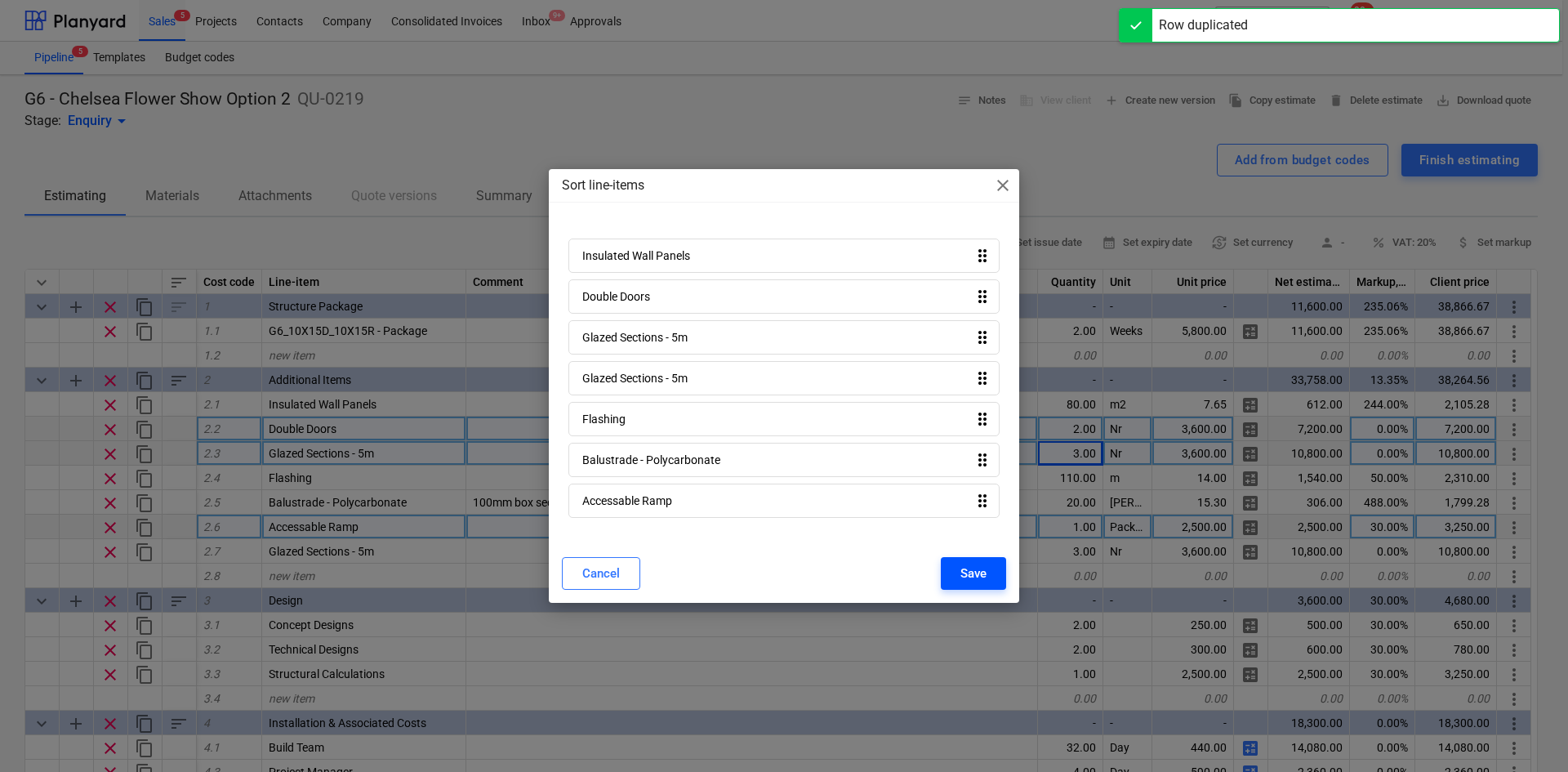
click at [985, 584] on div "Save" at bounding box center [973, 574] width 27 height 21
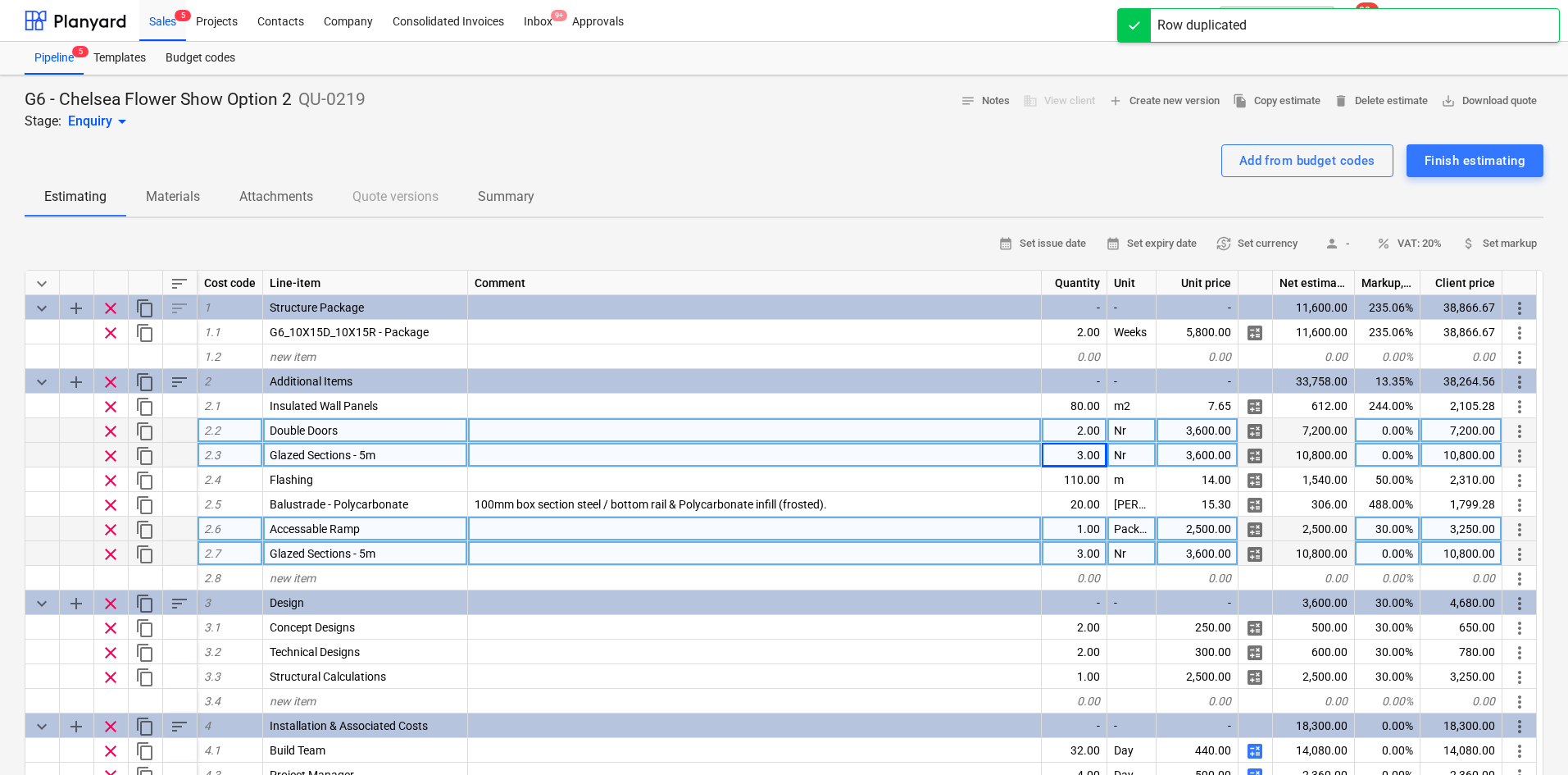
type textarea "x"
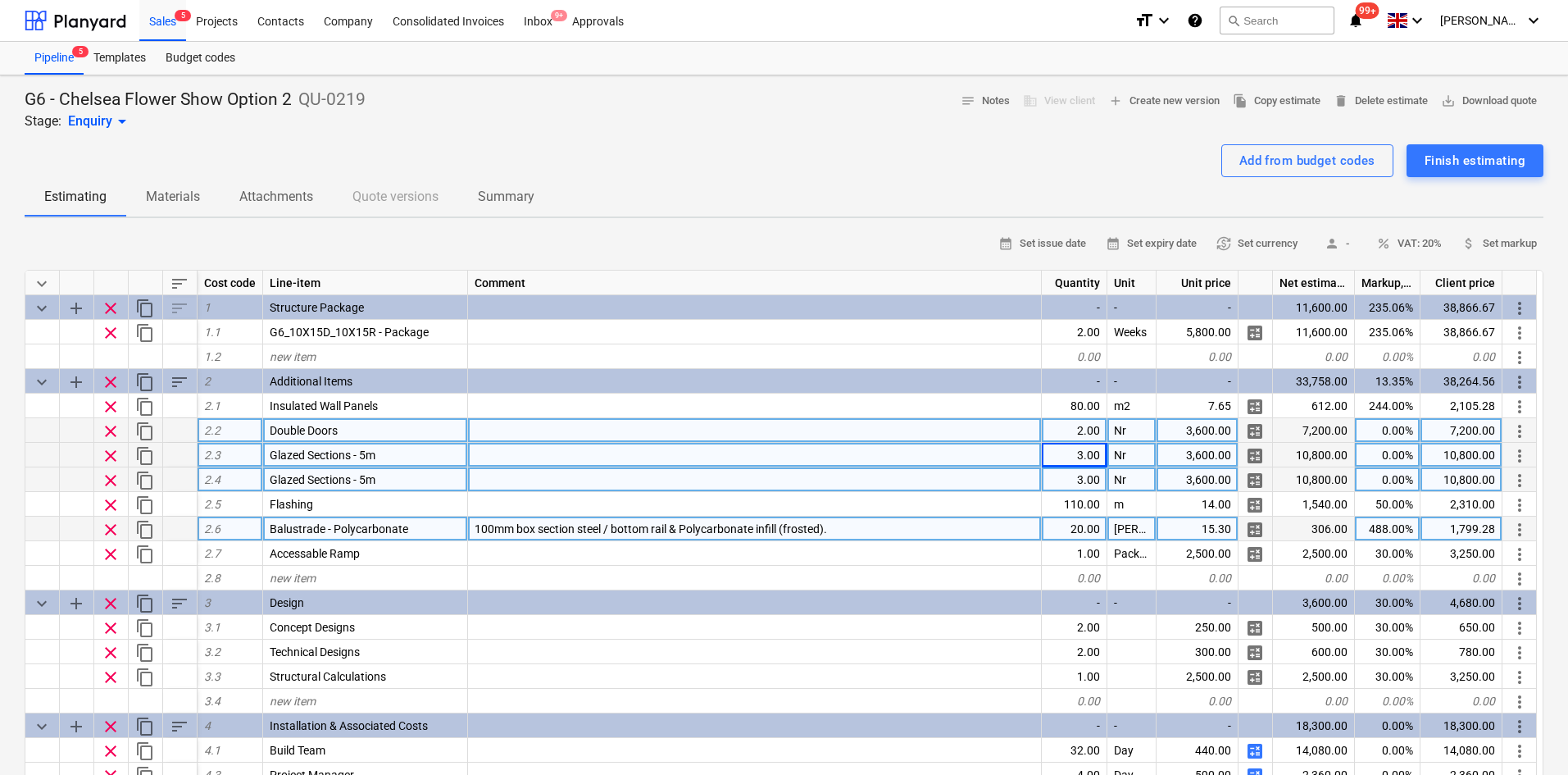
click at [398, 476] on div "Glazed Sections - 5m" at bounding box center [365, 480] width 205 height 25
click at [398, 476] on input "Glazed Sections - 5m" at bounding box center [365, 479] width 204 height 24
type input "Glazed Sections - 2m"
type textarea "x"
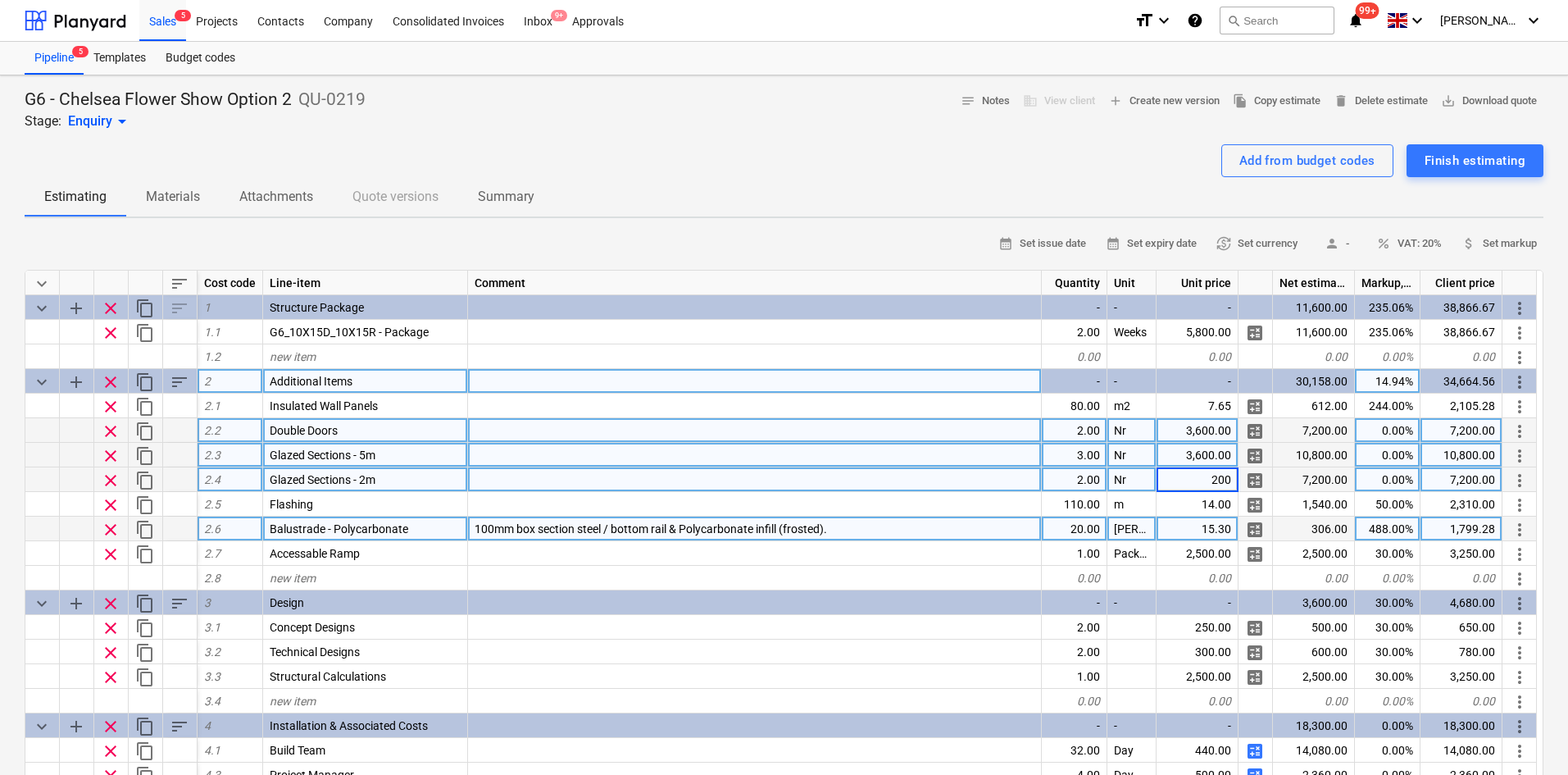
type input "2000"
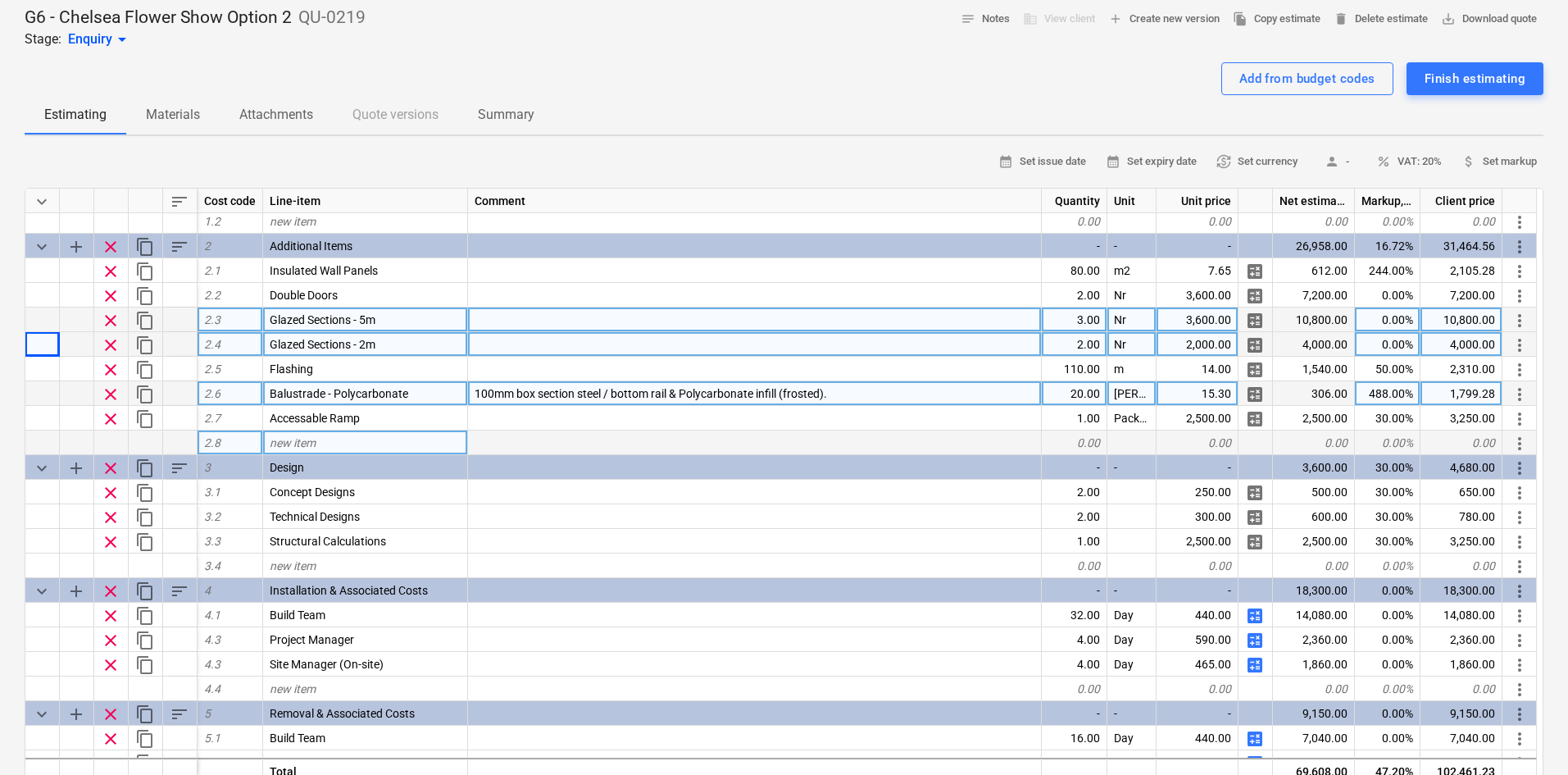
scroll to position [82, 0]
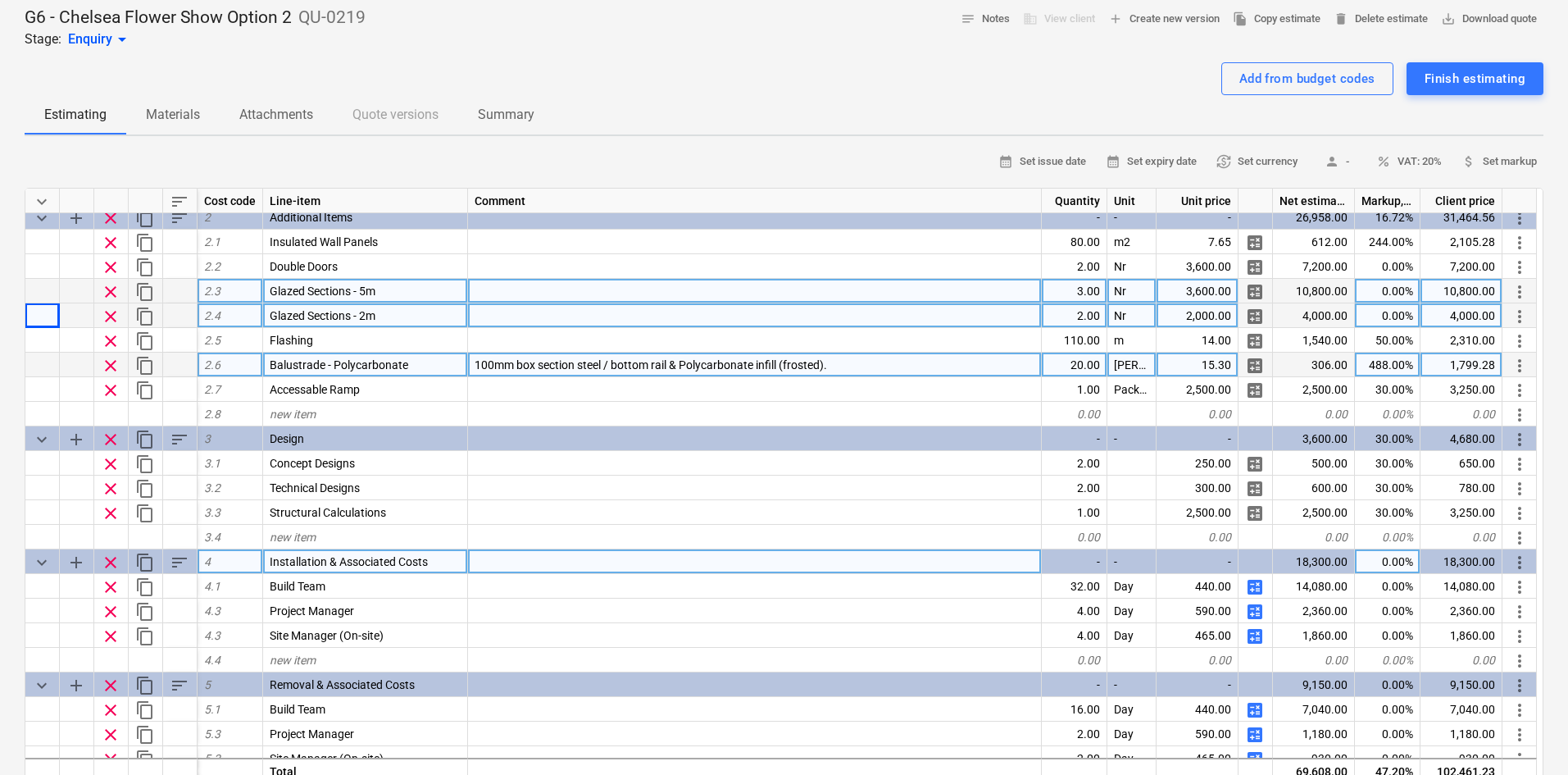
click at [1086, 569] on div "-" at bounding box center [1075, 562] width 66 height 25
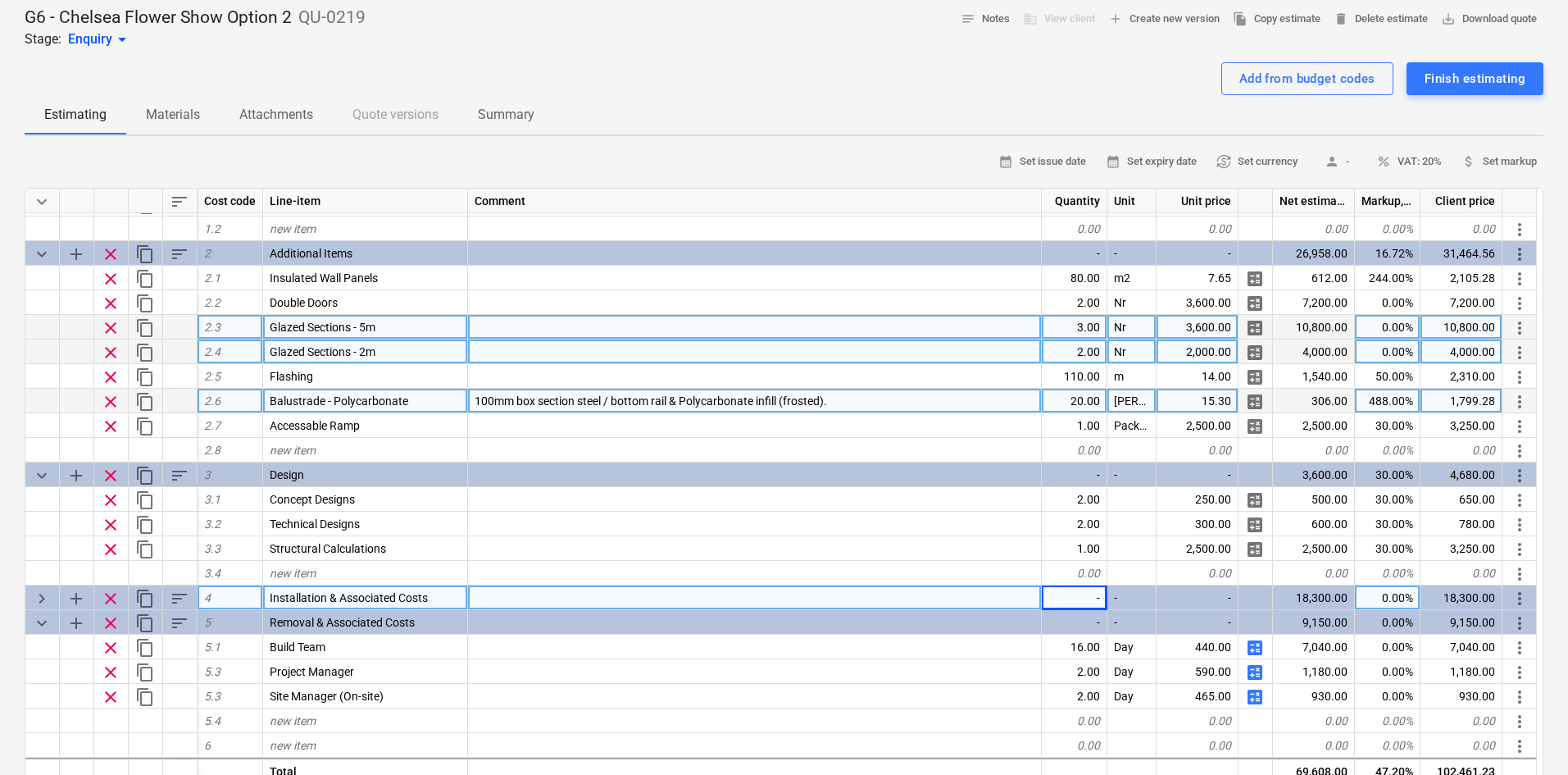
scroll to position [46, 0]
click at [34, 598] on div "keyboard_arrow_right" at bounding box center [43, 598] width 35 height 25
type textarea "x"
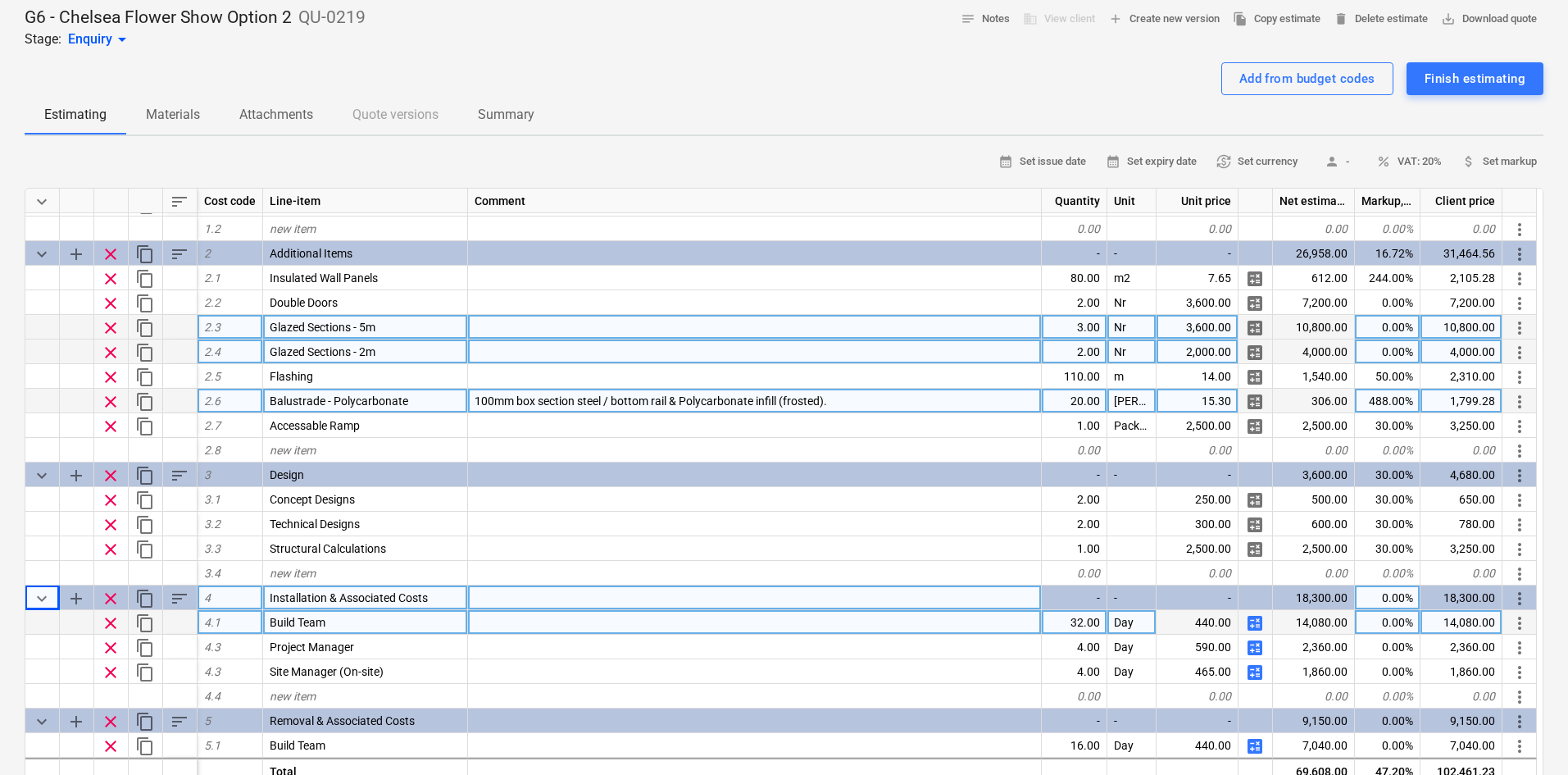
click at [1078, 619] on div "32.00" at bounding box center [1075, 623] width 66 height 25
type input "24"
type textarea "x"
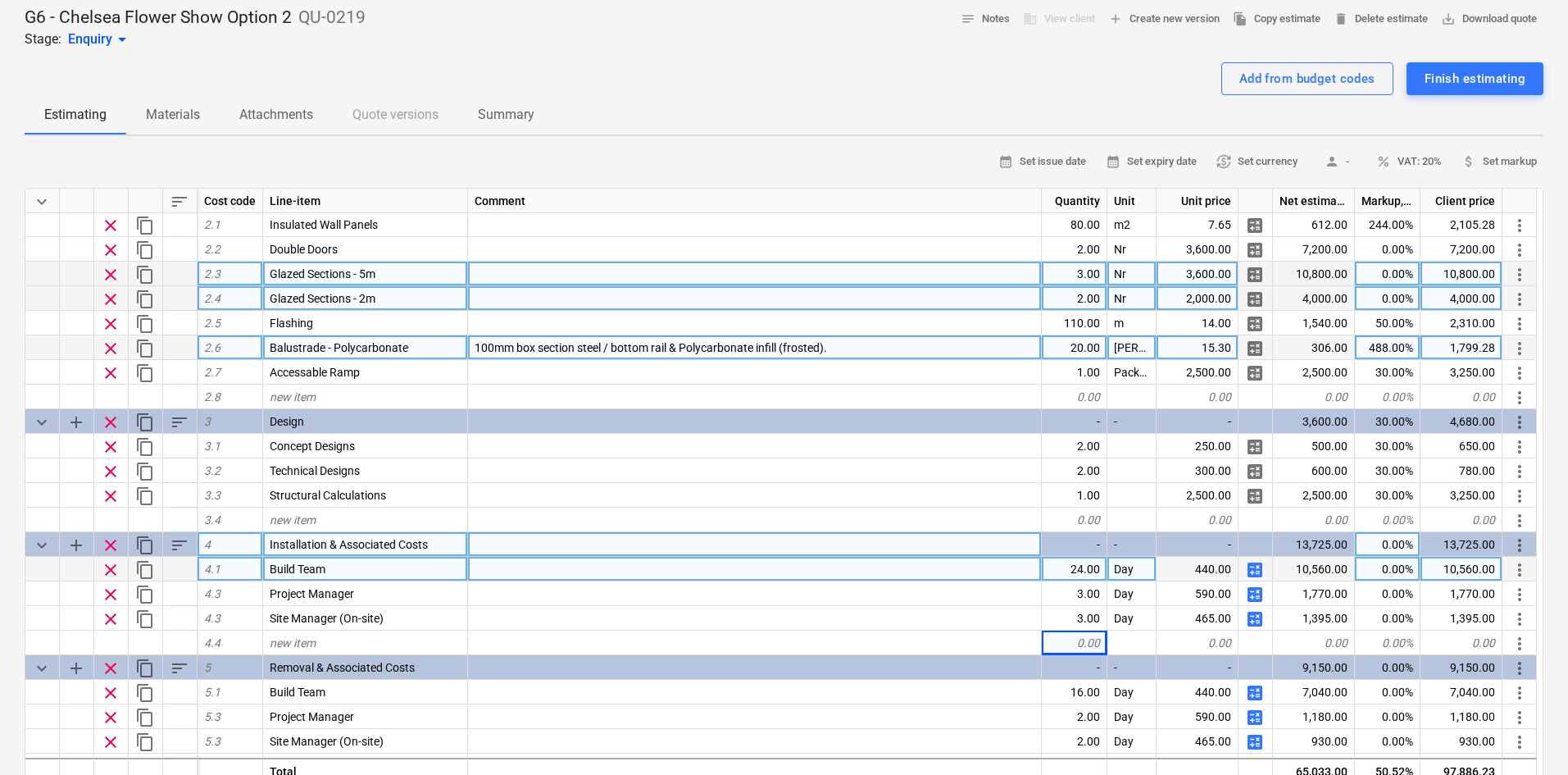
scroll to position [128, 0]
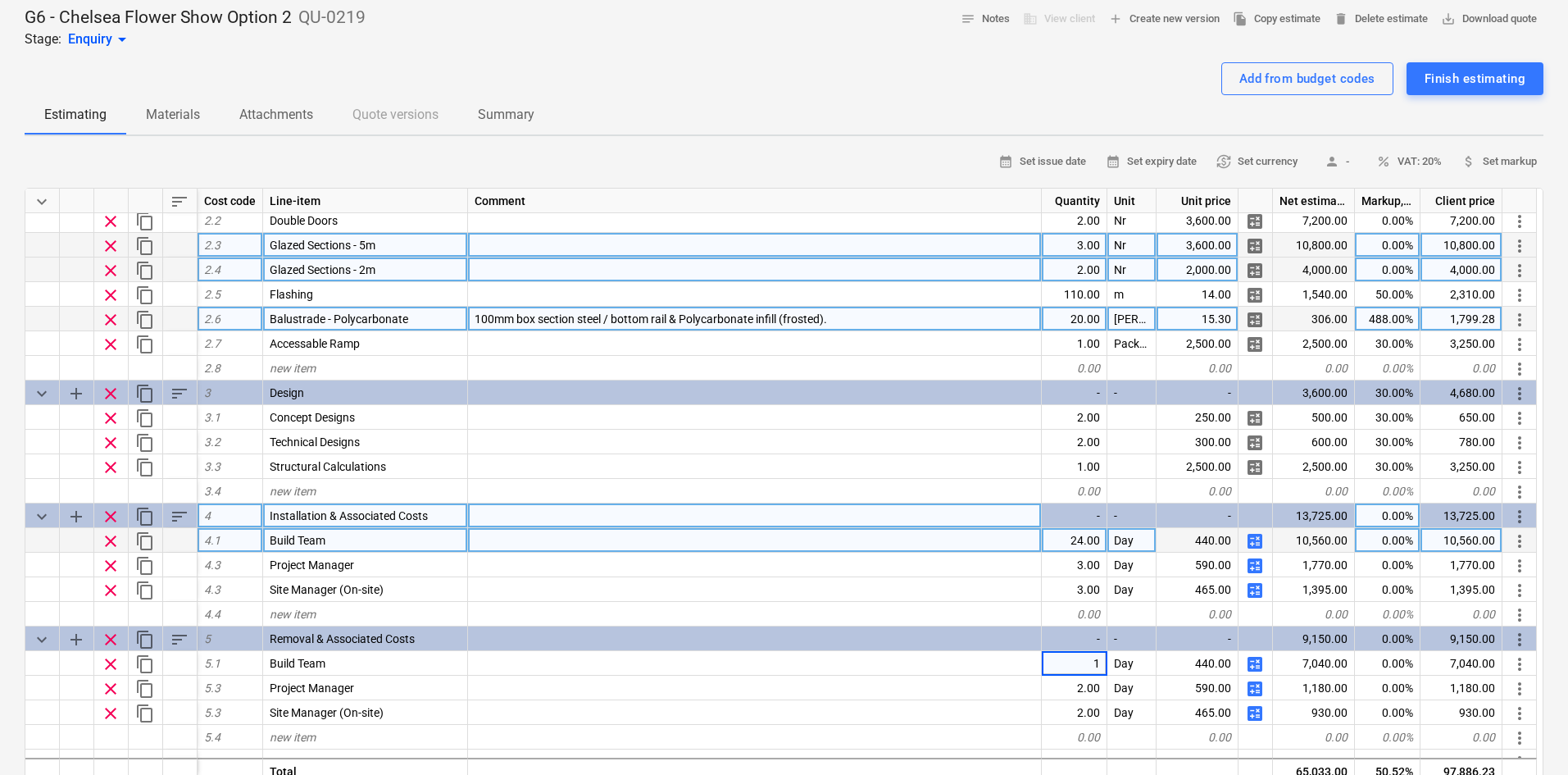
type input "12"
type textarea "x"
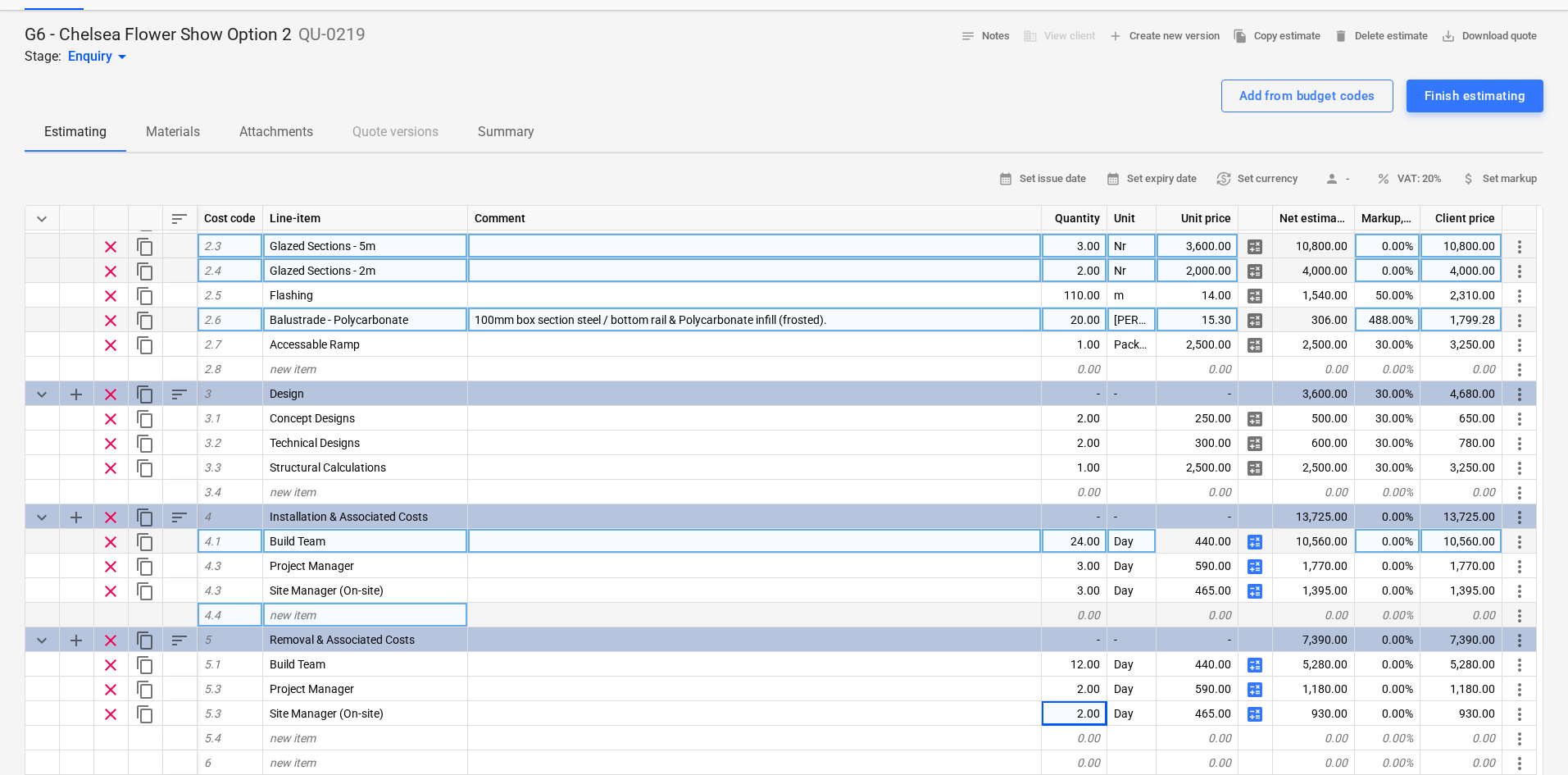
scroll to position [164, 0]
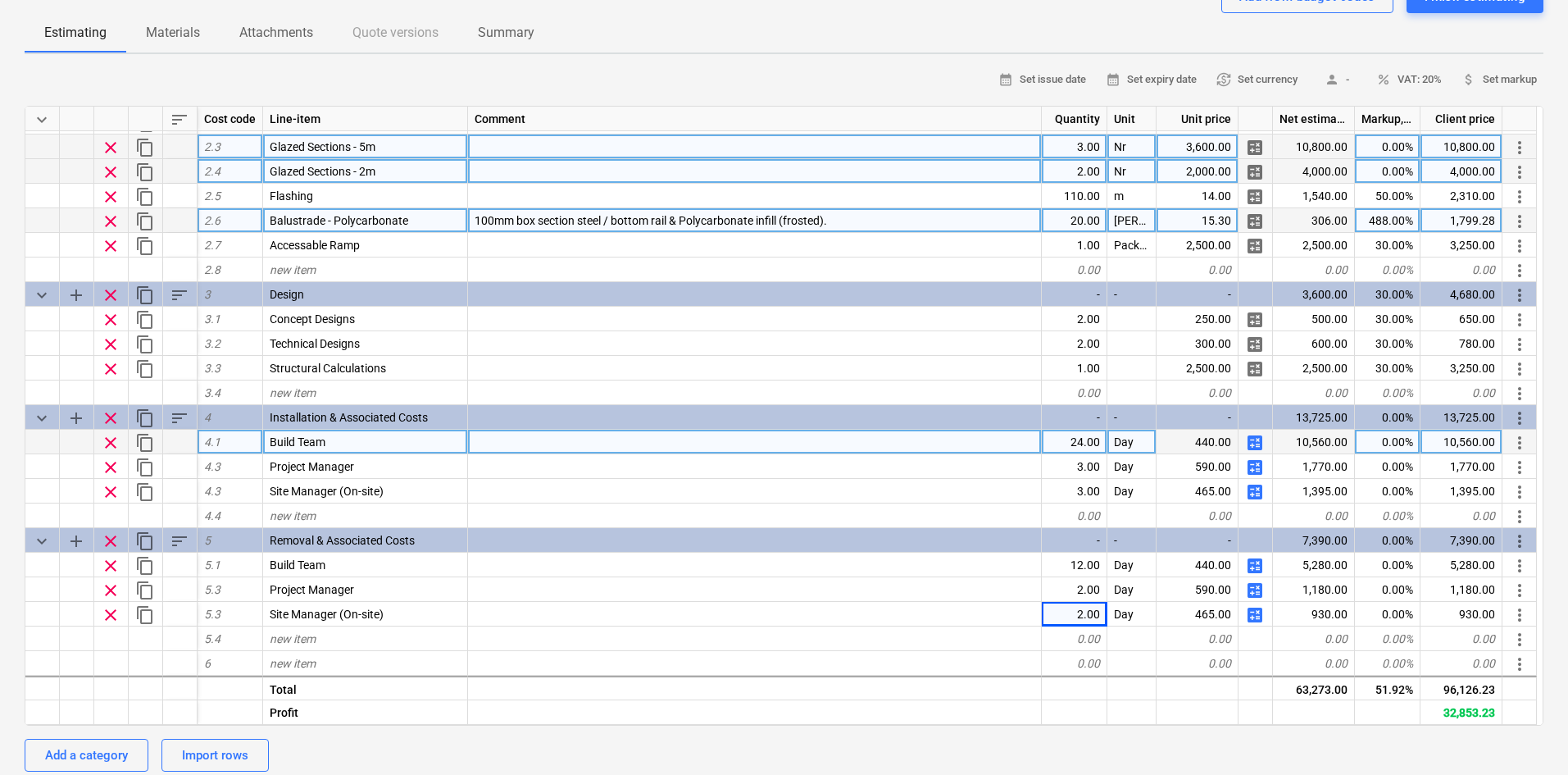
click at [1399, 441] on div "0.00%" at bounding box center [1388, 443] width 66 height 25
type input "30"
type textarea "x"
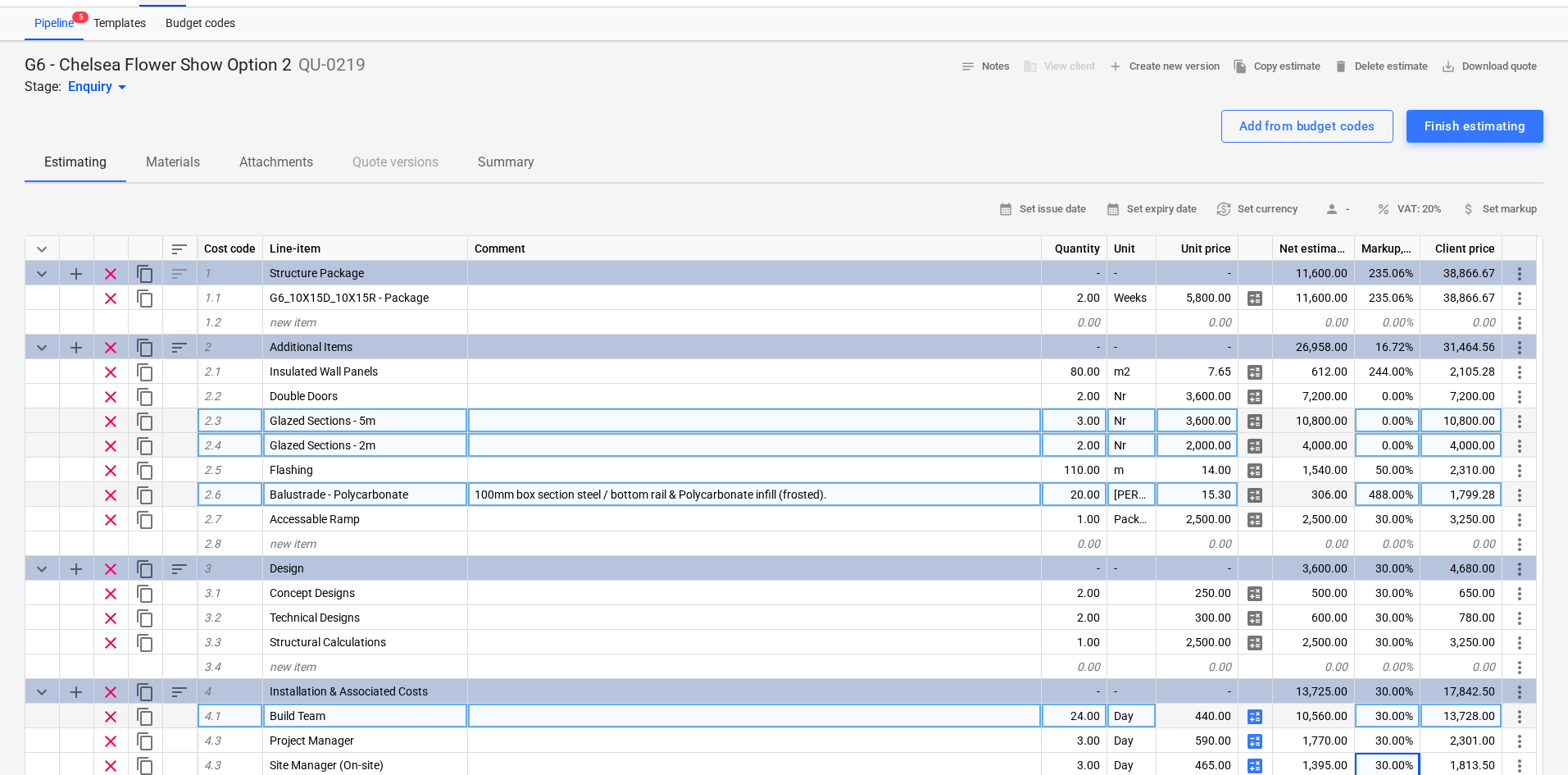
scroll to position [0, 0]
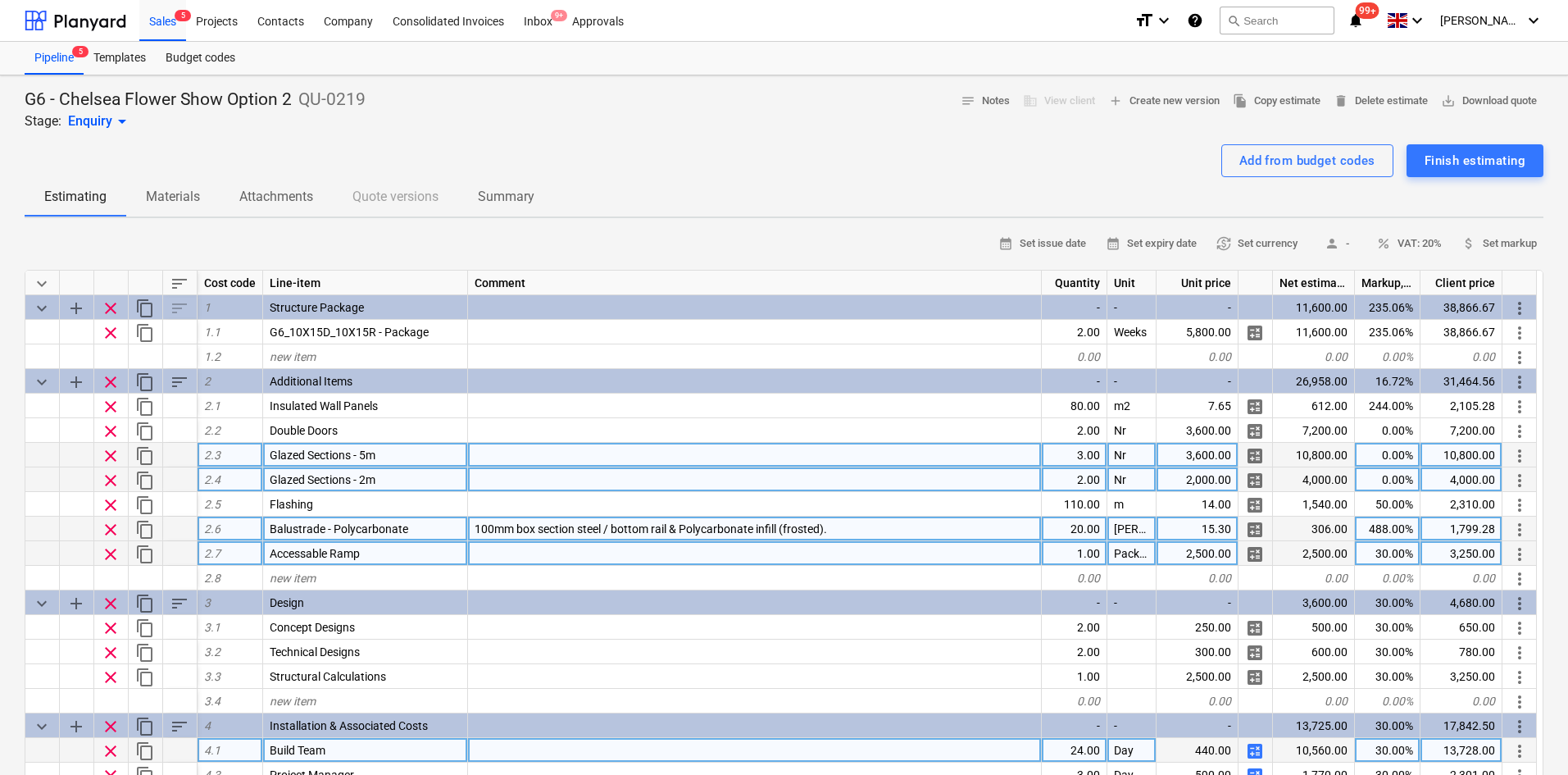
click at [1375, 549] on div "30.00%" at bounding box center [1388, 554] width 66 height 25
type input "50"
type textarea "x"
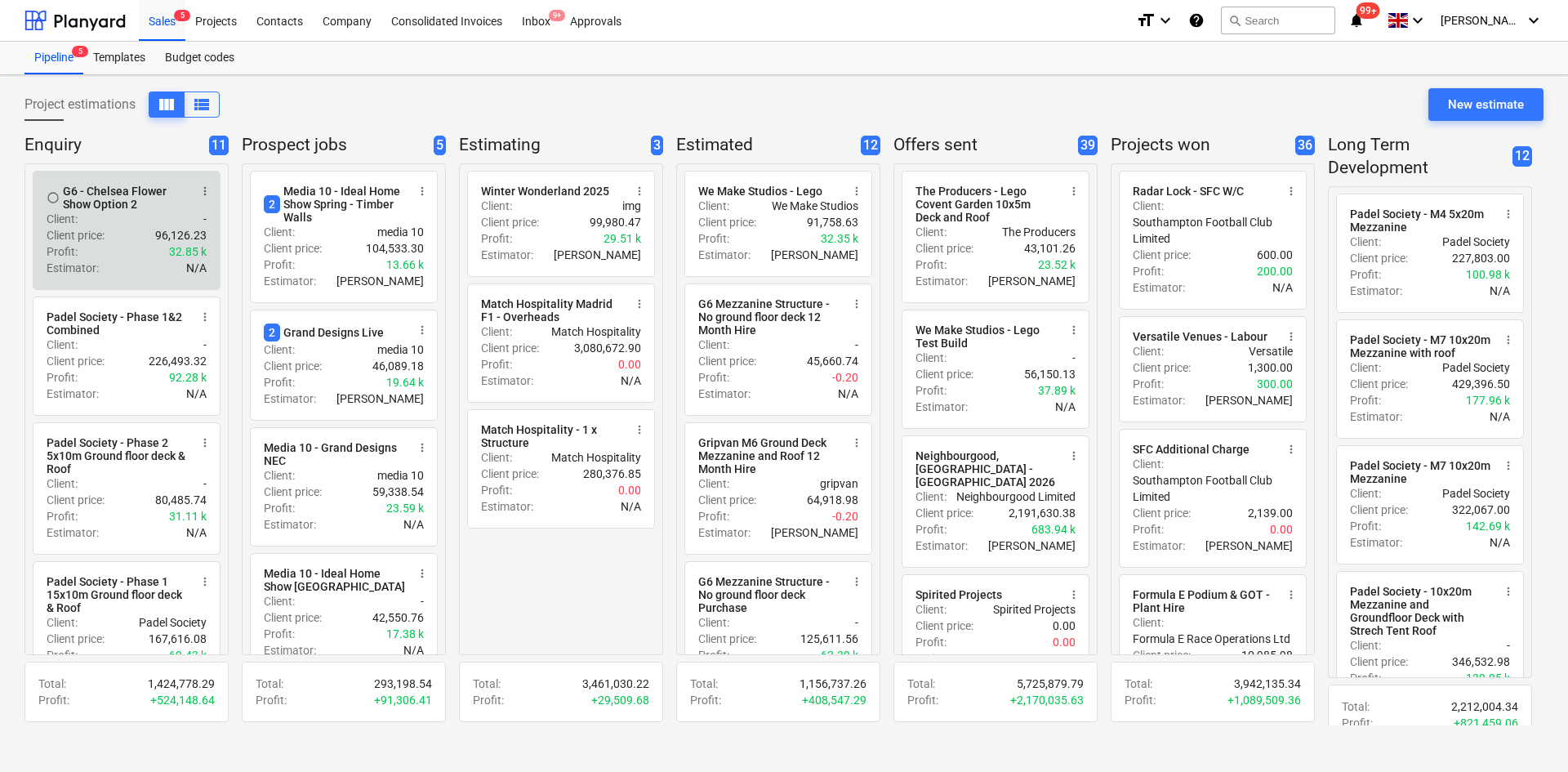
click at [135, 238] on div "Client price : 96,126.23" at bounding box center [127, 235] width 160 height 16
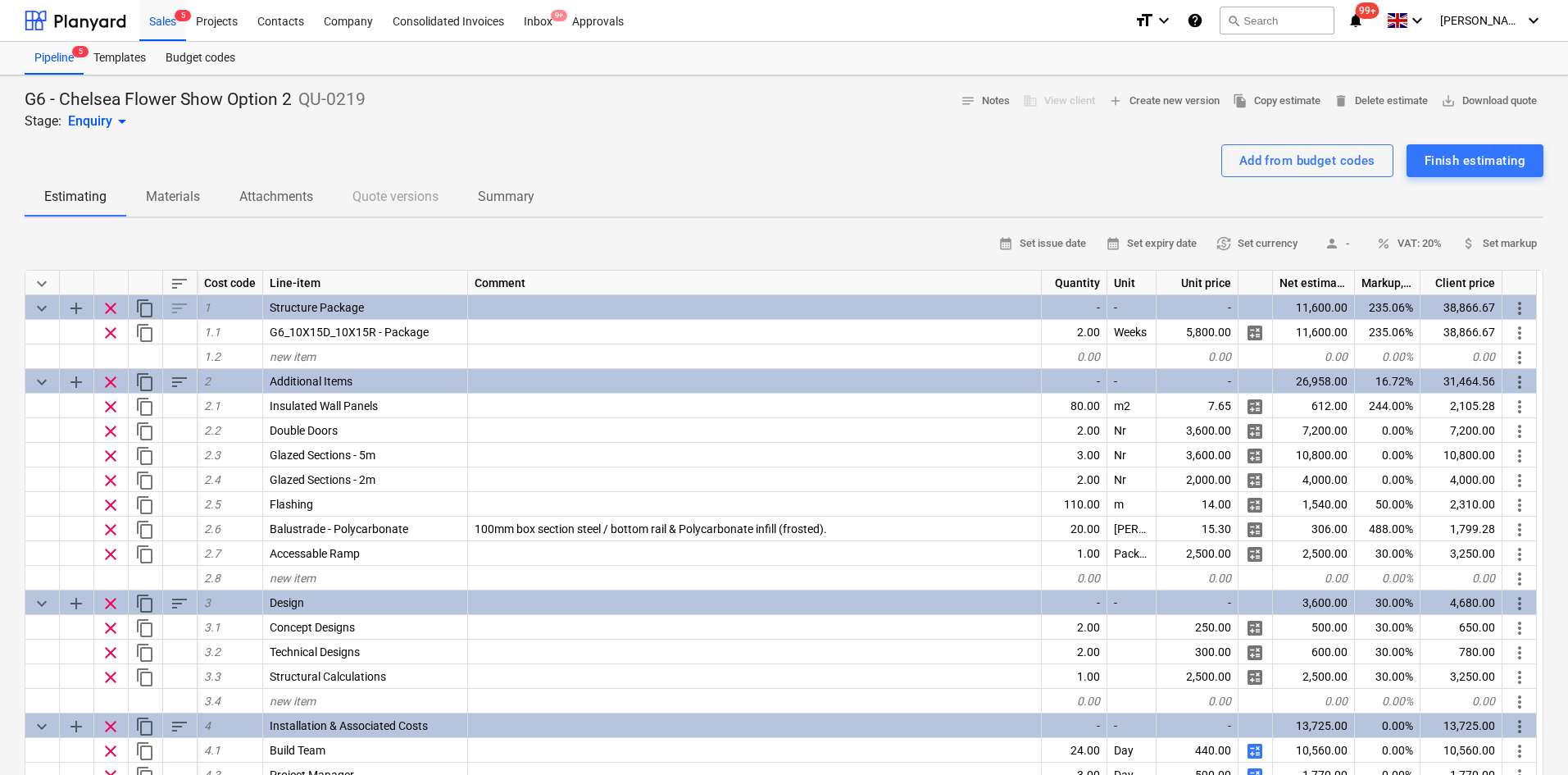
drag, startPoint x: 116, startPoint y: 180, endPoint x: 99, endPoint y: 170, distance: 19.7
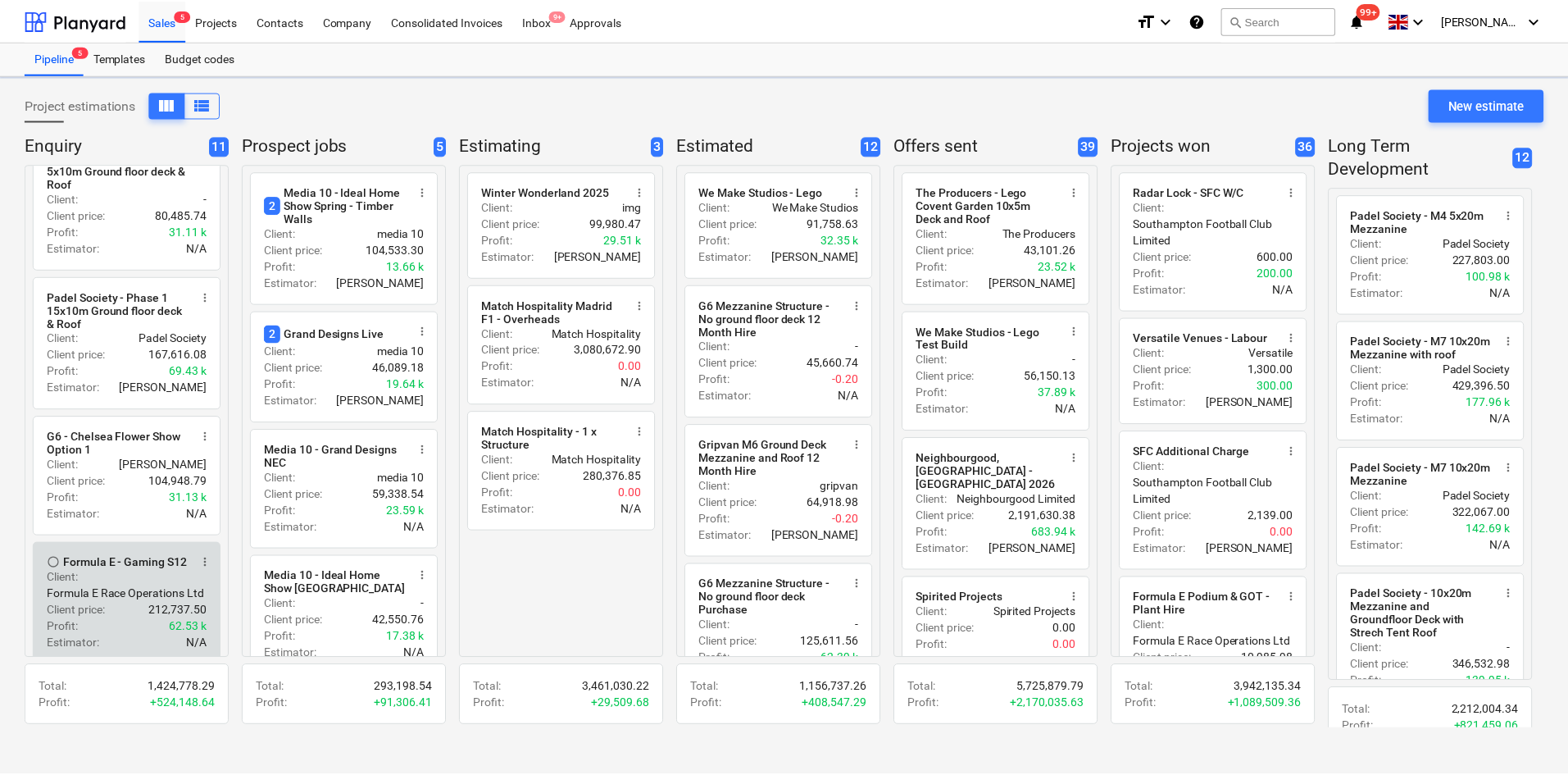
scroll to position [328, 0]
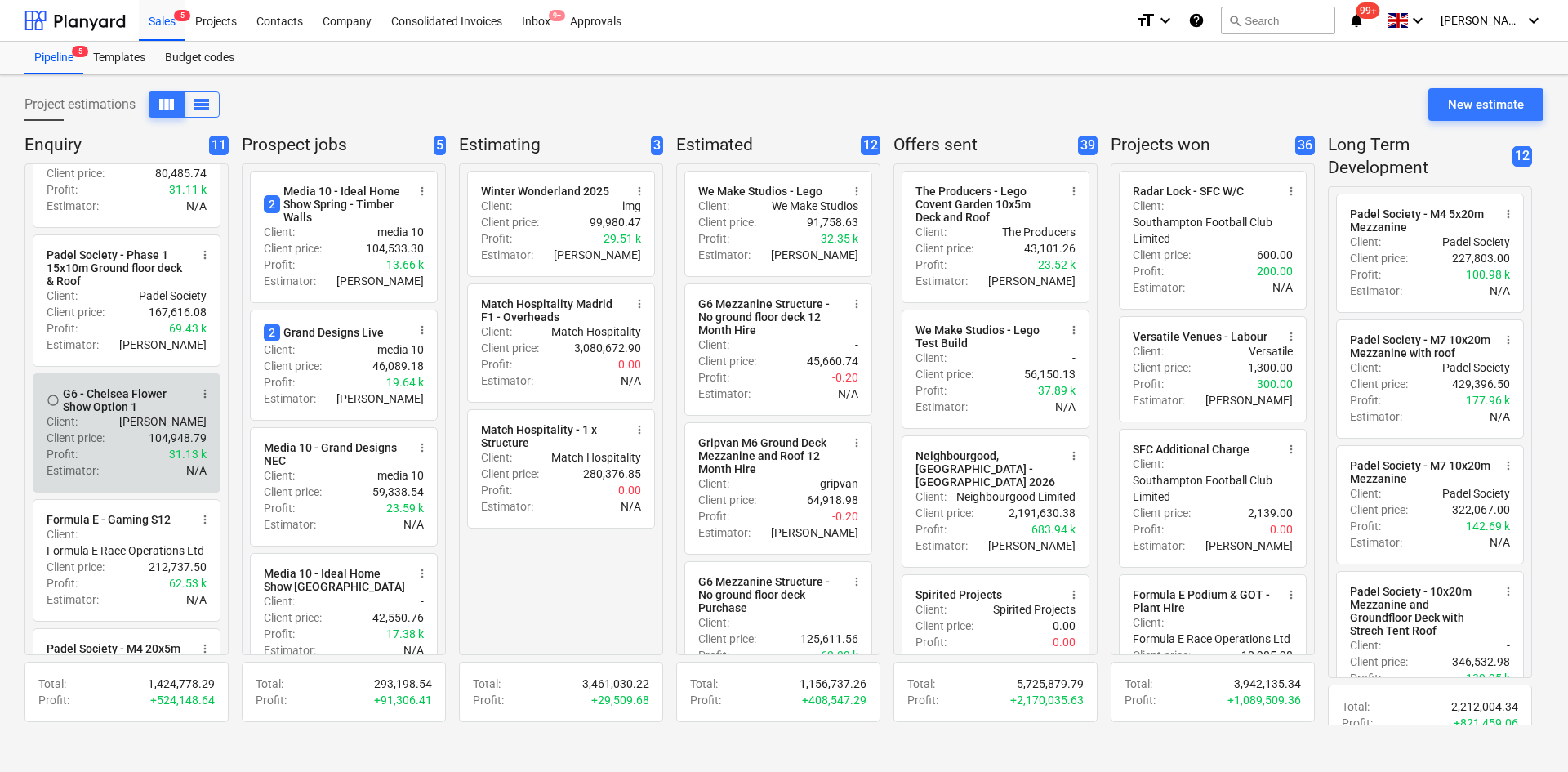
click at [121, 429] on div "Client : [PERSON_NAME]" at bounding box center [127, 421] width 160 height 16
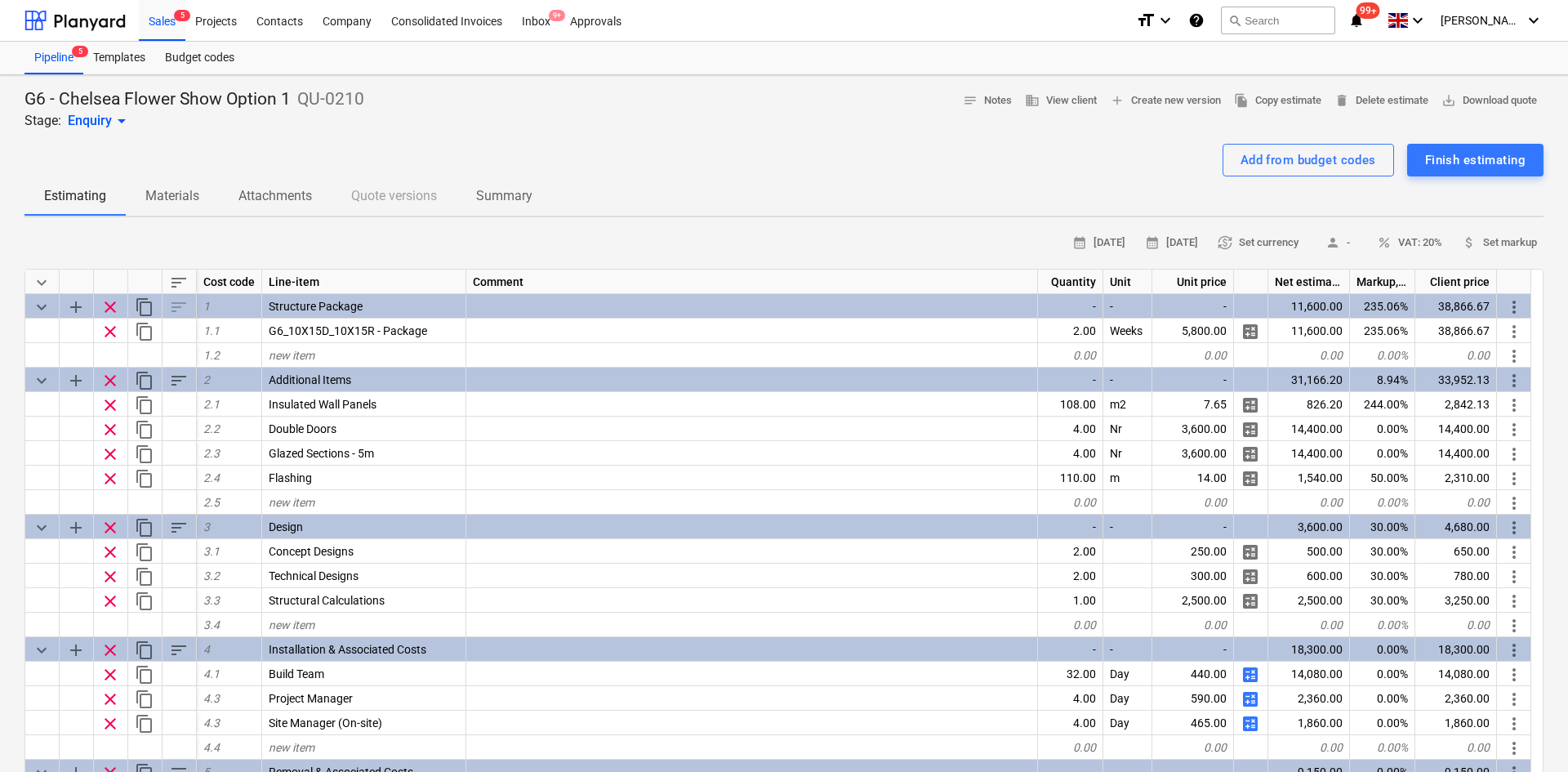
type textarea "x"
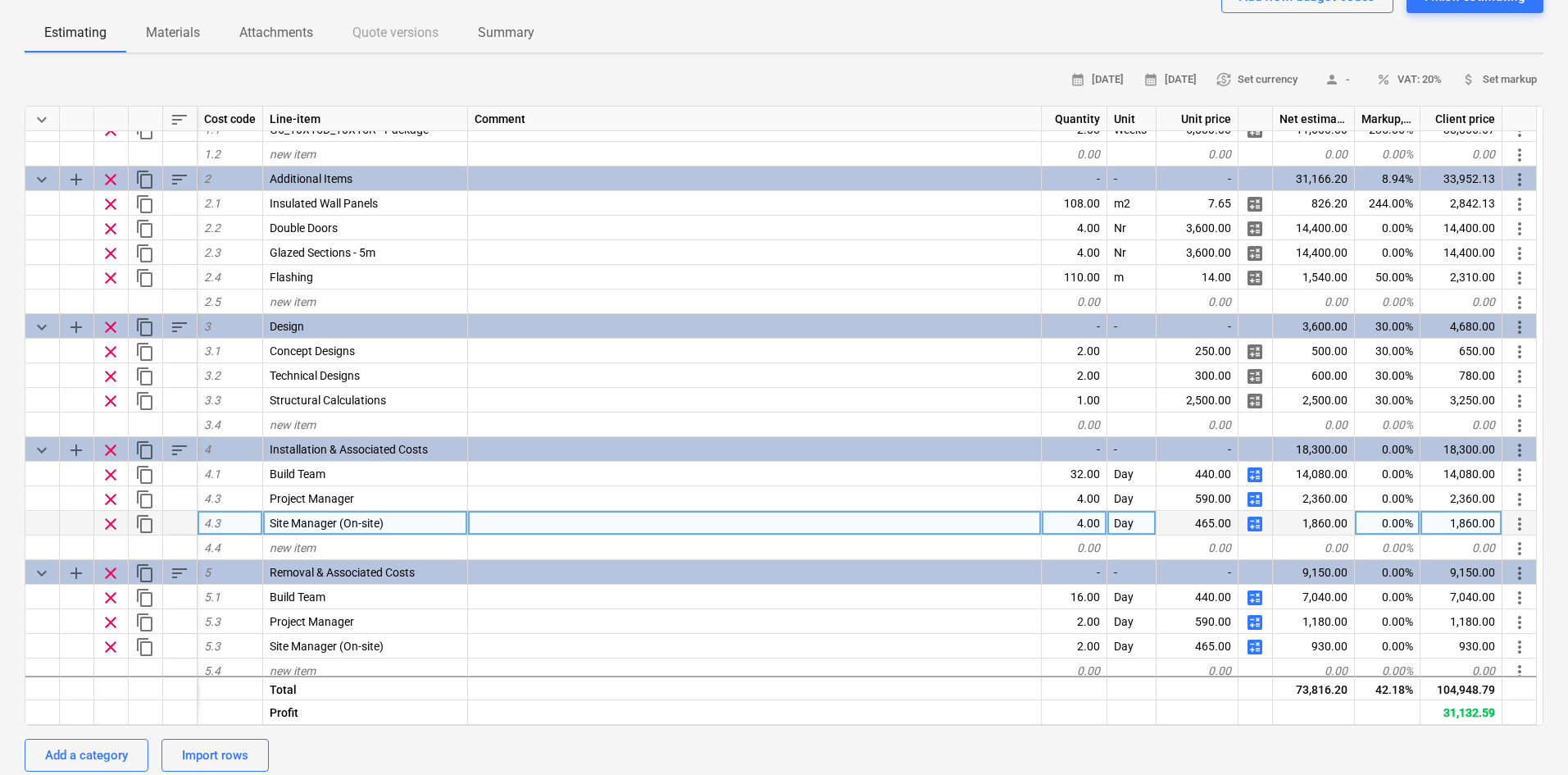
scroll to position [70, 0]
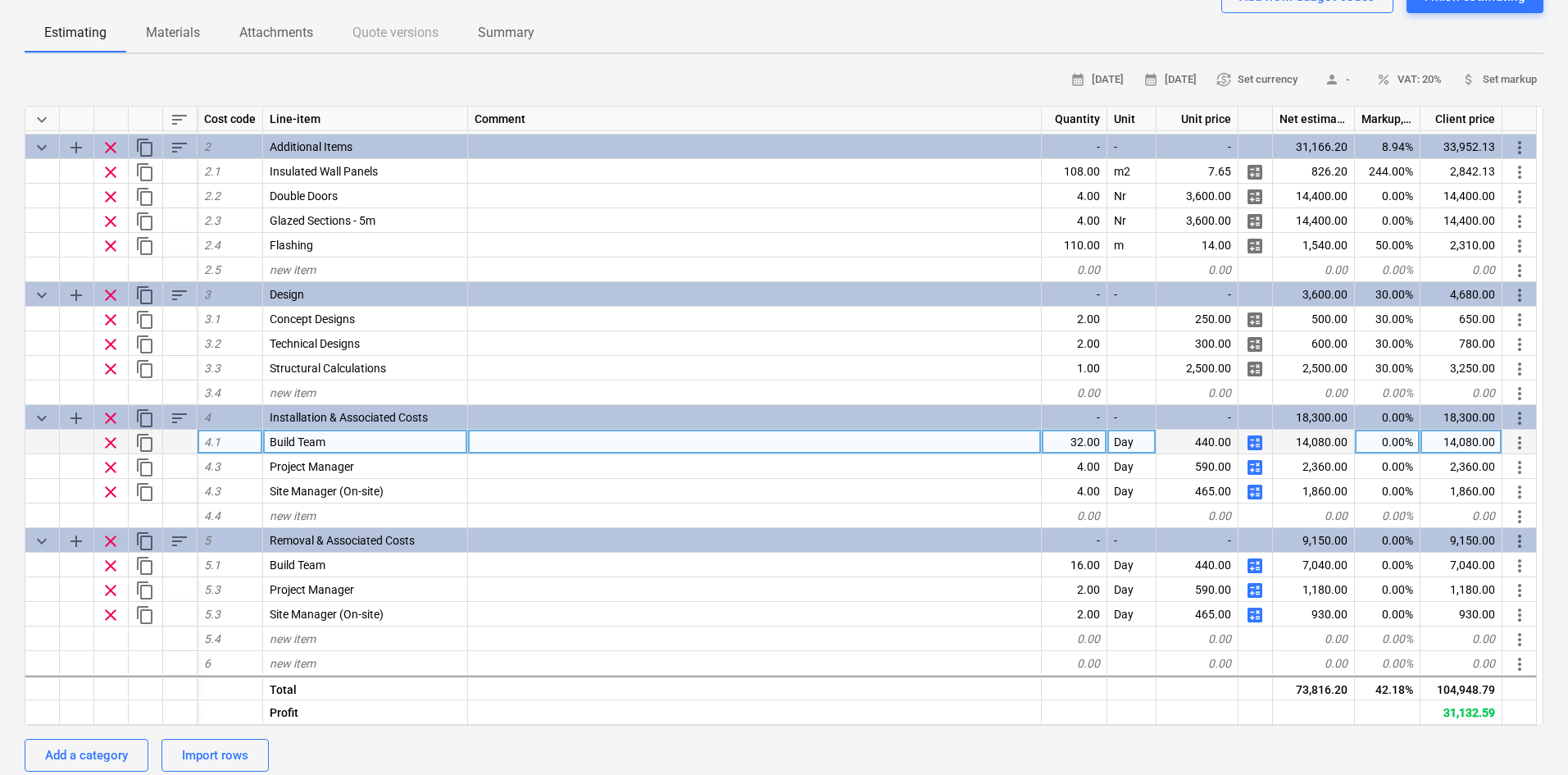
click at [1373, 440] on div "0.00%" at bounding box center [1388, 443] width 66 height 25
type input "30"
type textarea "x"
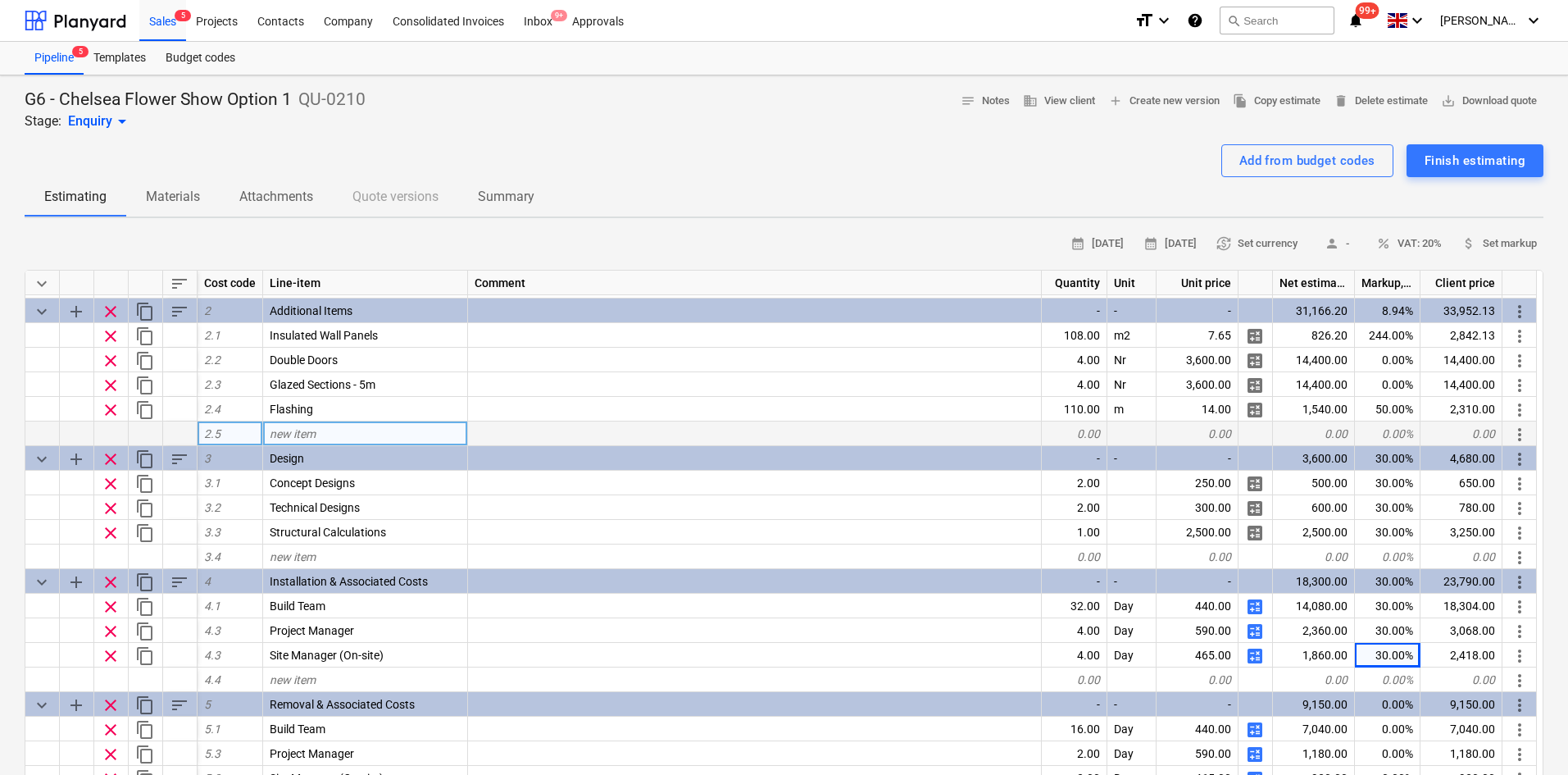
click at [328, 436] on div "new item" at bounding box center [365, 434] width 205 height 25
type input "D"
type input "Access Ramp"
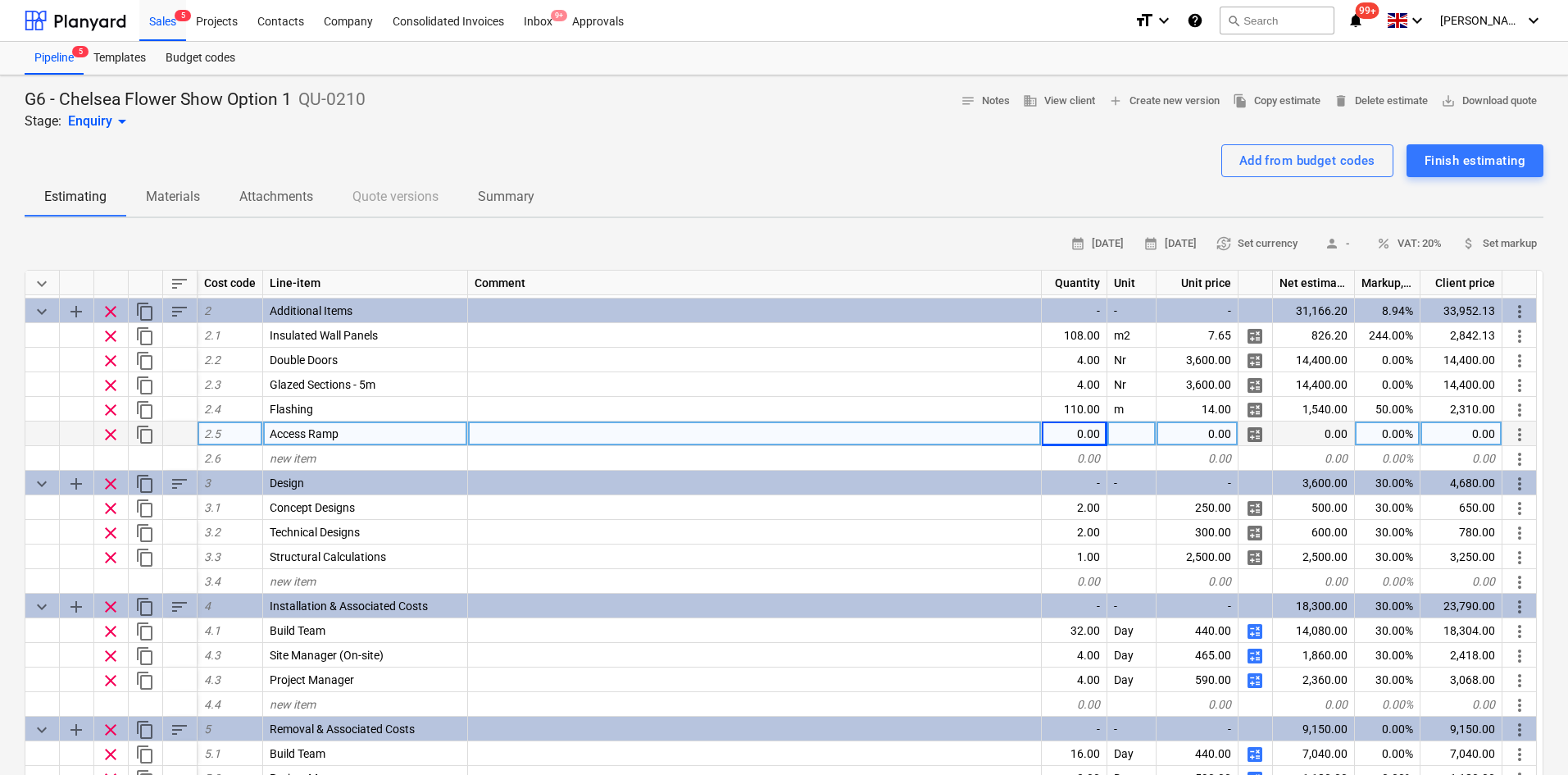
type textarea "x"
type input "Package"
type textarea "x"
type input "2500"
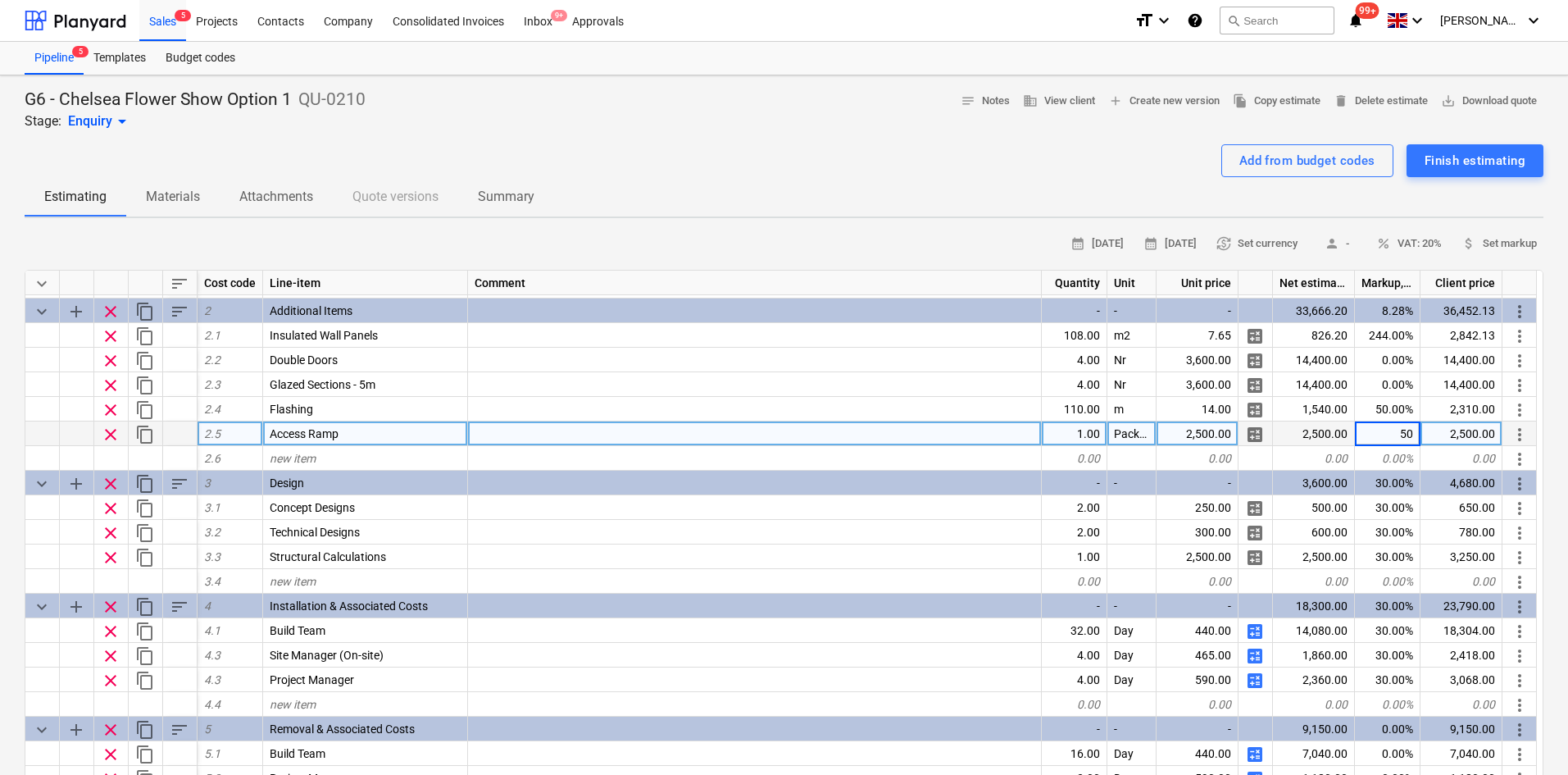
type textarea "x"
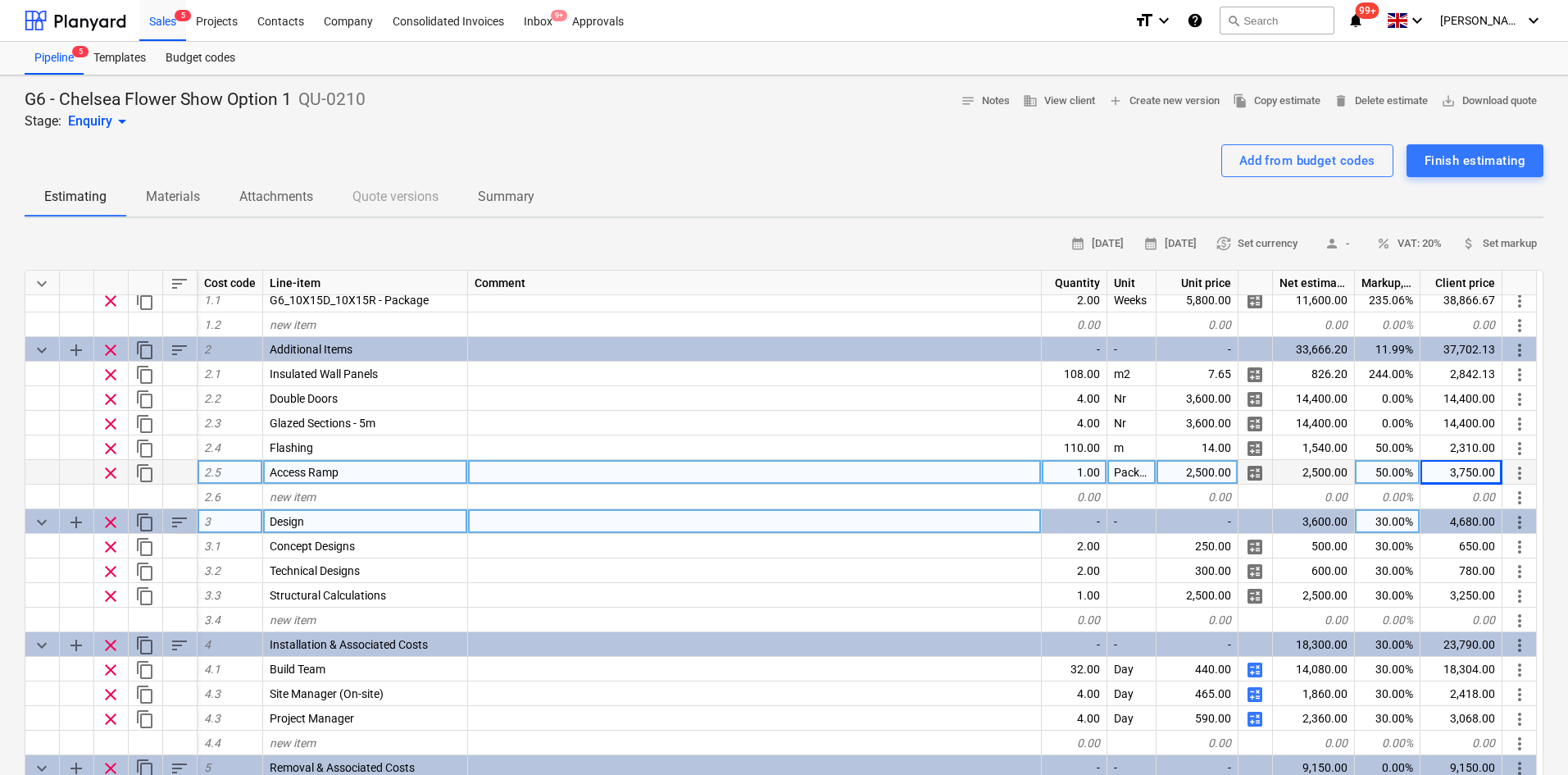
scroll to position [0, 0]
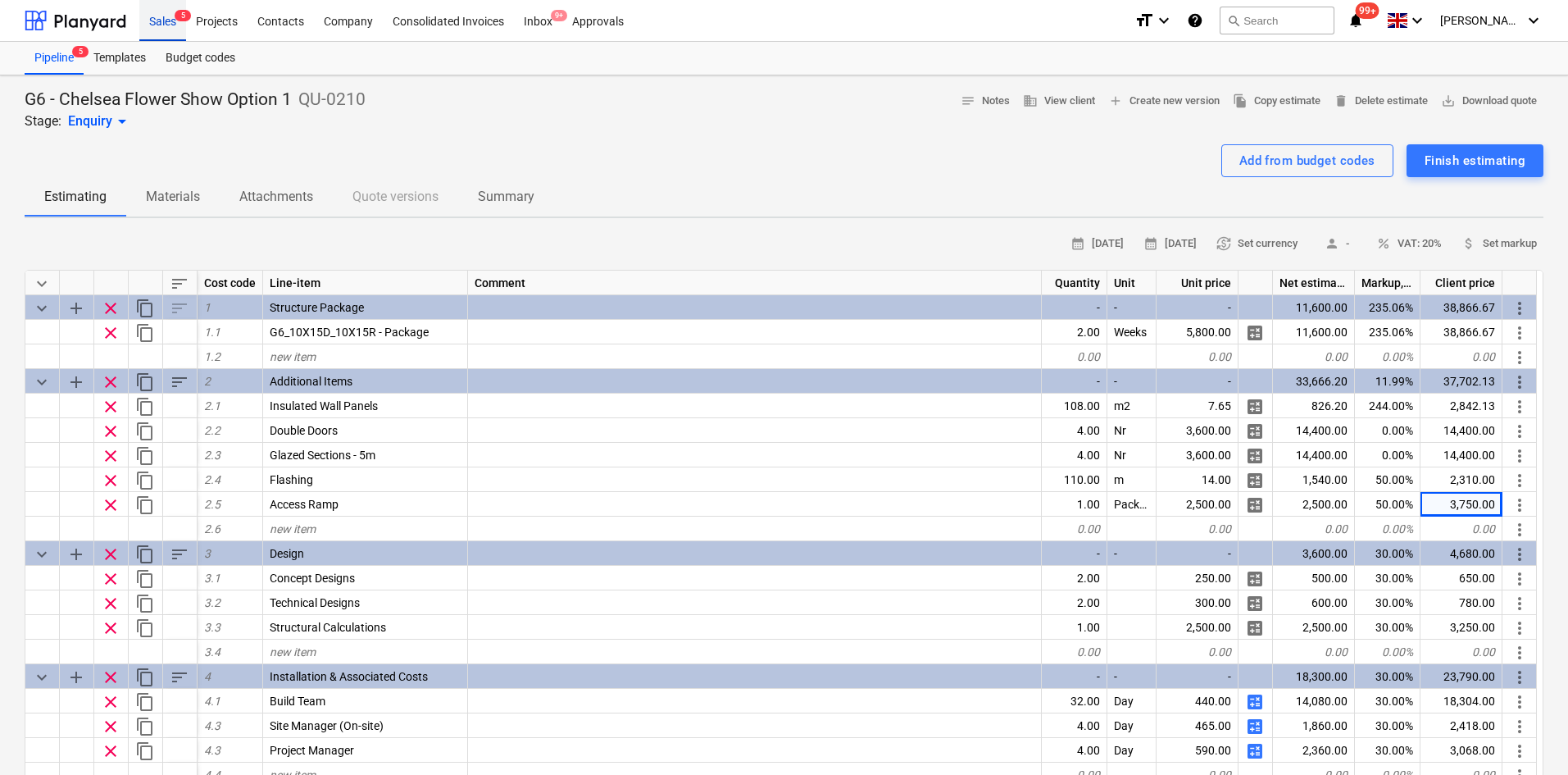
click at [157, 17] on div "Sales 5" at bounding box center [163, 20] width 47 height 42
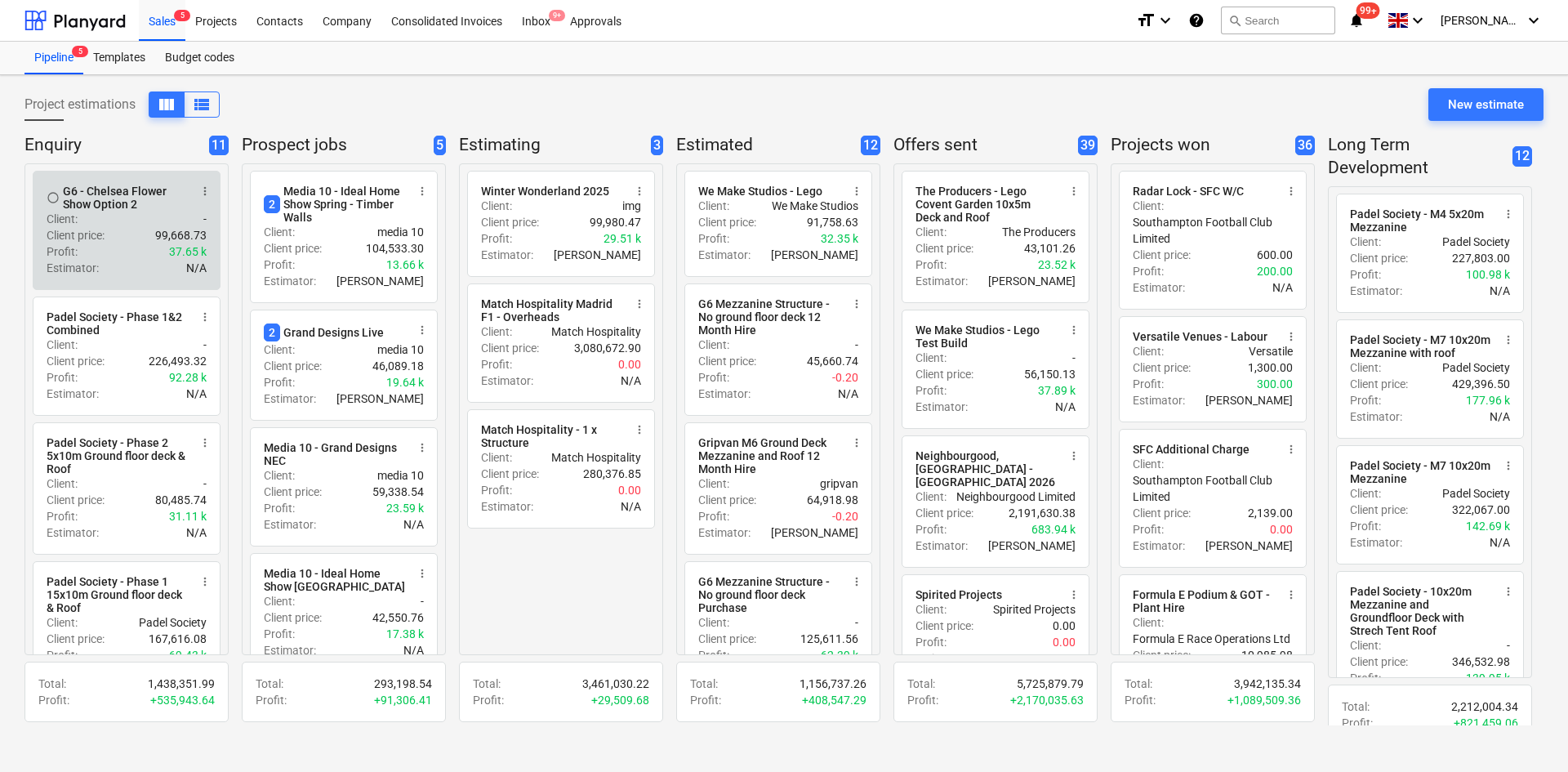
click at [136, 251] on div "Profit : 37.65 k" at bounding box center [127, 251] width 160 height 16
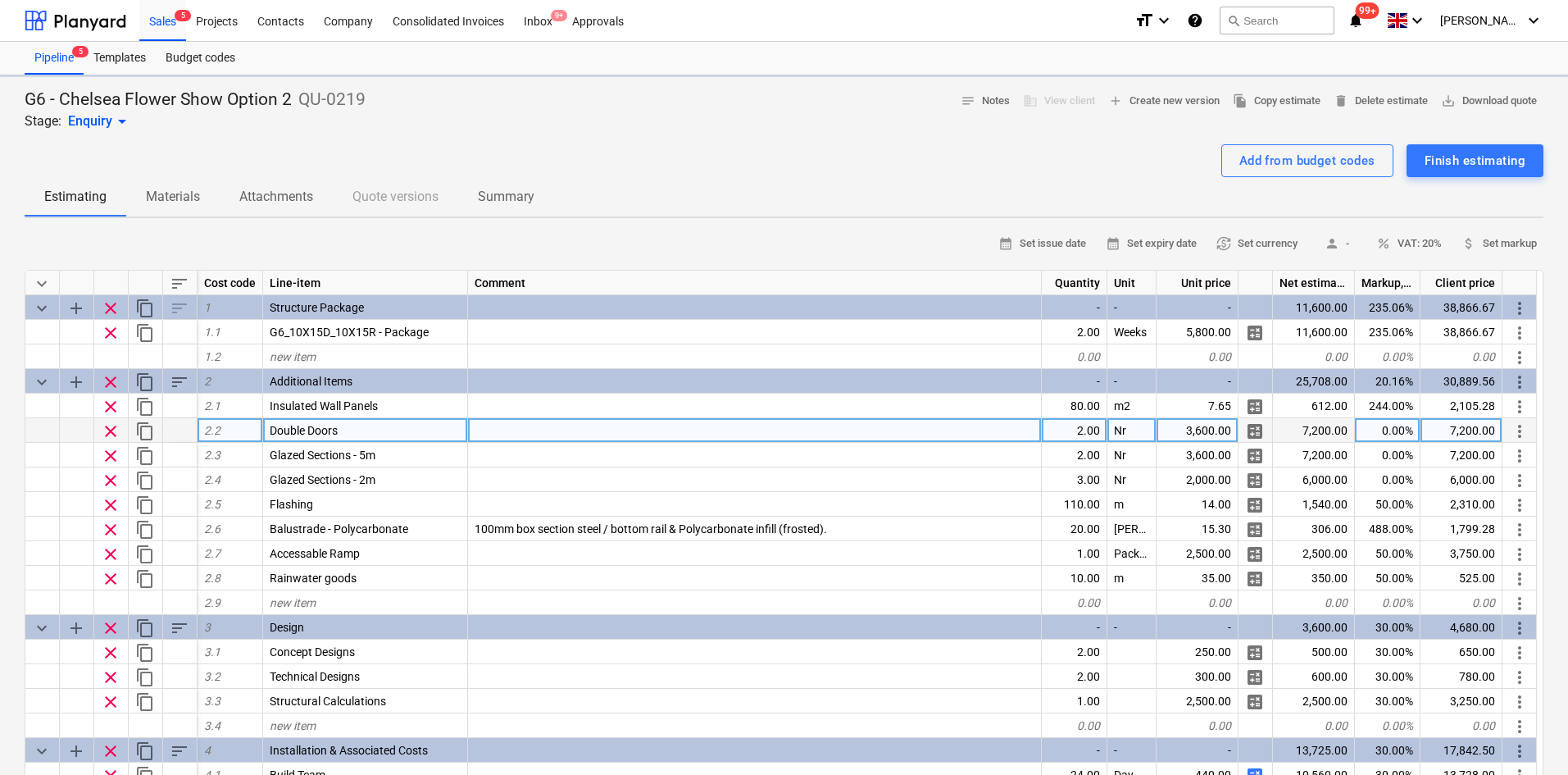
type textarea "x"
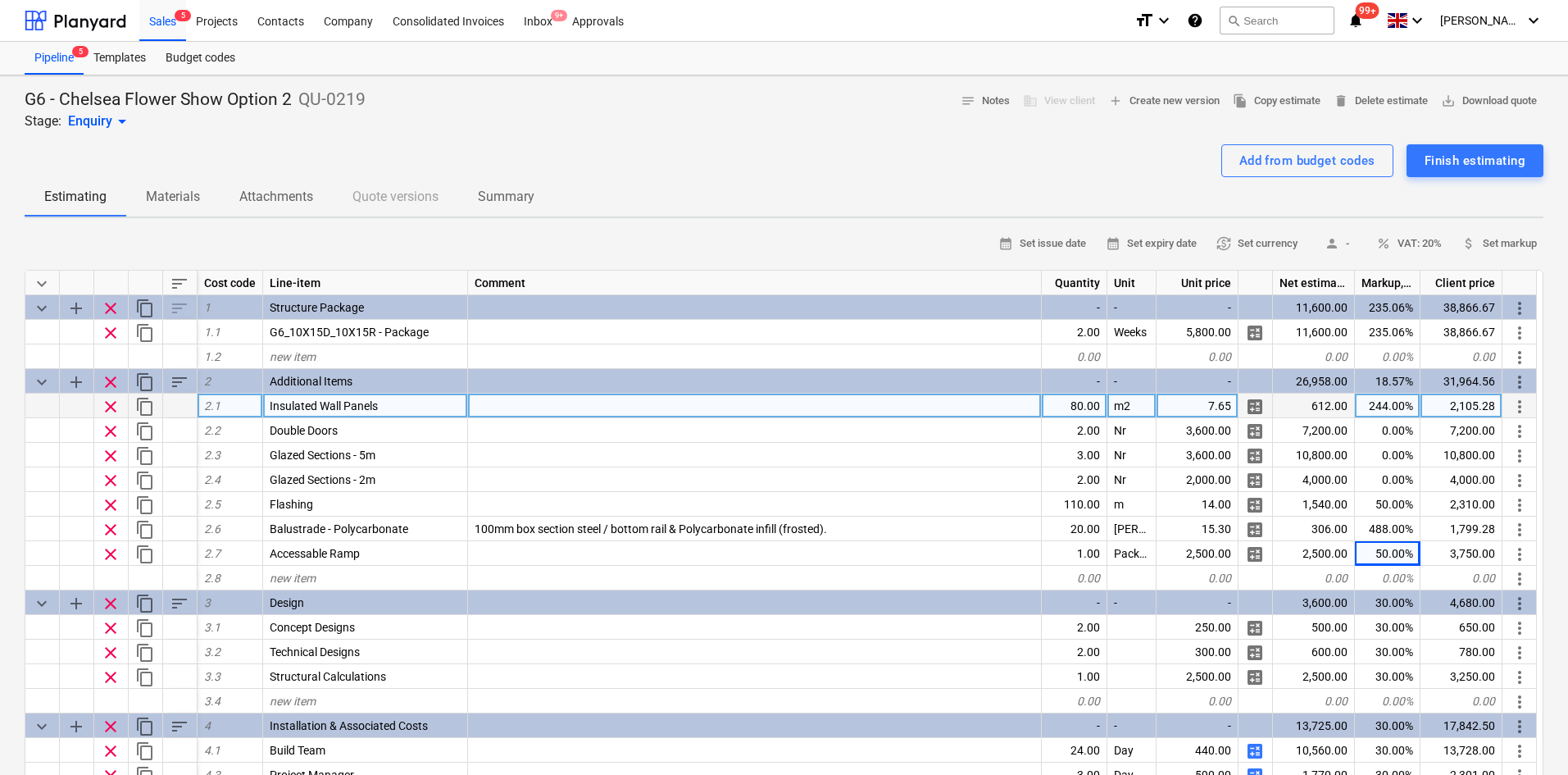
click at [1082, 415] on div "80.00" at bounding box center [1075, 406] width 66 height 25
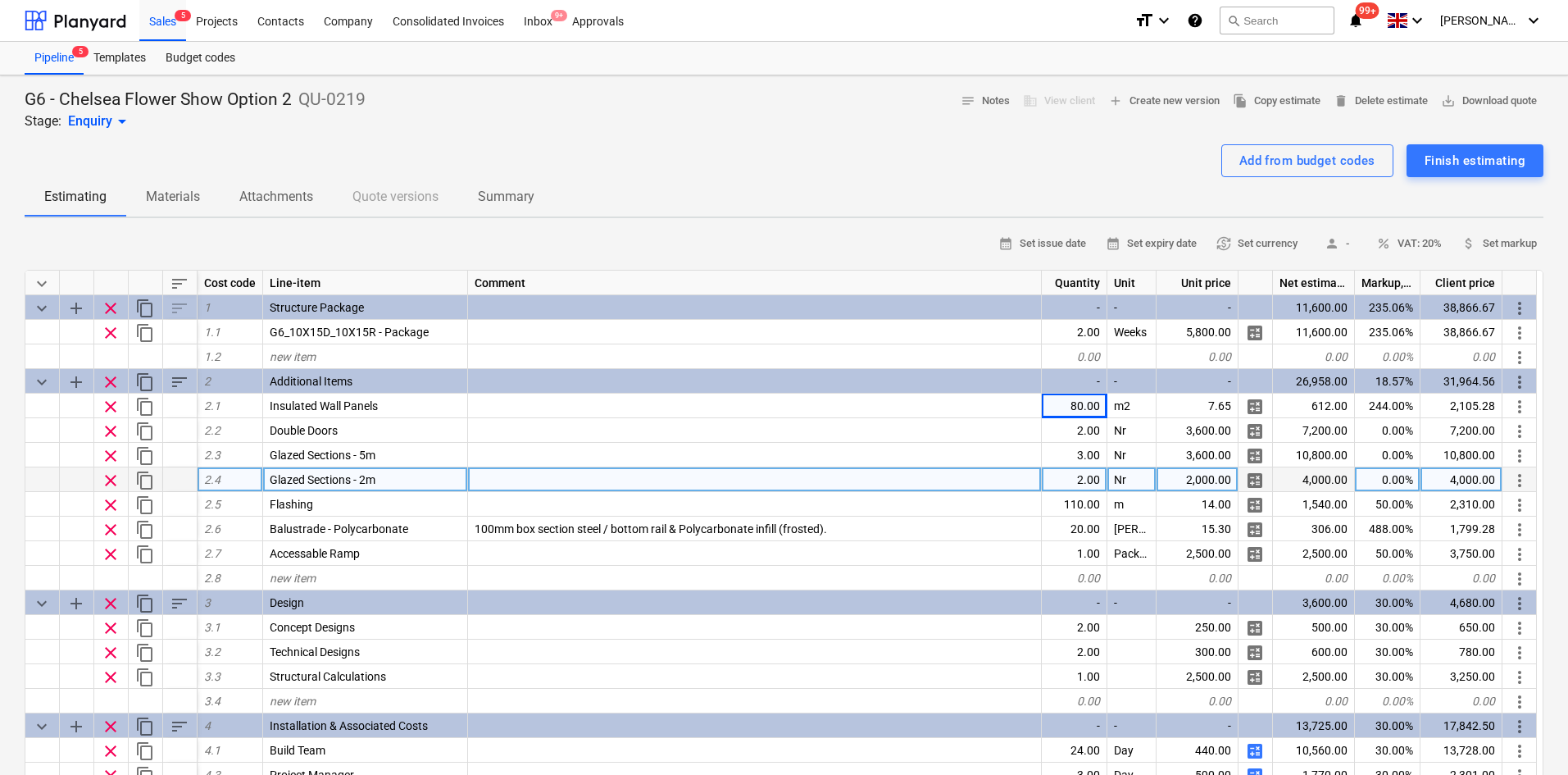
click at [1078, 481] on div "2.00" at bounding box center [1075, 480] width 66 height 25
type input "3"
type textarea "x"
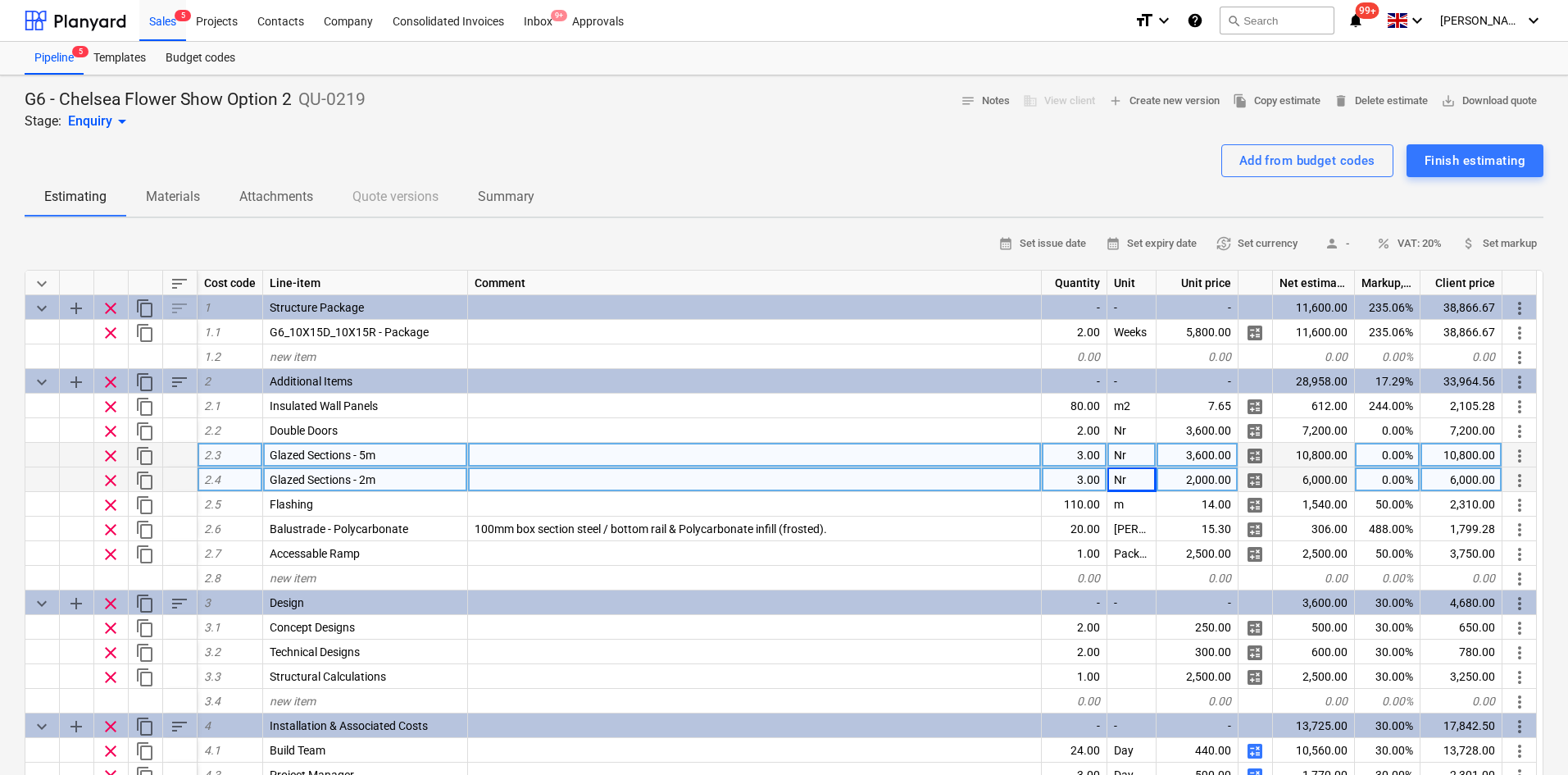
click at [1087, 447] on div "3.00" at bounding box center [1075, 455] width 66 height 25
type input "2"
type textarea "x"
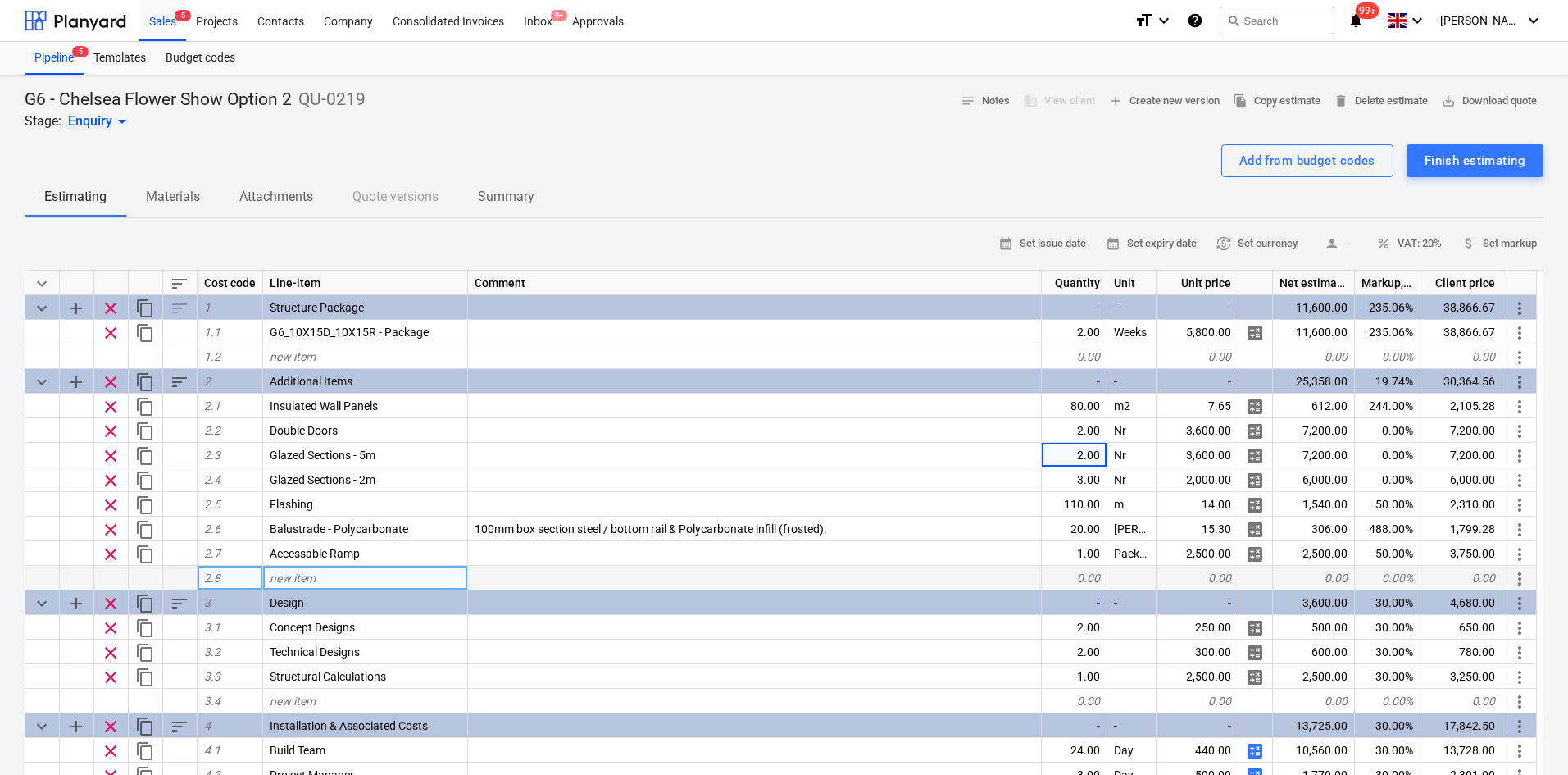
click at [381, 572] on div "new item" at bounding box center [365, 579] width 205 height 25
type input "Rainwater goodas"
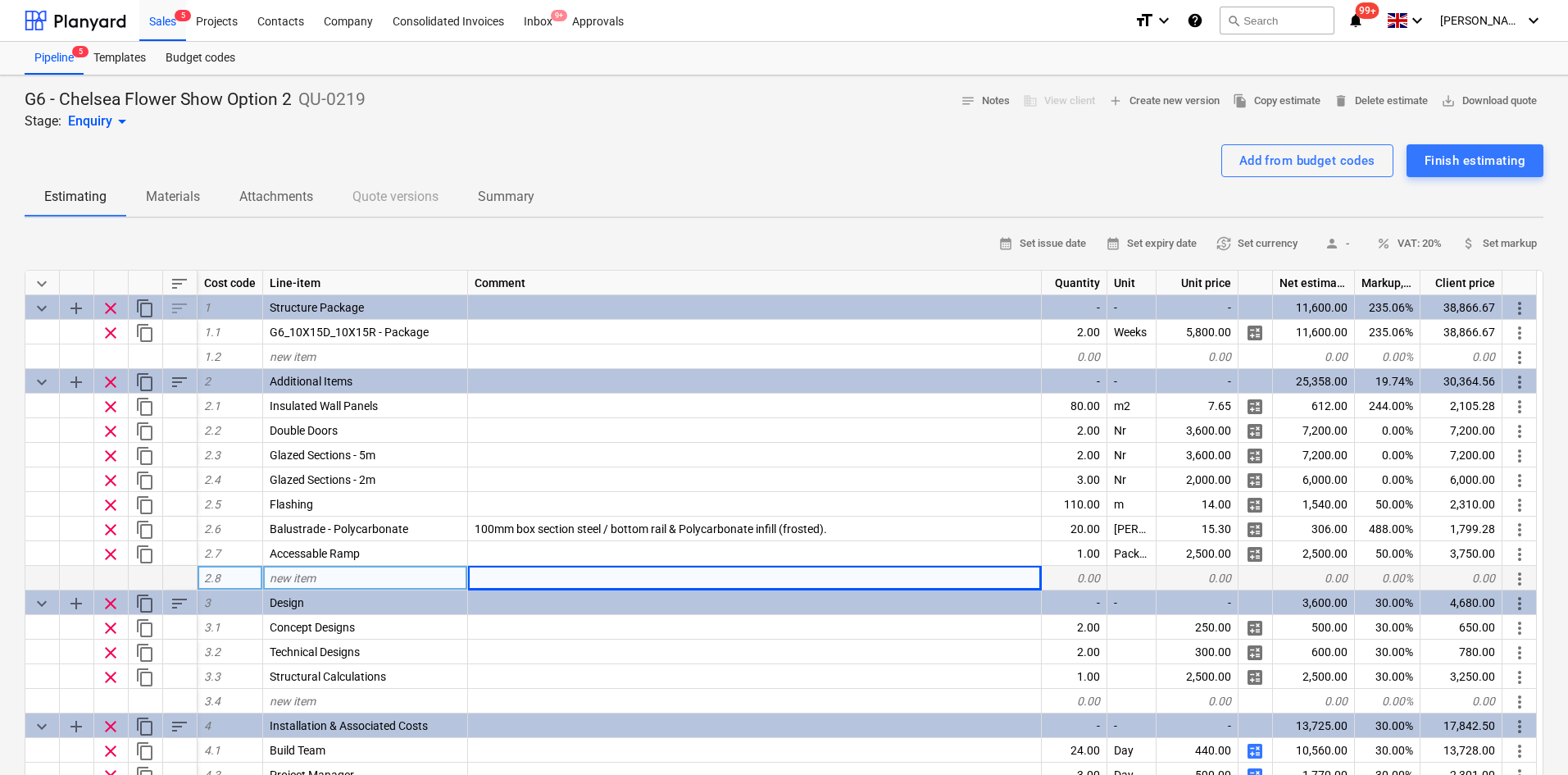
type textarea "x"
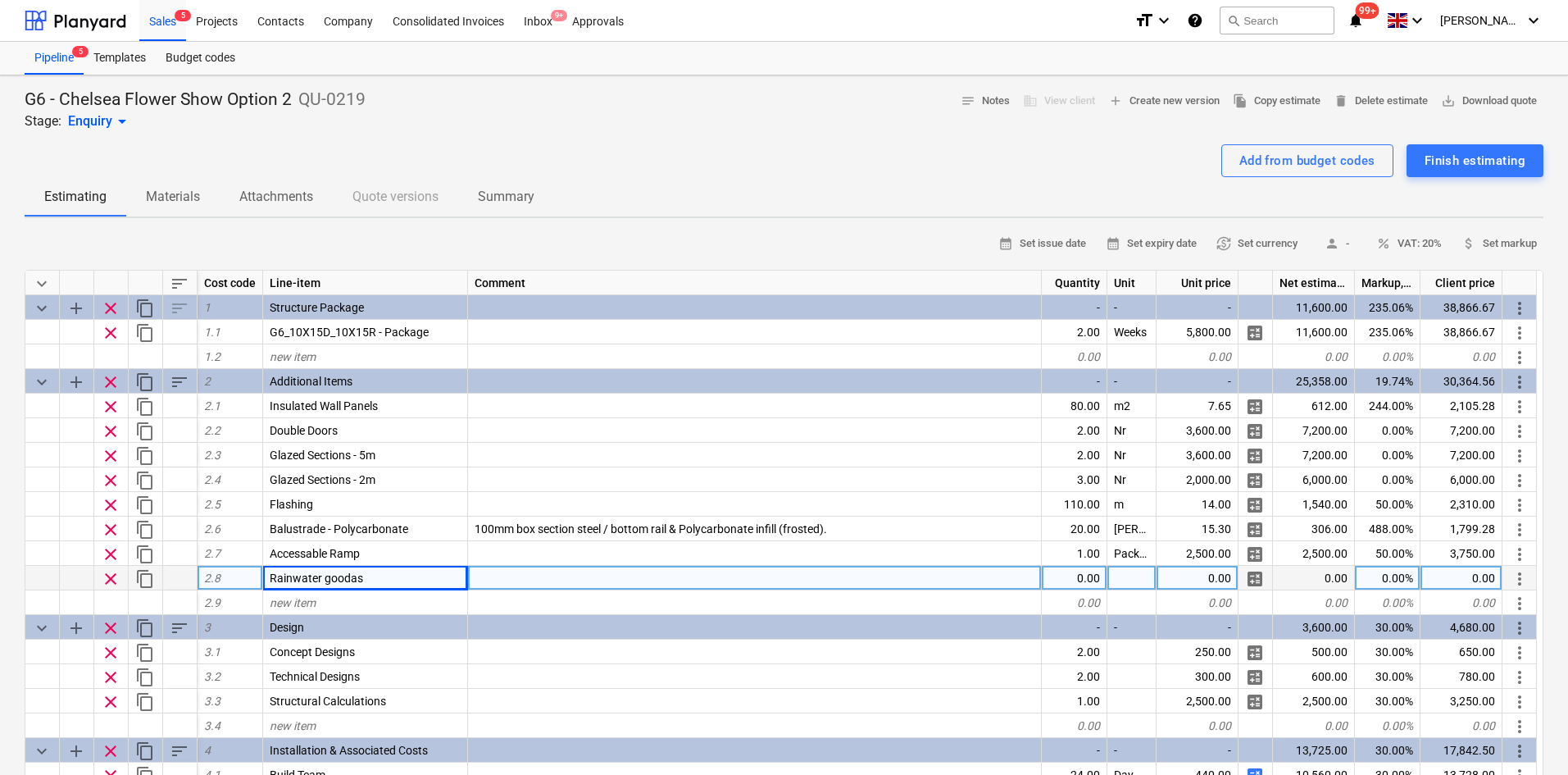
drag, startPoint x: 381, startPoint y: 571, endPoint x: 273, endPoint y: 579, distance: 108.3
click at [273, 579] on span "Rainwater goodas" at bounding box center [316, 578] width 93 height 13
drag, startPoint x: 368, startPoint y: 562, endPoint x: 372, endPoint y: 574, distance: 12.6
click at [371, 573] on div "keyboard_arrow_down sort Cost code Line-item Comment Quantity Unit Unit price N…" at bounding box center [784, 580] width 1519 height 620
click at [373, 572] on div "Rainwater goodas" at bounding box center [365, 579] width 205 height 25
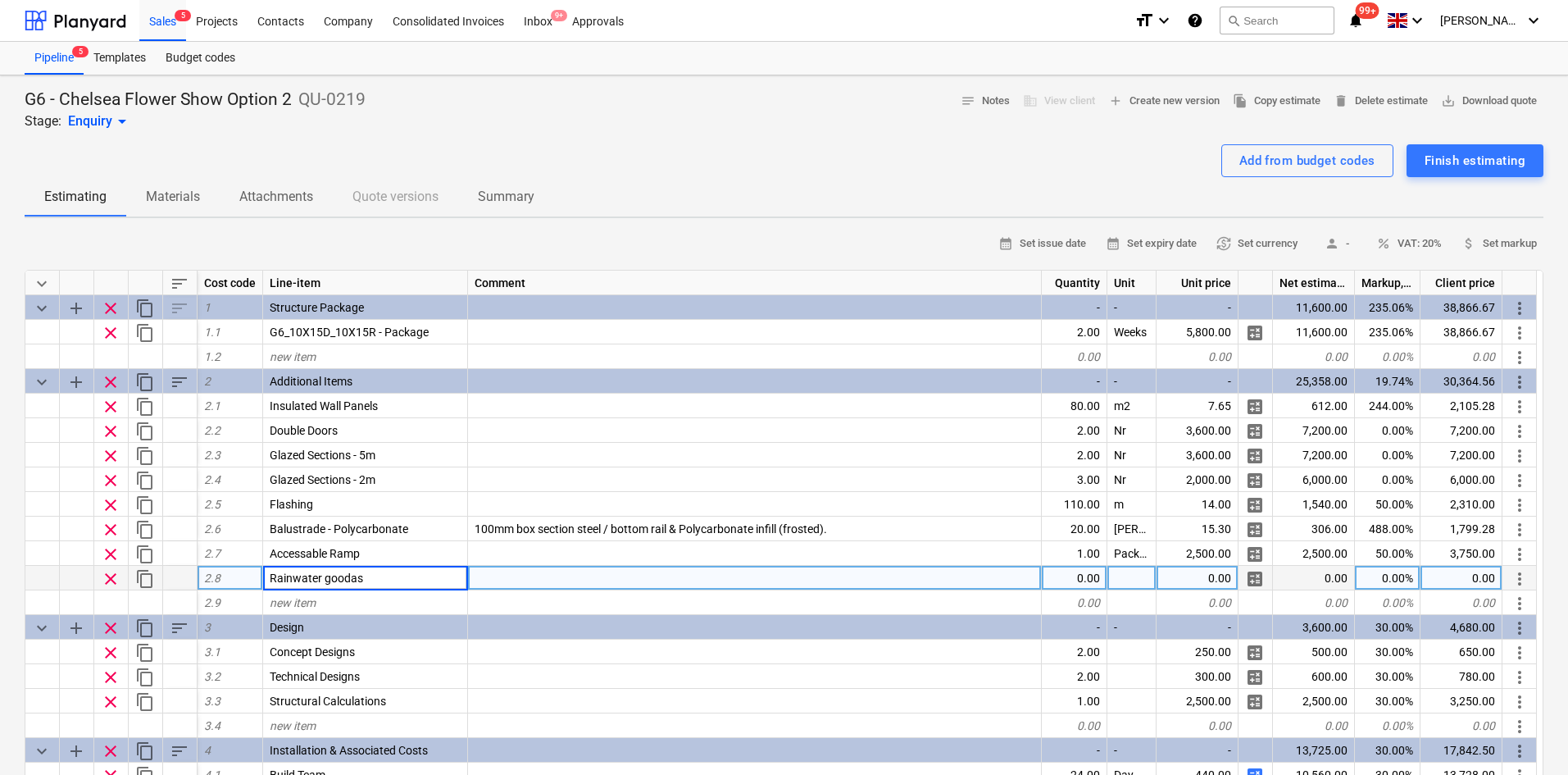
click at [373, 572] on input "Rainwater goodas" at bounding box center [365, 578] width 204 height 24
click at [382, 576] on input "Rainwater goodas" at bounding box center [365, 578] width 204 height 24
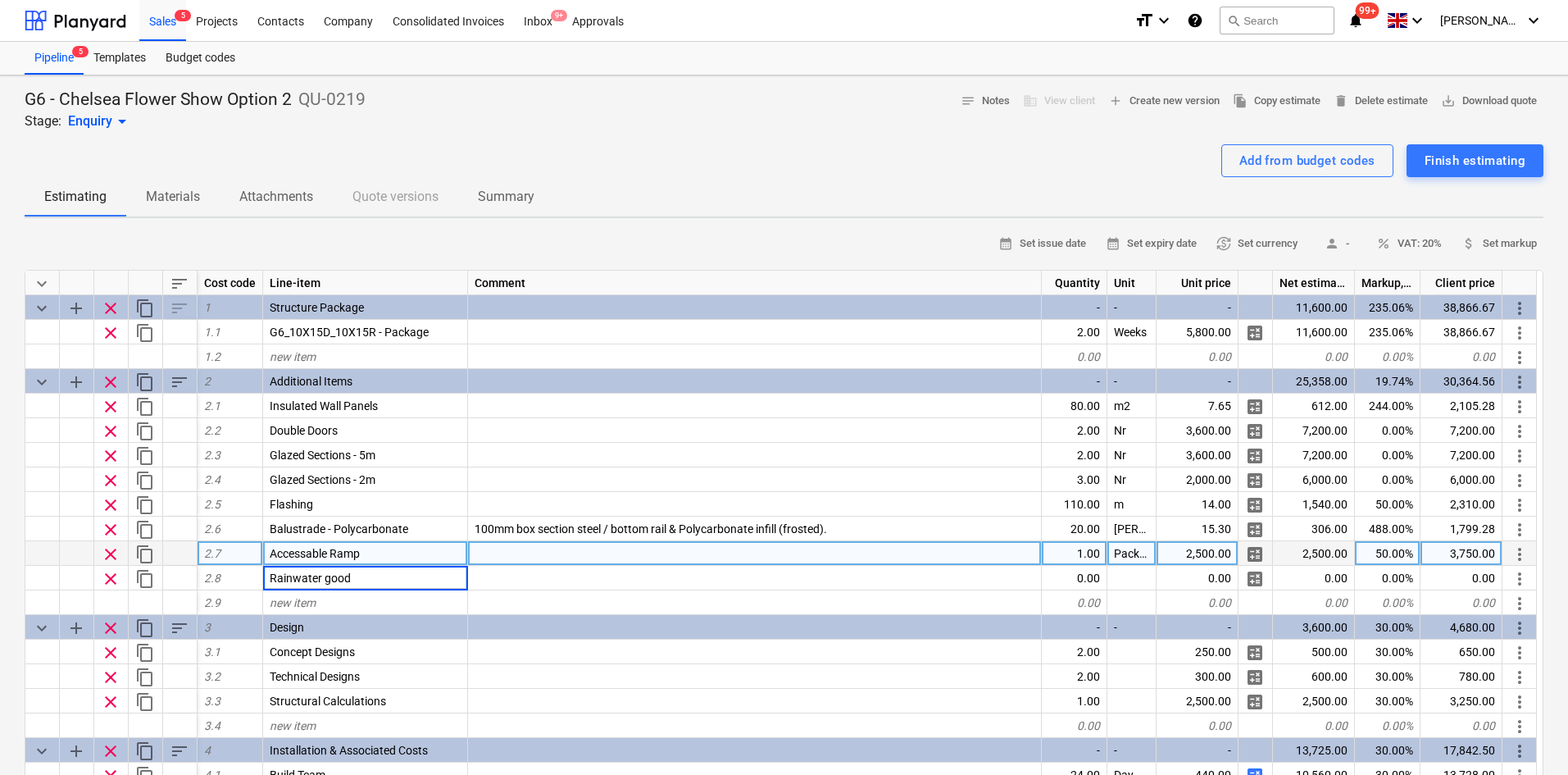
type input "Rainwater goods"
type textarea "x"
type input "35"
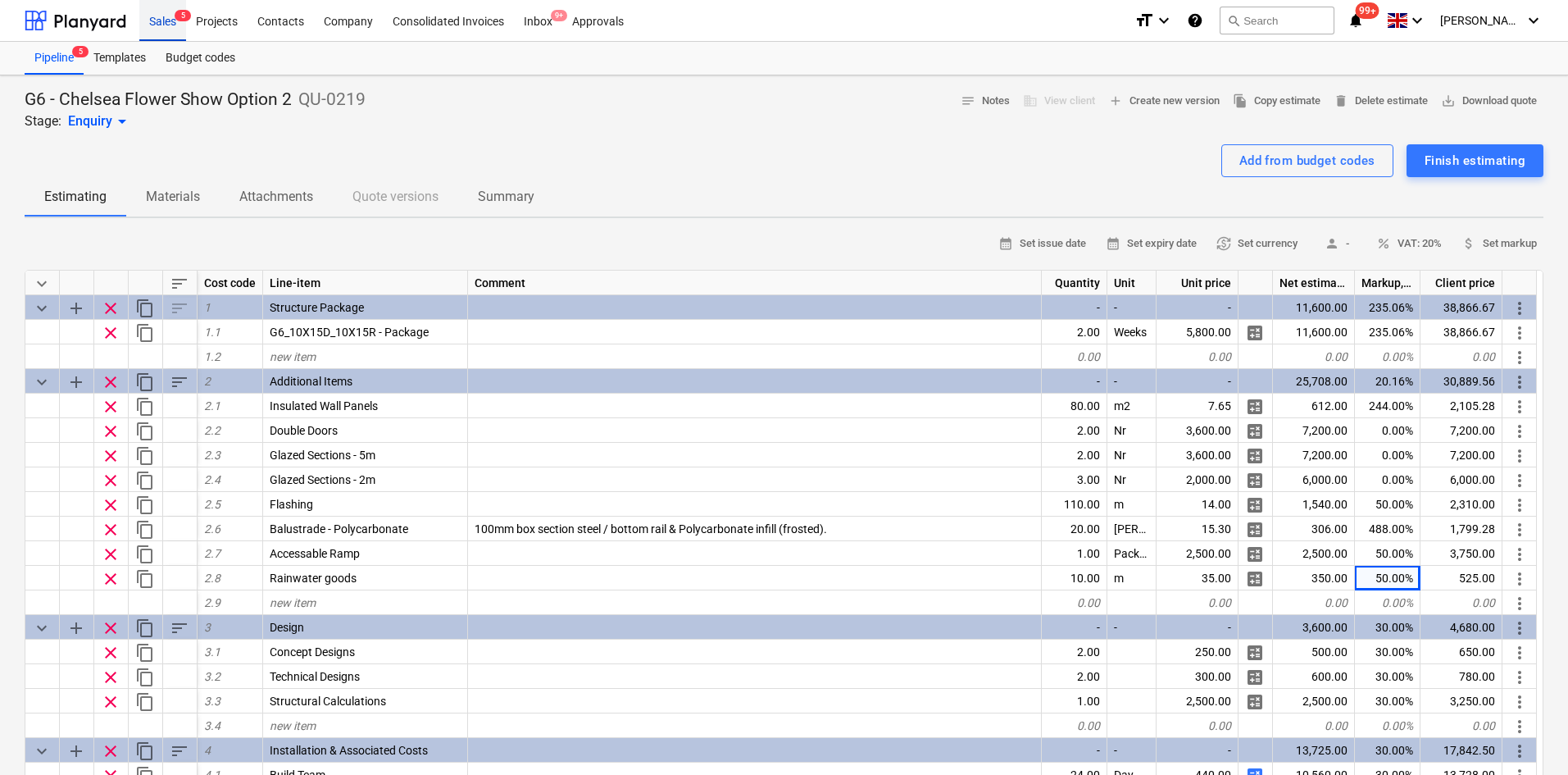
drag, startPoint x: 177, startPoint y: 31, endPoint x: 145, endPoint y: 21, distance: 33.5
click at [177, 30] on div "Sales 5" at bounding box center [163, 20] width 47 height 42
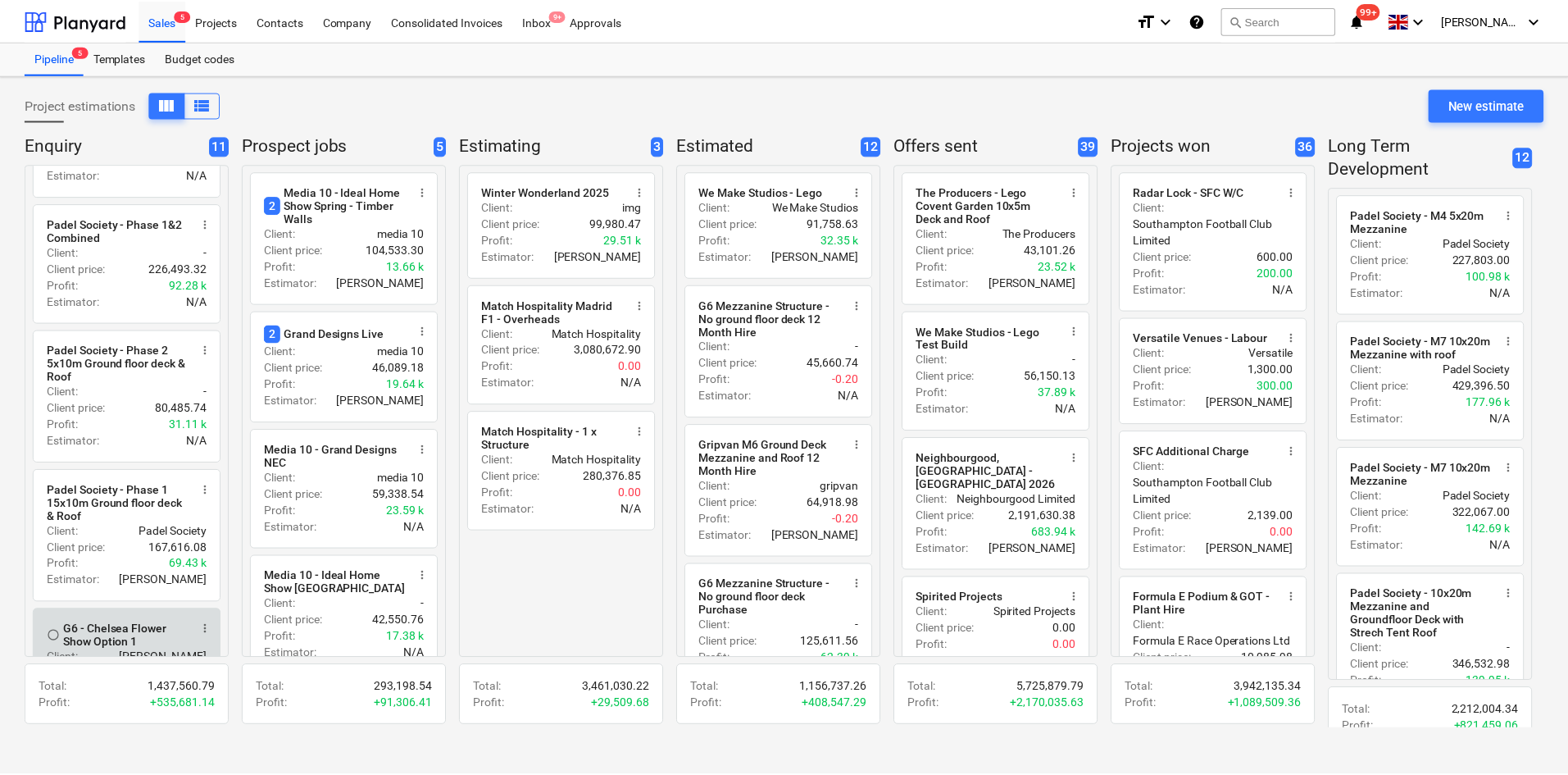
scroll to position [164, 0]
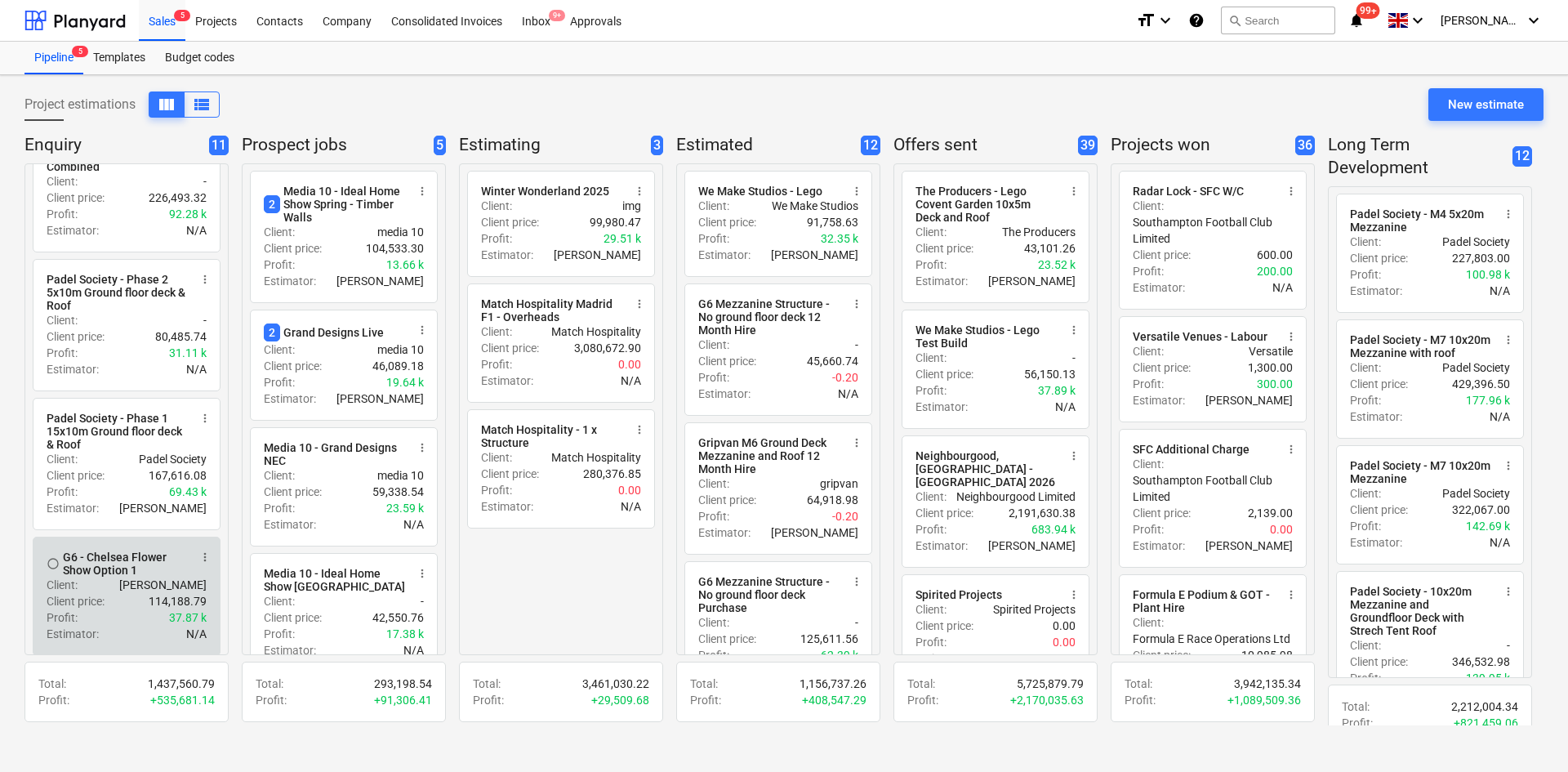
click at [136, 588] on div "Client : [PERSON_NAME]" at bounding box center [127, 585] width 160 height 16
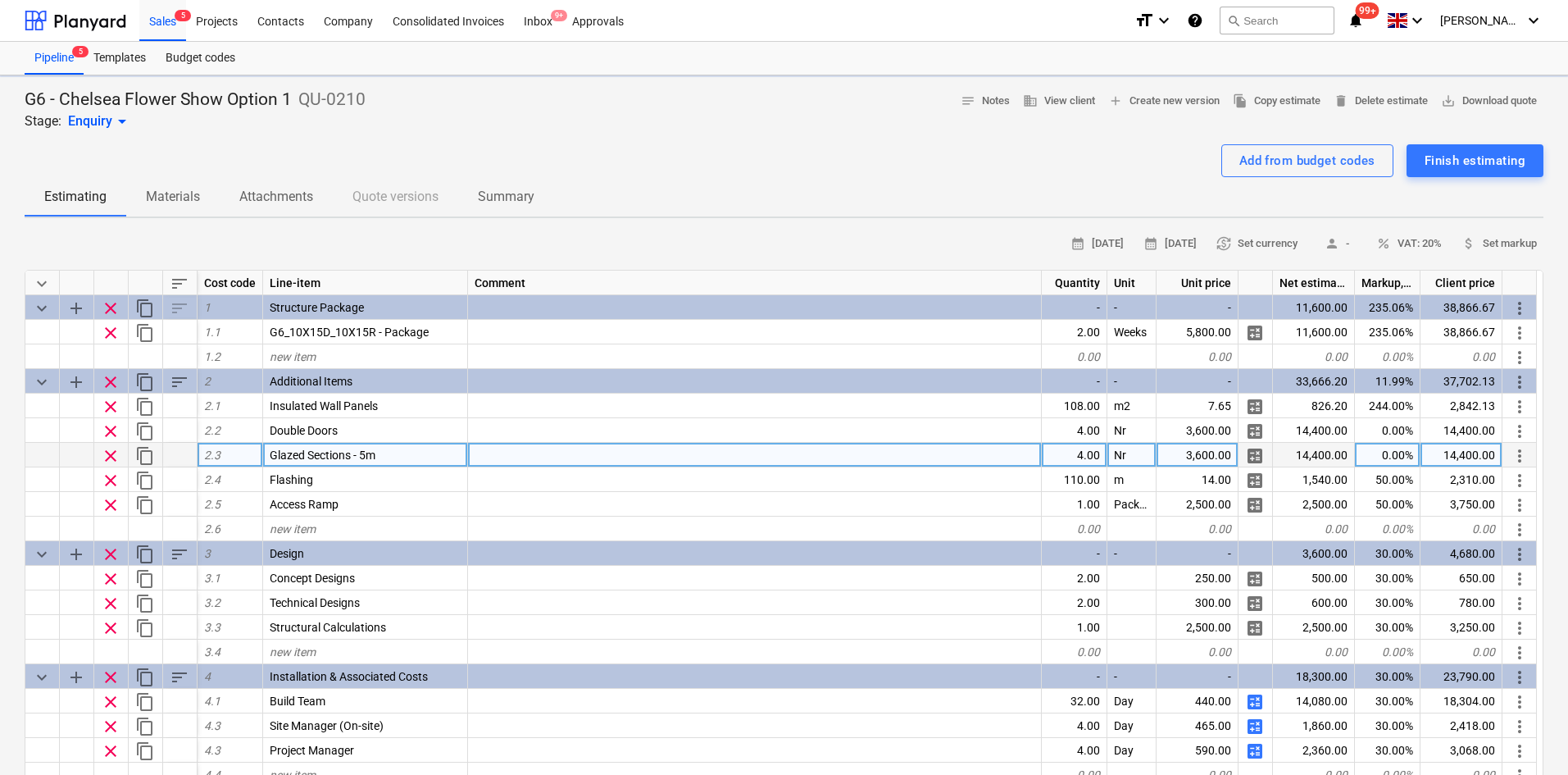
type textarea "x"
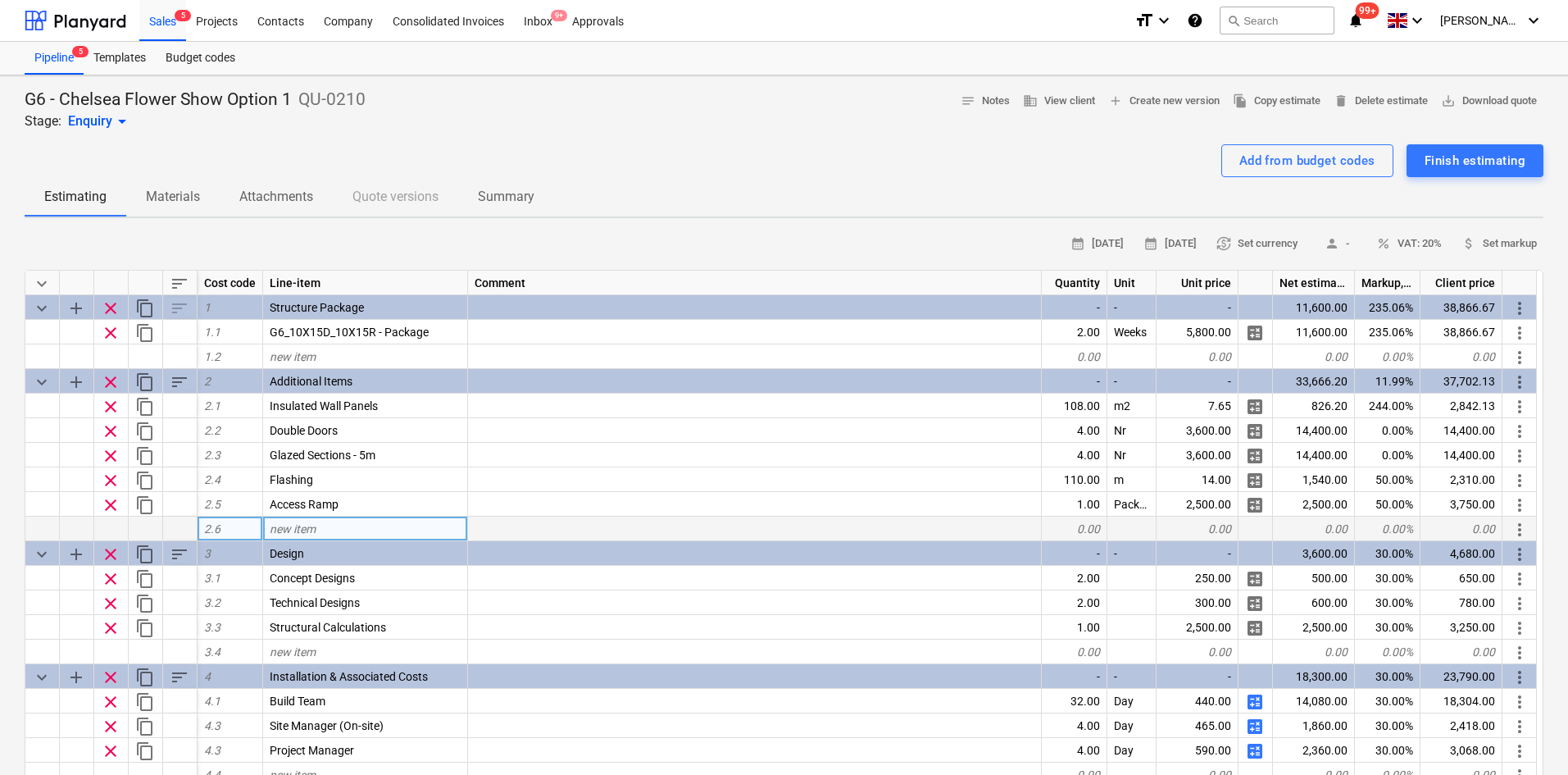
click at [377, 517] on div "new item" at bounding box center [365, 529] width 205 height 25
type input "Rainwater Goods"
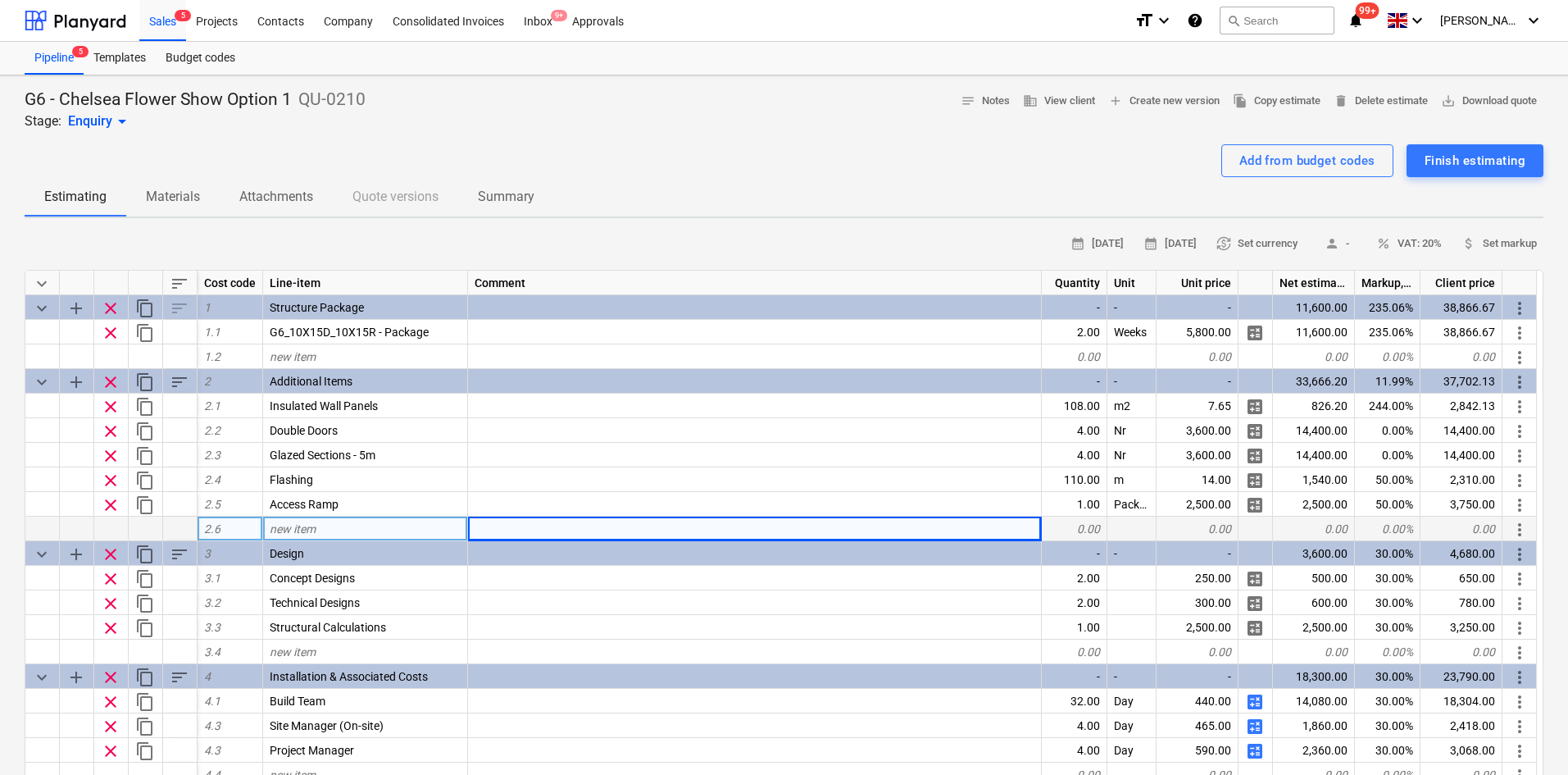
type textarea "x"
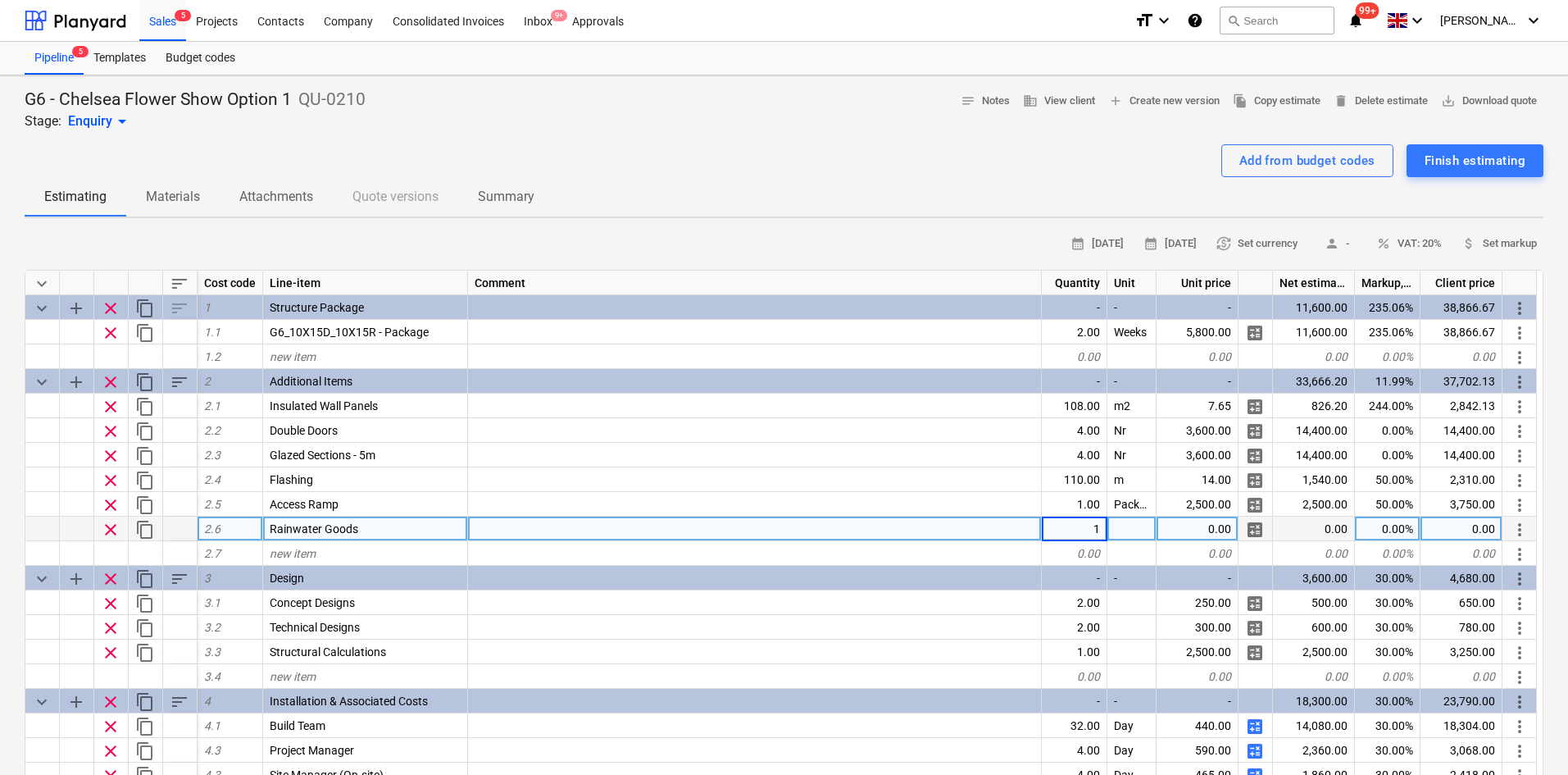
type input "15"
type textarea "x"
type input "35"
drag, startPoint x: 1212, startPoint y: 153, endPoint x: 1240, endPoint y: 158, distance: 28.4
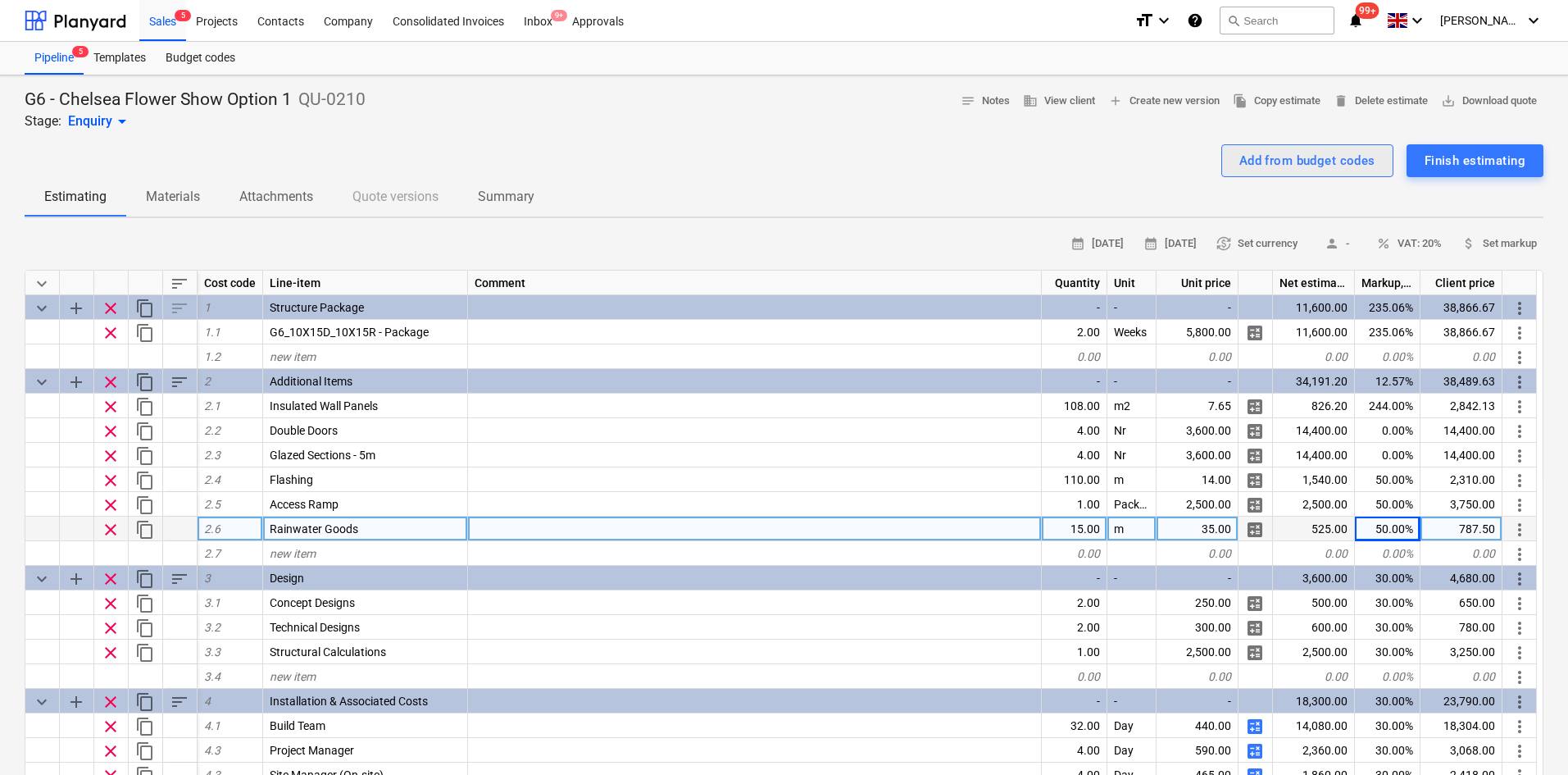
click at [1240, 158] on div "Add from budget codes Finish estimating" at bounding box center [784, 160] width 1519 height 33
click at [1240, 158] on div "Add from budget codes" at bounding box center [1307, 161] width 136 height 21
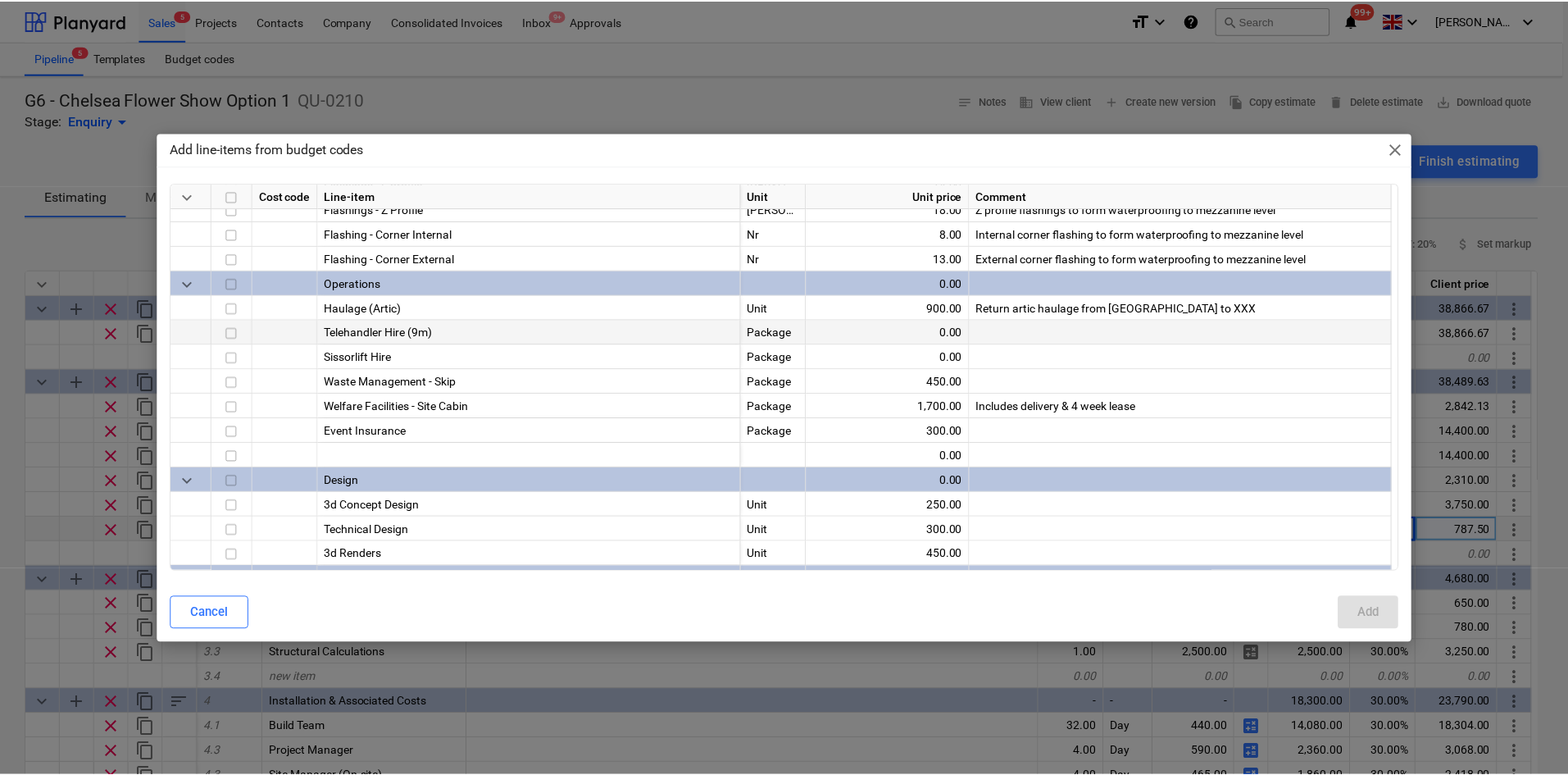
scroll to position [902, 0]
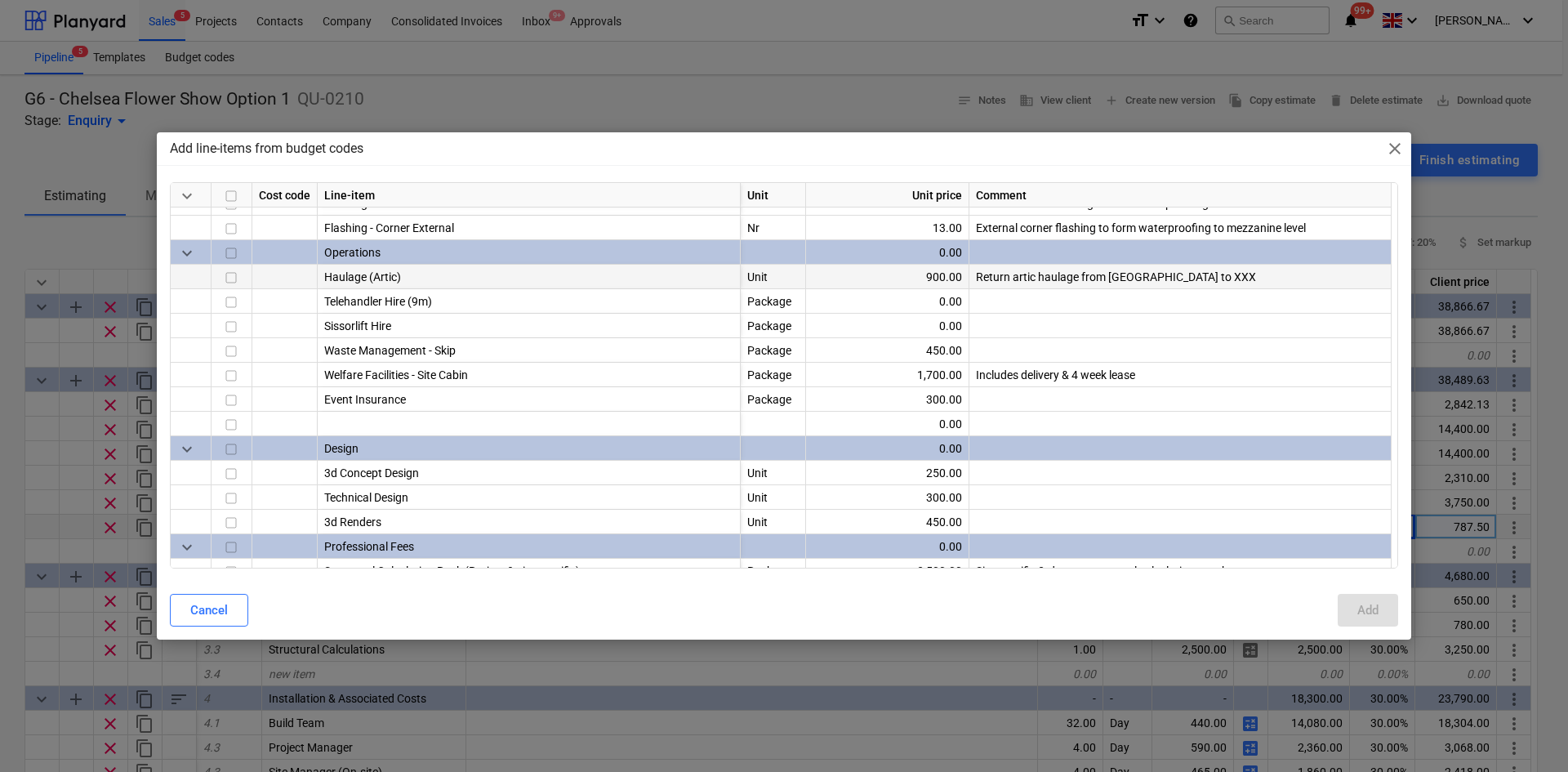
click at [237, 275] on input "checkbox" at bounding box center [231, 278] width 19 height 19
click at [1347, 605] on button "Add" at bounding box center [1368, 610] width 60 height 33
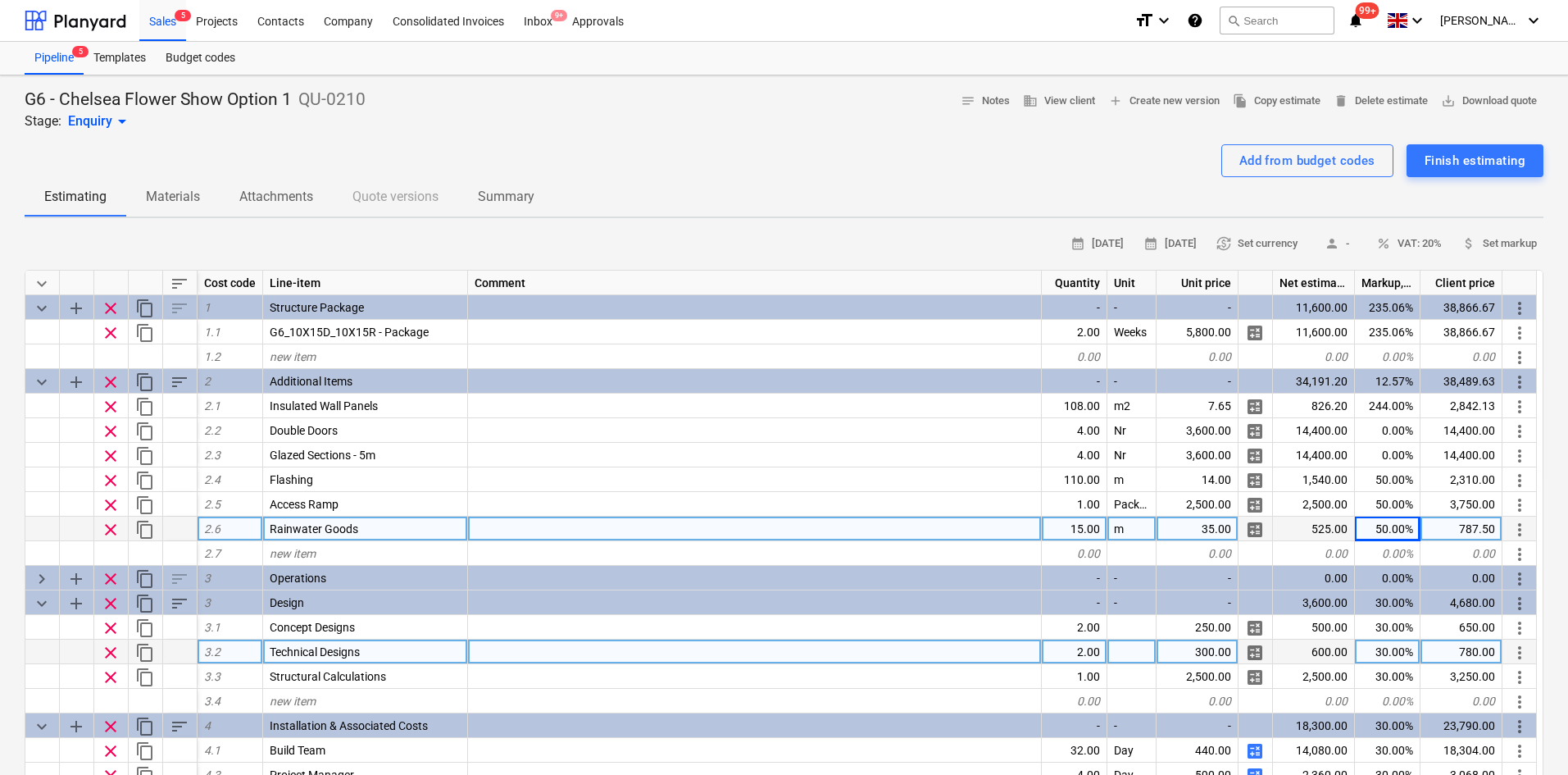
scroll to position [144, 0]
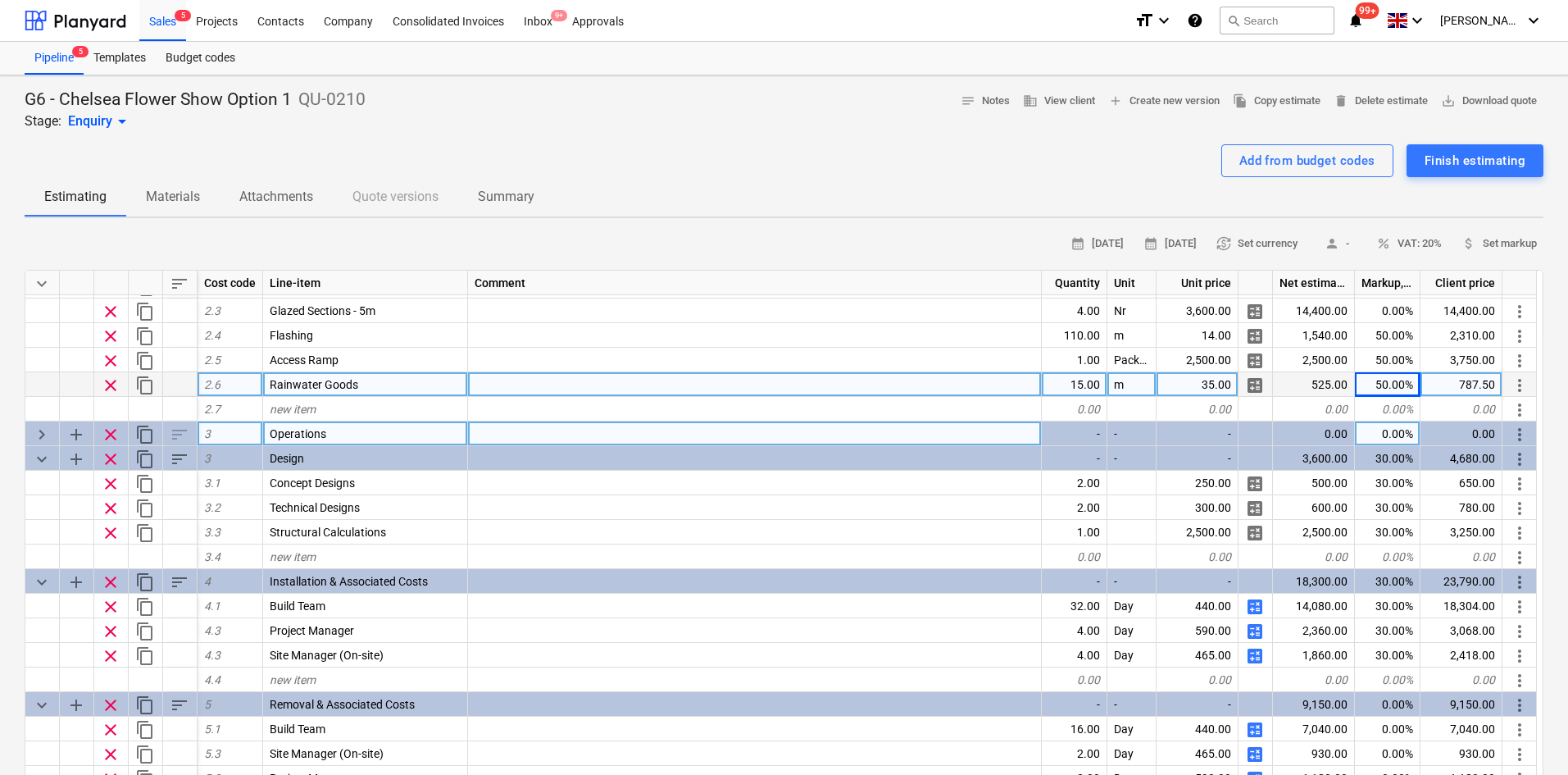
click at [44, 435] on span "keyboard_arrow_right" at bounding box center [42, 435] width 20 height 20
type textarea "x"
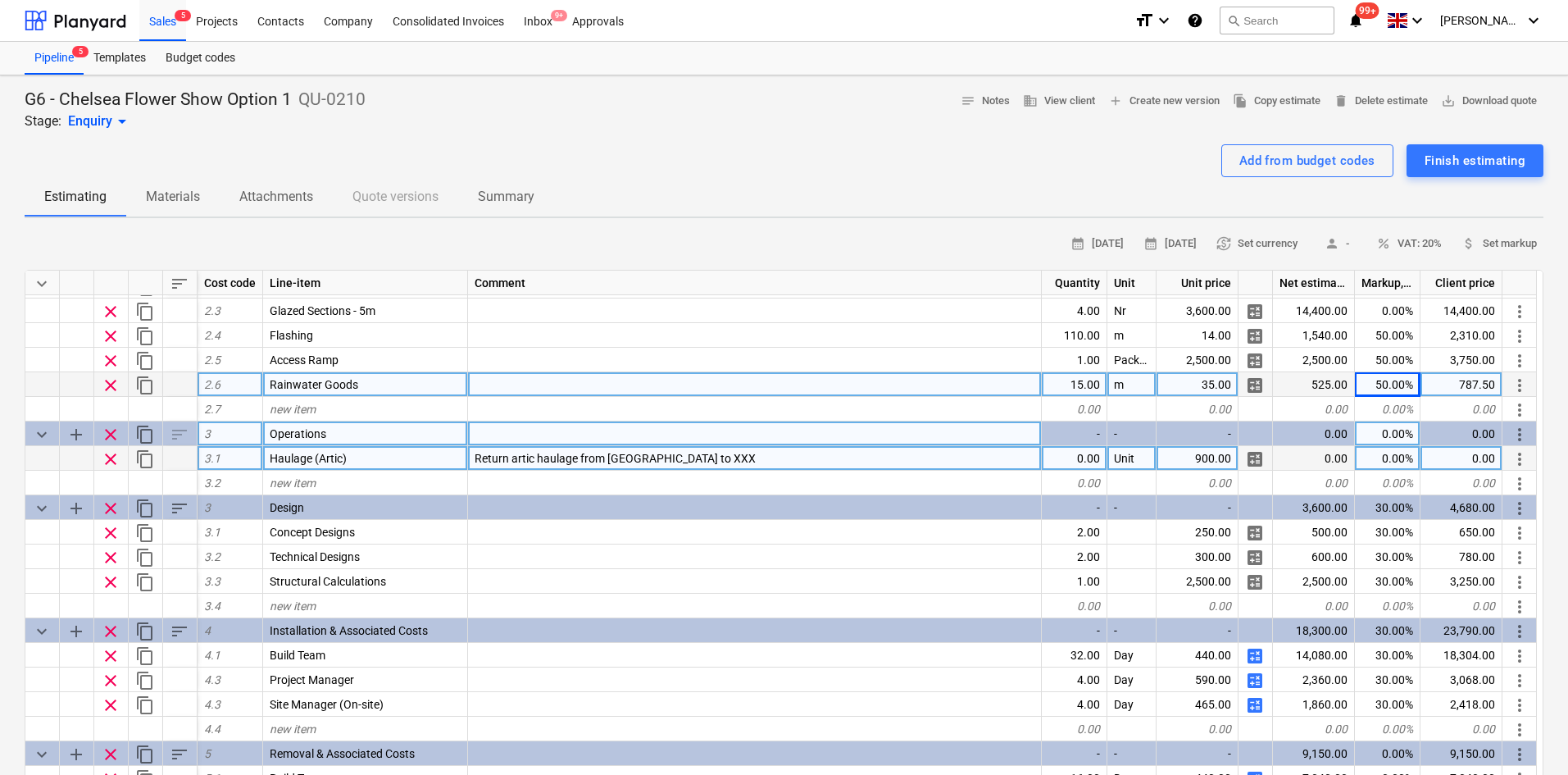
click at [1082, 454] on div "0.00" at bounding box center [1075, 459] width 66 height 25
type input "4"
type textarea "x"
type input "30"
type textarea "x"
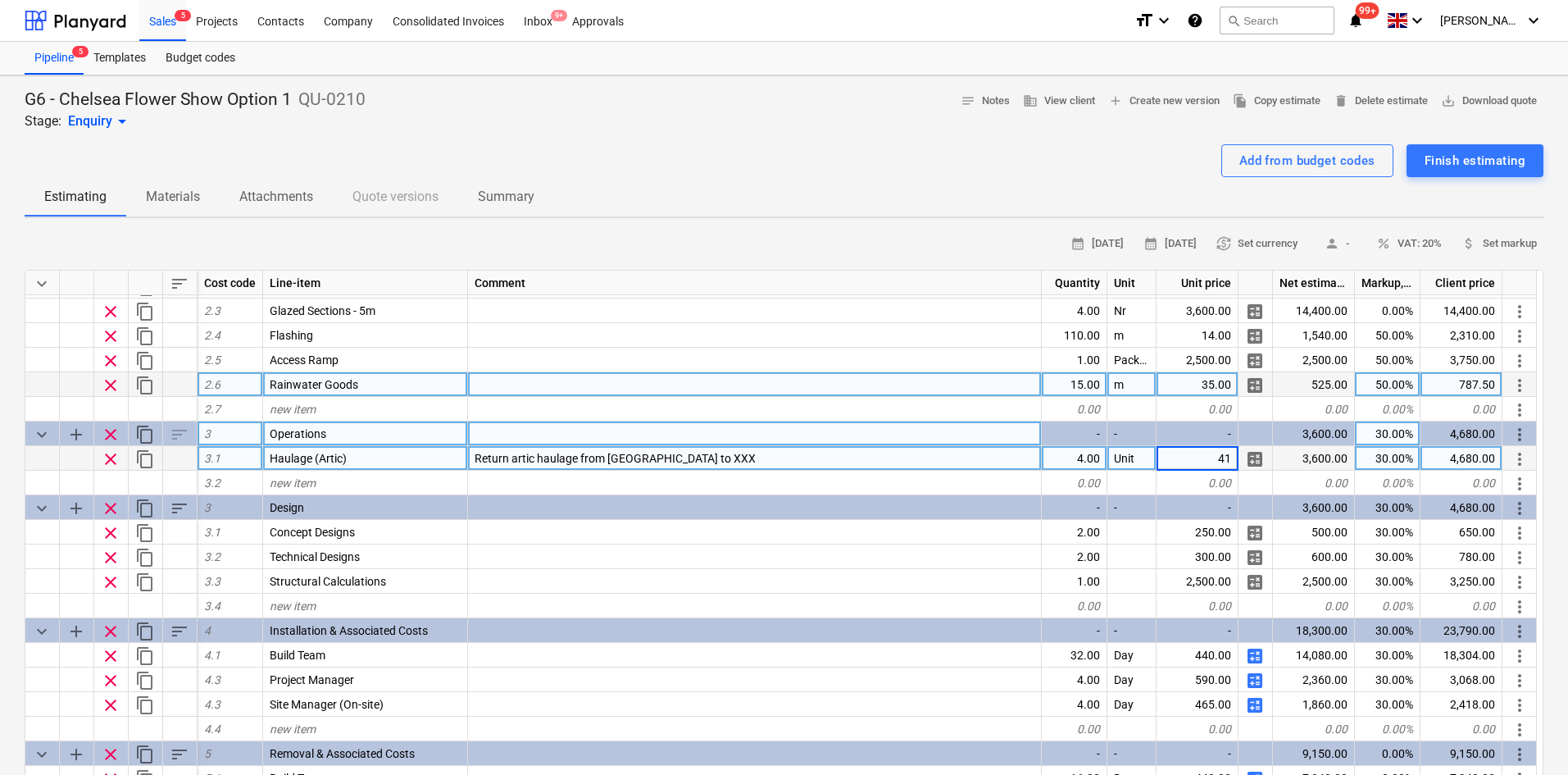
type input "4"
type input "1050"
type textarea "x"
type input "Removal of Pallets from Site"
type textarea "x"
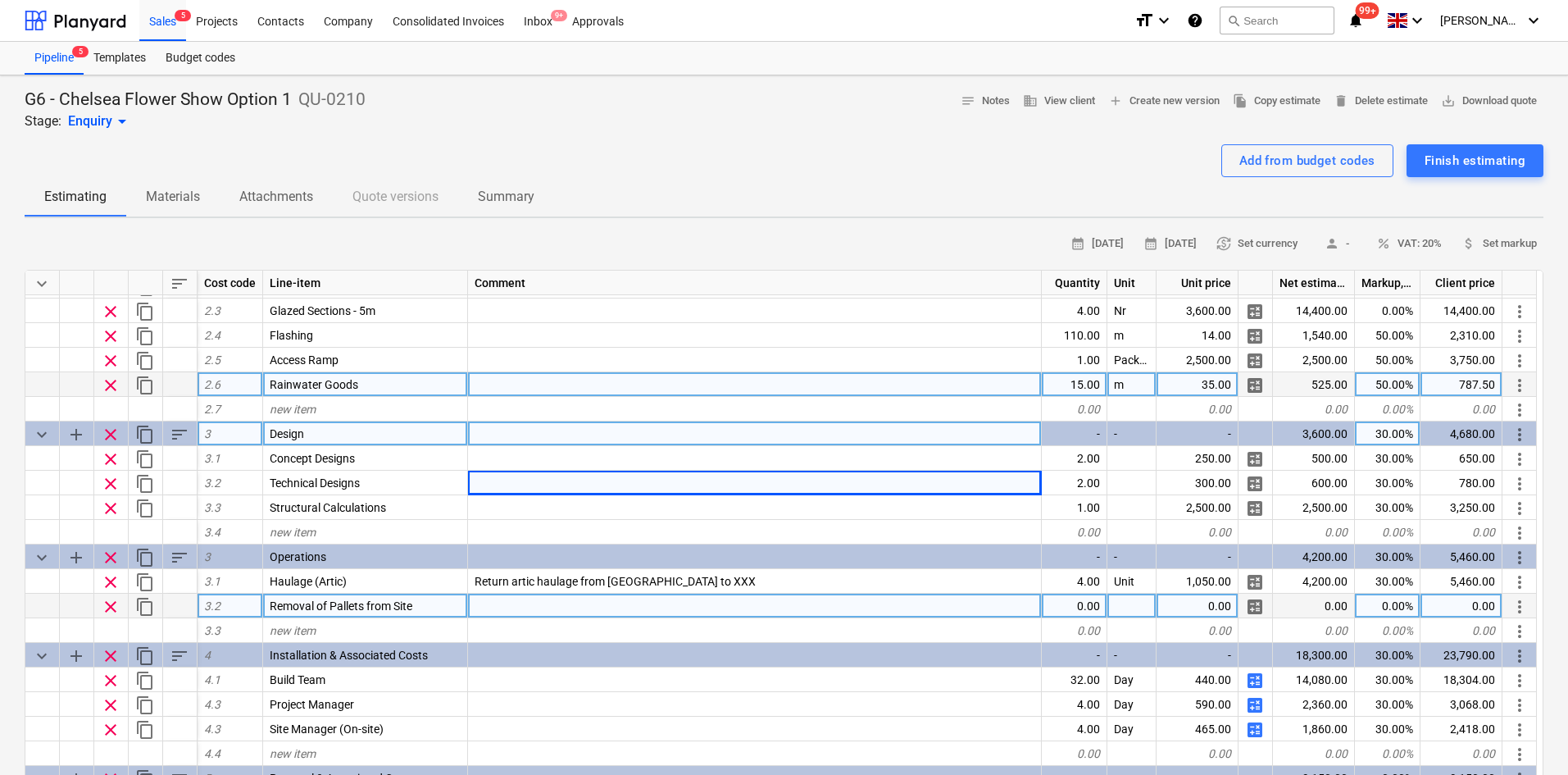
click at [497, 610] on div at bounding box center [755, 606] width 574 height 25
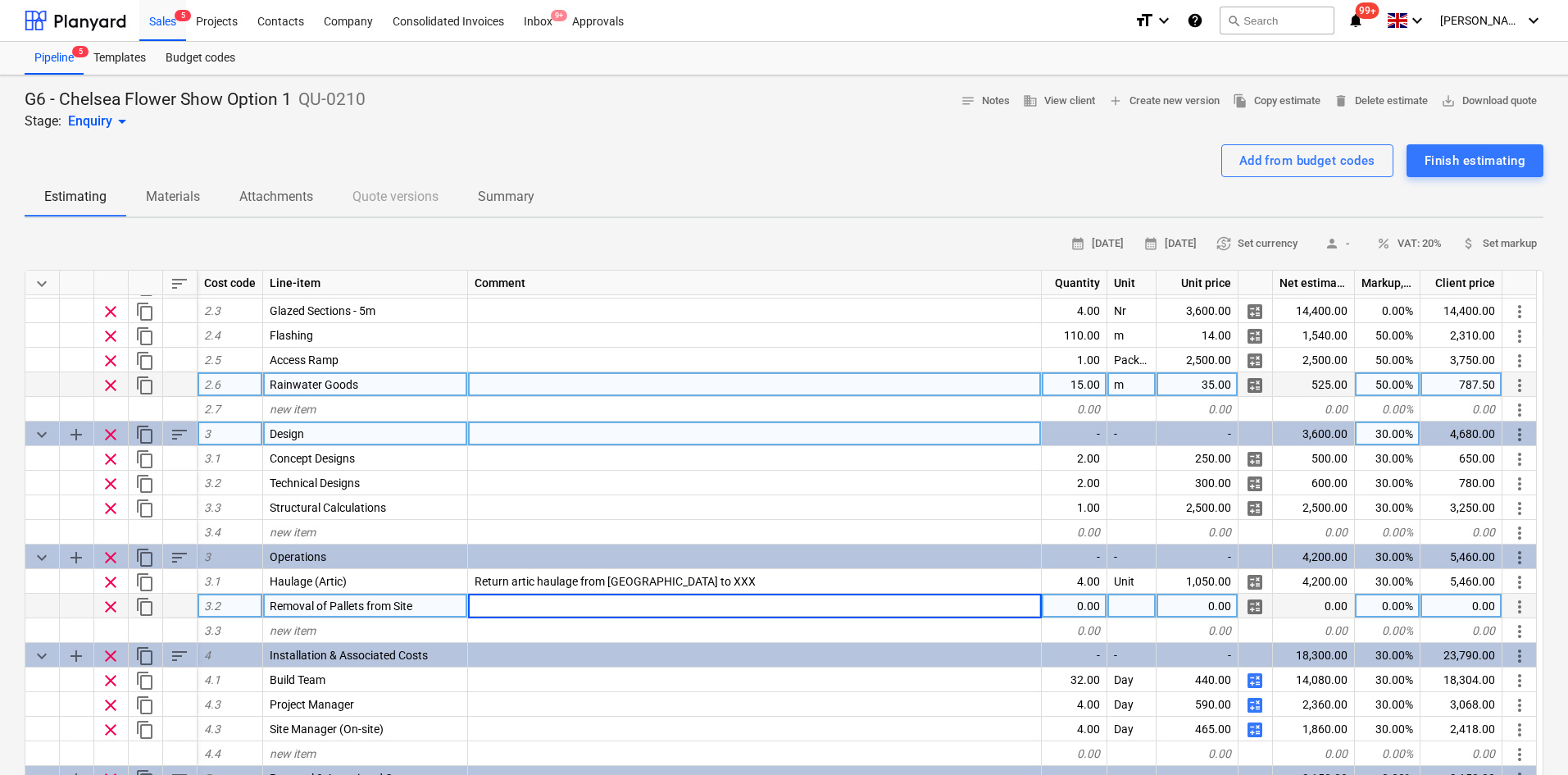
type input "A"
type input "R"
type textarea "x"
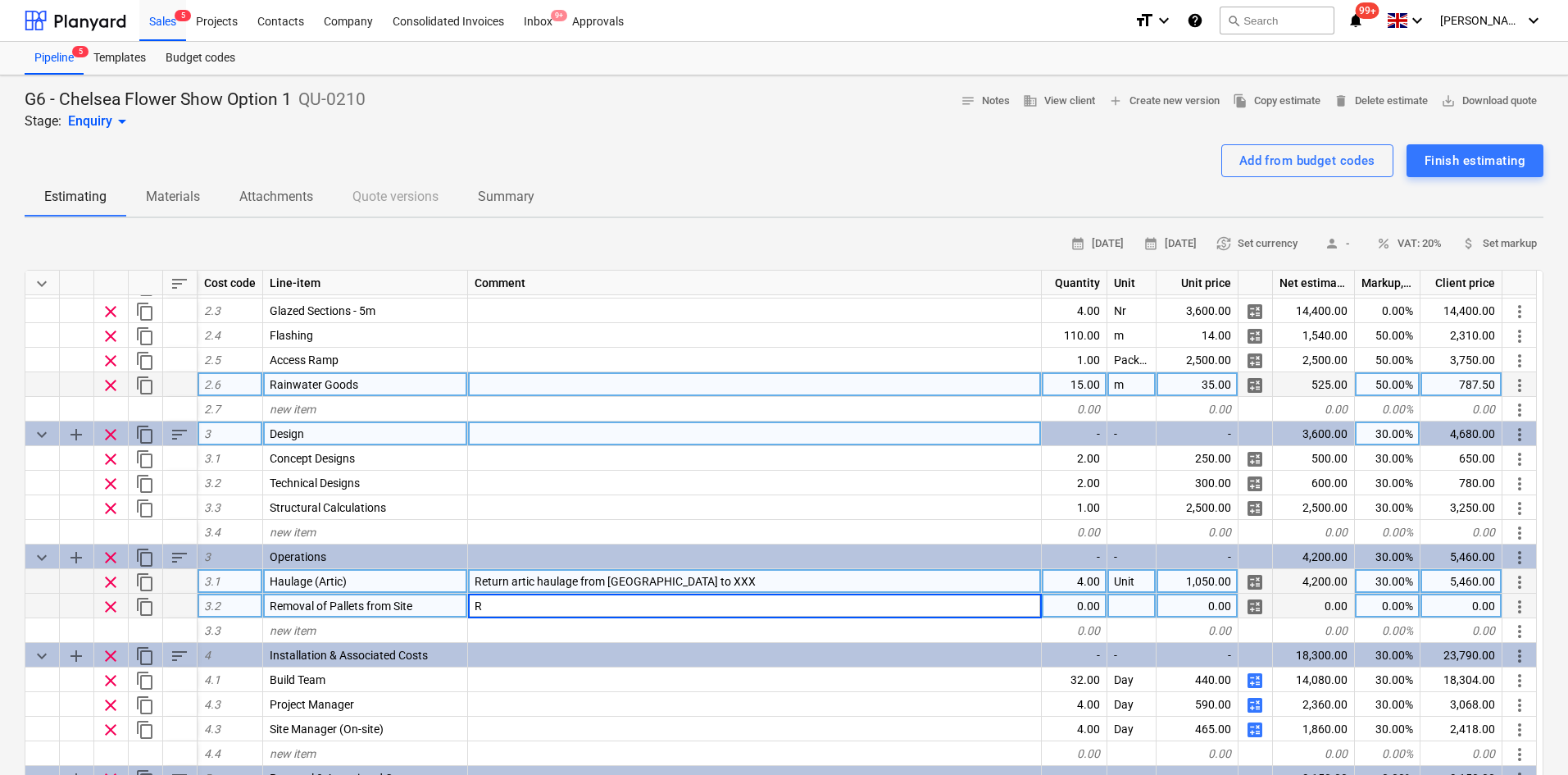
click at [395, 589] on div "Haulage (Artic)" at bounding box center [365, 581] width 205 height 25
click at [398, 607] on span "Removal of Pallets from Site" at bounding box center [341, 606] width 143 height 13
click at [557, 603] on div "R" at bounding box center [755, 606] width 574 height 25
type input "Removal of Pallets from Site"
type textarea "x"
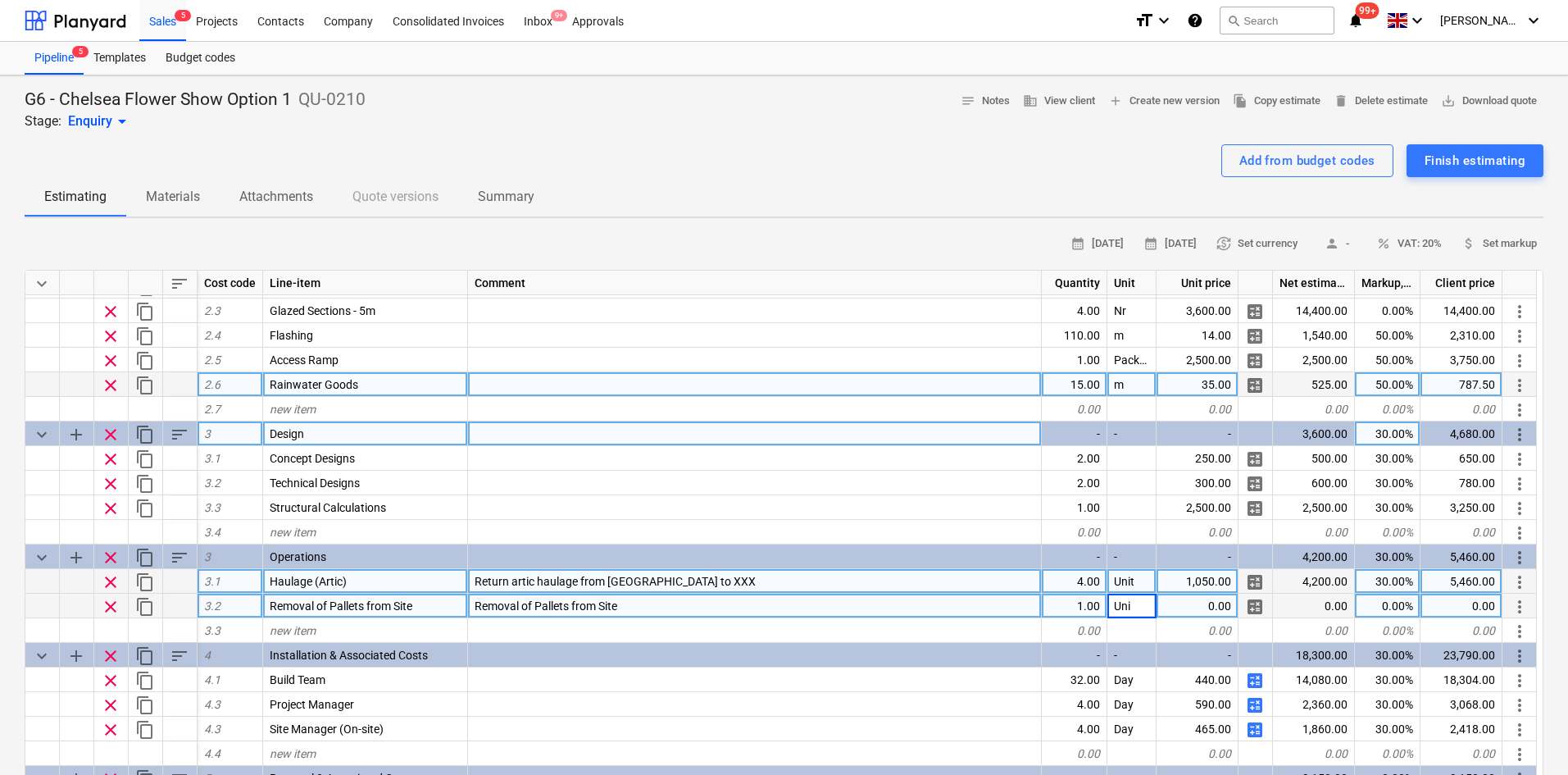
type input "Unit"
type textarea "x"
type input "3"
type input "650"
type textarea "x"
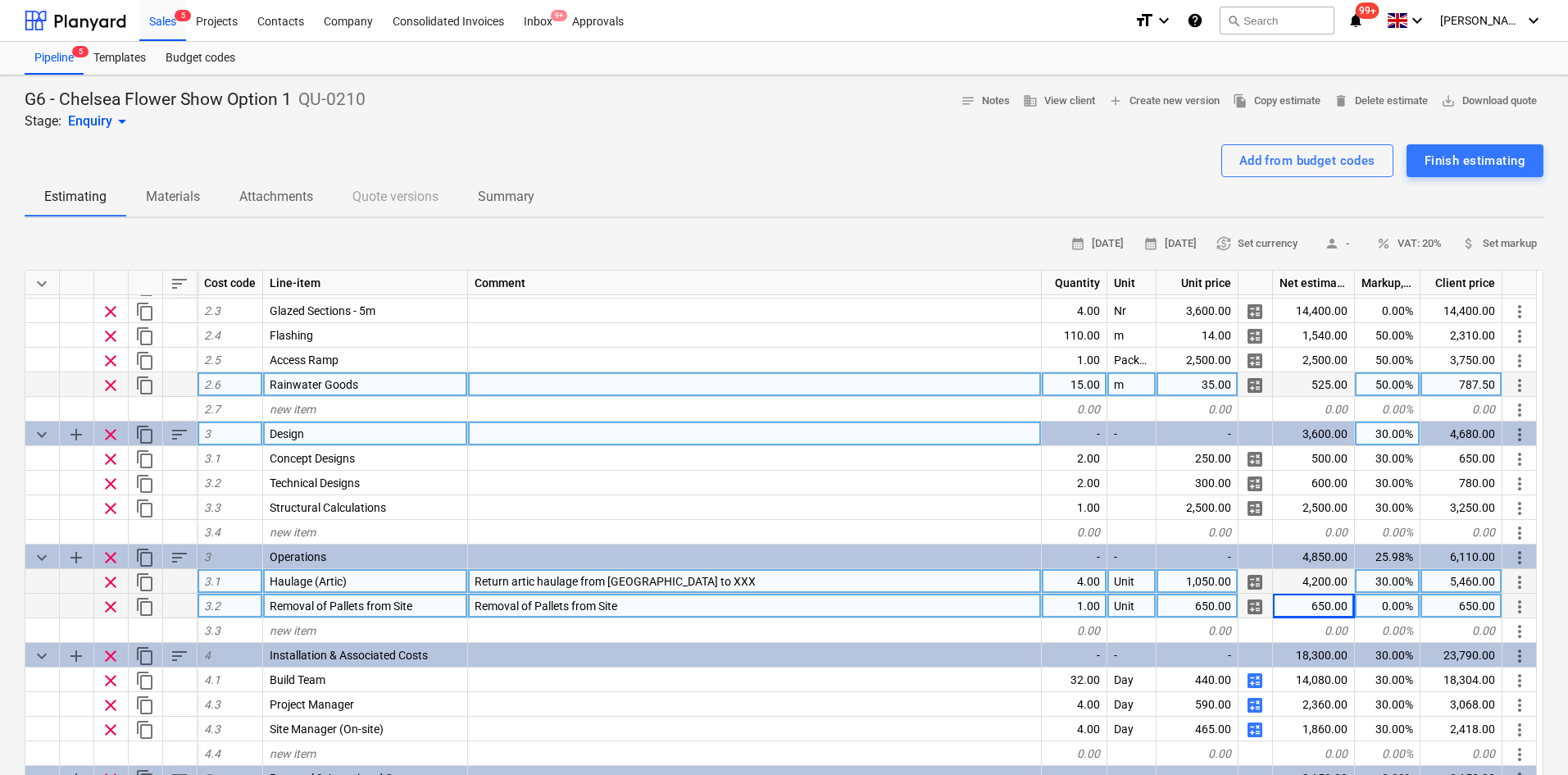
click at [742, 601] on div "Removal of Pallets from Site" at bounding box center [755, 606] width 574 height 25
click at [738, 605] on input "Removal of Pallets from Site" at bounding box center [754, 605] width 573 height 24
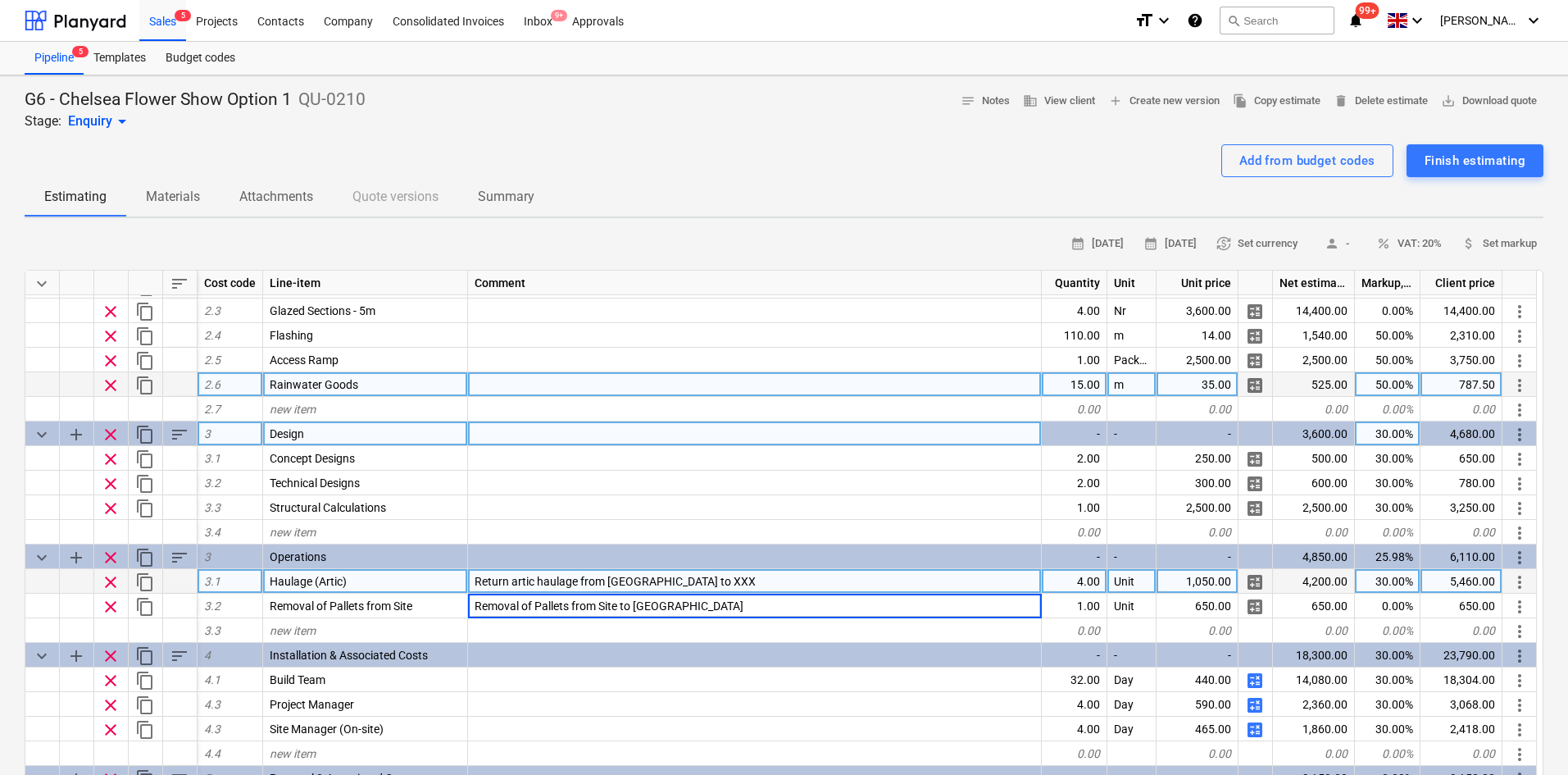
type input "Removal of Pallets from Site to [GEOGRAPHIC_DATA]"
type textarea "x"
click at [732, 576] on div "Return artic haulage from [GEOGRAPHIC_DATA] to XXX" at bounding box center [755, 581] width 574 height 25
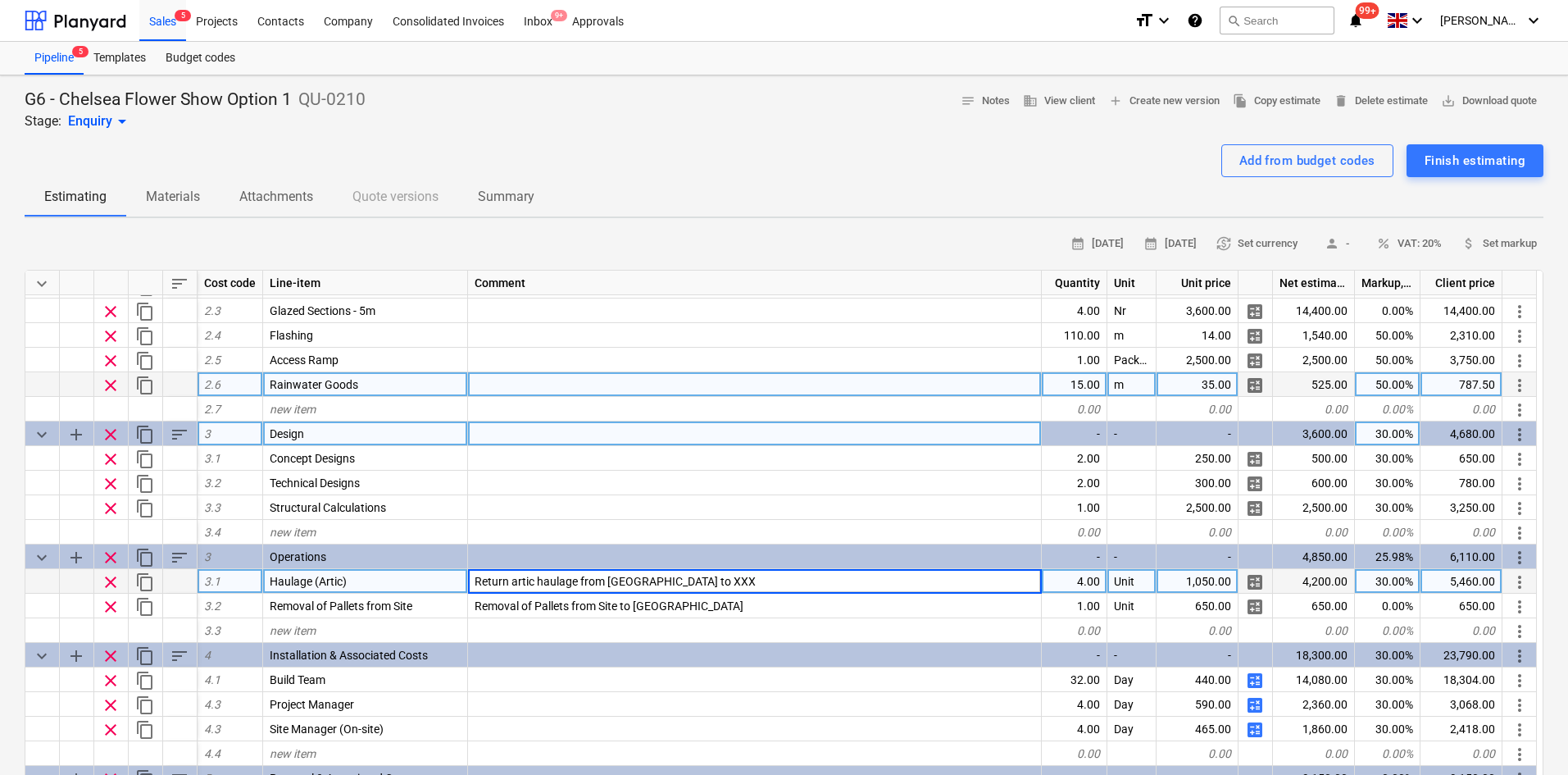
click at [736, 577] on input "Return artic haulage from [GEOGRAPHIC_DATA] to XXX" at bounding box center [754, 580] width 573 height 24
drag, startPoint x: 732, startPoint y: 576, endPoint x: 709, endPoint y: 578, distance: 23.1
click at [710, 579] on input "Return artic haulage from [GEOGRAPHIC_DATA] to XXX" at bounding box center [754, 580] width 573 height 24
type input "Return artic haulage from [GEOGRAPHIC_DATA] to [GEOGRAPHIC_DATA]"
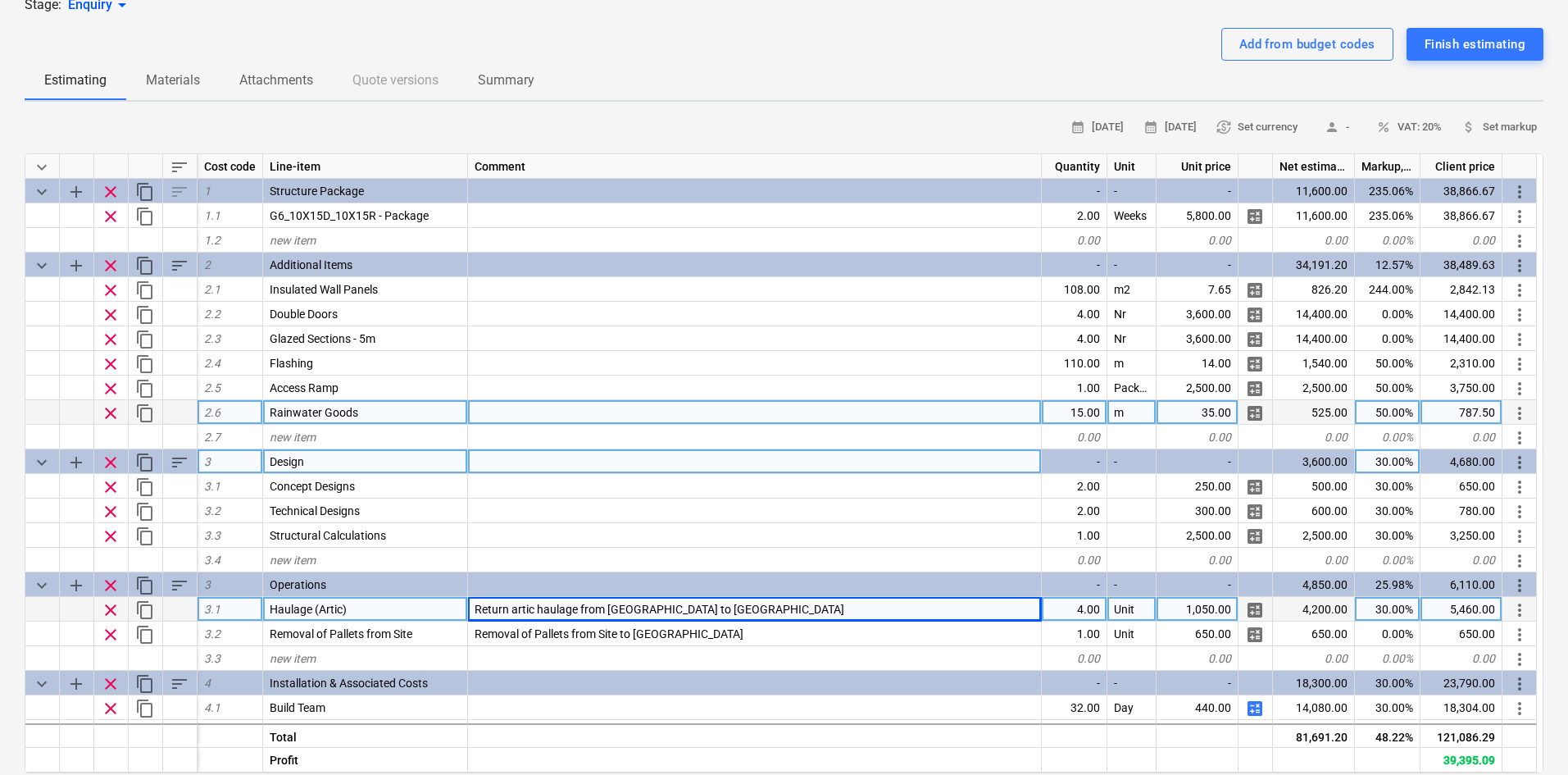
scroll to position [0, 0]
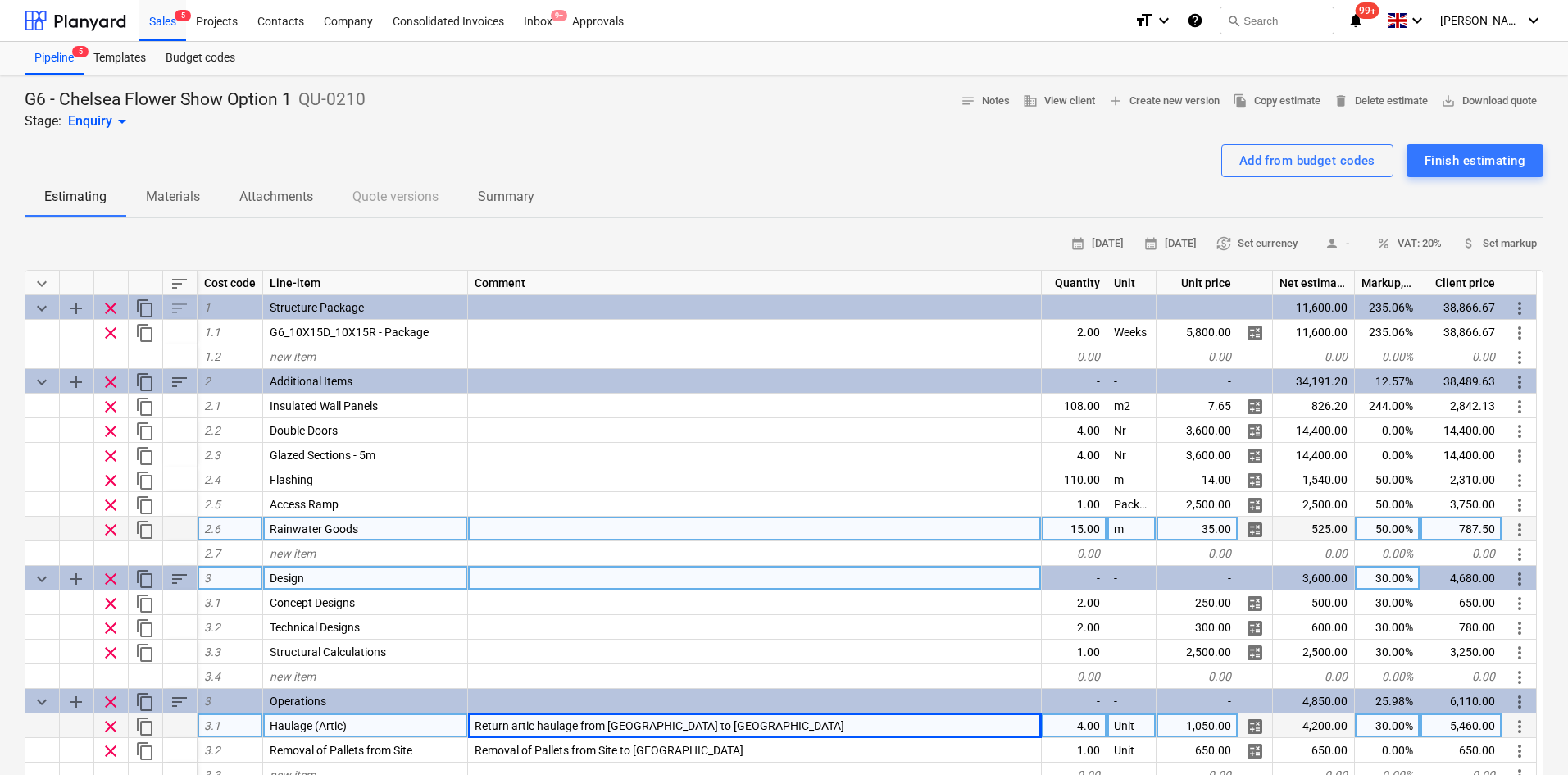
click at [186, 292] on span "sort" at bounding box center [179, 284] width 20 height 20
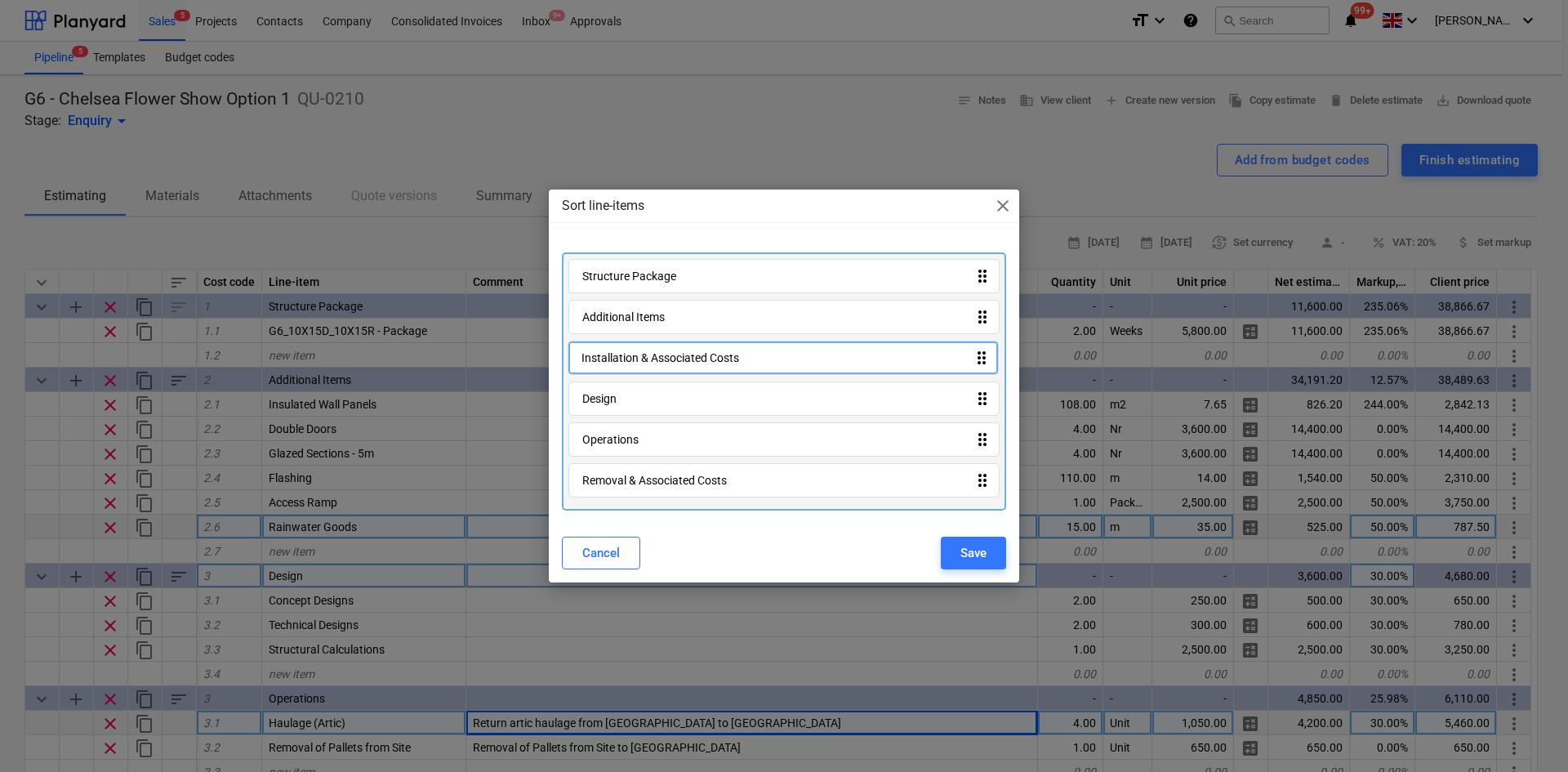
drag, startPoint x: 676, startPoint y: 437, endPoint x: 675, endPoint y: 353, distance: 84.0
click at [675, 353] on div "Structure Package drag_indicator Additional Items drag_indicator Design drag_in…" at bounding box center [784, 382] width 444 height 259
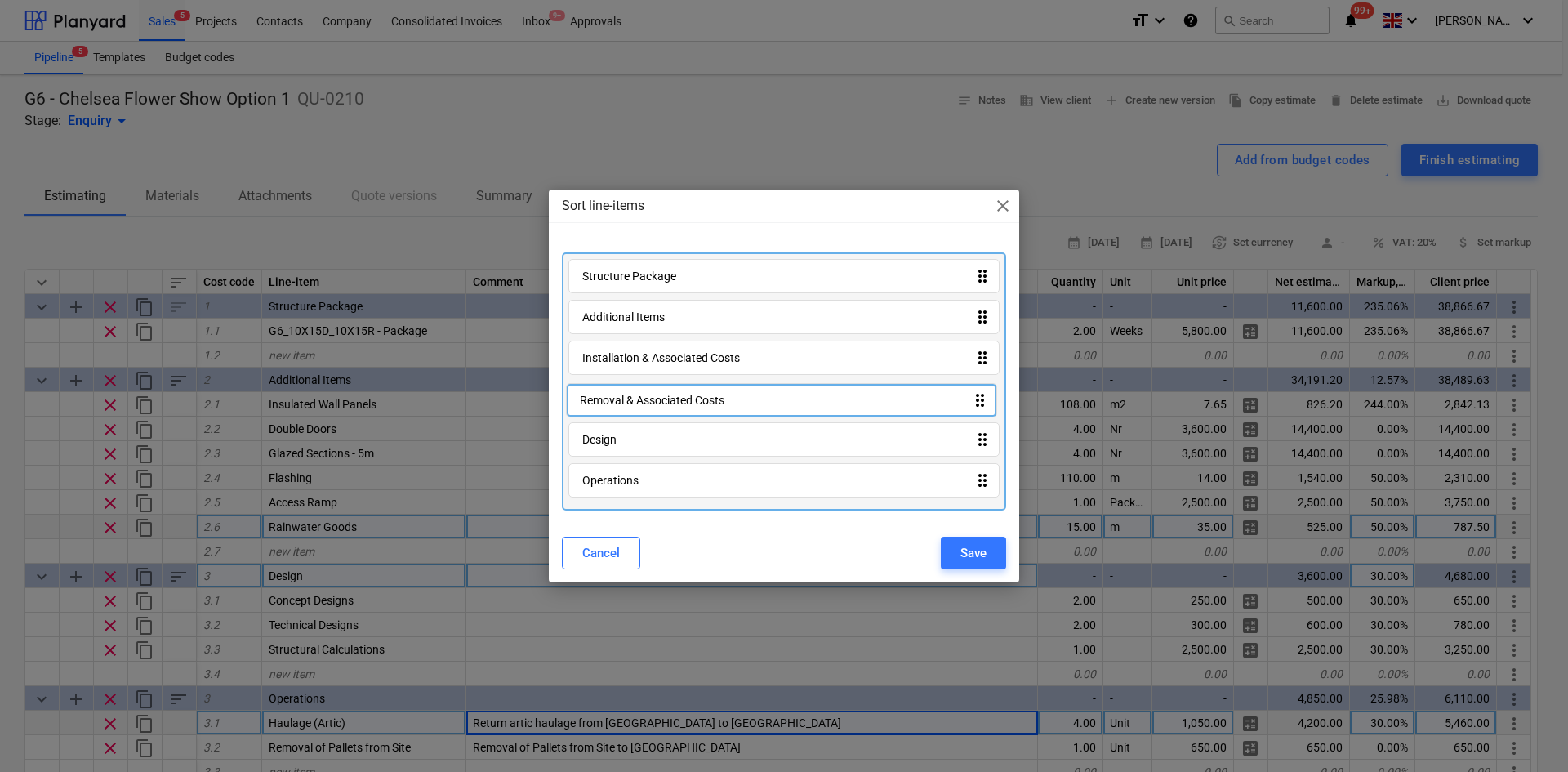
drag, startPoint x: 651, startPoint y: 477, endPoint x: 645, endPoint y: 393, distance: 84.2
click at [649, 390] on div "Structure Package drag_indicator Additional Items drag_indicator Installation &…" at bounding box center [784, 382] width 444 height 259
drag, startPoint x: 635, startPoint y: 471, endPoint x: 636, endPoint y: 421, distance: 50.0
click at [636, 421] on div "Structure Package drag_indicator Additional Items drag_indicator Installation &…" at bounding box center [784, 382] width 444 height 259
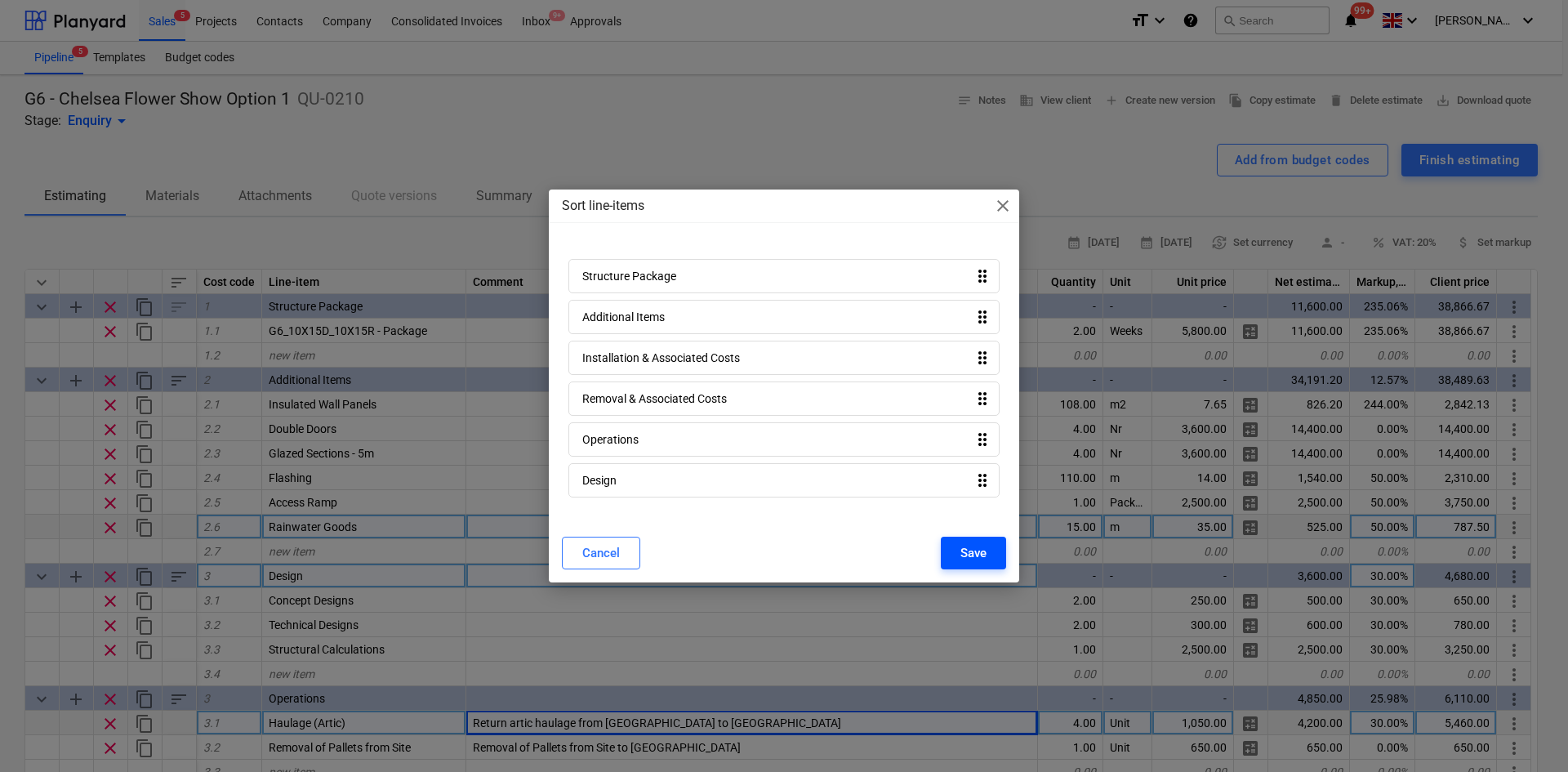
click at [964, 554] on div "Save" at bounding box center [973, 553] width 27 height 21
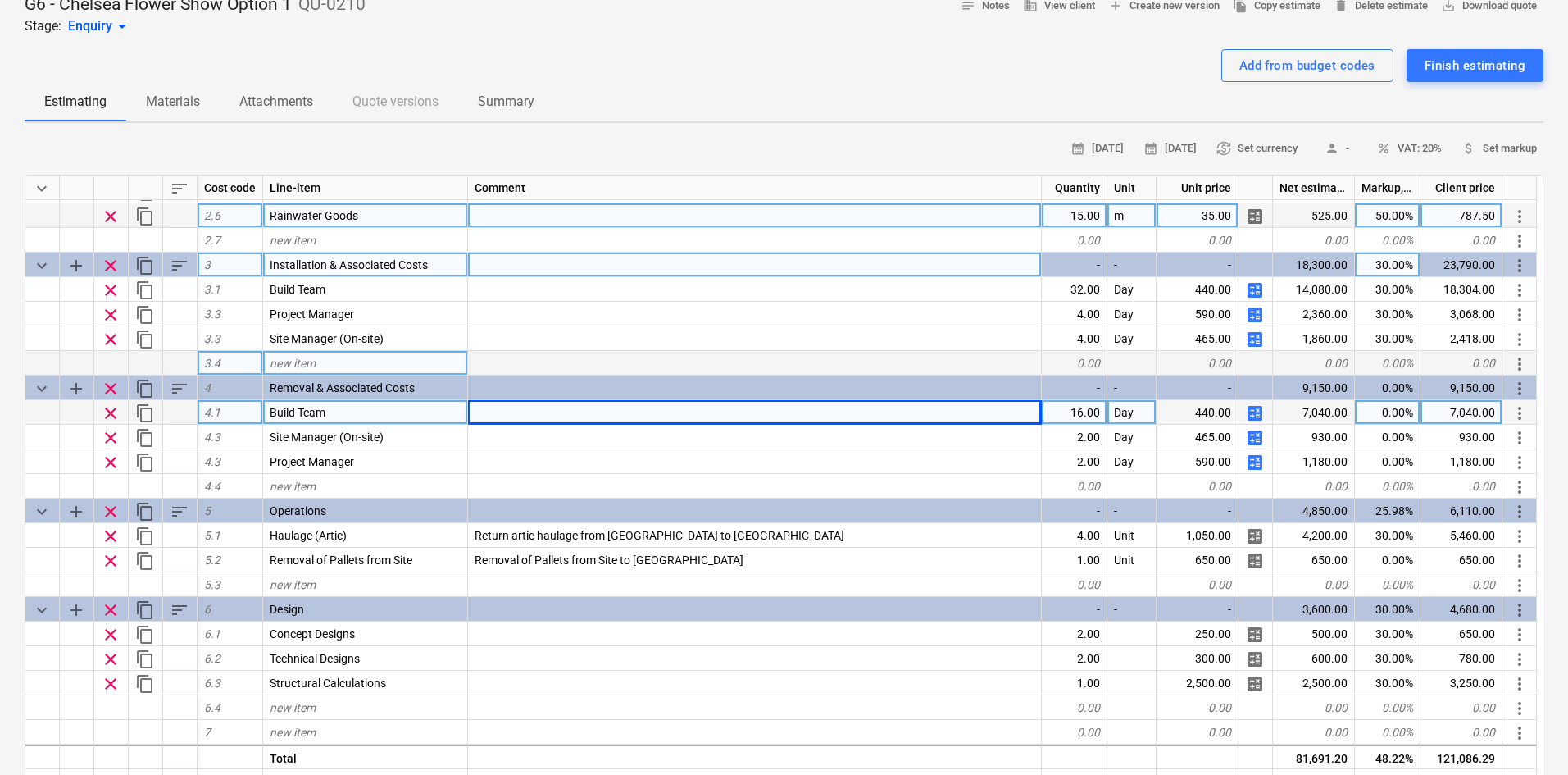
scroll to position [164, 0]
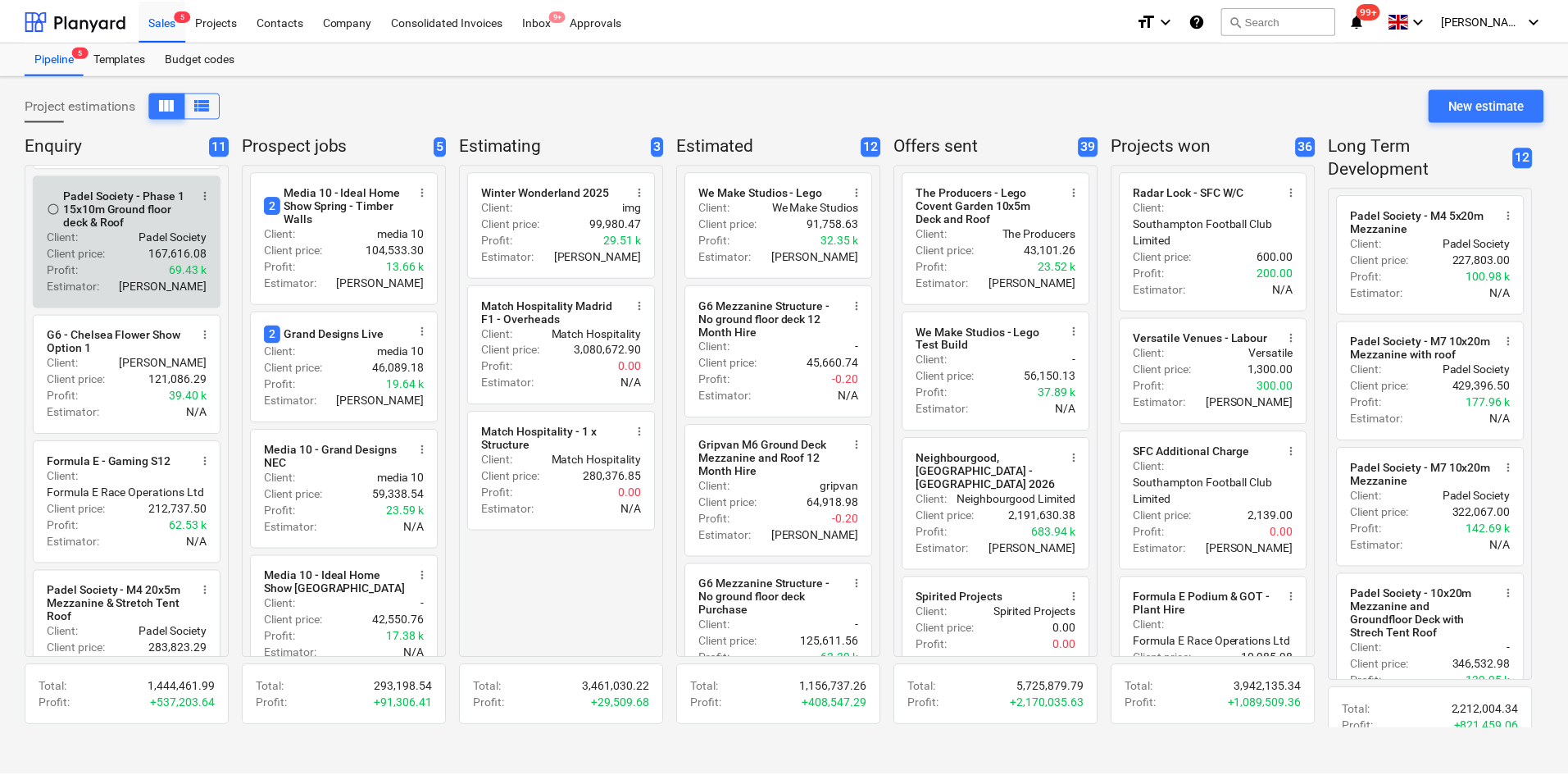
scroll to position [246, 0]
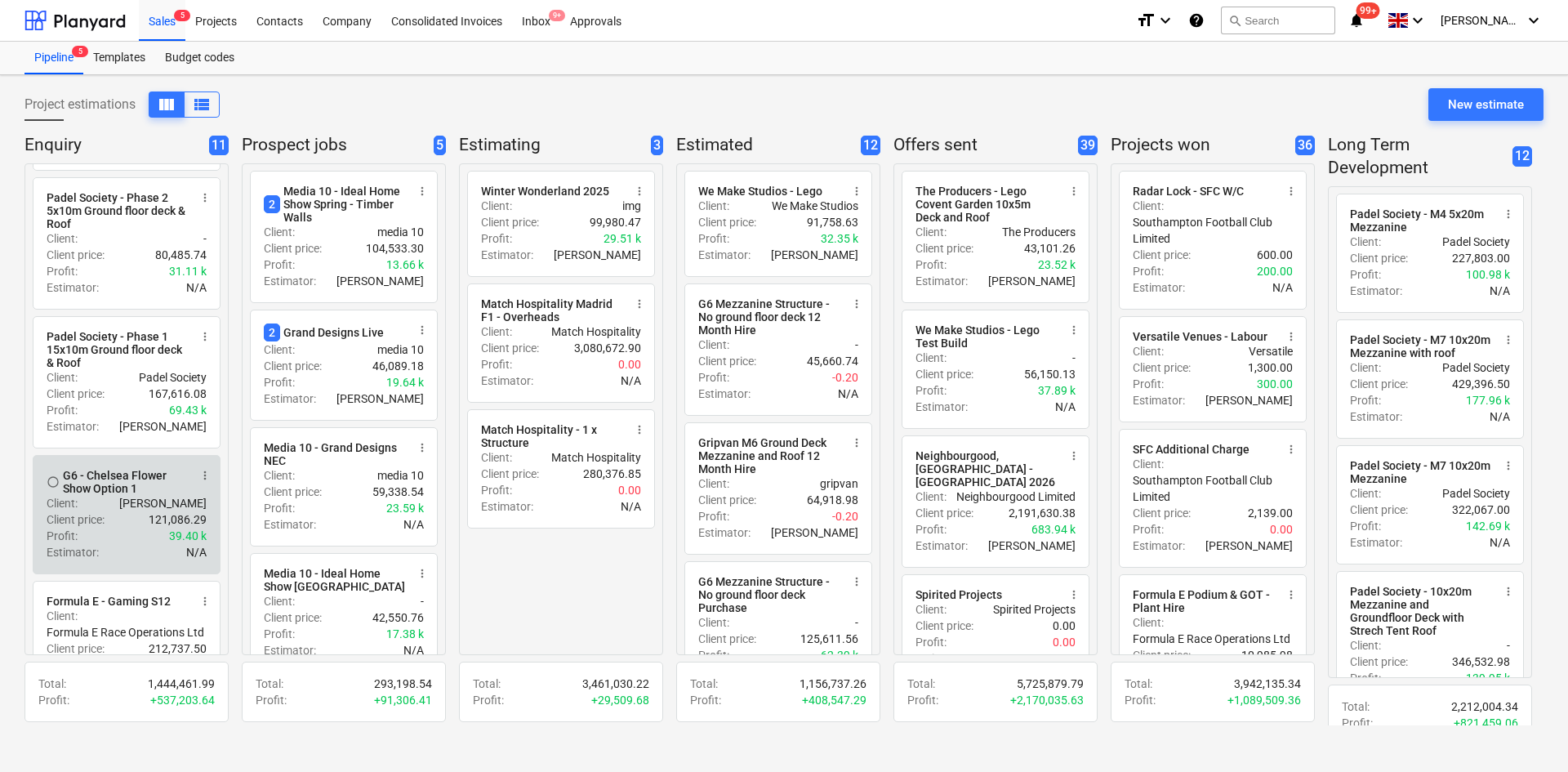
click at [115, 511] on div "Client : [PERSON_NAME]" at bounding box center [127, 503] width 160 height 16
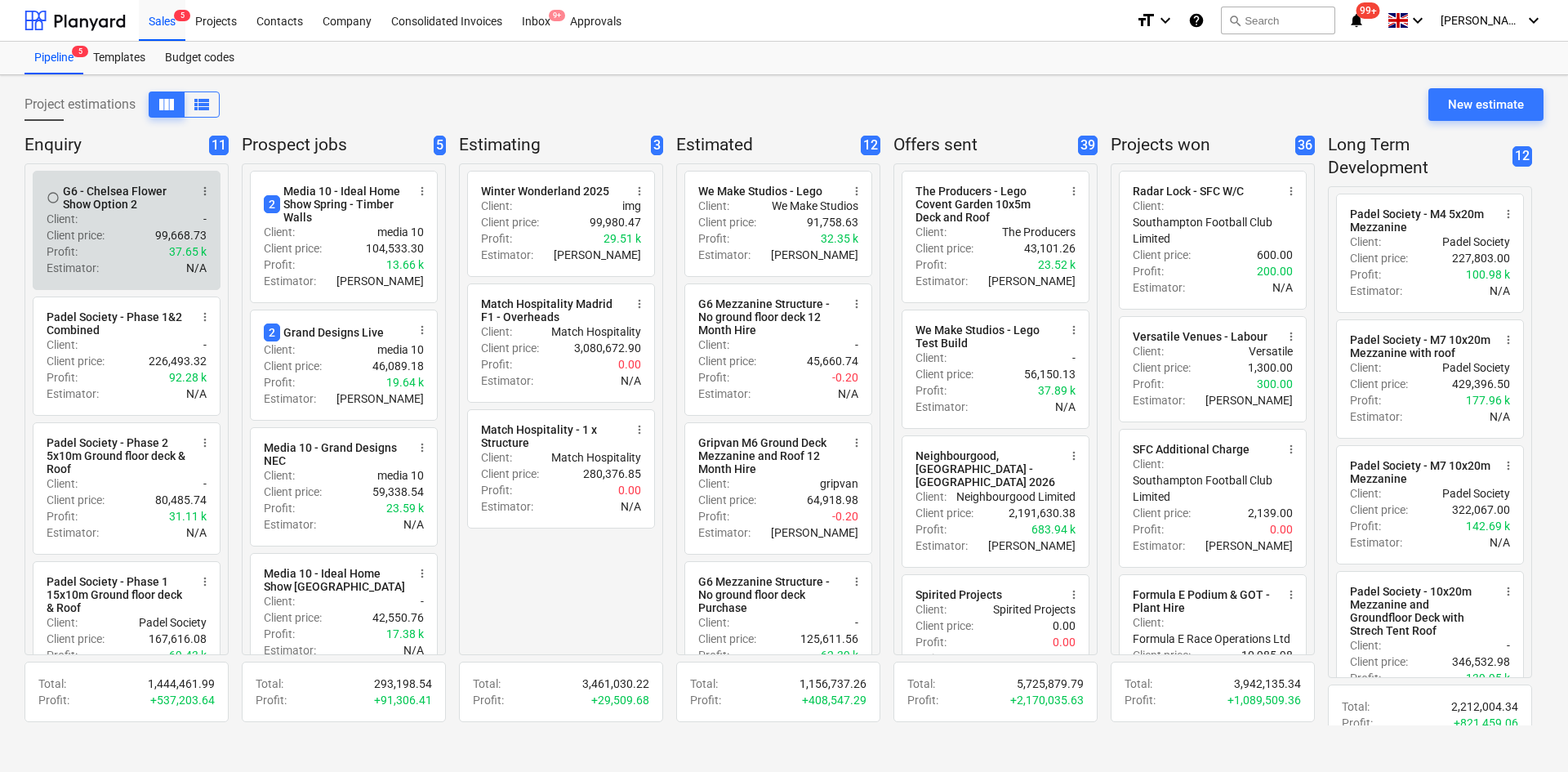
click at [127, 240] on div "Client price : 99,668.73" at bounding box center [127, 235] width 160 height 16
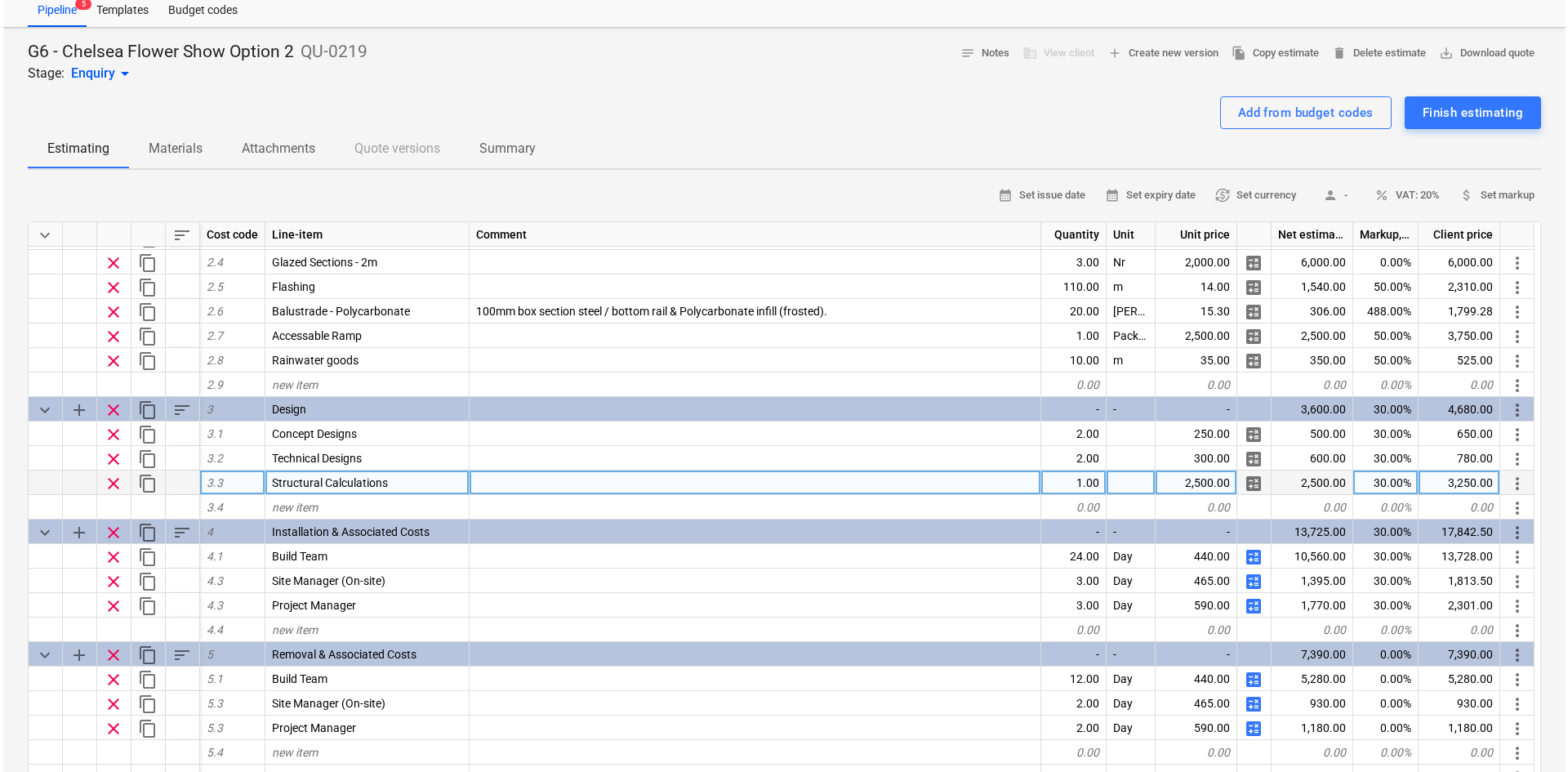
scroll to position [81, 0]
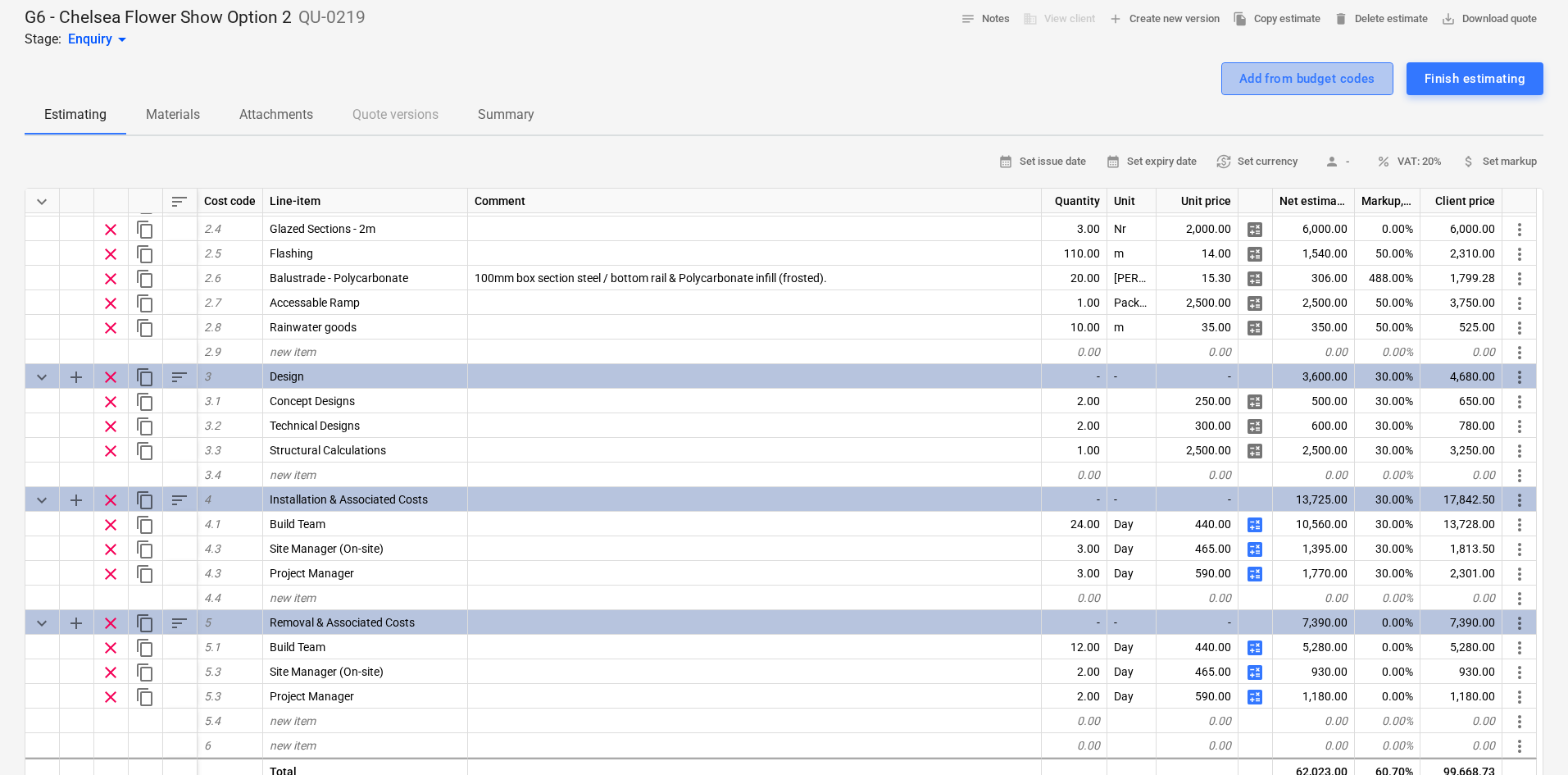
click at [1262, 69] on div "Add from budget codes" at bounding box center [1307, 79] width 136 height 21
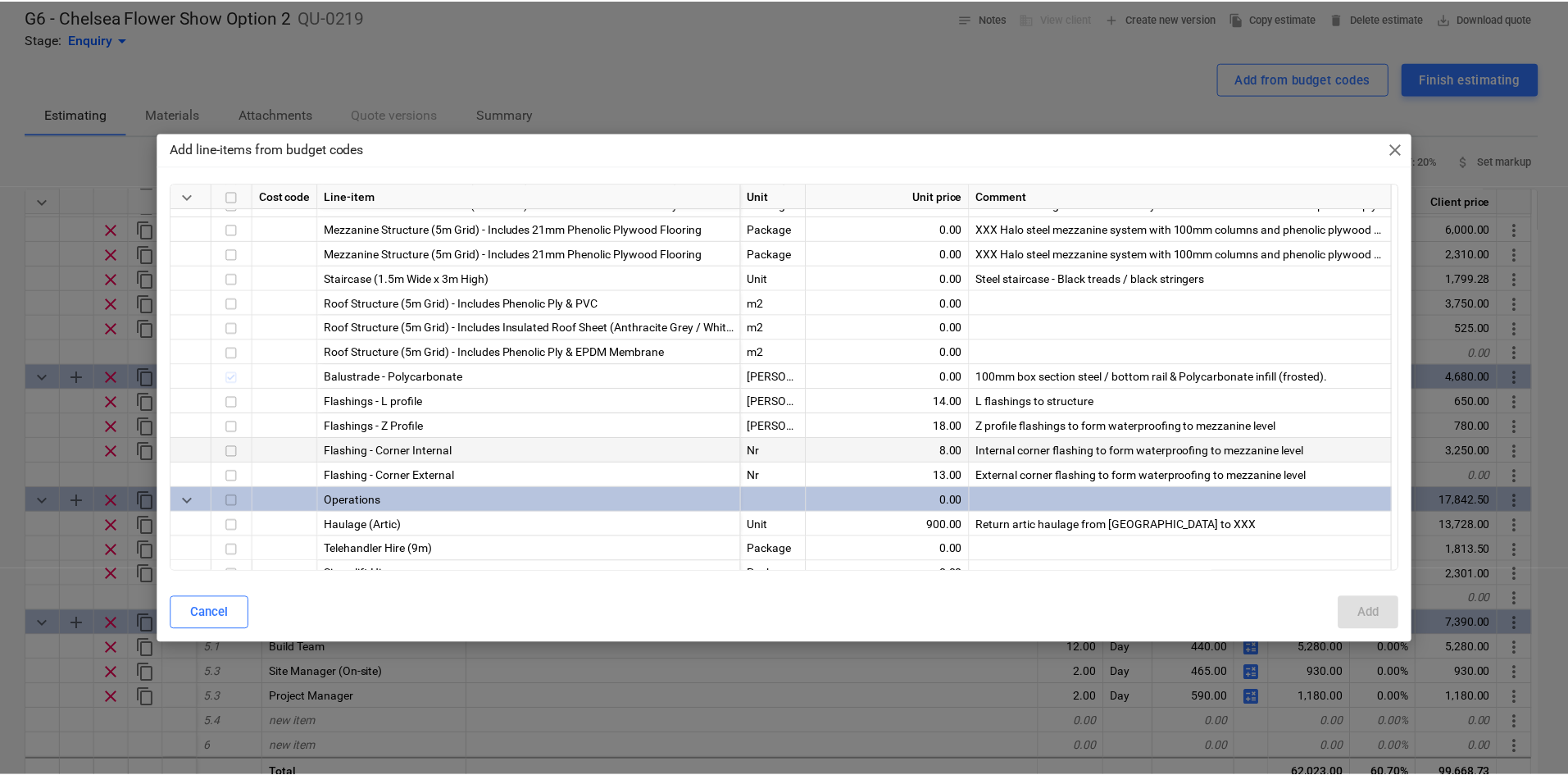
scroll to position [820, 0]
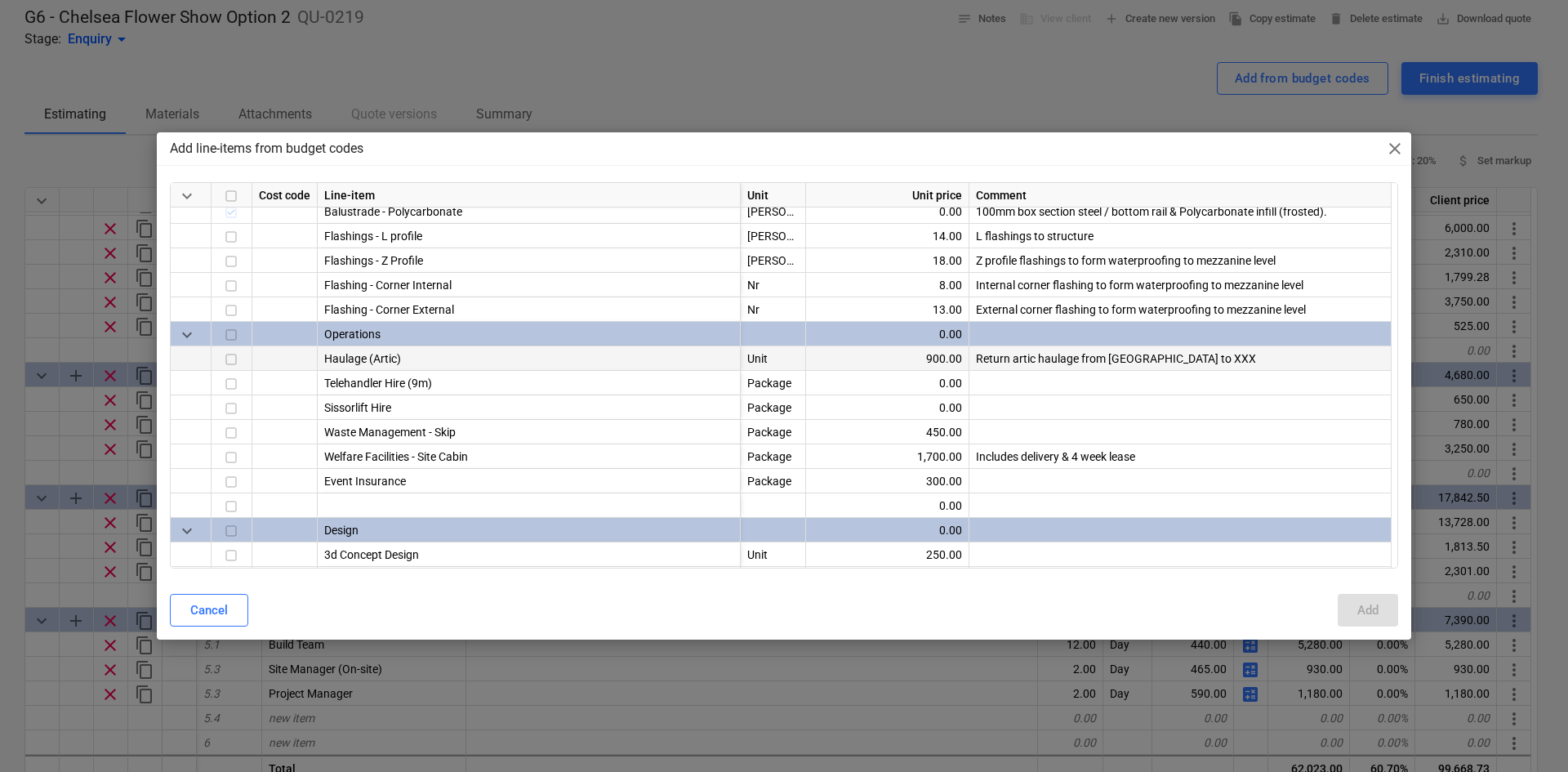
click at [238, 362] on input "checkbox" at bounding box center [231, 359] width 19 height 19
click at [1377, 626] on button "Add" at bounding box center [1368, 610] width 60 height 33
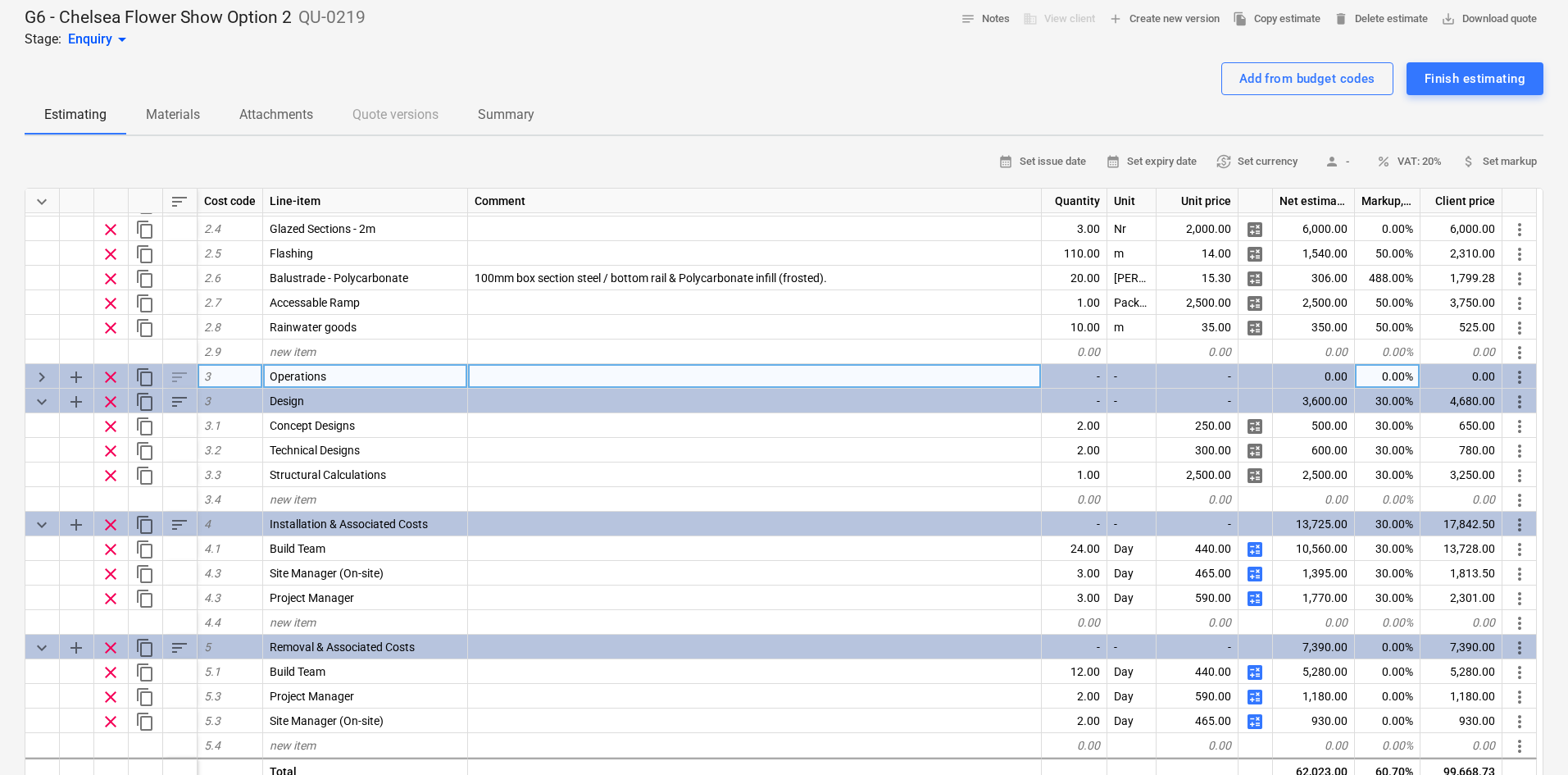
click at [40, 377] on span "keyboard_arrow_right" at bounding box center [42, 377] width 20 height 20
type textarea "x"
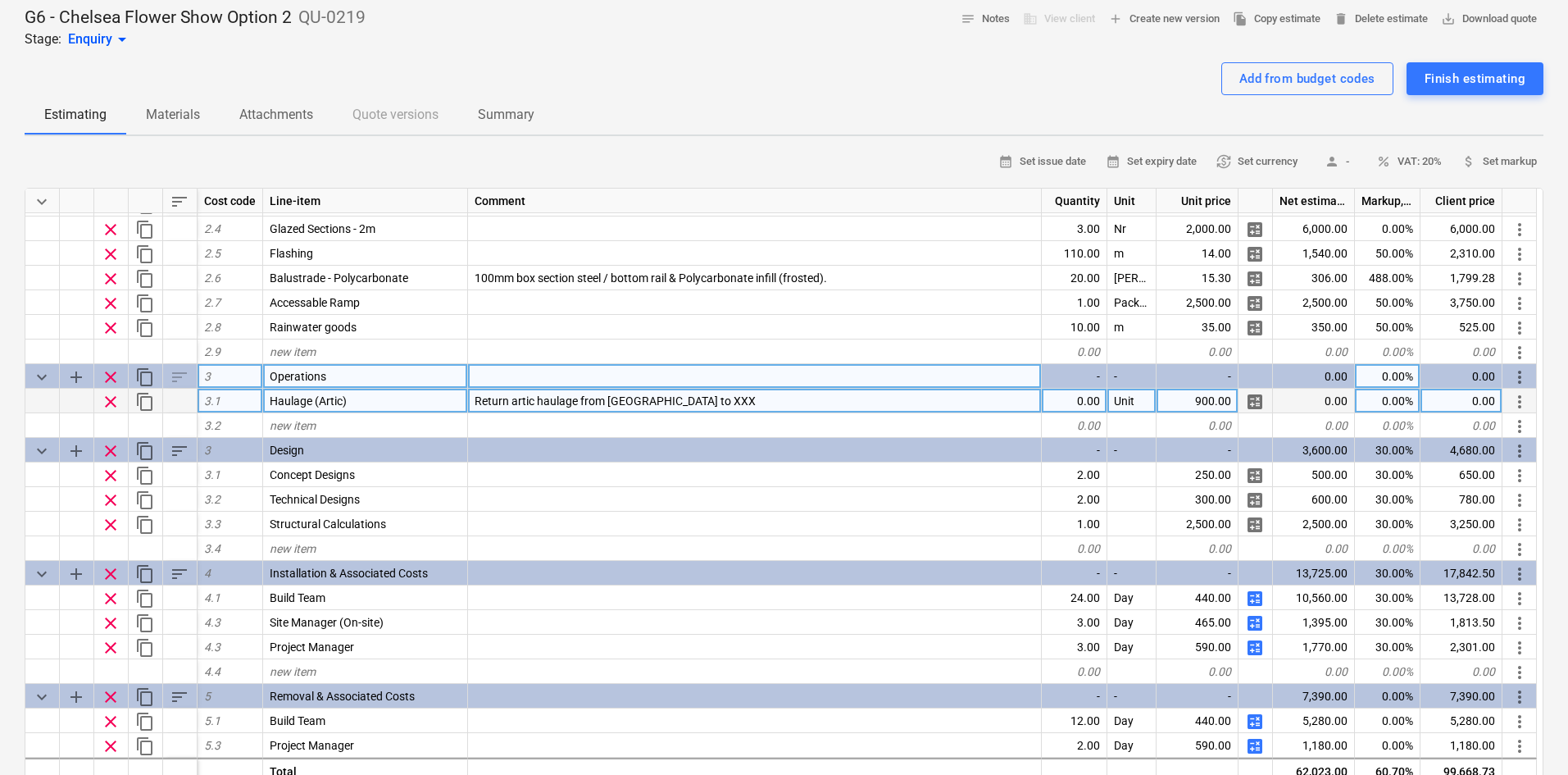
click at [730, 410] on div "Return artic haulage from [GEOGRAPHIC_DATA] to XXX" at bounding box center [755, 401] width 574 height 25
click at [731, 403] on input "Return artic haulage from [GEOGRAPHIC_DATA] to XXX" at bounding box center [754, 400] width 573 height 24
drag, startPoint x: 731, startPoint y: 403, endPoint x: 696, endPoint y: 411, distance: 35.9
click at [696, 411] on input "Return artic haulage from [GEOGRAPHIC_DATA] to XXX" at bounding box center [754, 400] width 573 height 24
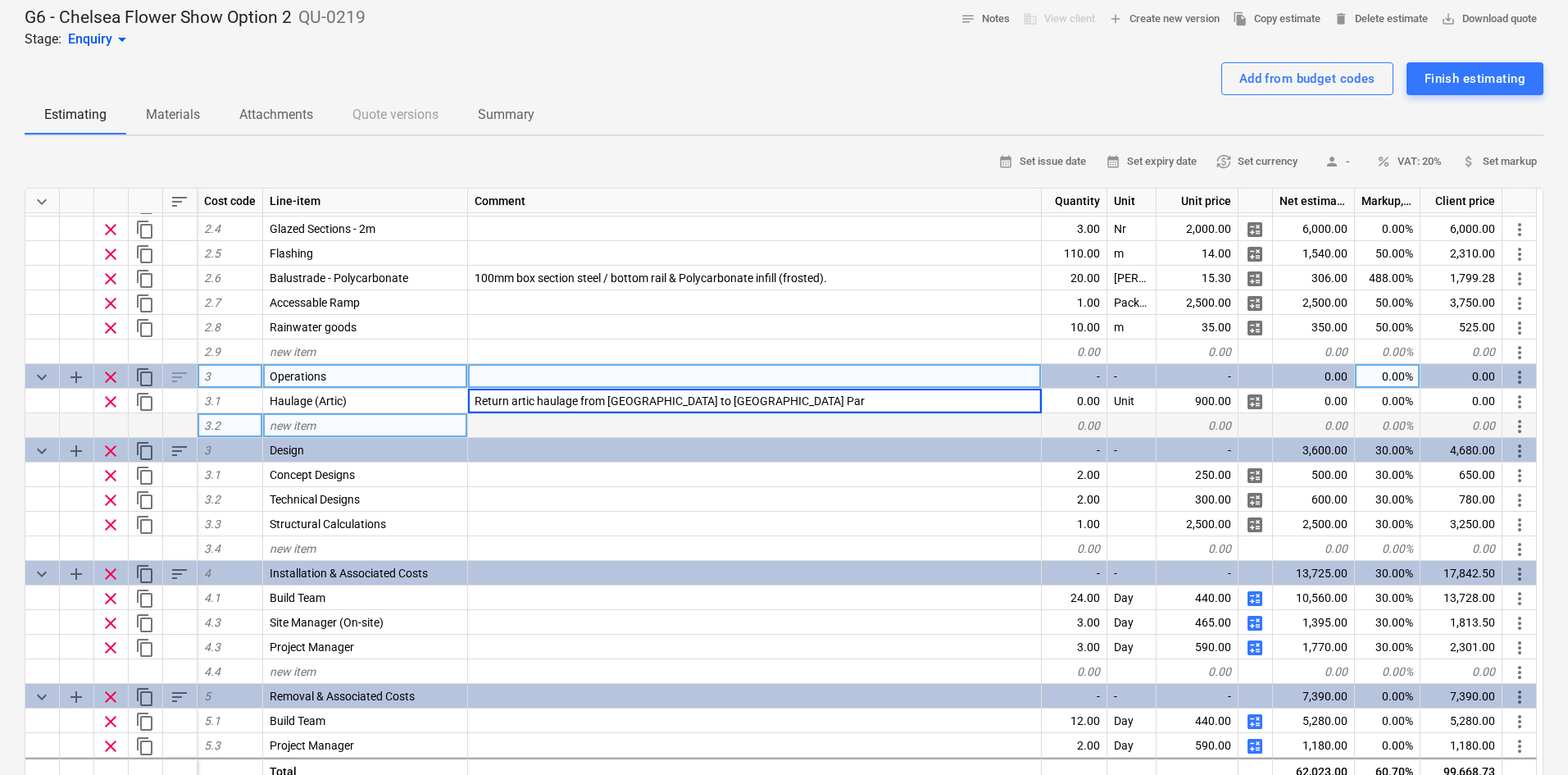
type input "Return artic haulage from [GEOGRAPHIC_DATA] to [GEOGRAPHIC_DATA]"
type textarea "x"
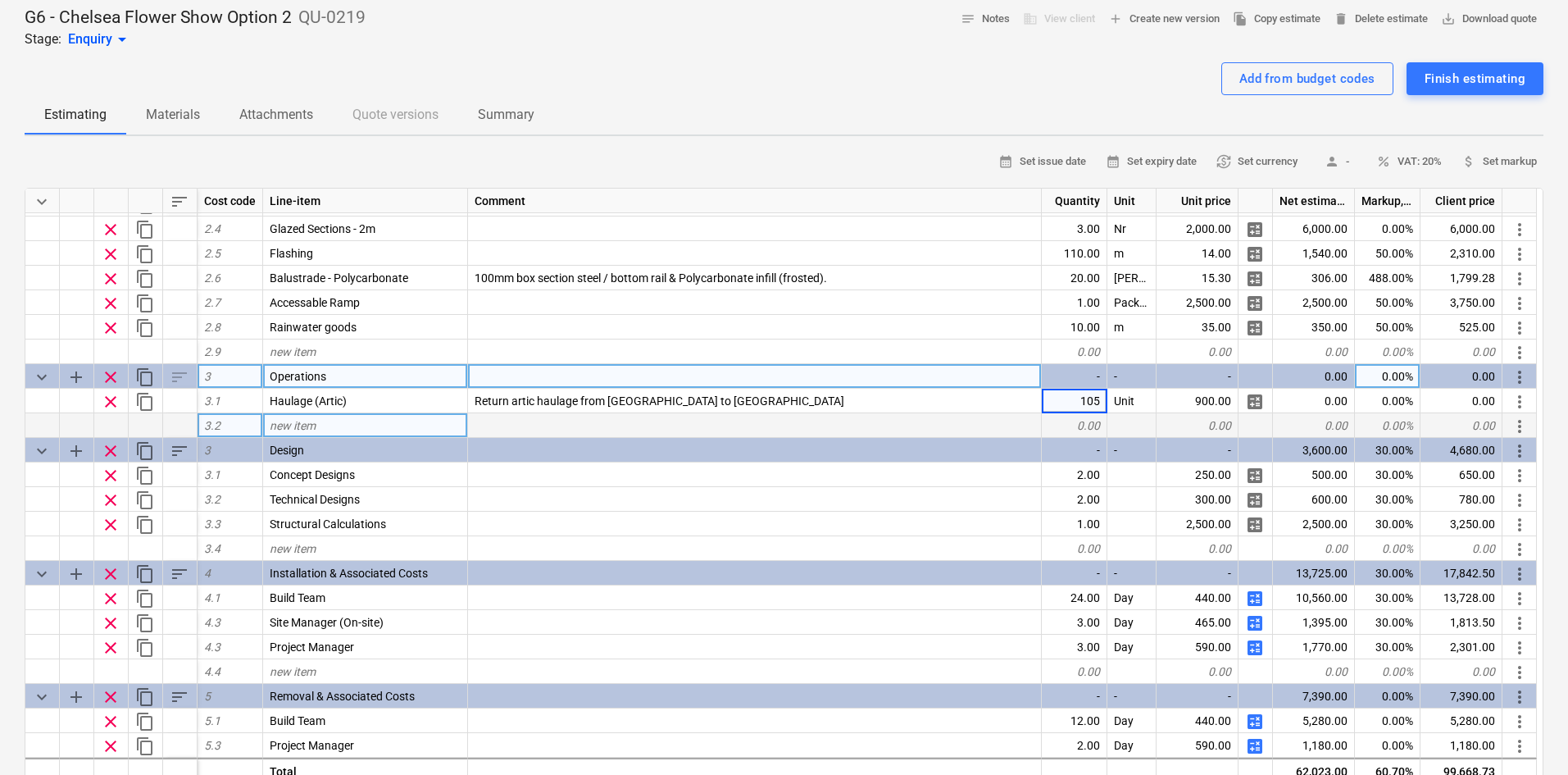
type input "1050"
type textarea "x"
type input "1050"
type textarea "x"
click at [315, 430] on span "new item" at bounding box center [293, 426] width 46 height 13
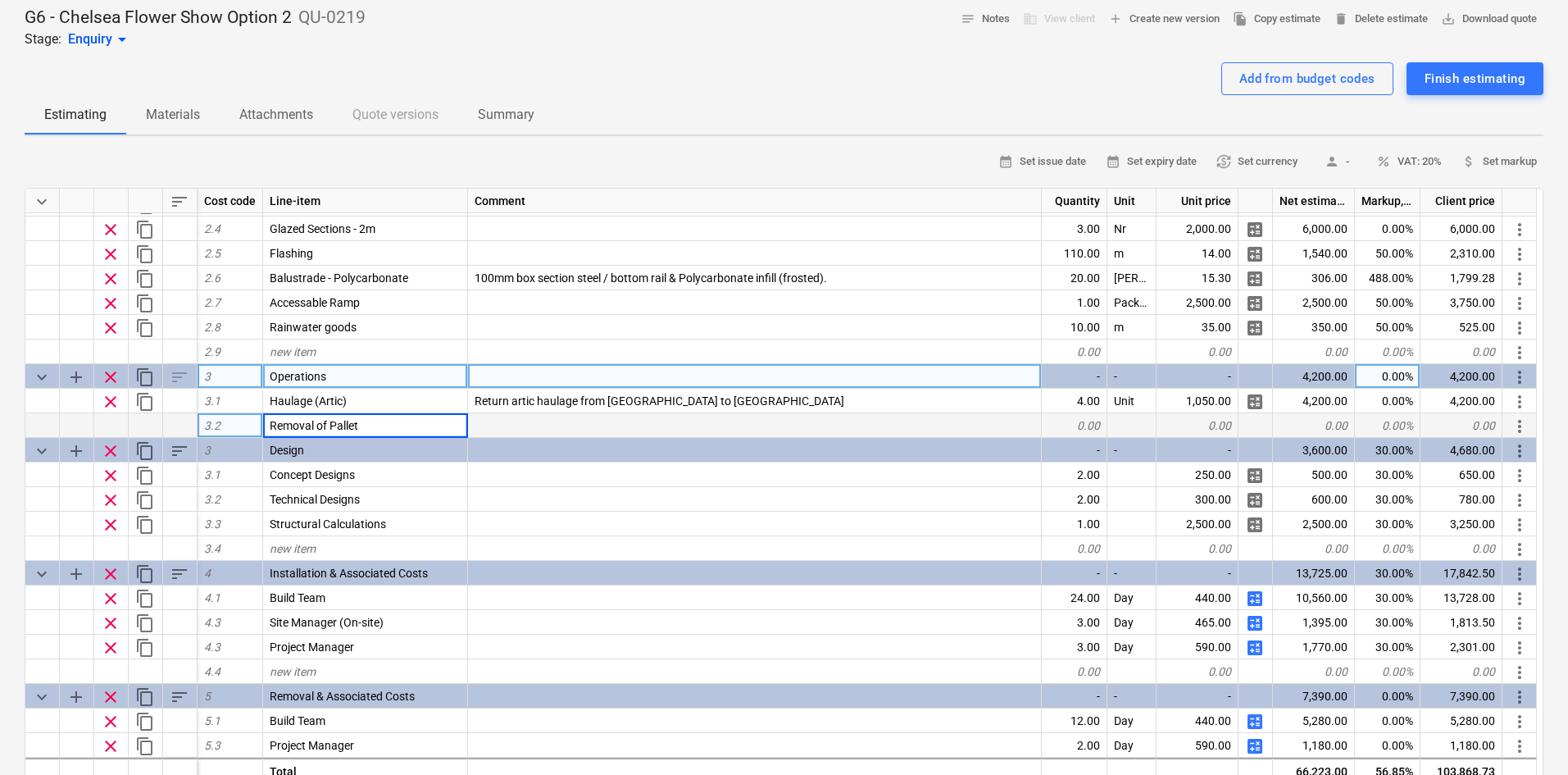
type input "Removal of Pallets"
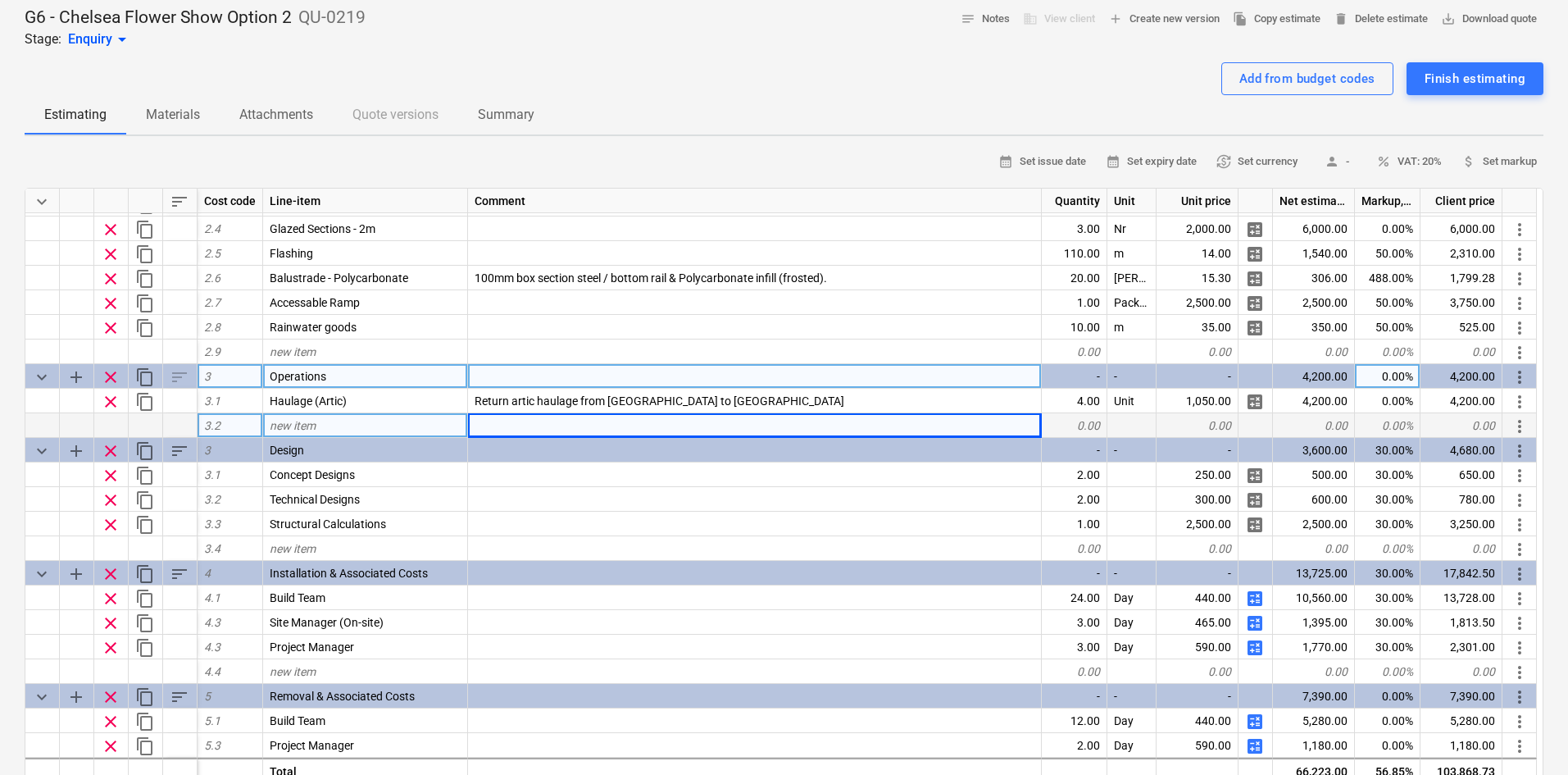
type textarea "x"
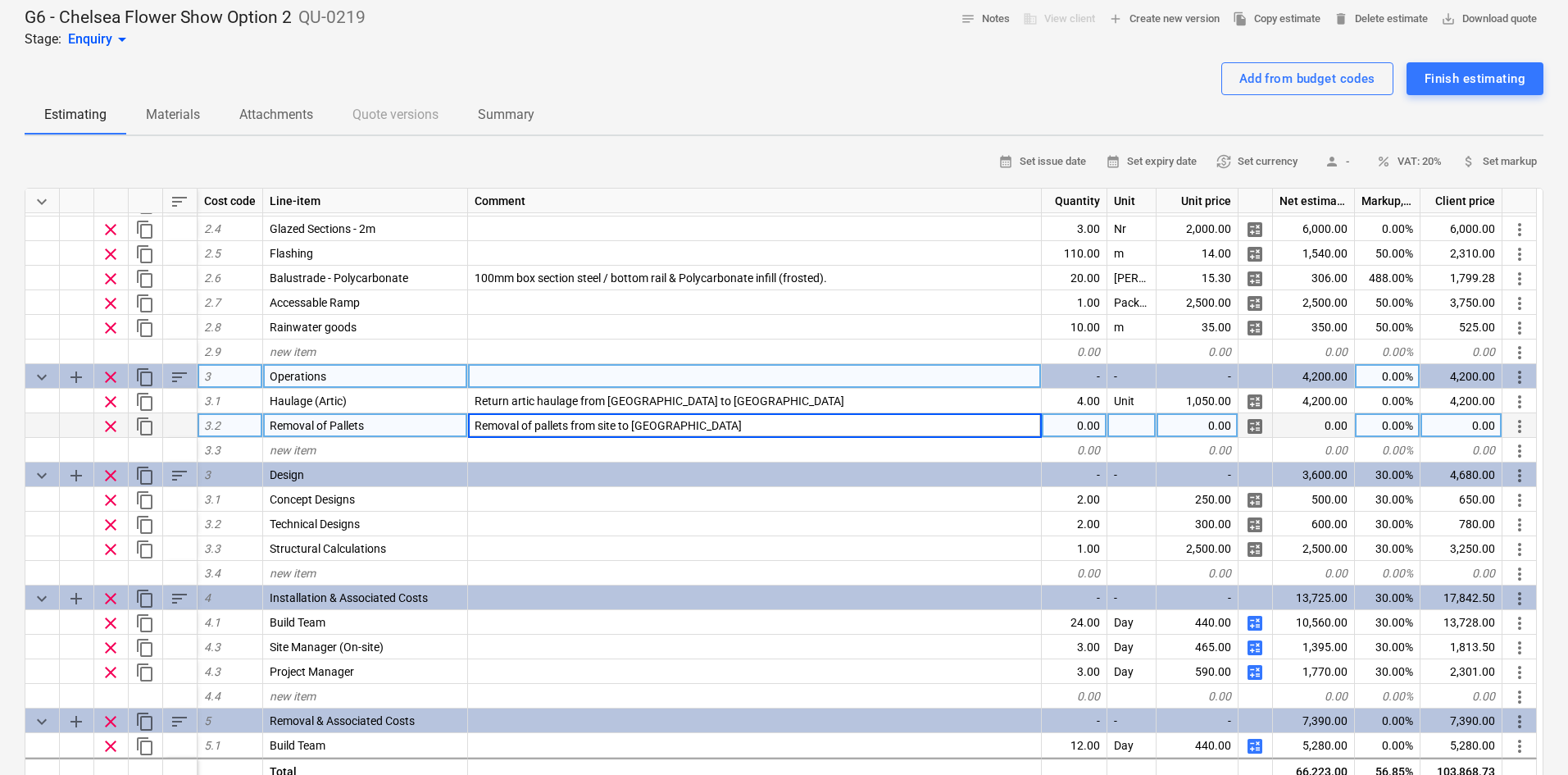
type input "Removal of pallets from site to [GEOGRAPHIC_DATA]"
type textarea "x"
type input "Unit"
type textarea "x"
type input "650"
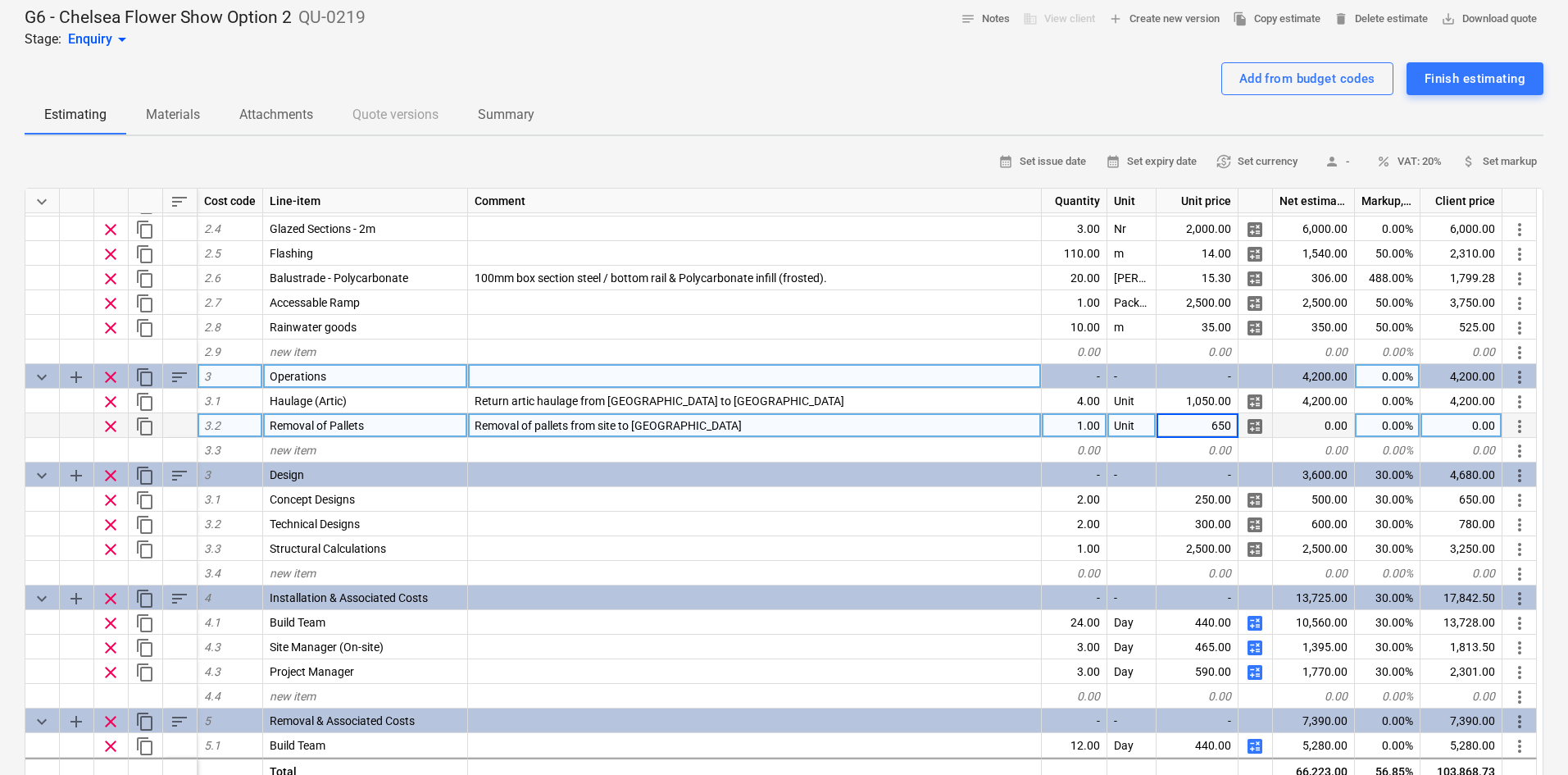
type textarea "x"
